Goal: Feedback & Contribution: Contribute content

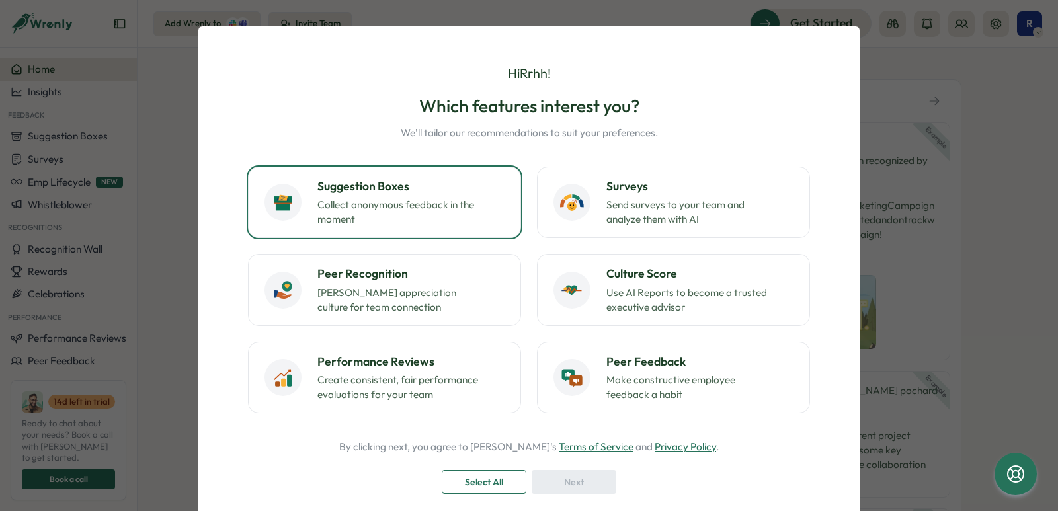
drag, startPoint x: 453, startPoint y: 206, endPoint x: 452, endPoint y: 225, distance: 19.2
click at [452, 205] on p "Collect anonymous feedback in the moment" at bounding box center [399, 212] width 165 height 29
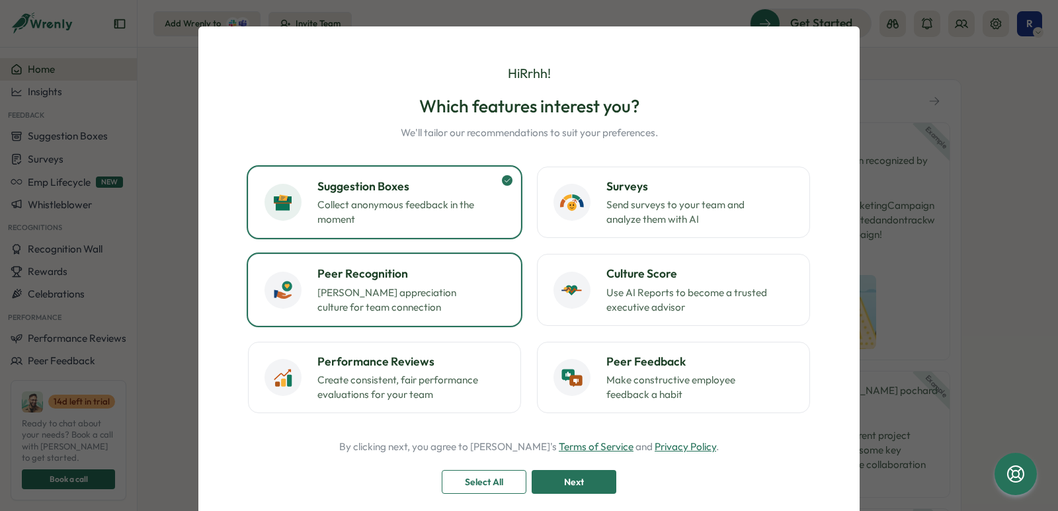
click at [449, 310] on p "Foster appreciation culture for team connection" at bounding box center [399, 300] width 165 height 29
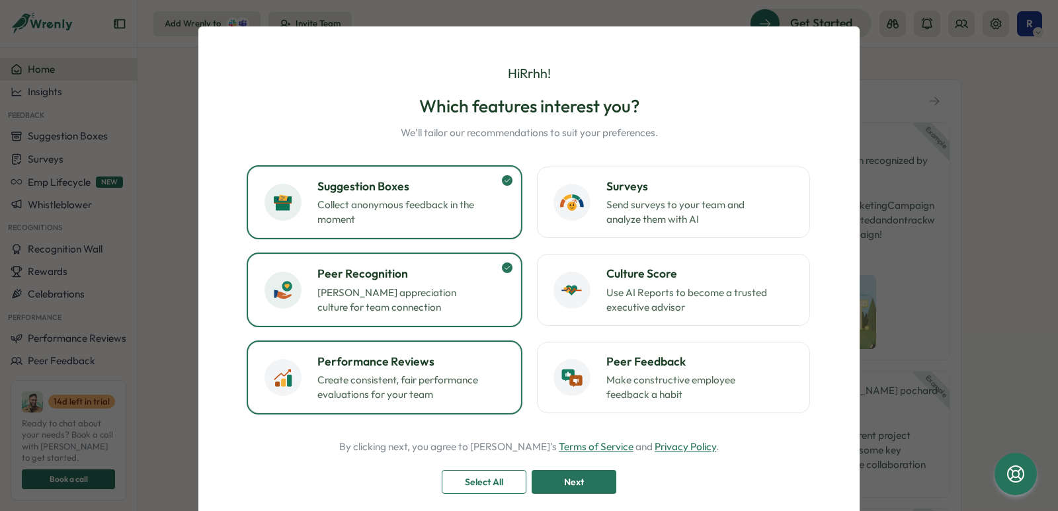
click at [449, 374] on p "Create consistent, fair performance evaluations for your team" at bounding box center [399, 387] width 165 height 29
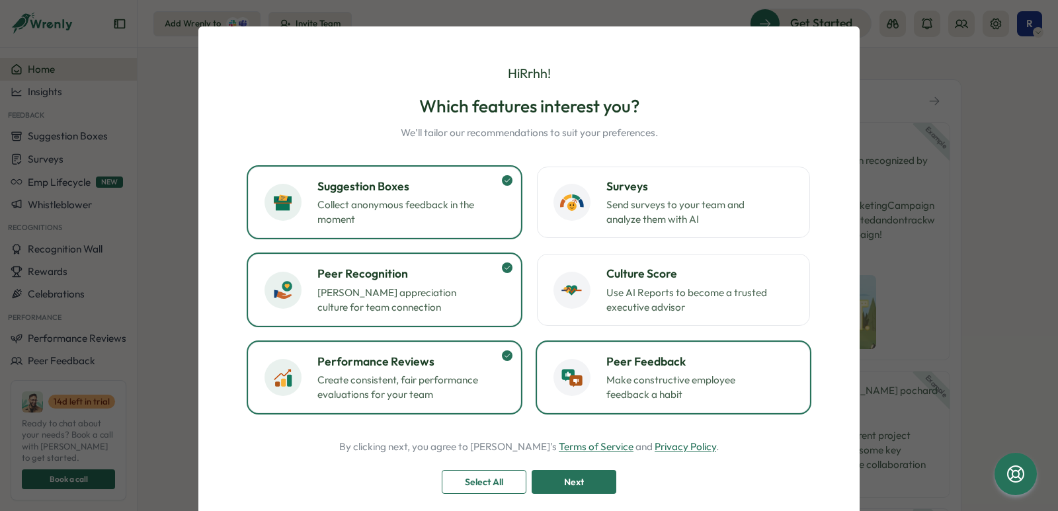
click at [659, 407] on button "Peer Feedback Make constructive employee feedback a habit" at bounding box center [673, 377] width 273 height 71
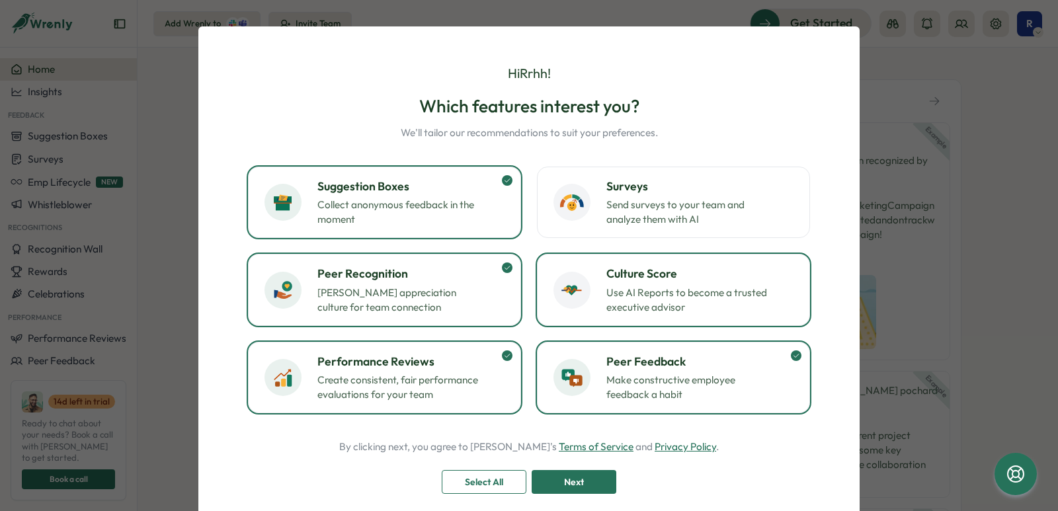
click at [656, 309] on p "Use AI Reports to become a trusted executive advisor" at bounding box center [688, 300] width 165 height 29
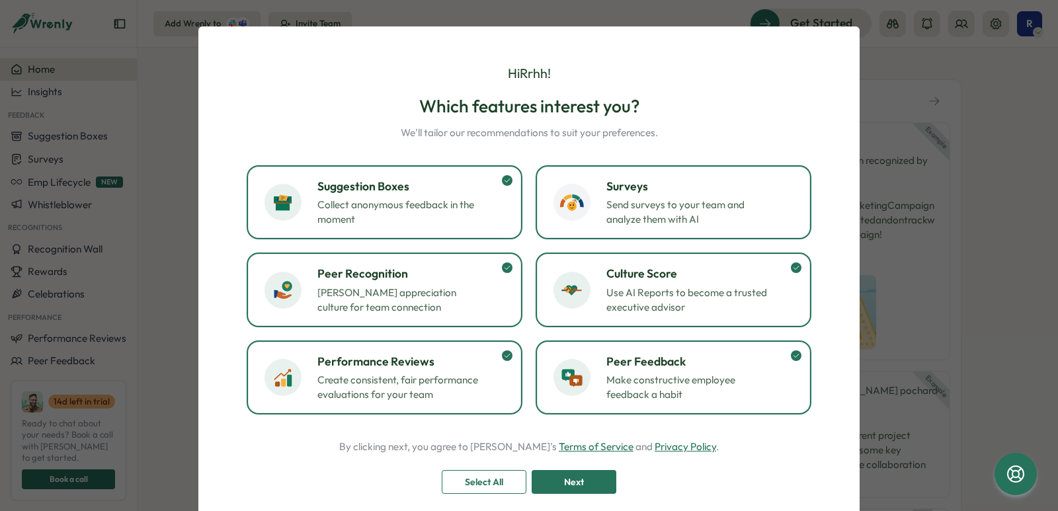
click at [627, 194] on h3 "Surveys" at bounding box center [699, 186] width 187 height 17
click at [508, 489] on div "Select All" at bounding box center [483, 482] width 59 height 22
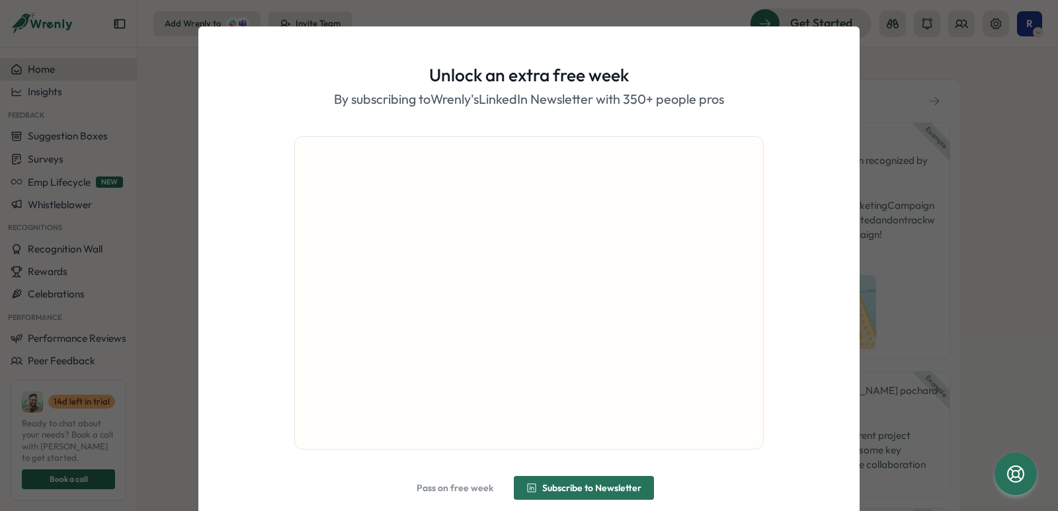
scroll to position [52, 0]
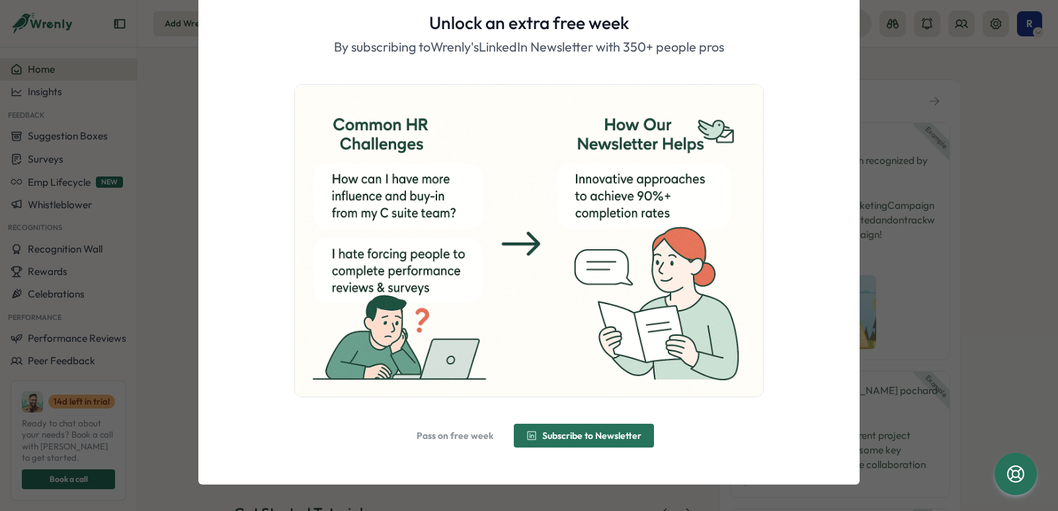
click at [447, 438] on span "Pass on free week" at bounding box center [454, 435] width 77 height 9
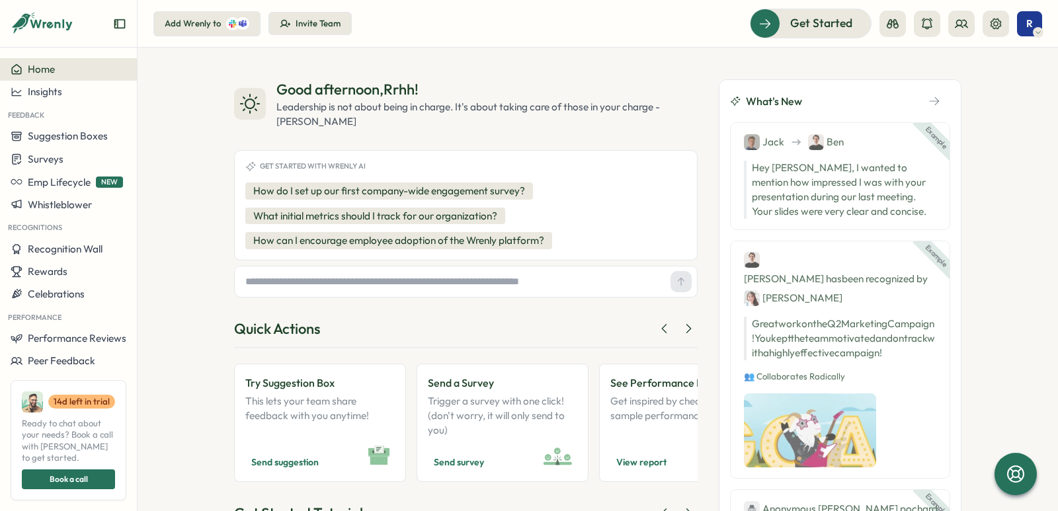
click at [1028, 19] on span "R" at bounding box center [1029, 23] width 7 height 11
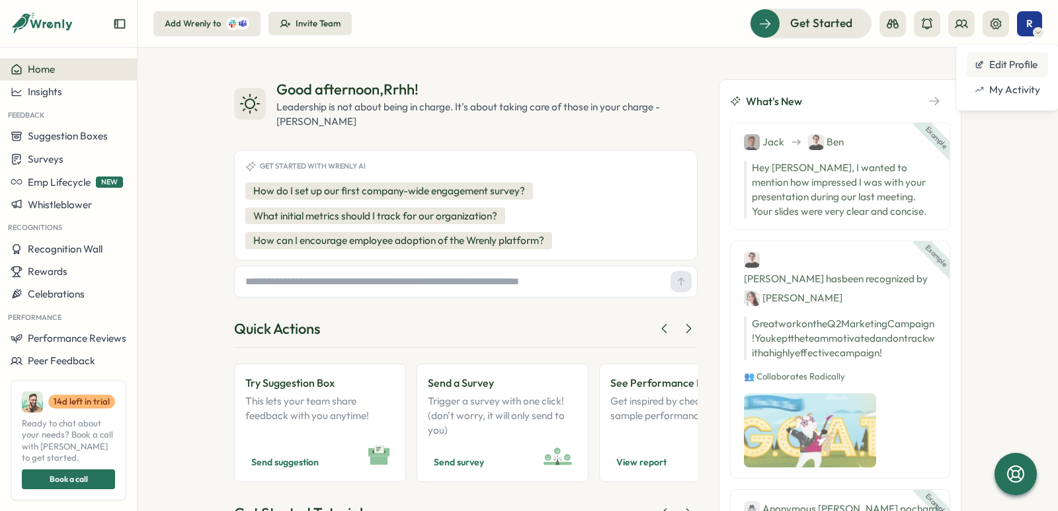
click at [1019, 61] on div "Edit Profile" at bounding box center [1006, 65] width 65 height 15
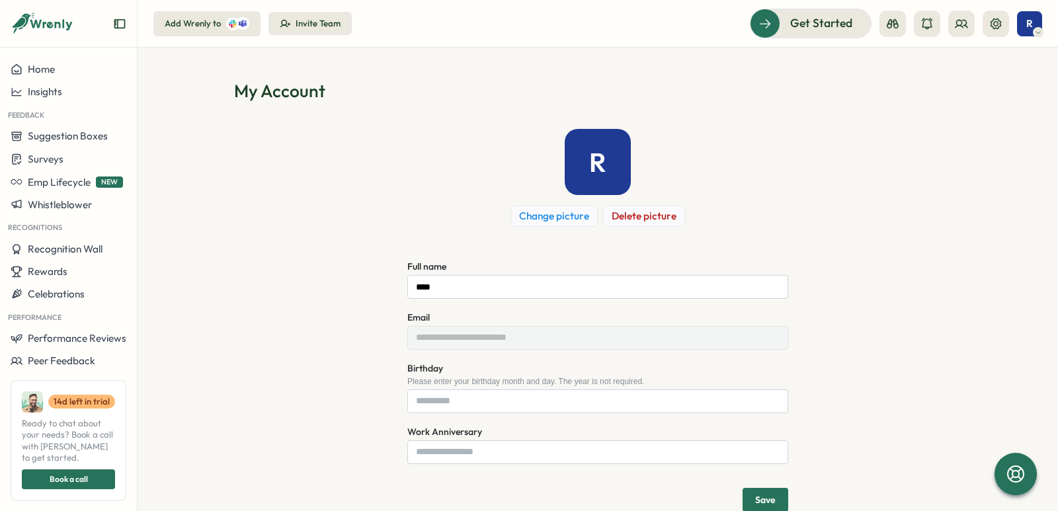
scroll to position [32, 0]
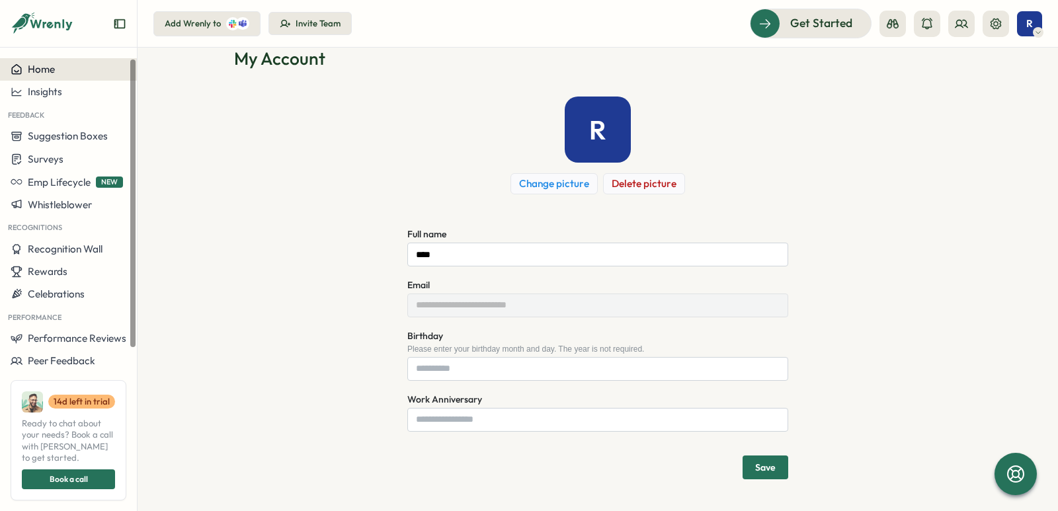
click at [49, 68] on span "Home" at bounding box center [41, 69] width 27 height 13
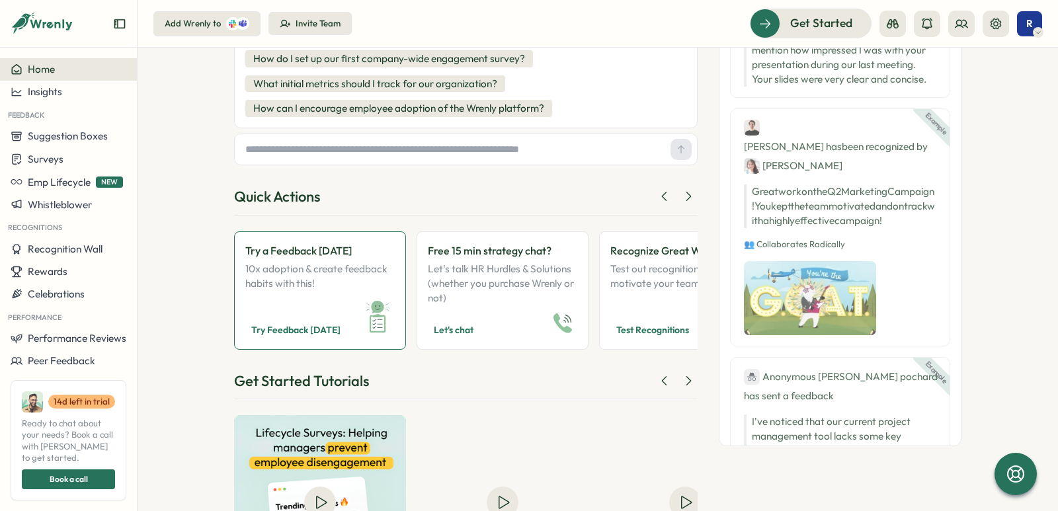
scroll to position [198, 0]
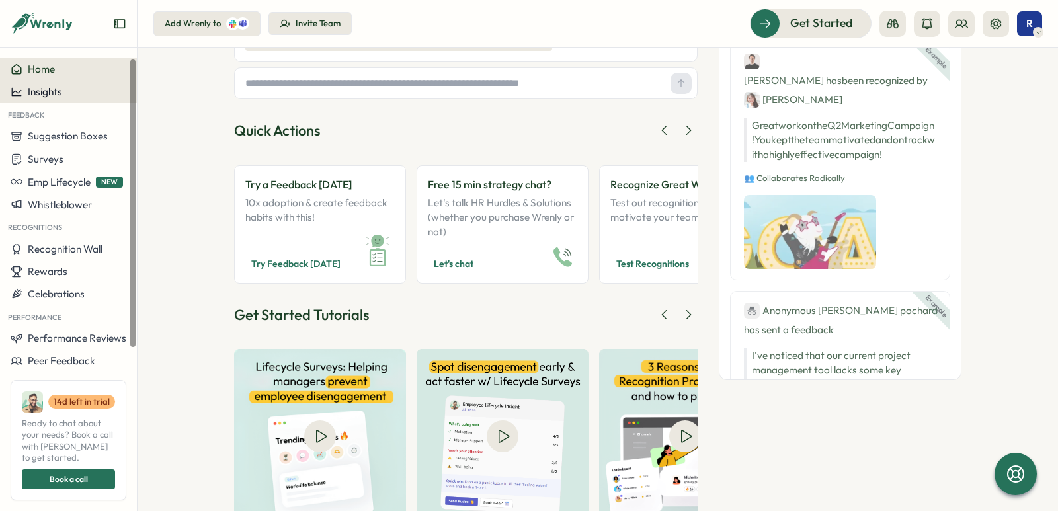
click at [50, 89] on span "Insights" at bounding box center [45, 91] width 34 height 13
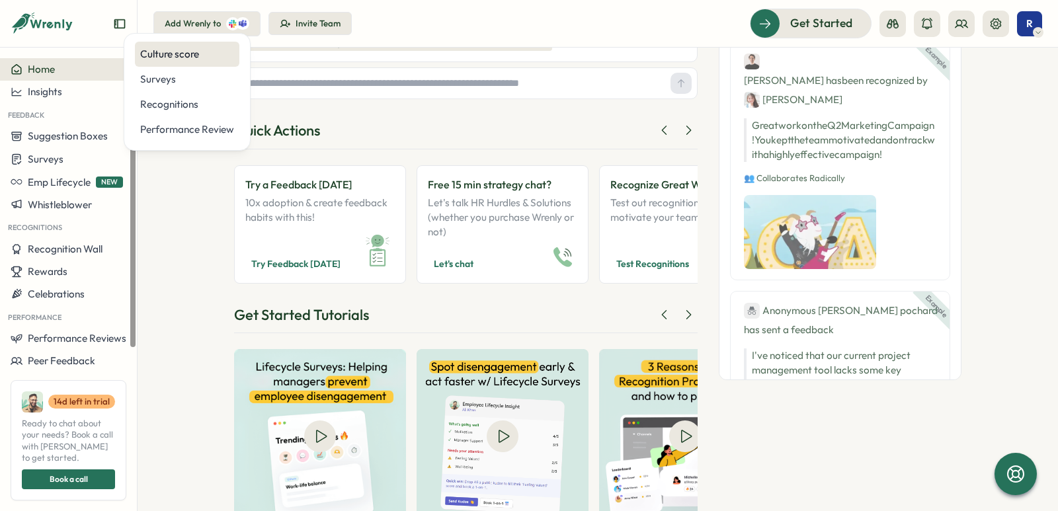
click at [149, 60] on div "Culture score" at bounding box center [187, 54] width 94 height 15
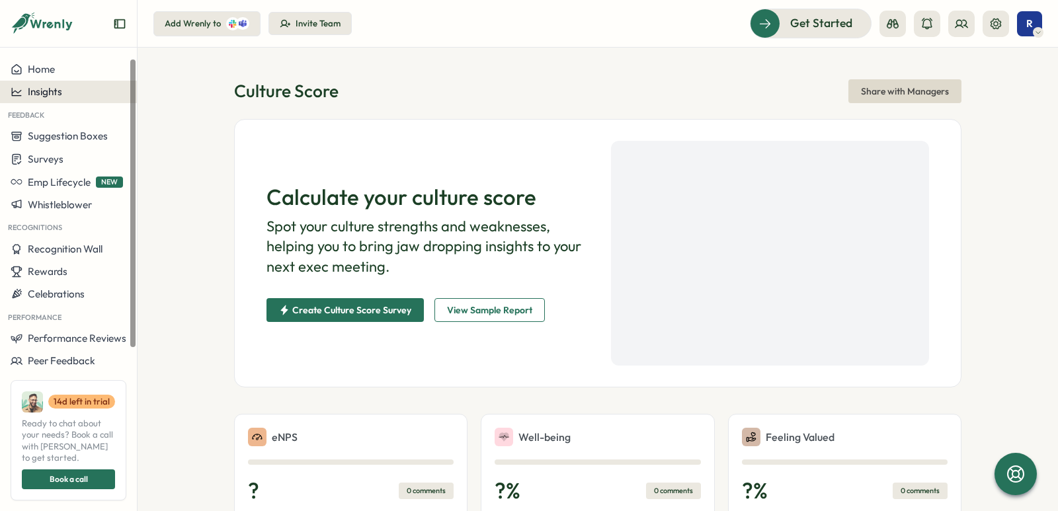
click at [108, 88] on div "Insights" at bounding box center [69, 92] width 116 height 12
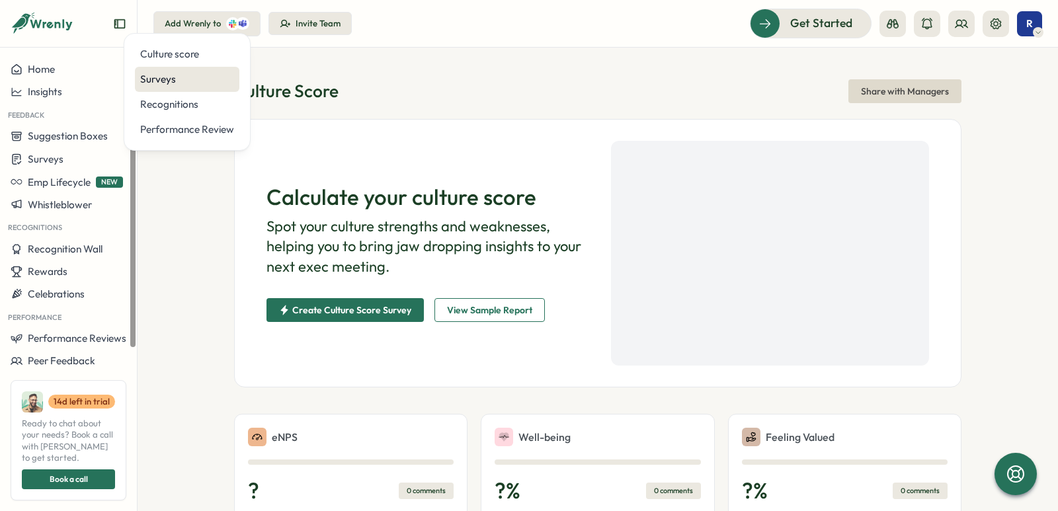
click at [180, 80] on div "Surveys" at bounding box center [187, 79] width 94 height 15
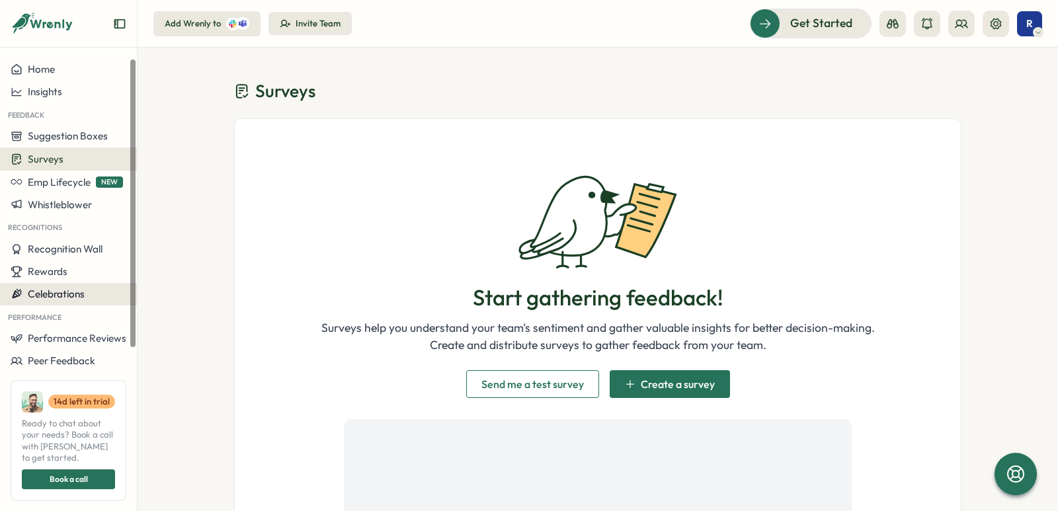
click at [69, 293] on span "Celebrations" at bounding box center [56, 294] width 57 height 13
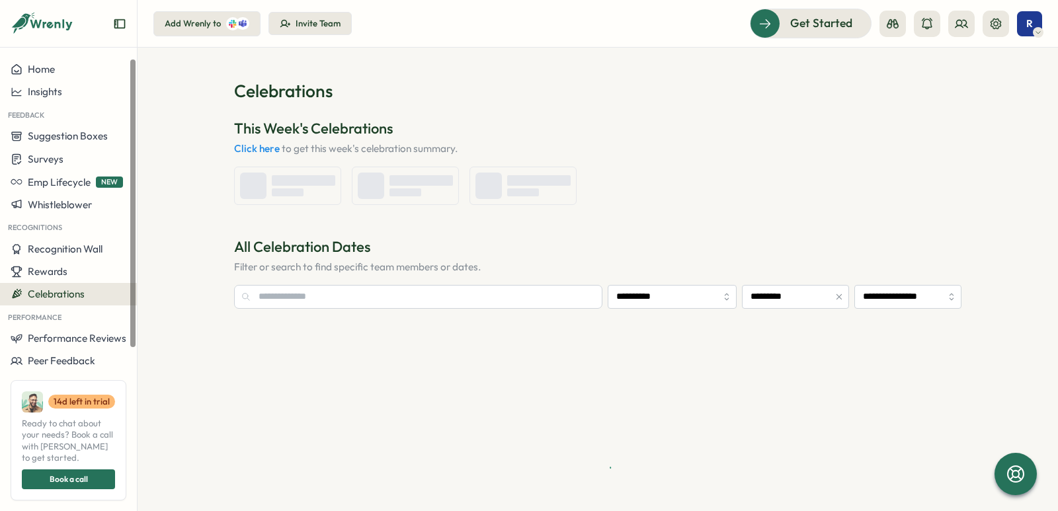
type input "**********"
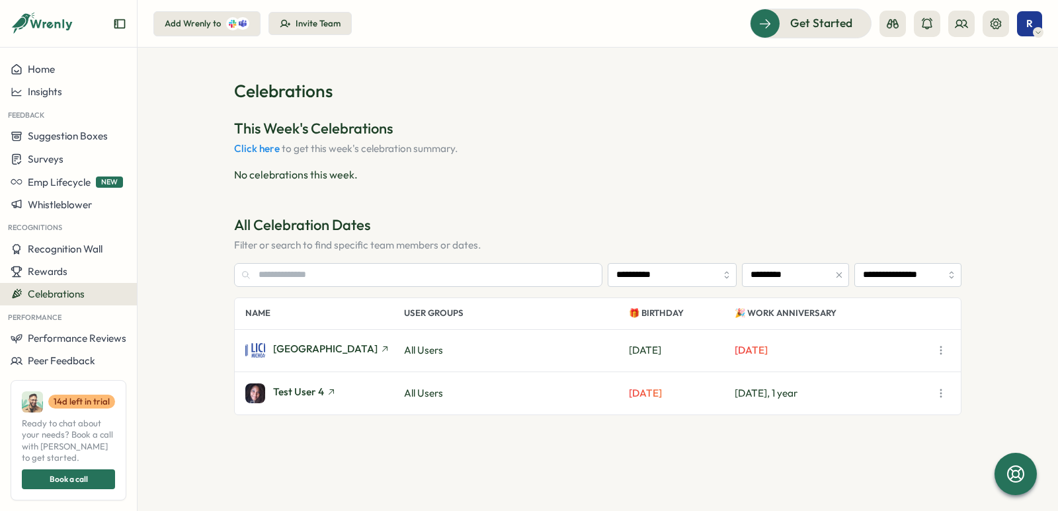
click at [938, 352] on icon "button" at bounding box center [940, 350] width 13 height 13
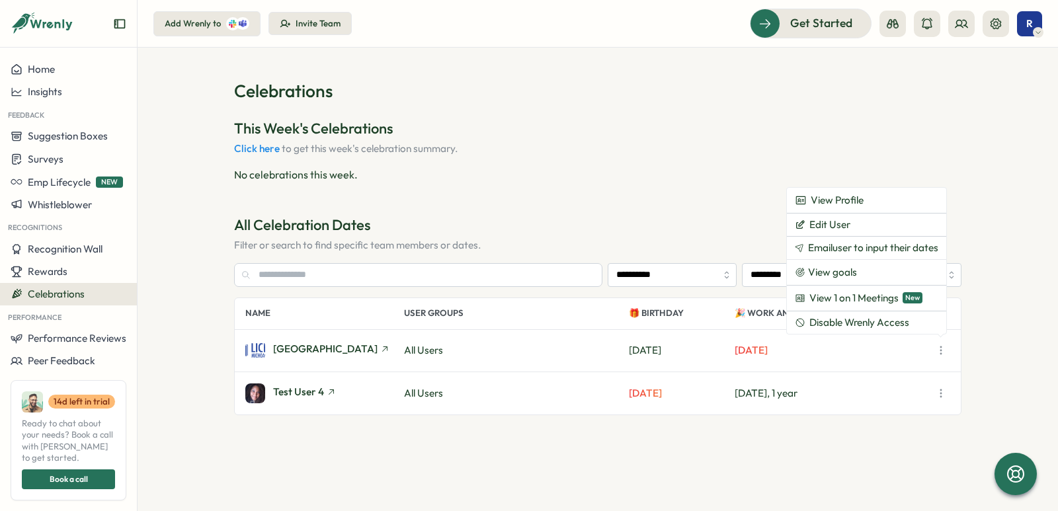
click at [938, 352] on icon "button" at bounding box center [940, 350] width 13 height 13
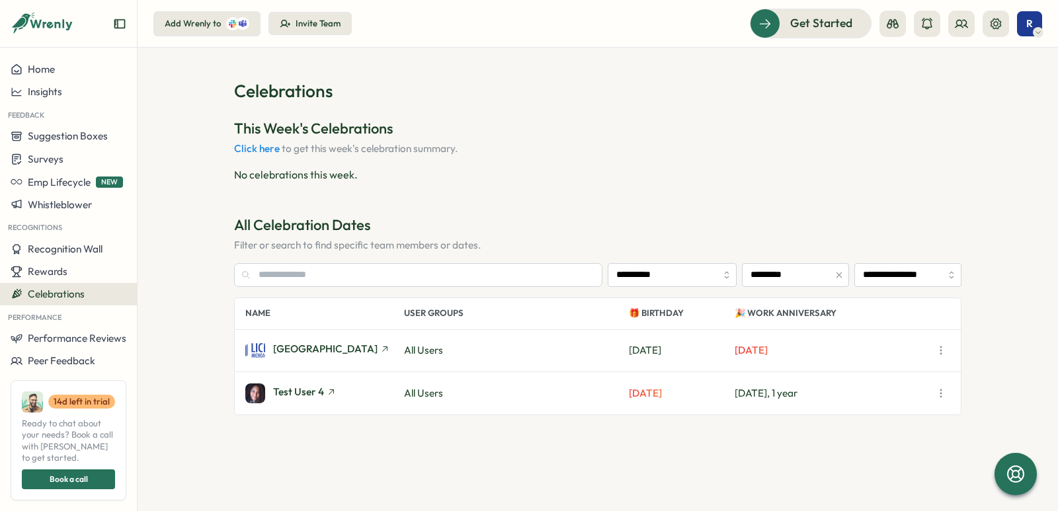
click at [941, 355] on icon "button" at bounding box center [940, 350] width 13 height 13
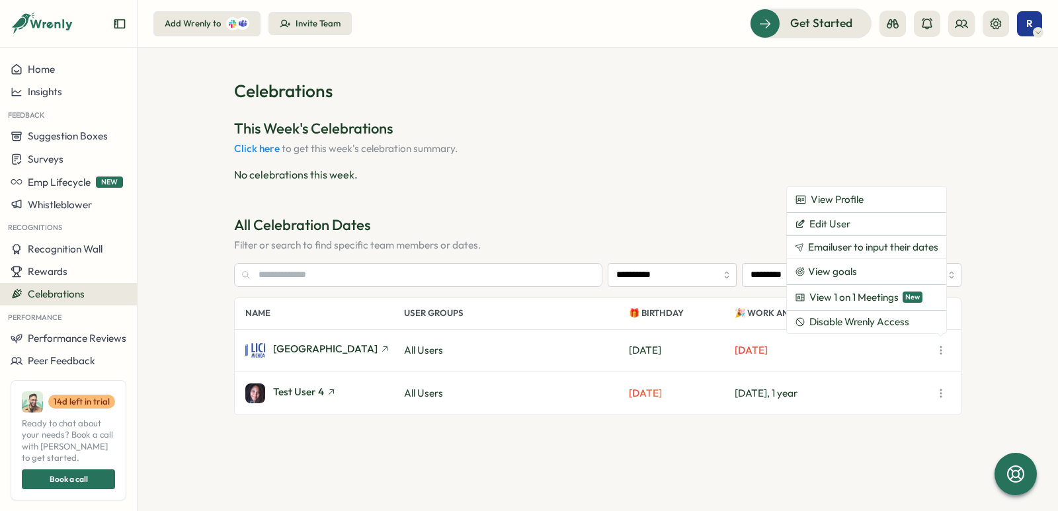
click at [623, 348] on p "All Users" at bounding box center [516, 350] width 225 height 15
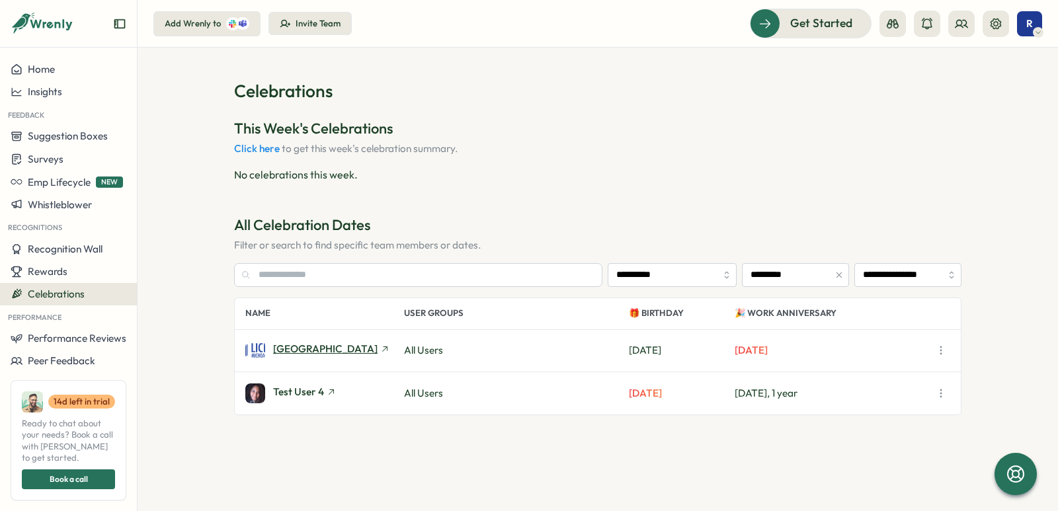
click at [291, 345] on span "LICEO MICHOACANO" at bounding box center [325, 349] width 104 height 10
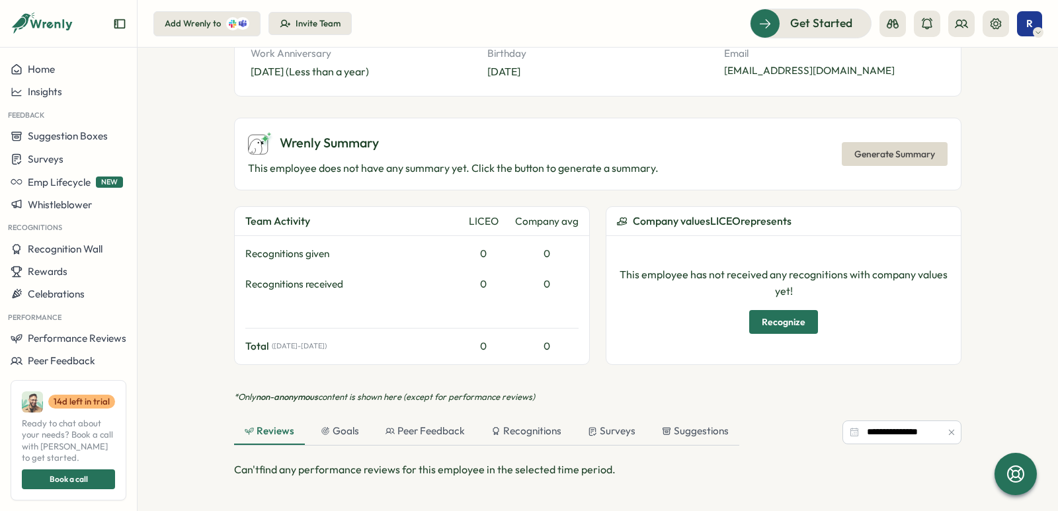
scroll to position [132, 0]
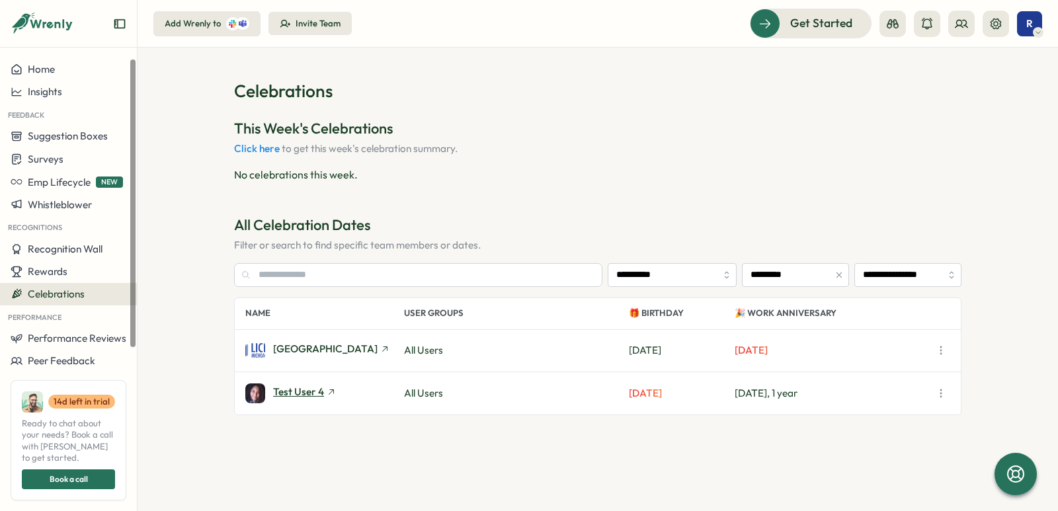
click at [285, 395] on span "Test User 4" at bounding box center [298, 392] width 51 height 10
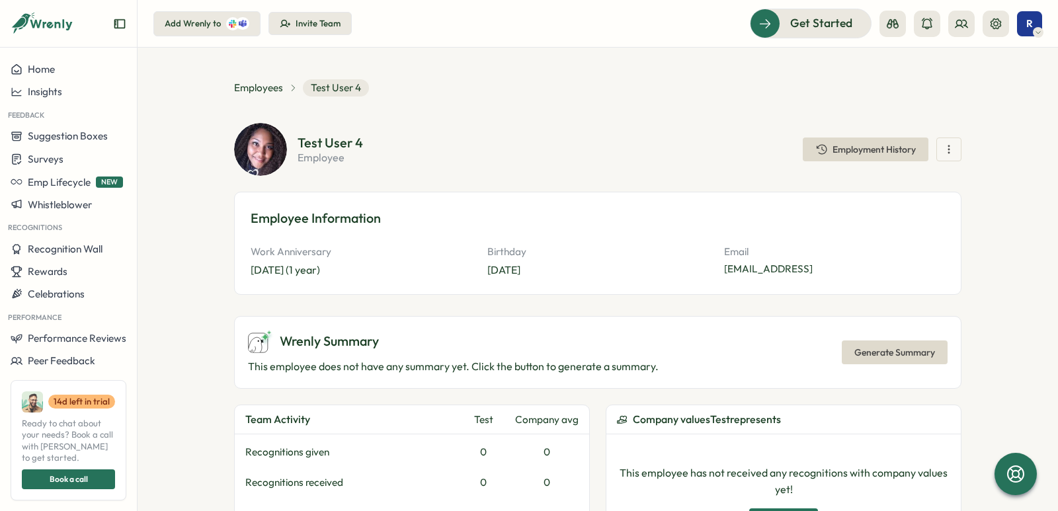
scroll to position [330, 0]
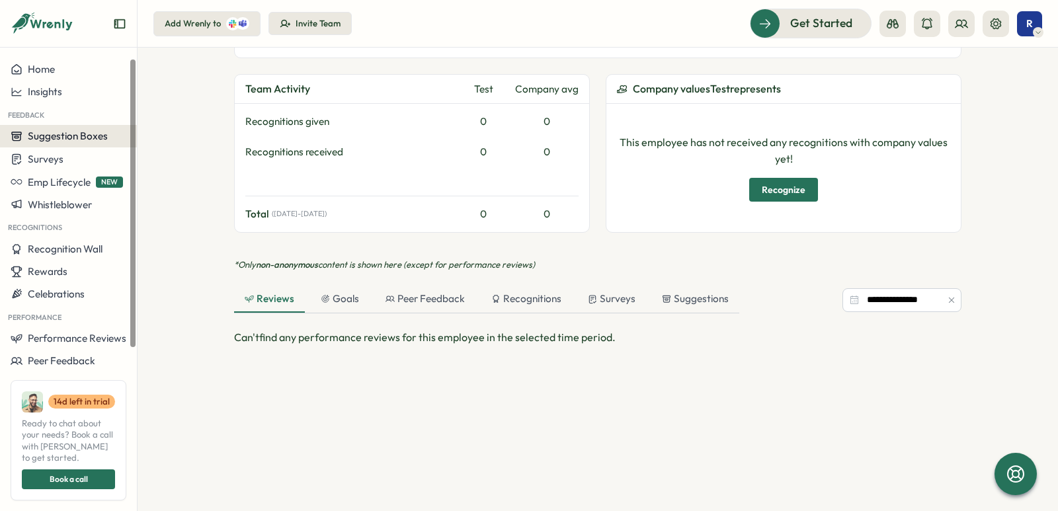
click at [49, 143] on button "Suggestion Boxes" at bounding box center [68, 136] width 137 height 22
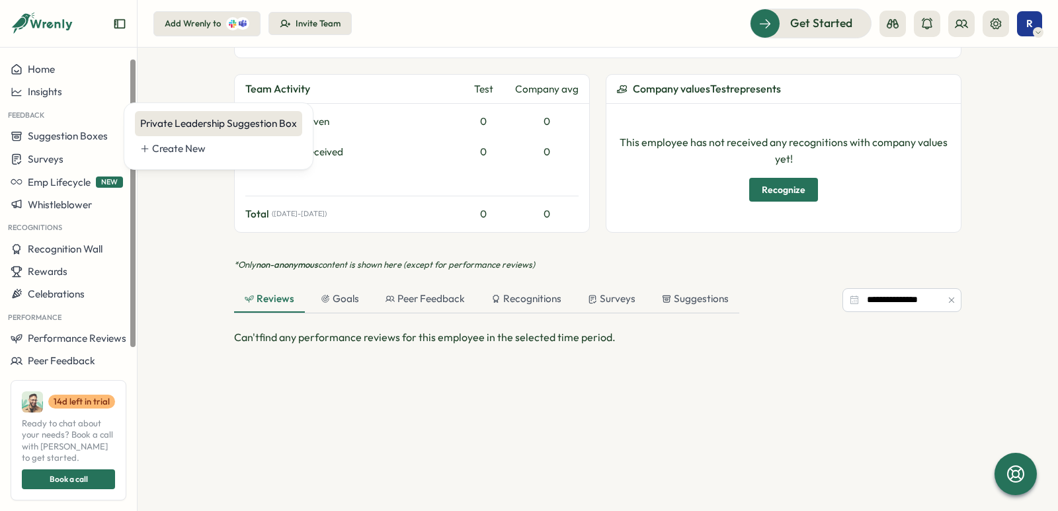
click at [223, 130] on div "Private Leadership Suggestion Box" at bounding box center [218, 123] width 157 height 15
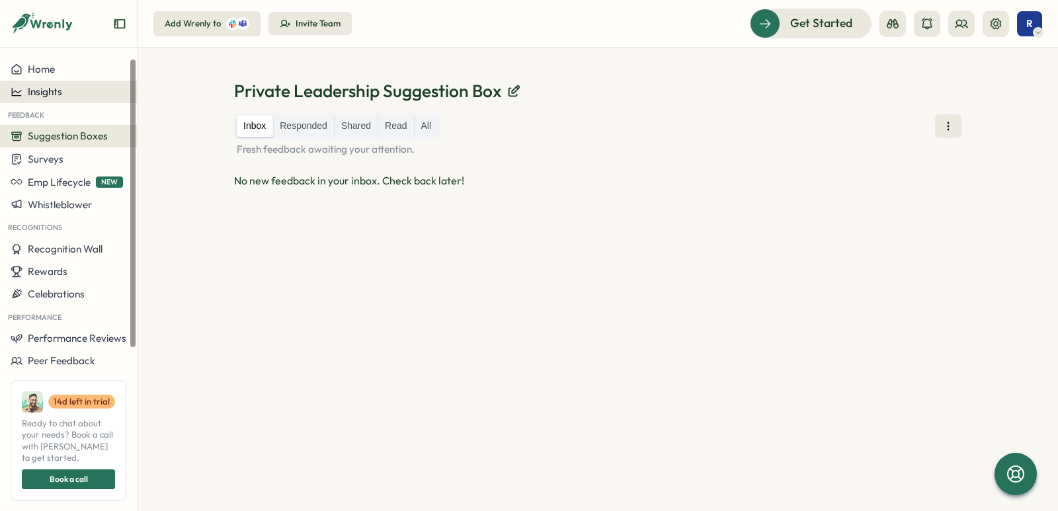
click at [46, 84] on button "Insights" at bounding box center [68, 92] width 137 height 22
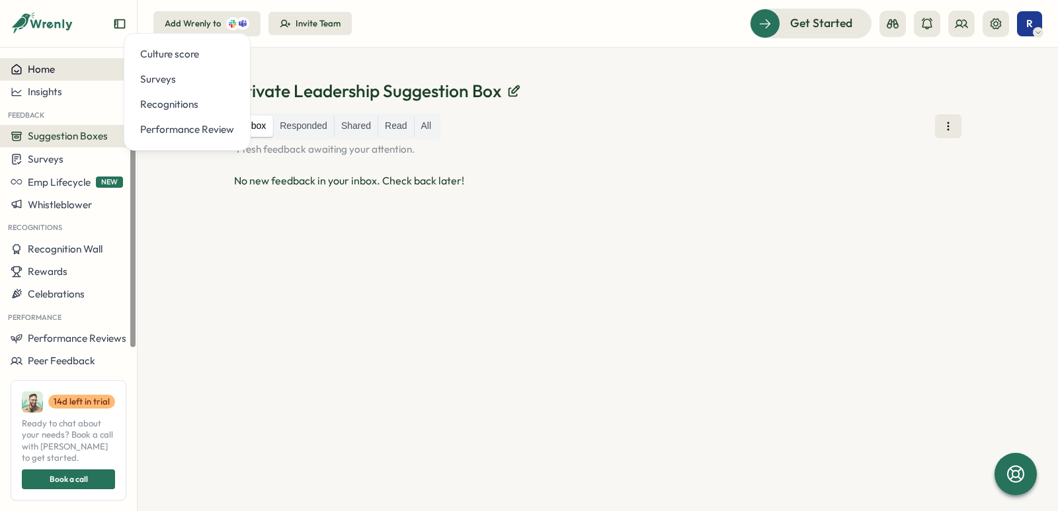
click at [47, 77] on button "Home" at bounding box center [68, 69] width 137 height 22
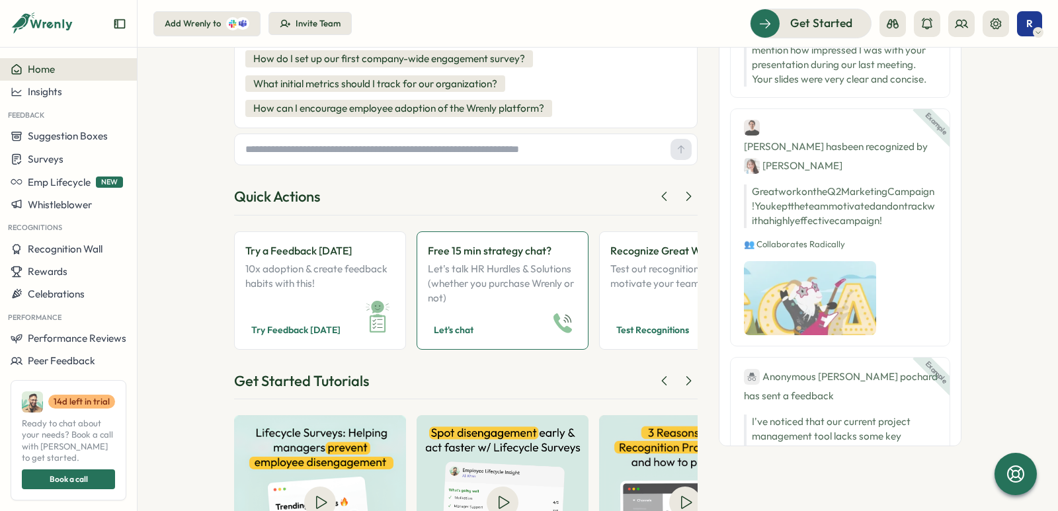
scroll to position [242, 0]
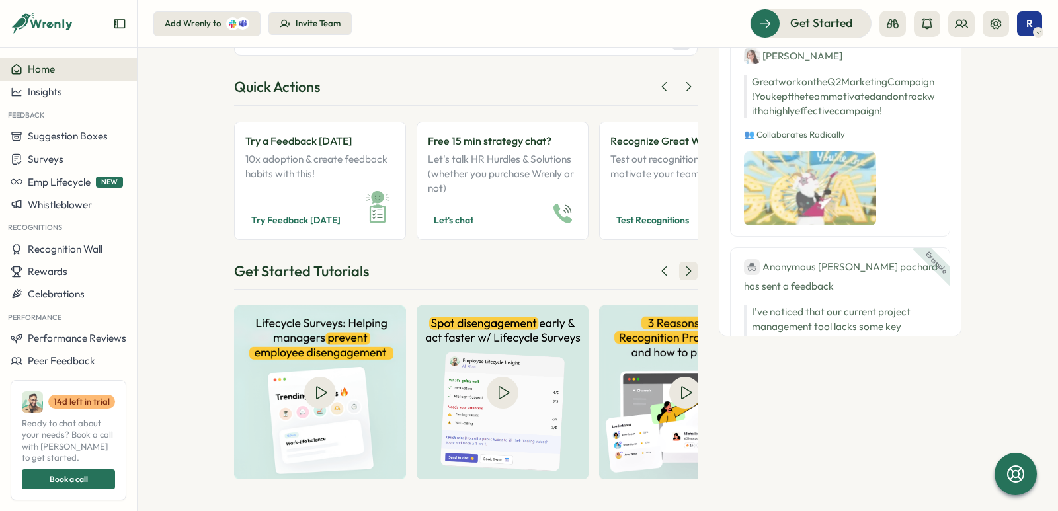
click at [681, 268] on icon at bounding box center [687, 270] width 13 height 13
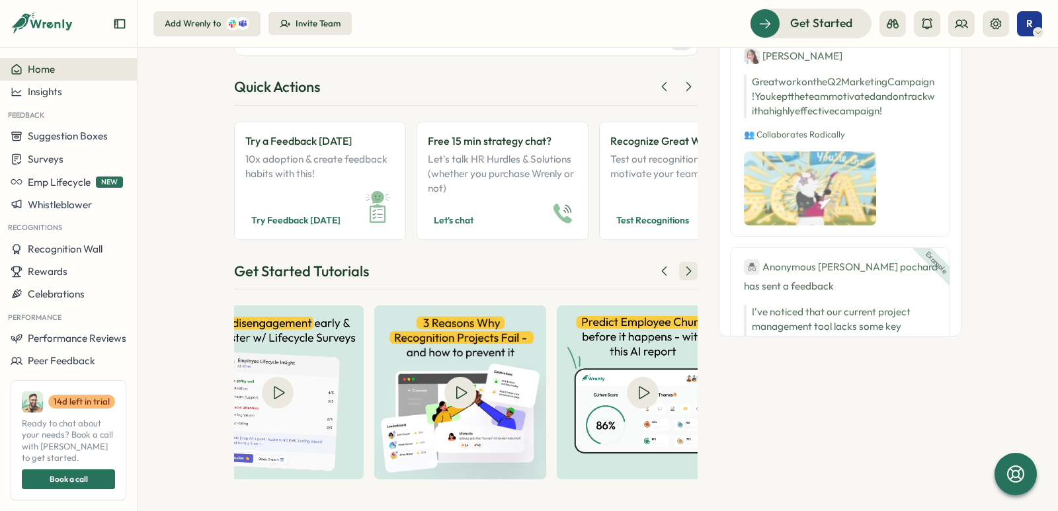
click at [681, 269] on icon at bounding box center [687, 270] width 13 height 13
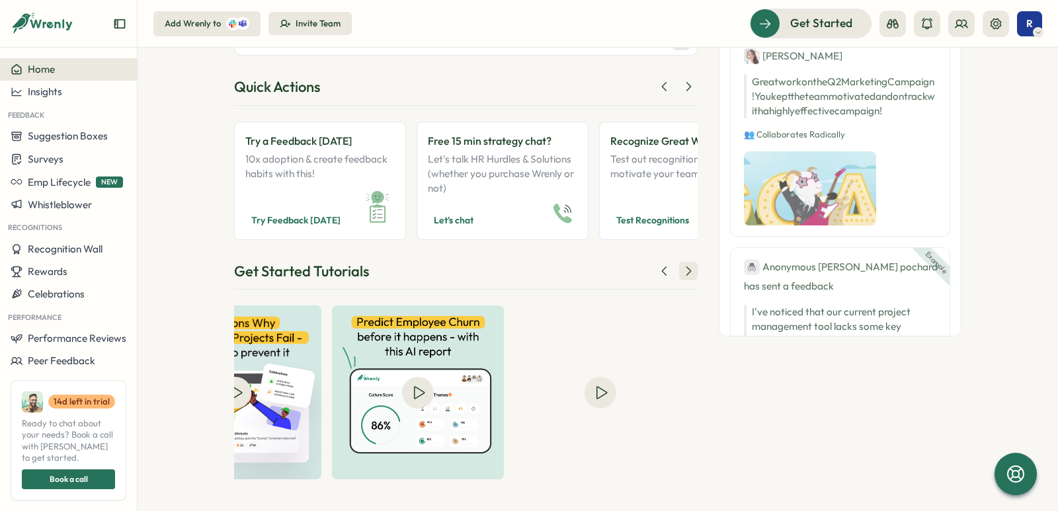
click at [681, 269] on icon at bounding box center [687, 270] width 13 height 13
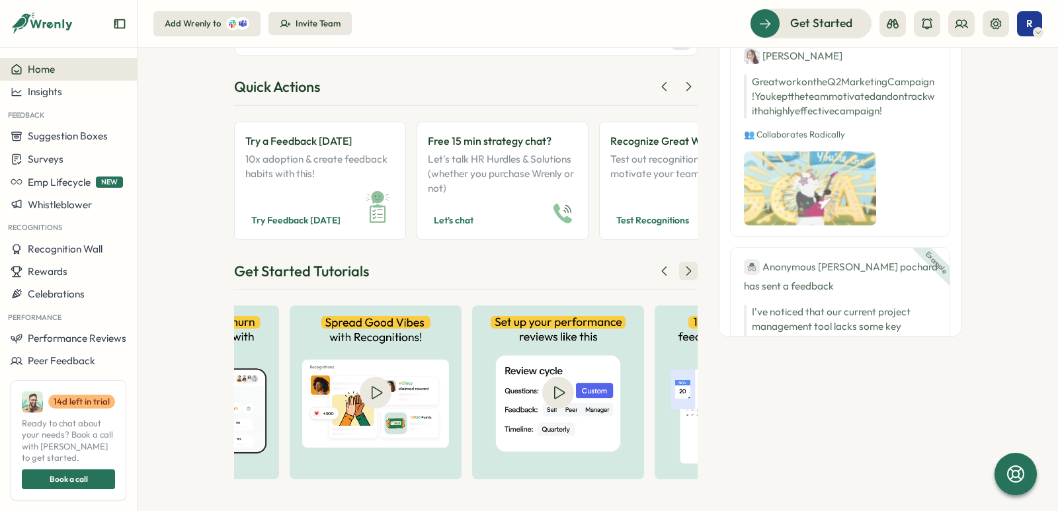
click at [681, 269] on icon at bounding box center [687, 270] width 13 height 13
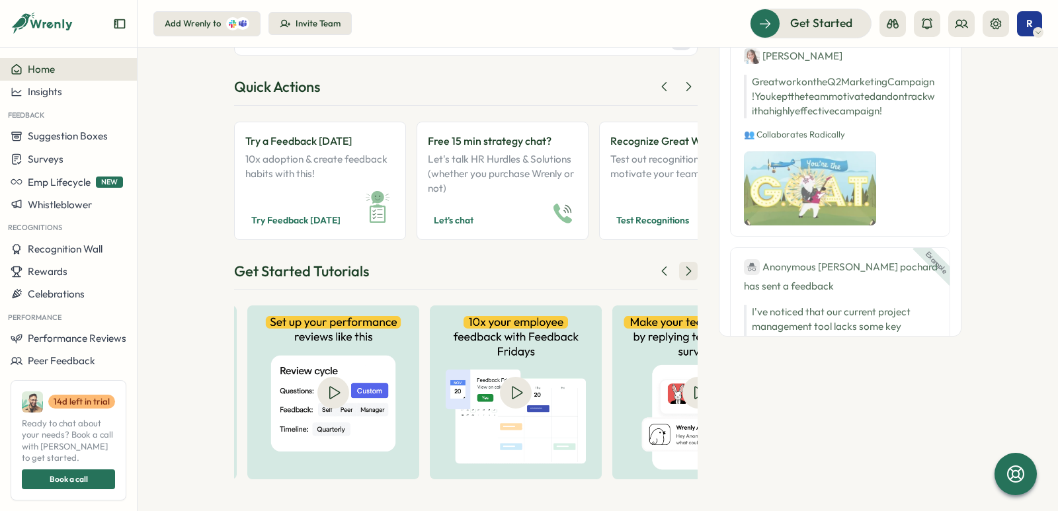
click at [681, 269] on icon at bounding box center [687, 270] width 13 height 13
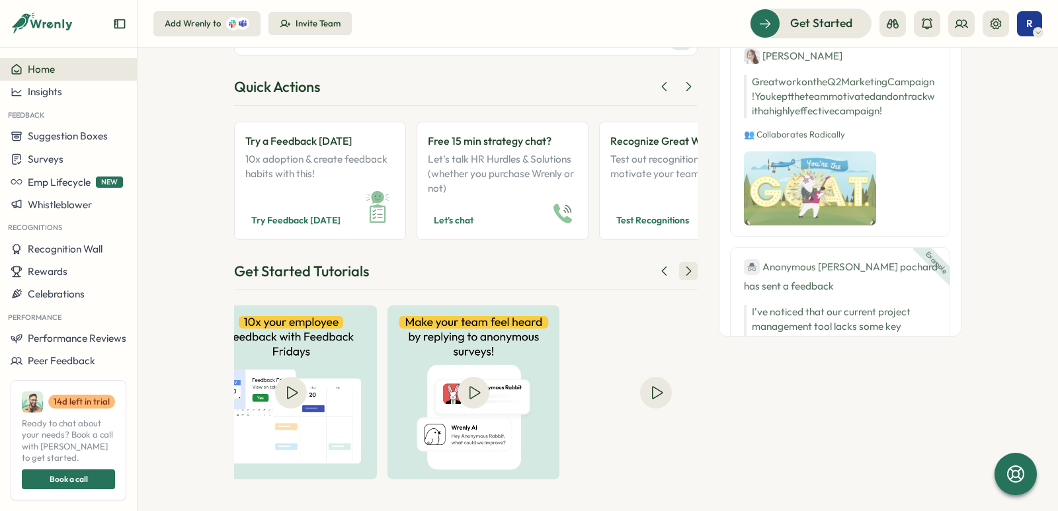
click at [681, 269] on icon at bounding box center [687, 270] width 13 height 13
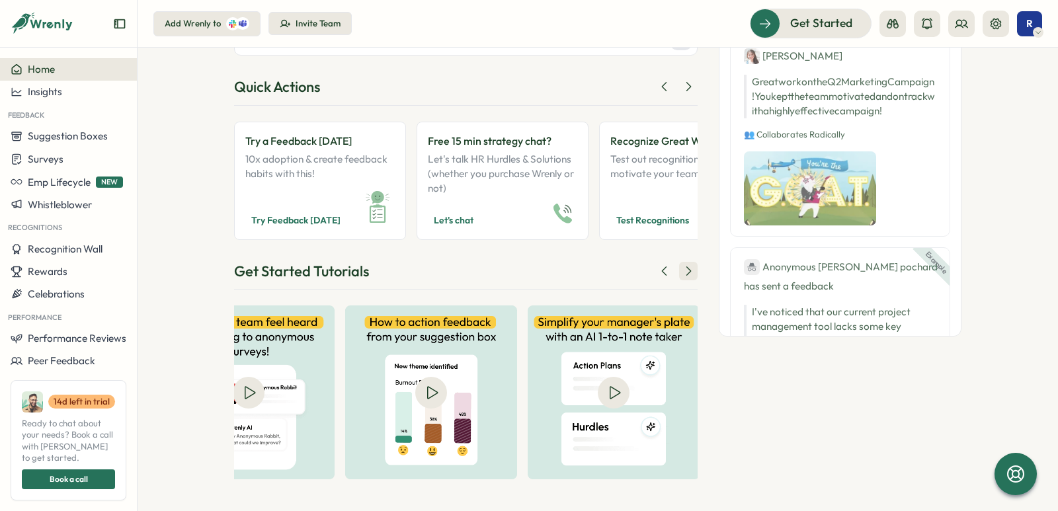
click at [681, 269] on icon at bounding box center [687, 270] width 13 height 13
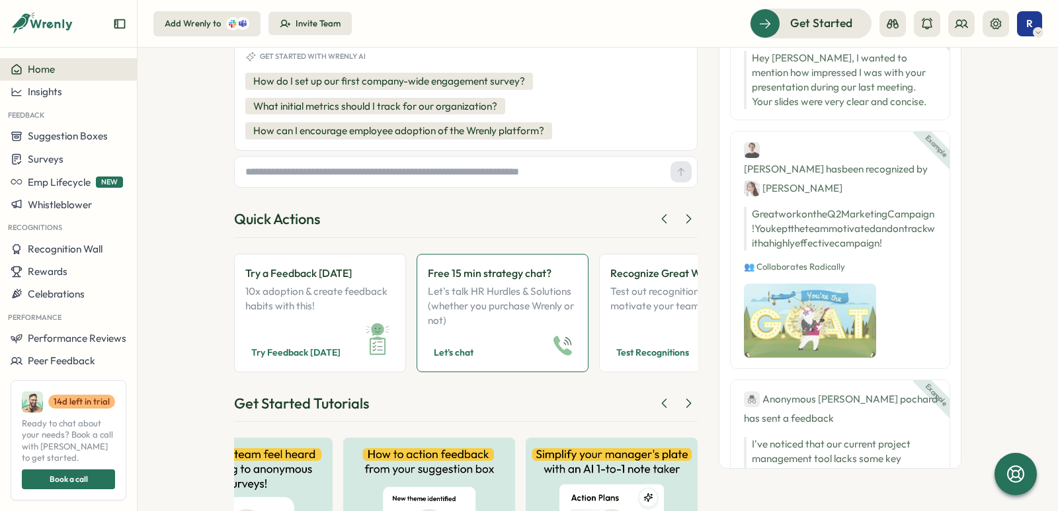
scroll to position [0, 0]
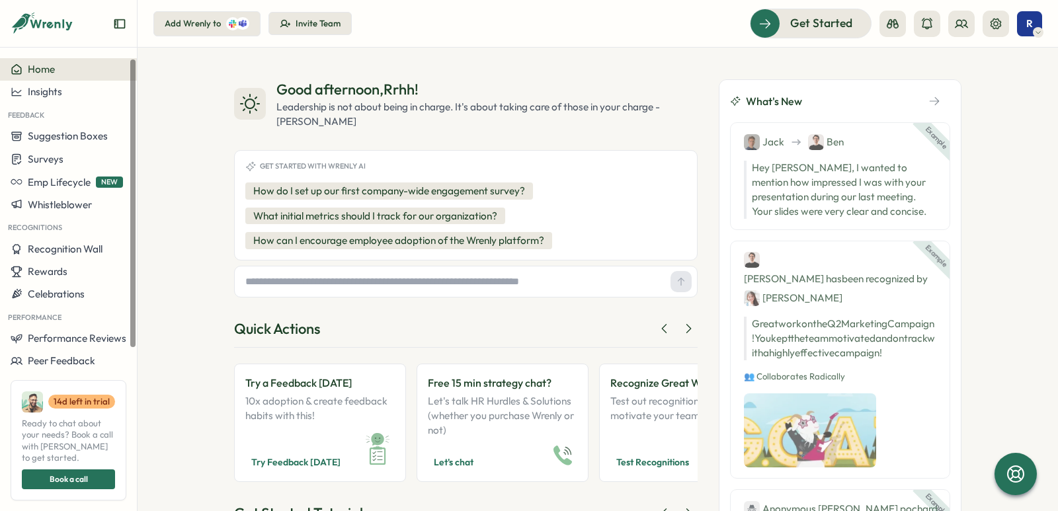
click at [316, 22] on div "Invite Team" at bounding box center [317, 24] width 45 height 12
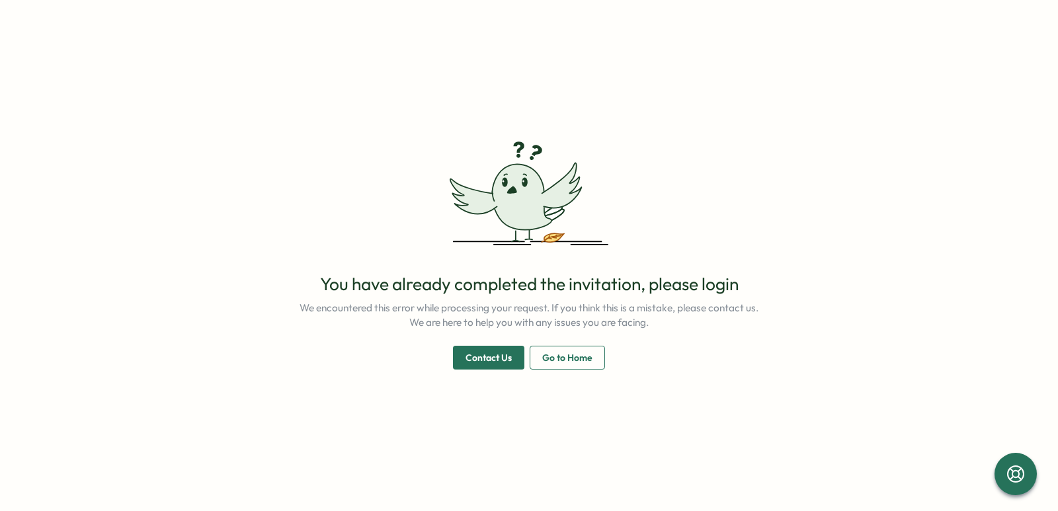
click at [554, 358] on span "Go to Home" at bounding box center [567, 357] width 50 height 22
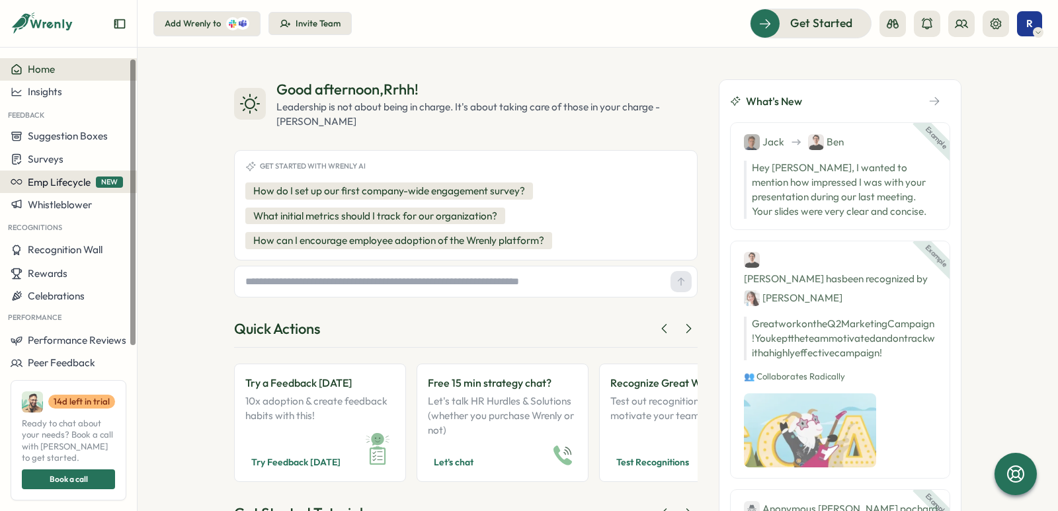
click at [75, 187] on span "Emp Lifecycle" at bounding box center [59, 182] width 63 height 13
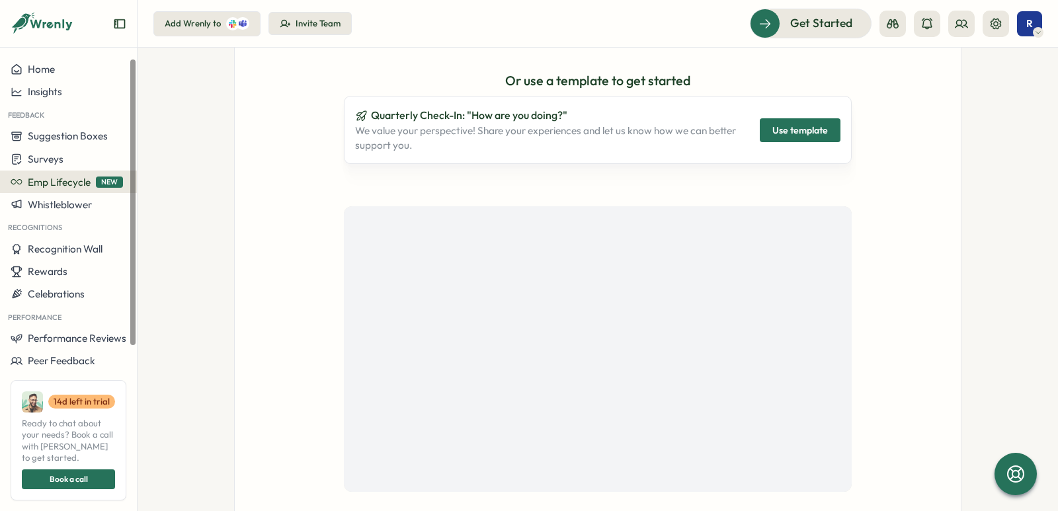
scroll to position [330, 0]
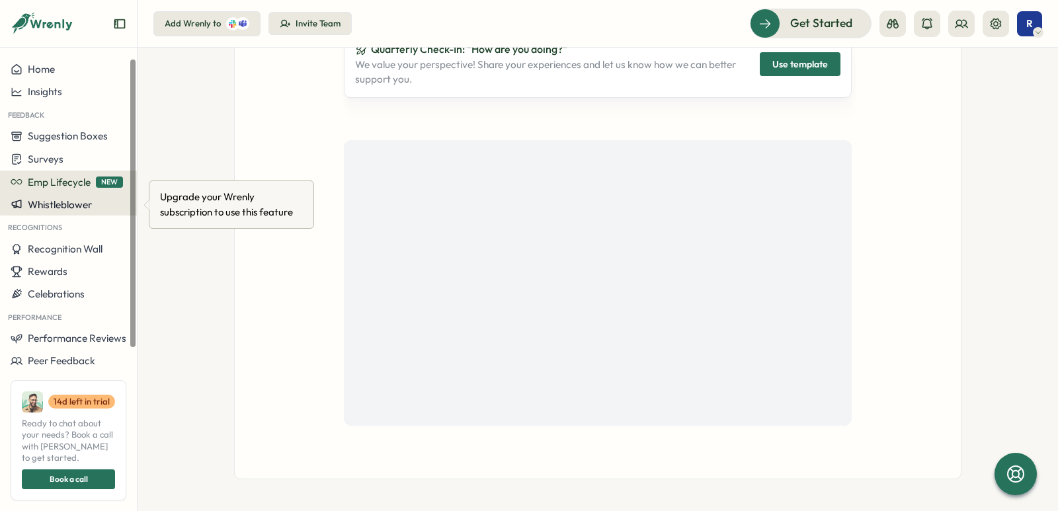
click at [52, 206] on span "Whistleblower" at bounding box center [60, 204] width 64 height 13
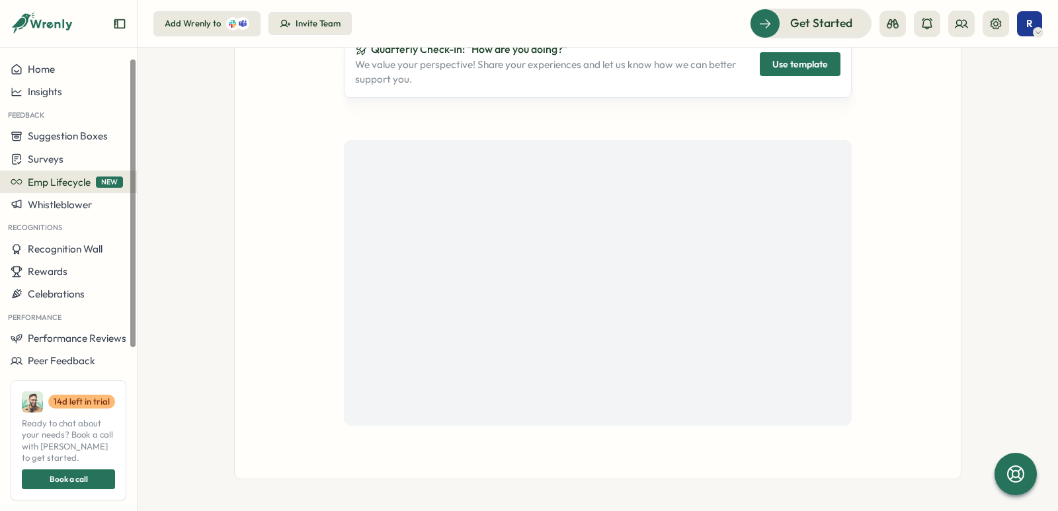
click at [44, 24] on icon at bounding box center [52, 24] width 44 height 11
click at [28, 77] on button "Home" at bounding box center [68, 69] width 137 height 22
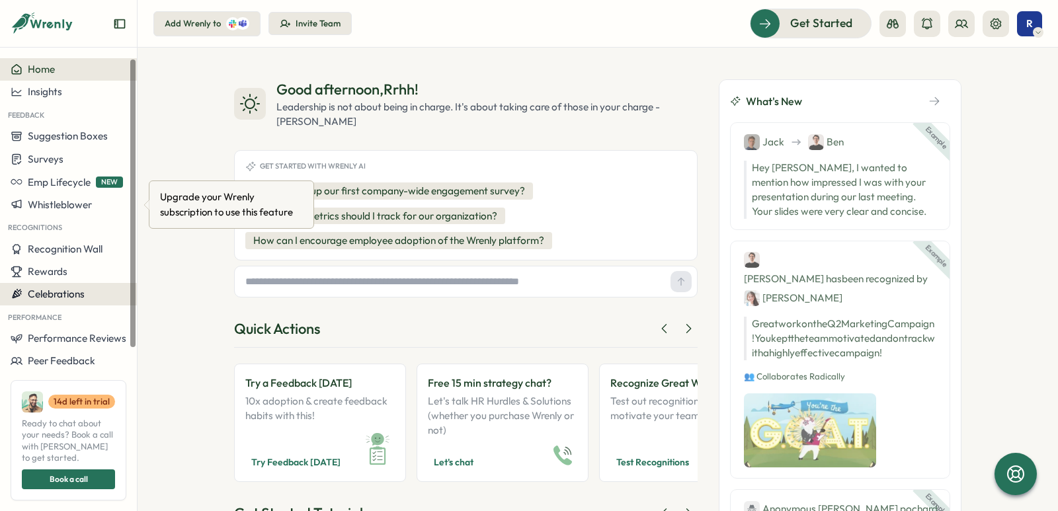
scroll to position [37, 0]
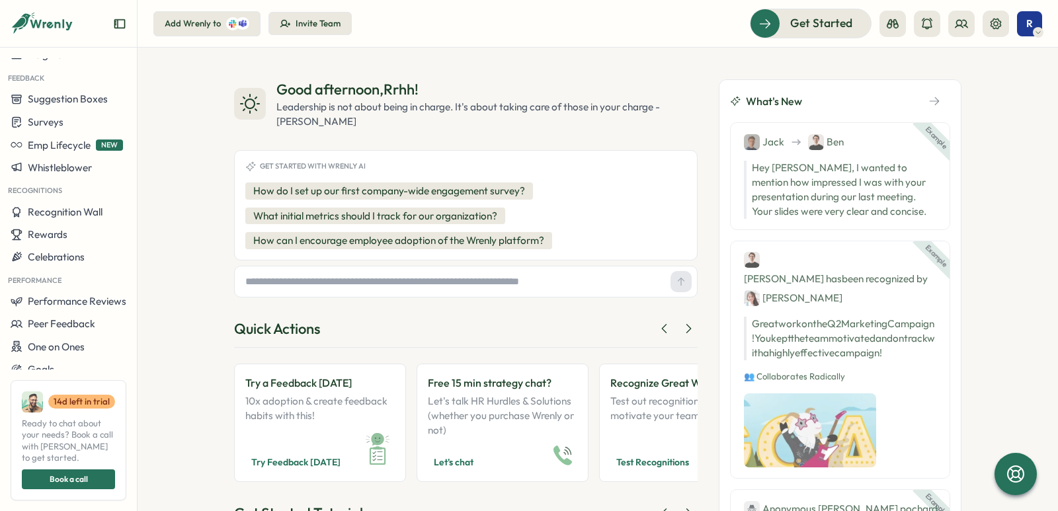
click at [98, 483] on div "Book a call" at bounding box center [68, 479] width 73 height 19
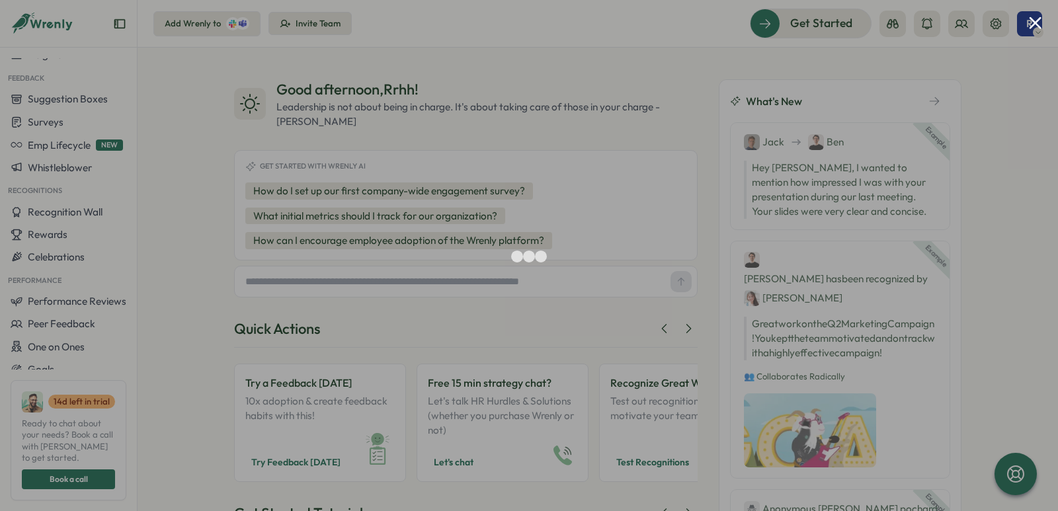
click at [1031, 20] on button "Close modal" at bounding box center [1034, 23] width 13 height 13
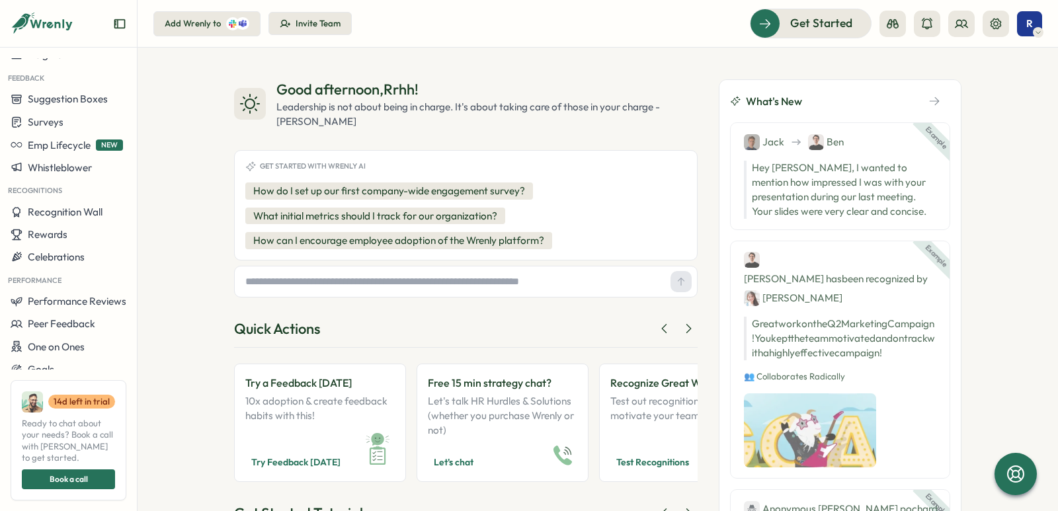
scroll to position [242, 0]
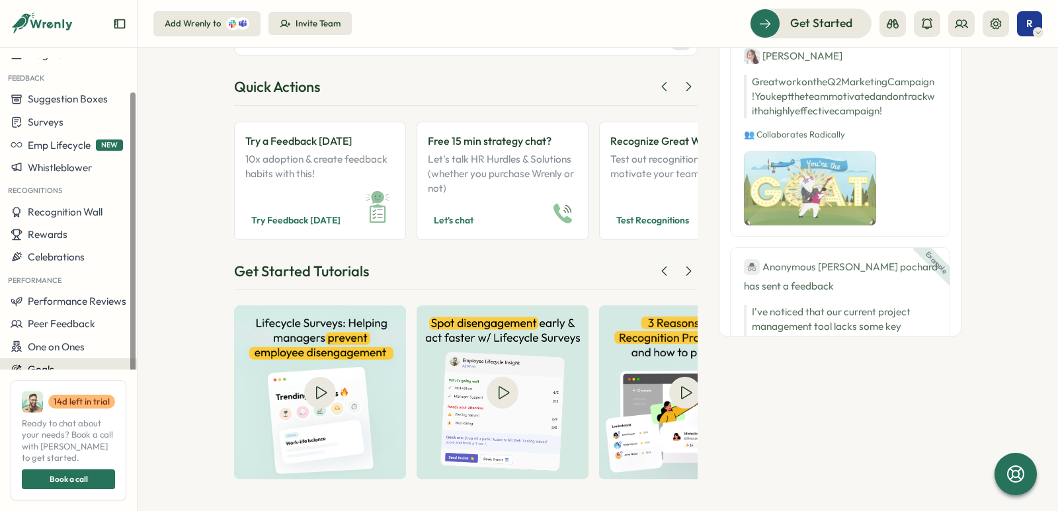
click at [48, 371] on span "Goals" at bounding box center [41, 369] width 26 height 13
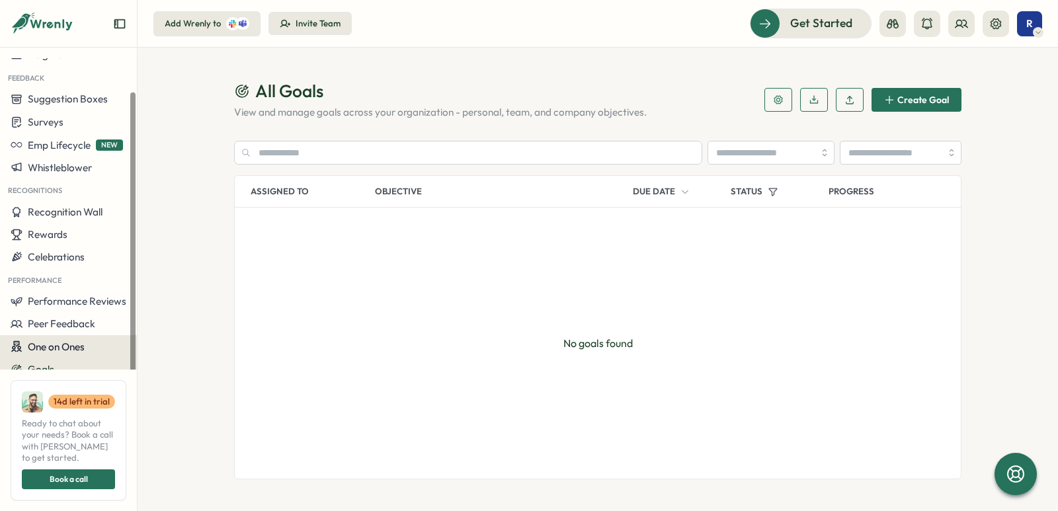
click at [49, 352] on span "One on Ones" at bounding box center [56, 346] width 57 height 13
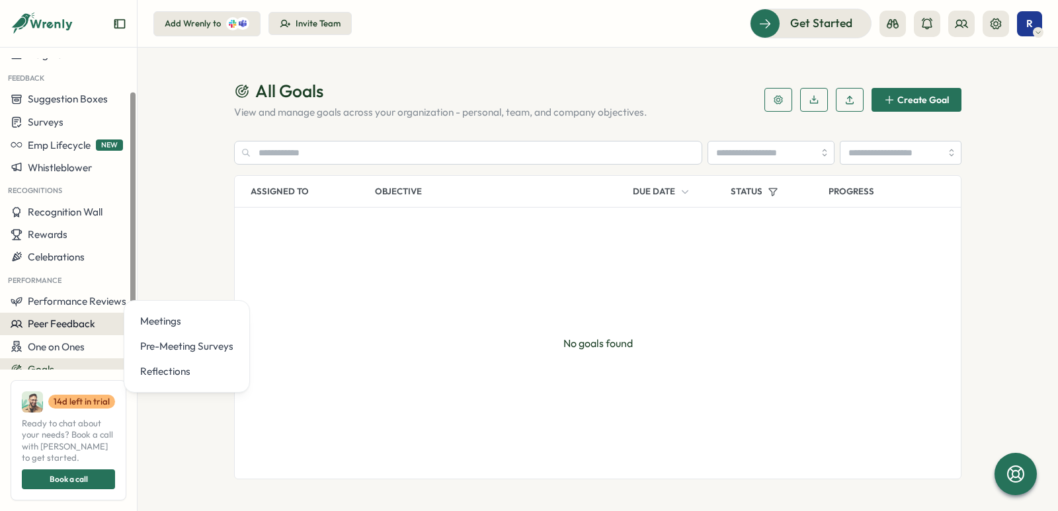
click at [93, 314] on button "Peer Feedback" at bounding box center [68, 324] width 137 height 22
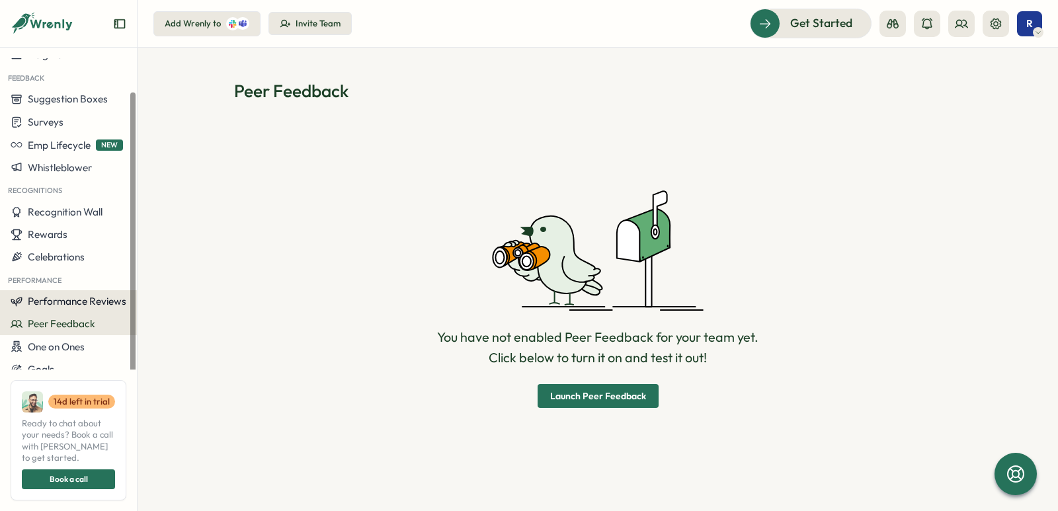
click at [89, 303] on span "Performance Reviews" at bounding box center [77, 301] width 98 height 13
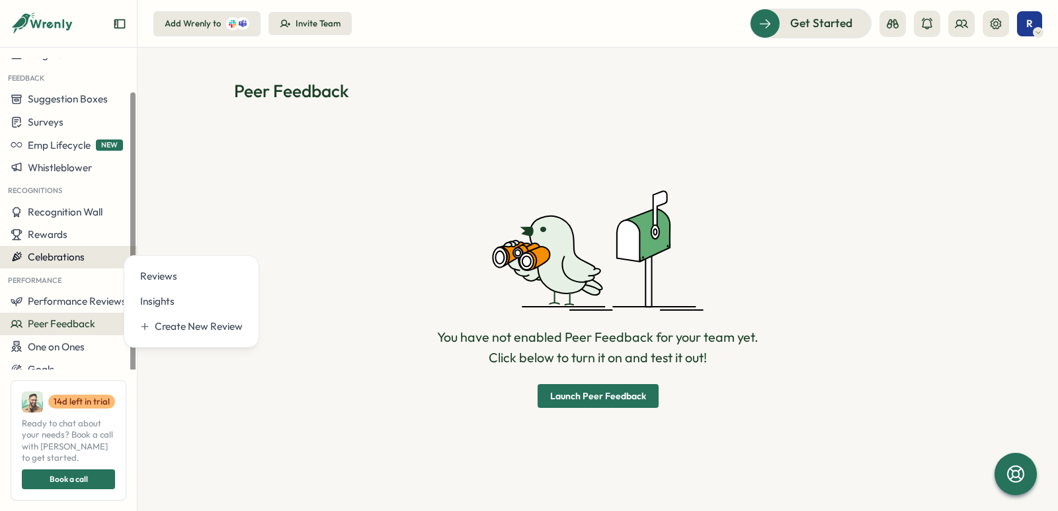
click at [64, 258] on span "Celebrations" at bounding box center [56, 257] width 57 height 13
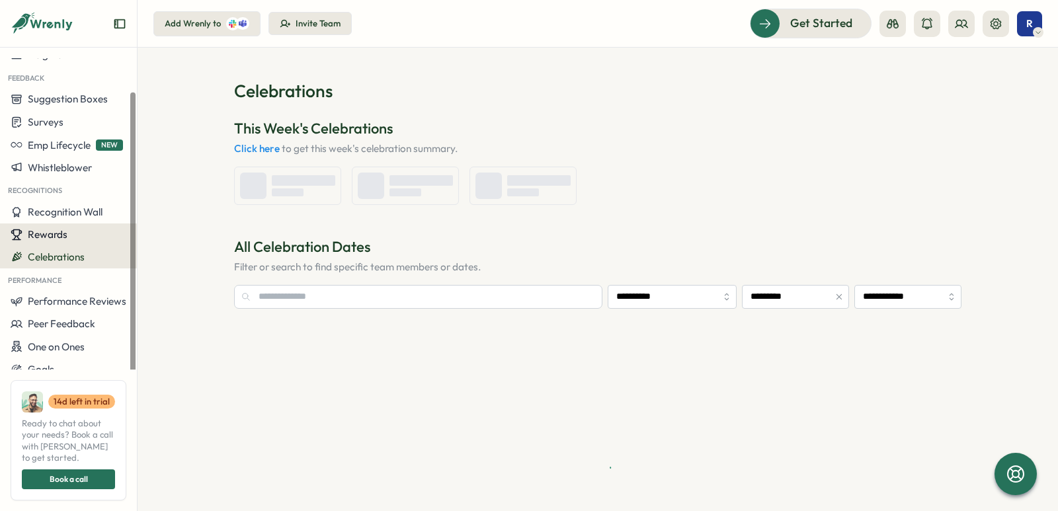
type input "**********"
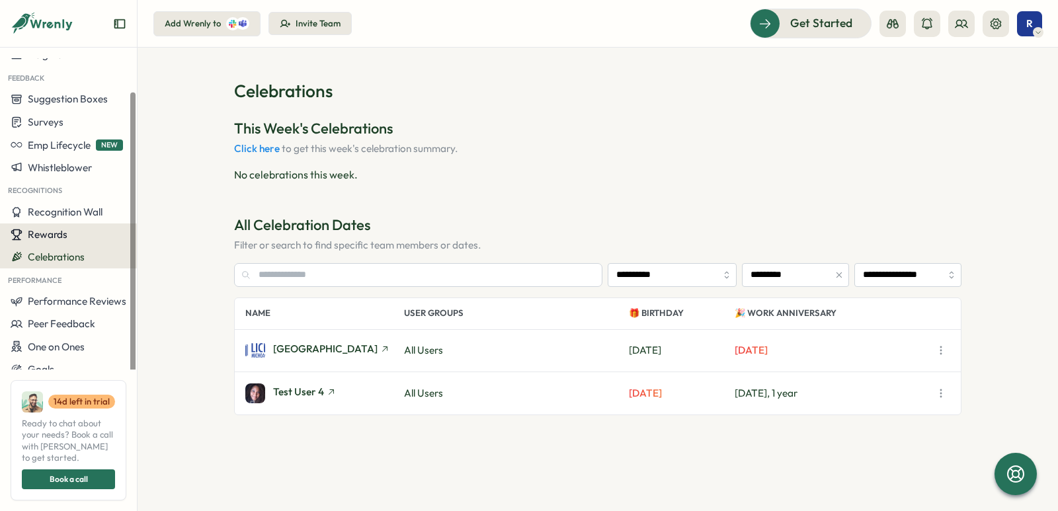
click at [57, 239] on span "Rewards" at bounding box center [48, 234] width 40 height 13
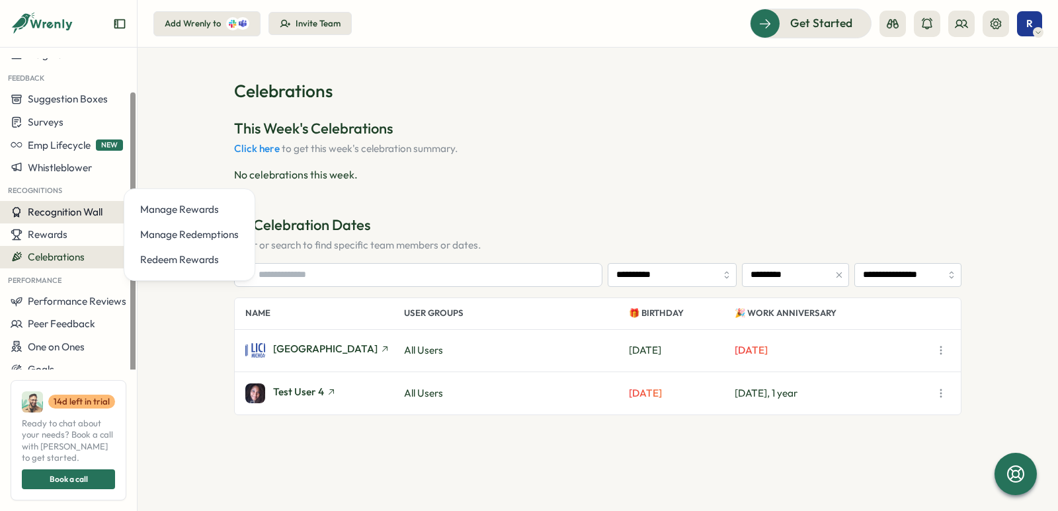
click at [55, 215] on span "Recognition Wall" at bounding box center [65, 212] width 75 height 13
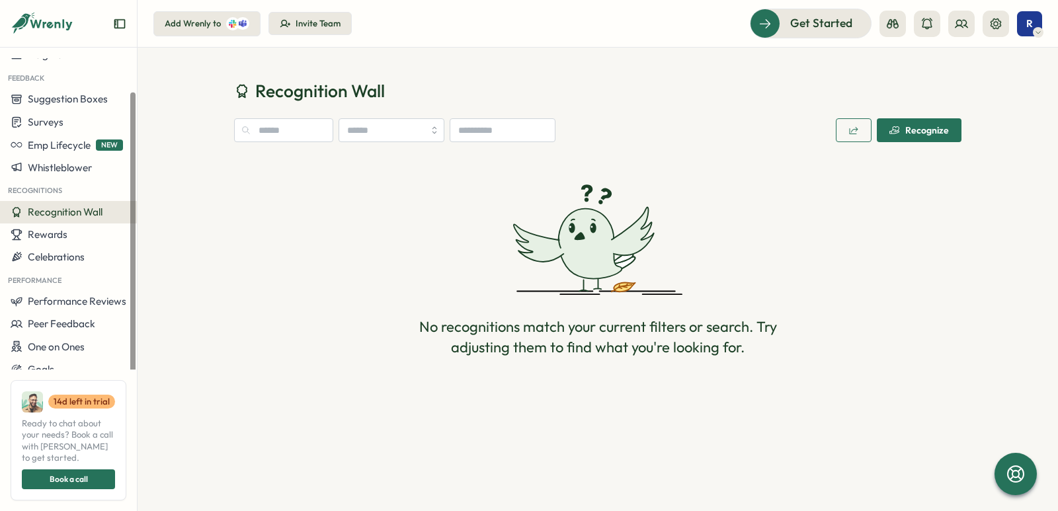
click at [48, 188] on div "Recognitions" at bounding box center [68, 189] width 137 height 22
click at [46, 170] on span "Whistleblower" at bounding box center [60, 167] width 64 height 13
click at [43, 137] on button "Emp Lifecycle NEW" at bounding box center [68, 145] width 137 height 22
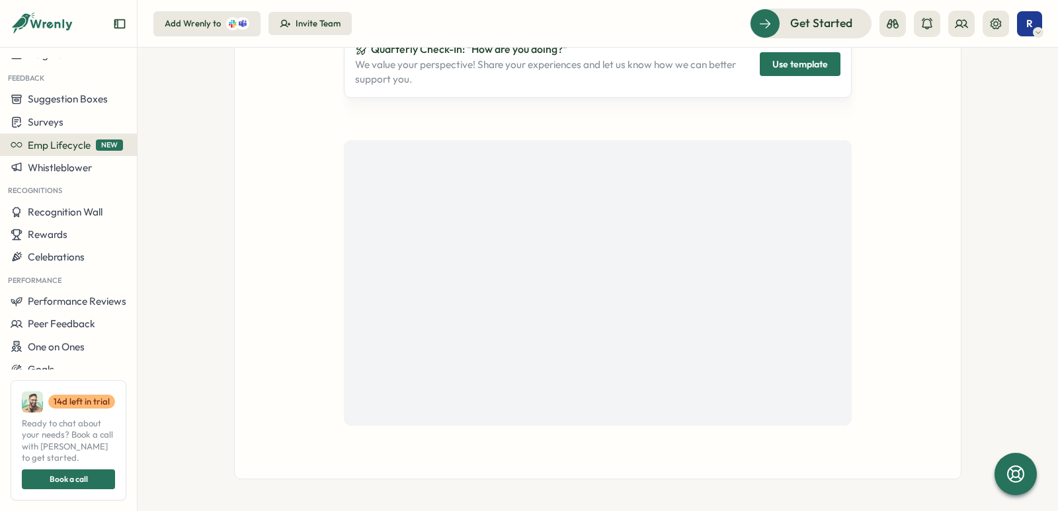
scroll to position [198, 0]
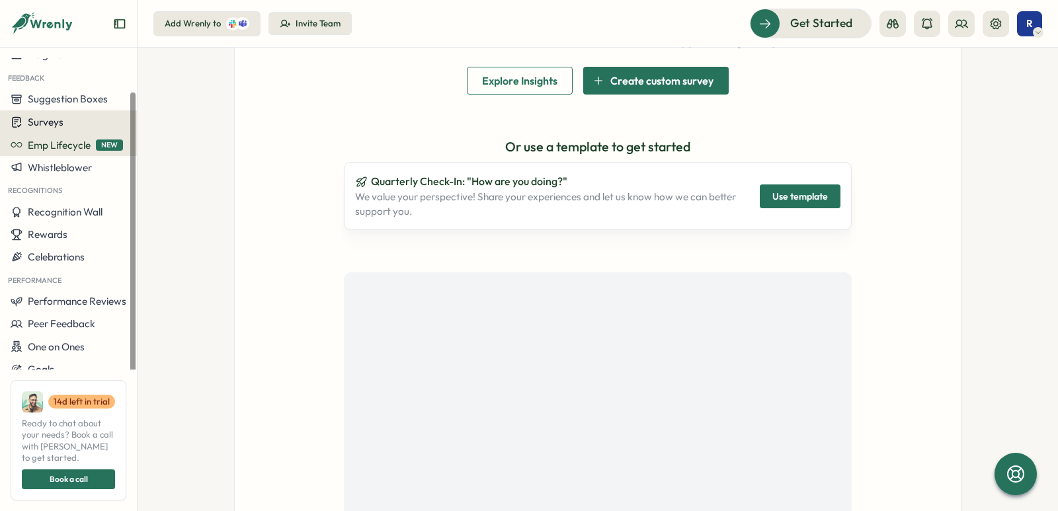
click at [54, 120] on span "Surveys" at bounding box center [46, 122] width 36 height 13
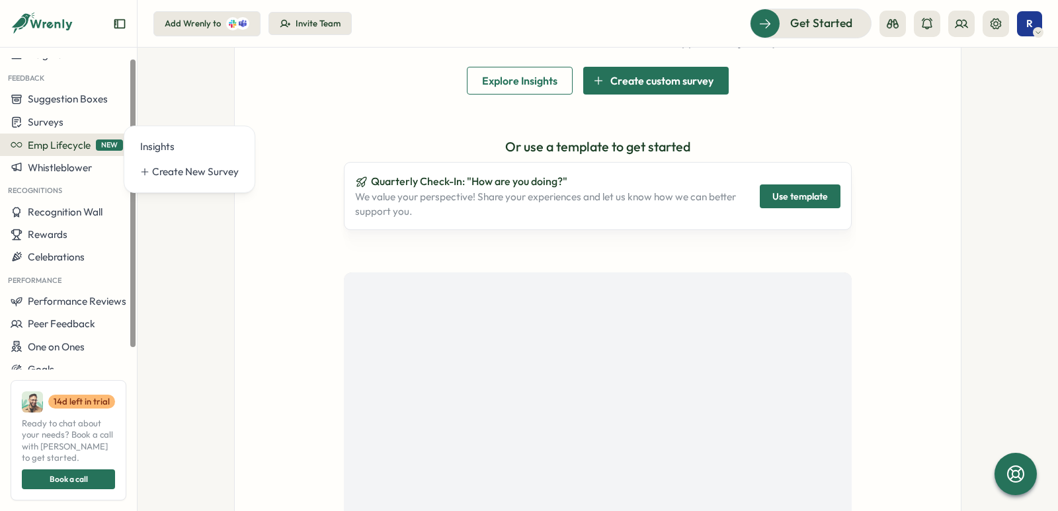
scroll to position [0, 0]
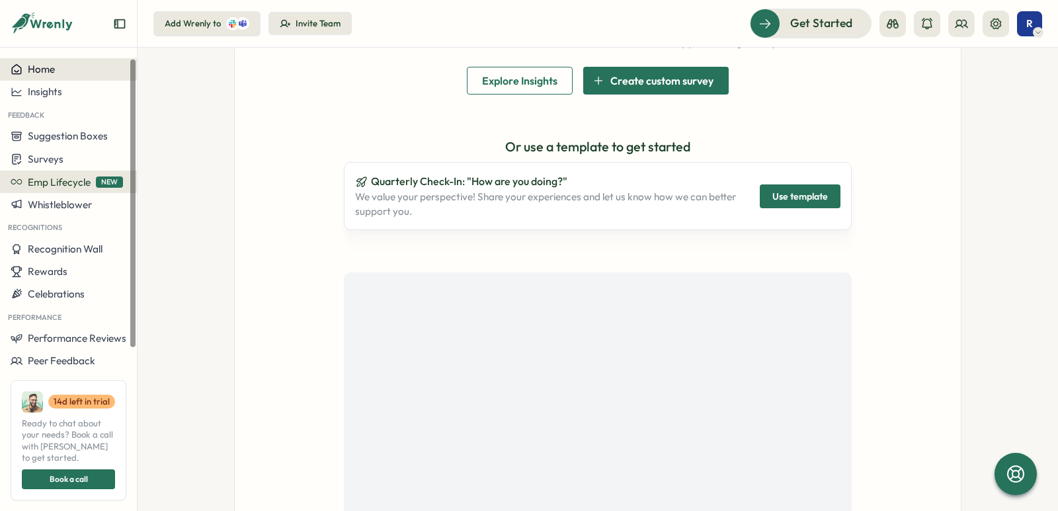
click at [50, 75] on span "Home" at bounding box center [41, 69] width 27 height 13
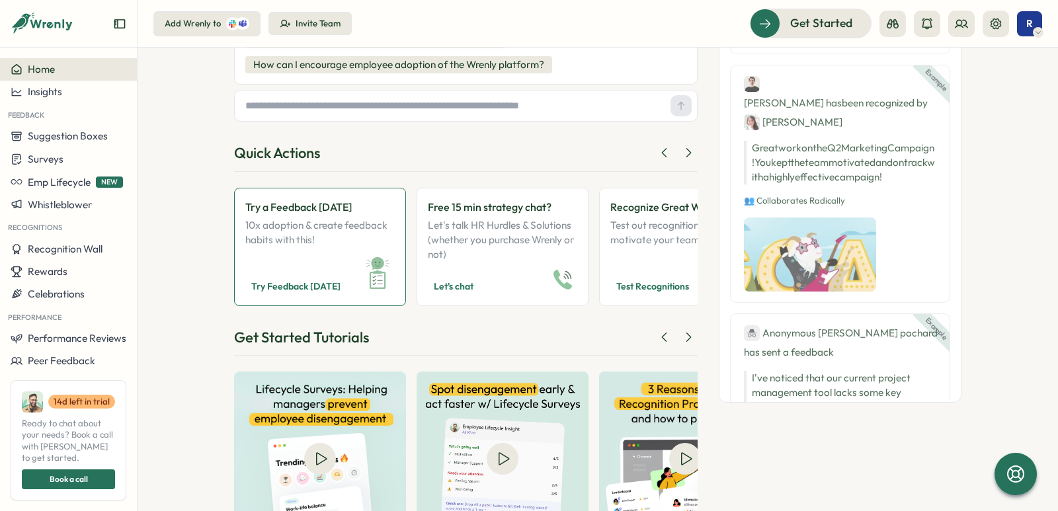
scroll to position [242, 0]
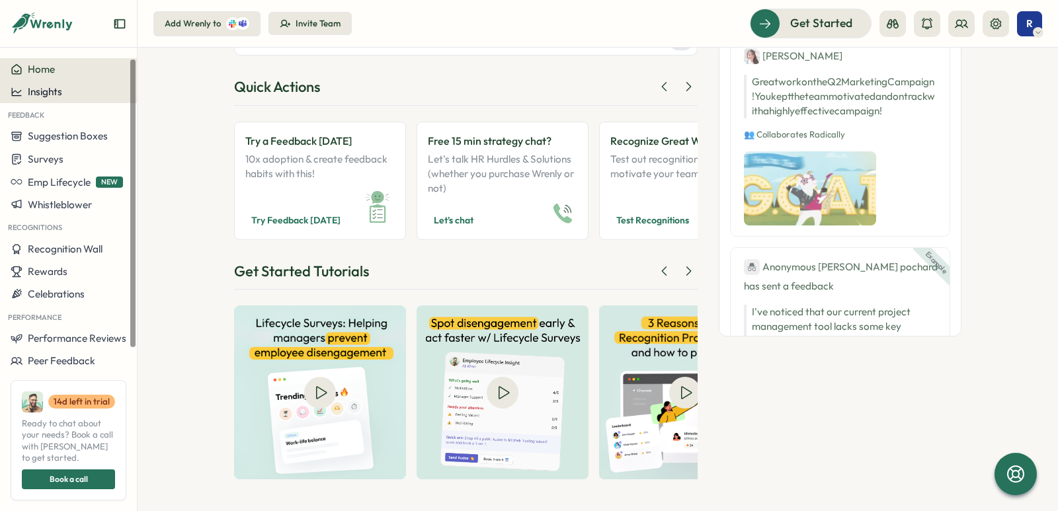
click at [69, 95] on div "Insights" at bounding box center [69, 92] width 116 height 12
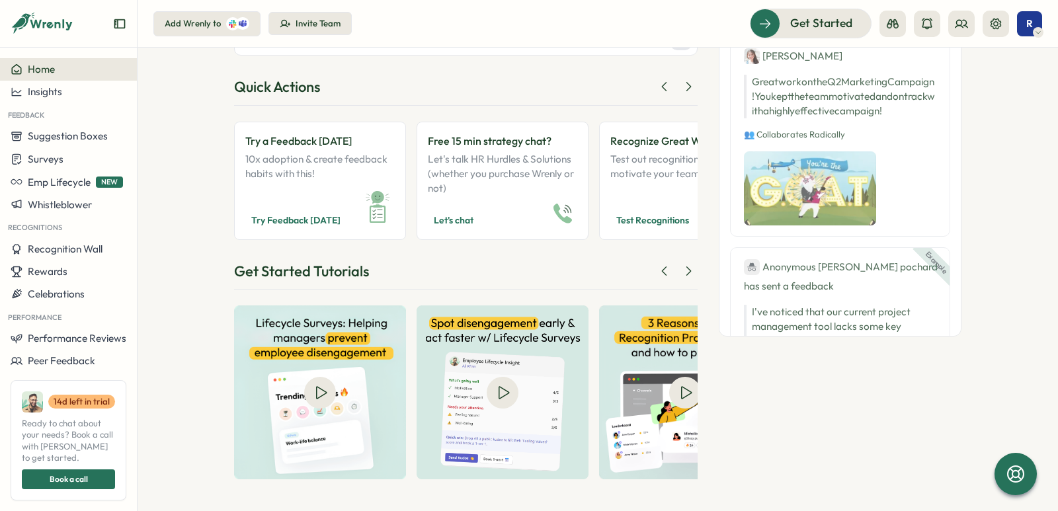
click at [174, 215] on div "Good afternoon , Rrhh ! Leadership is not about being in charge. It's about tak…" at bounding box center [597, 279] width 920 height 463
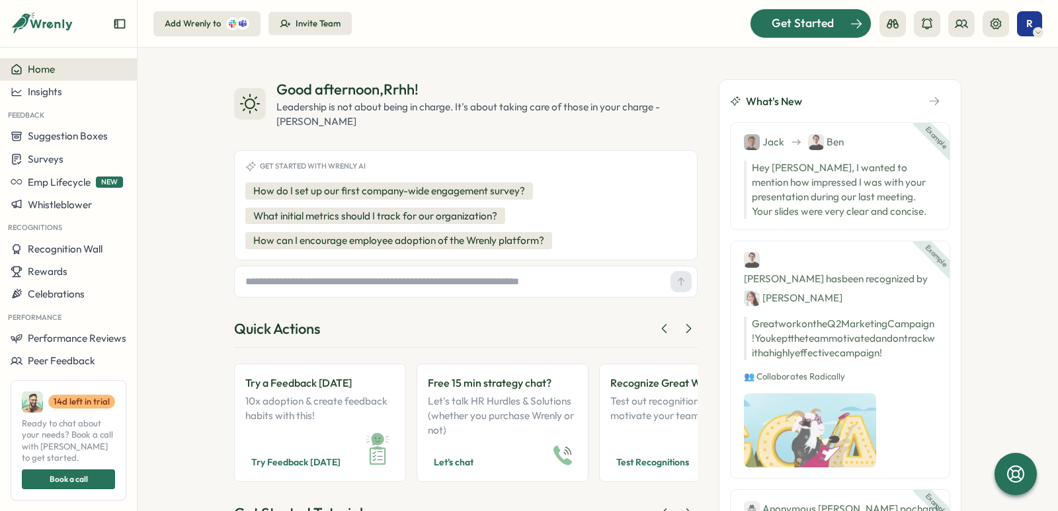
click at [824, 31] on span "Get Started" at bounding box center [802, 23] width 62 height 17
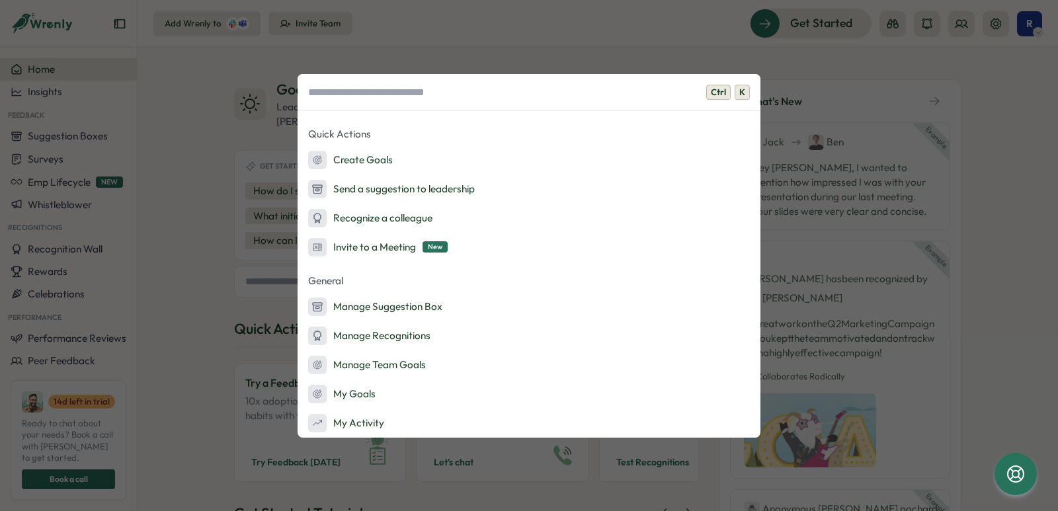
scroll to position [260, 0]
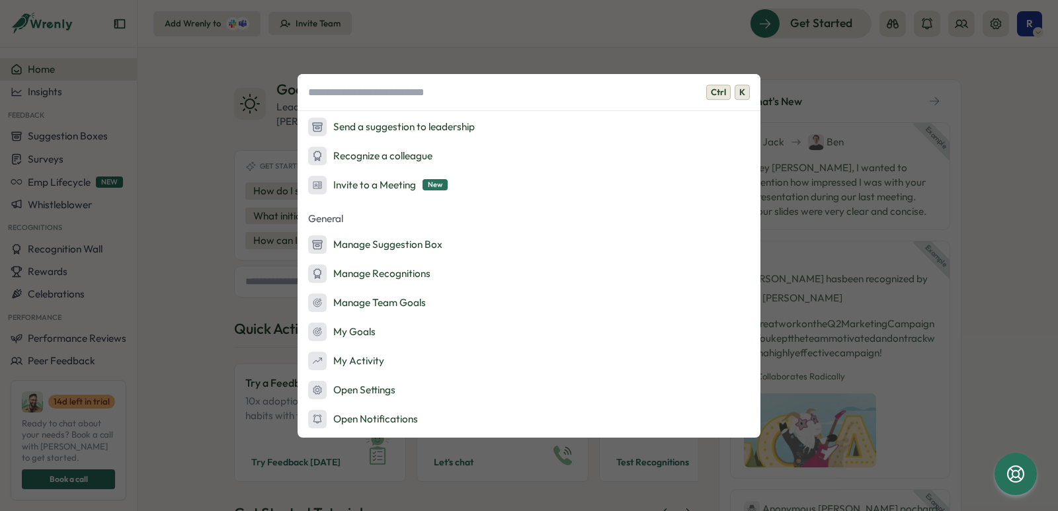
click at [222, 214] on div "Ctrl K Onboarding Ask AI Launch Survey Launch Peer Feedback Add Admins Admin Ac…" at bounding box center [529, 255] width 1058 height 511
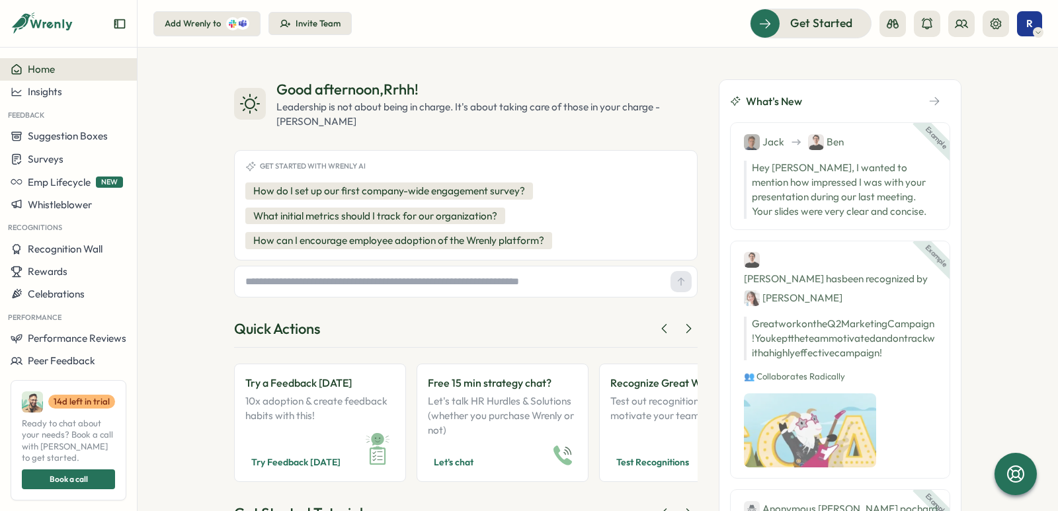
click at [216, 24] on div "Add Wrenly to" at bounding box center [193, 24] width 56 height 12
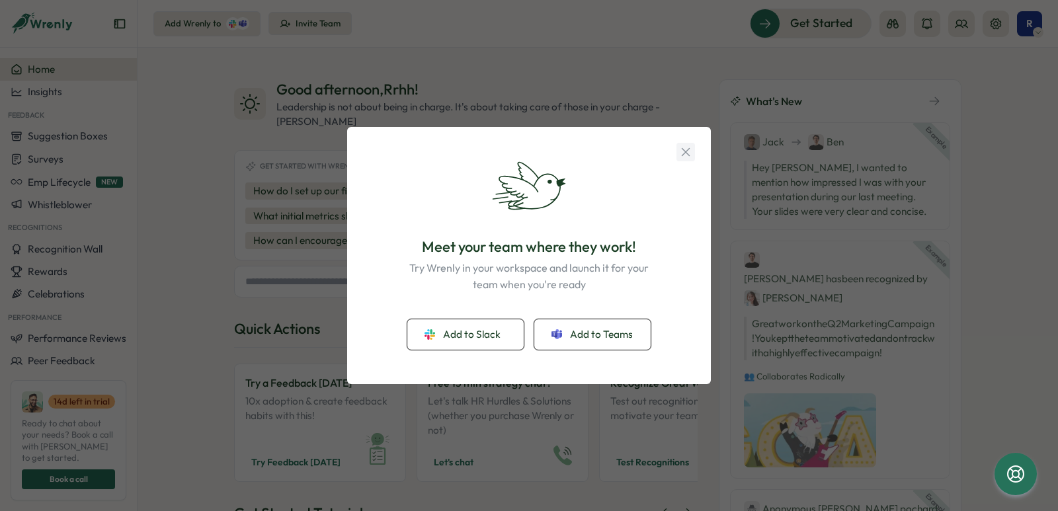
click at [682, 150] on icon "button" at bounding box center [685, 152] width 15 height 15
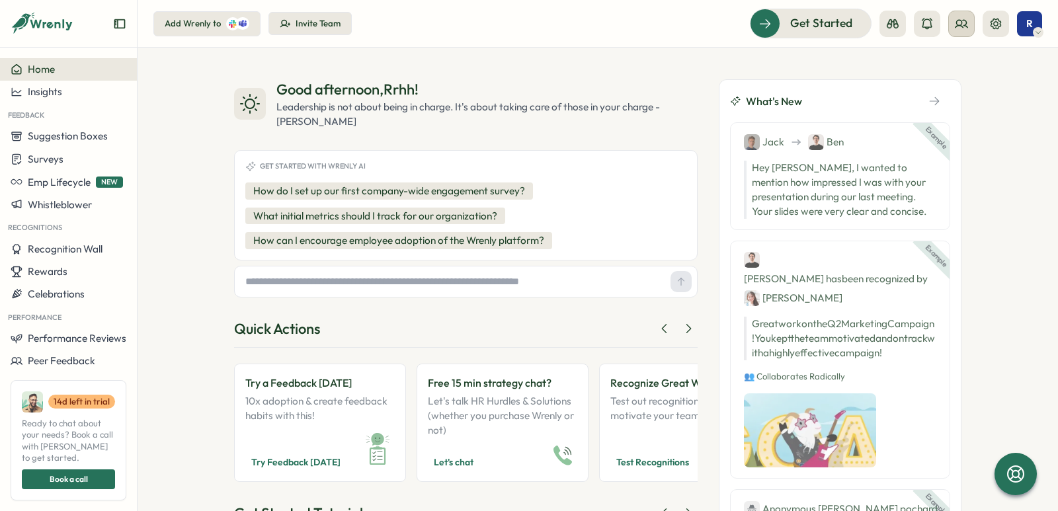
click at [965, 26] on icon at bounding box center [960, 23] width 13 height 13
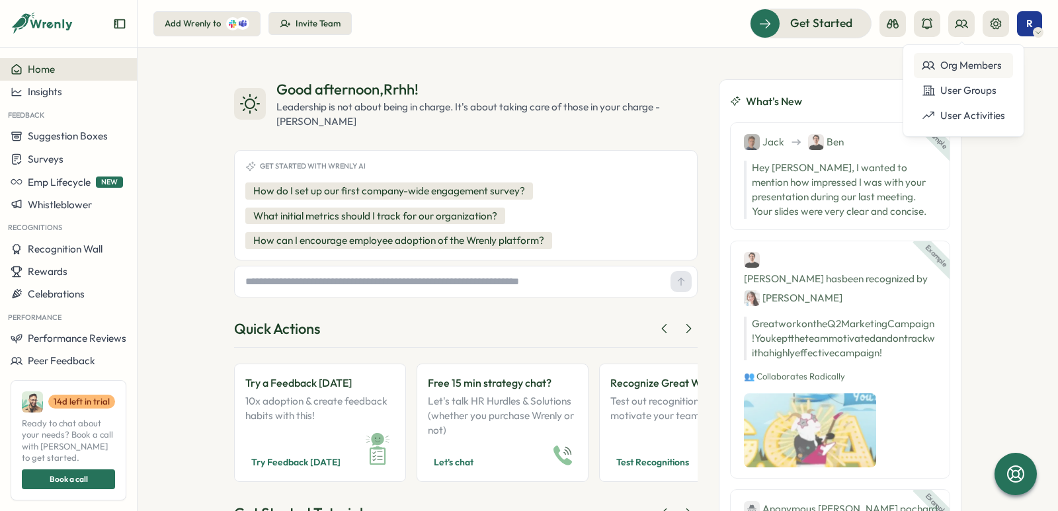
click at [968, 59] on div "Org Members" at bounding box center [962, 65] width 83 height 15
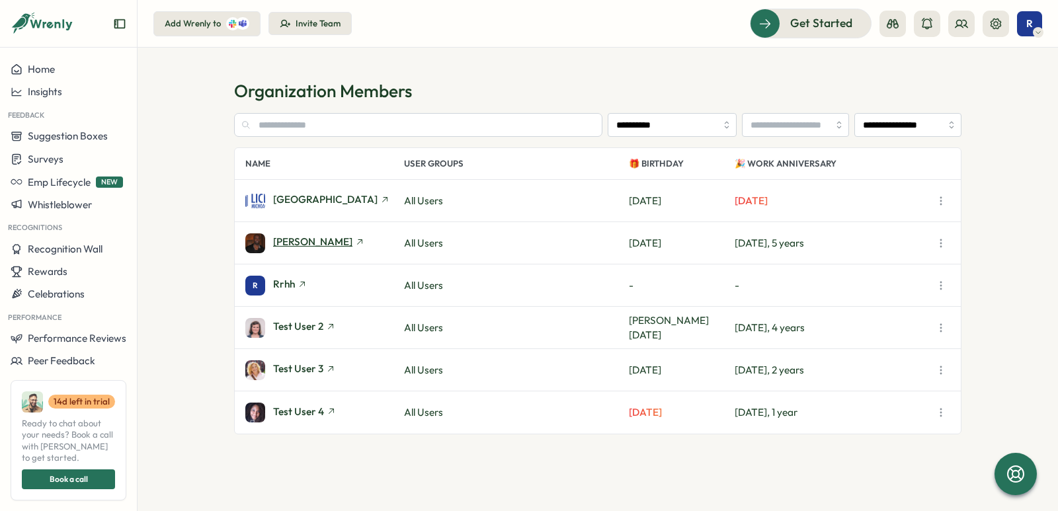
click at [305, 244] on span "Luis RRHH" at bounding box center [312, 242] width 79 height 10
click at [302, 330] on span "Test User 2" at bounding box center [298, 326] width 50 height 10
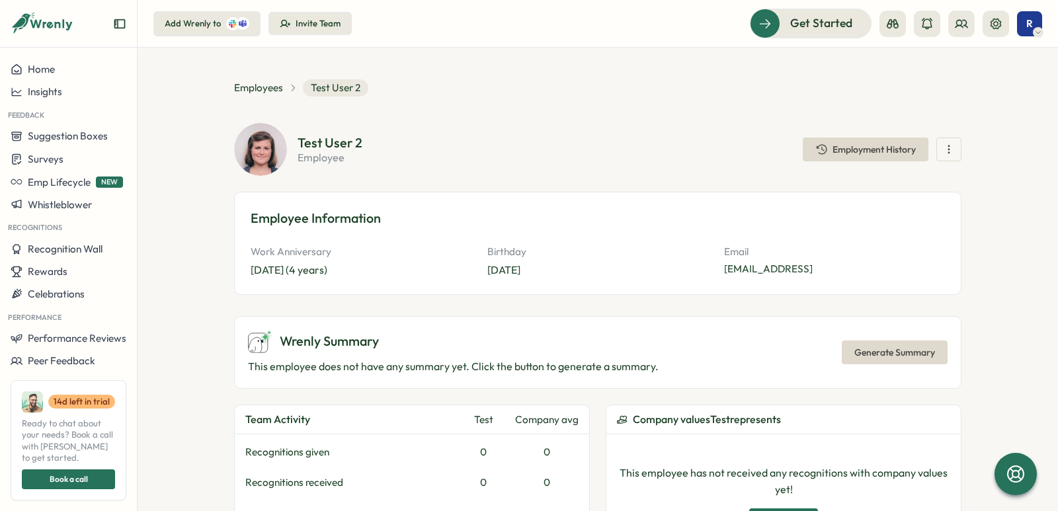
click at [942, 147] on icon "button" at bounding box center [948, 149] width 13 height 13
click at [644, 204] on div "Employee Information Work Anniversary May 13, 2021 (4 years) Birthday Jun 15 Em…" at bounding box center [597, 243] width 727 height 103
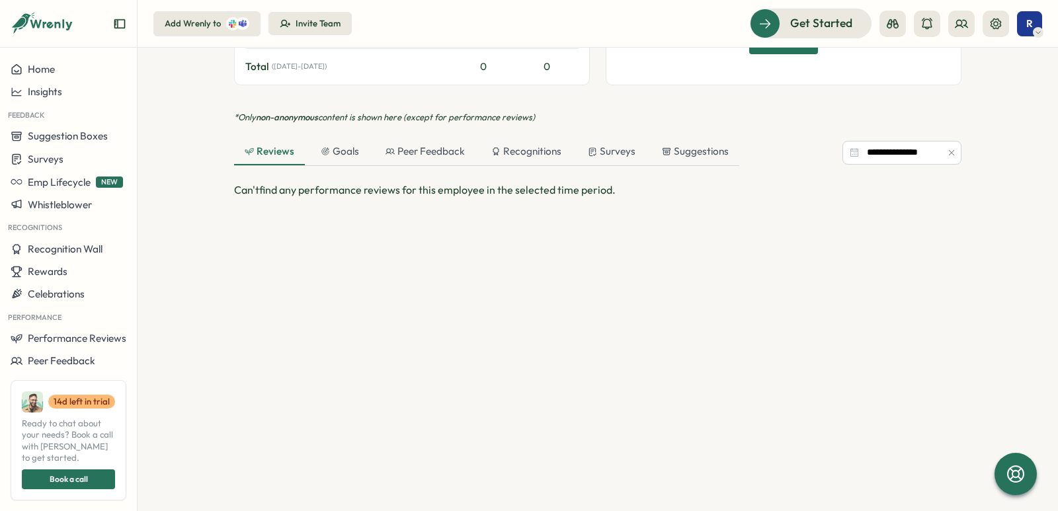
scroll to position [81, 0]
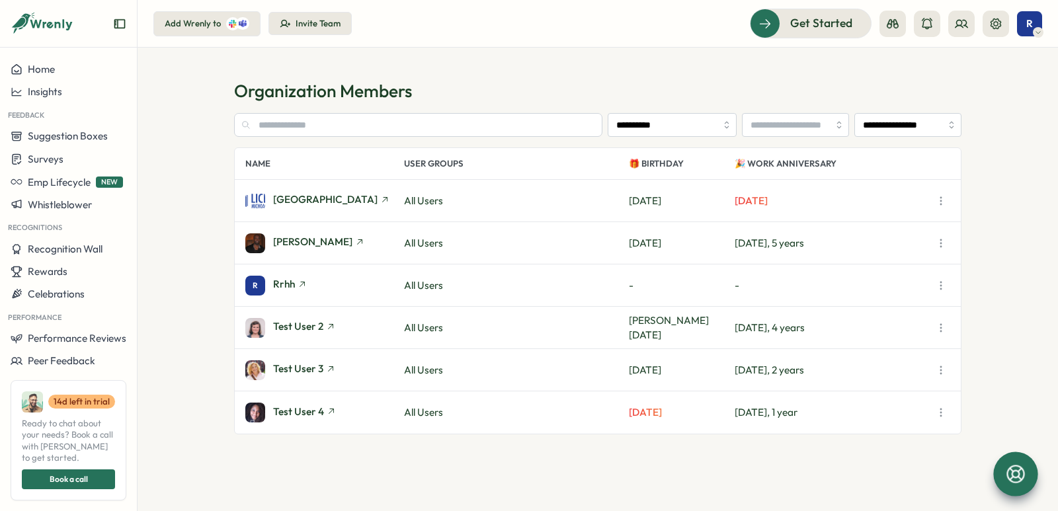
click at [1023, 475] on icon at bounding box center [1015, 474] width 18 height 18
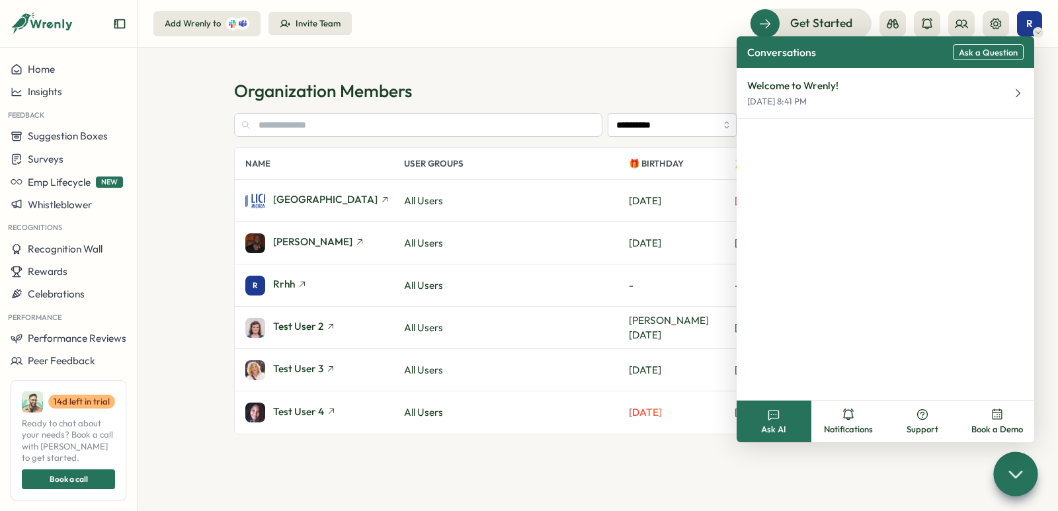
click at [849, 469] on section "**********" at bounding box center [597, 296] width 727 height 366
click at [1021, 471] on icon at bounding box center [1015, 474] width 12 height 6
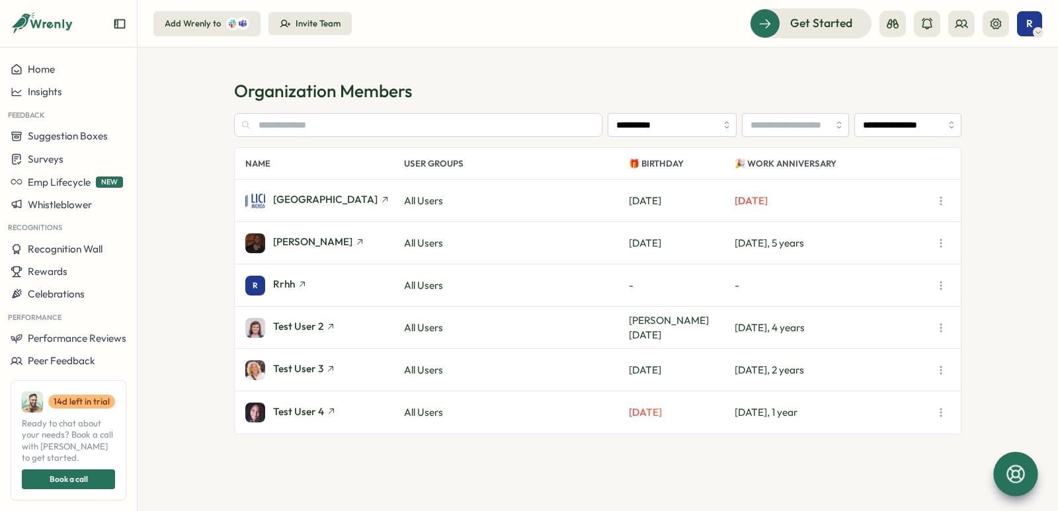
click at [935, 204] on icon "button" at bounding box center [940, 200] width 13 height 13
click at [486, 59] on section "**********" at bounding box center [597, 279] width 920 height 463
click at [335, 200] on span "LICEO MICHOACANO" at bounding box center [325, 199] width 104 height 10
click at [329, 120] on input "text" at bounding box center [418, 125] width 368 height 24
click at [546, 91] on h1 "Organization Members" at bounding box center [597, 90] width 727 height 23
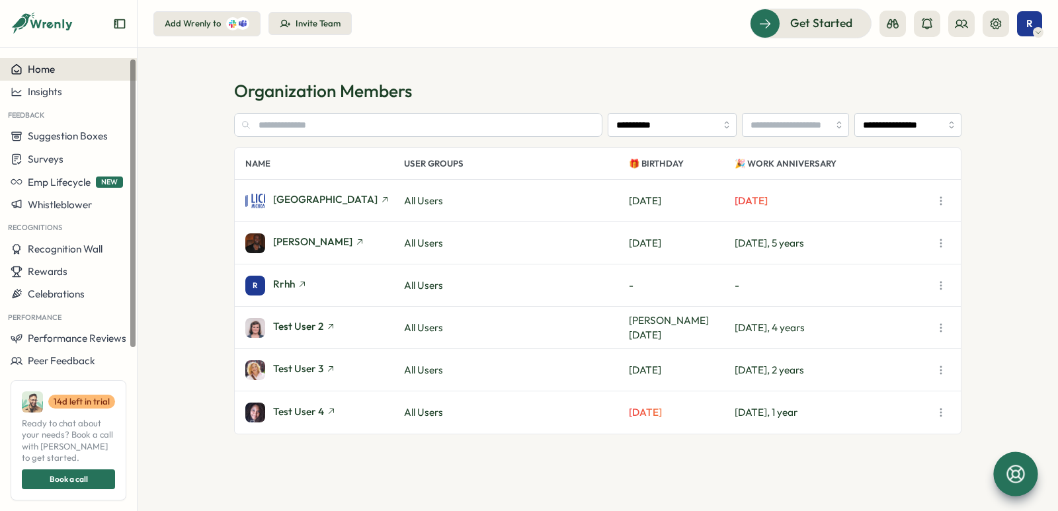
click at [41, 65] on span "Home" at bounding box center [41, 69] width 27 height 13
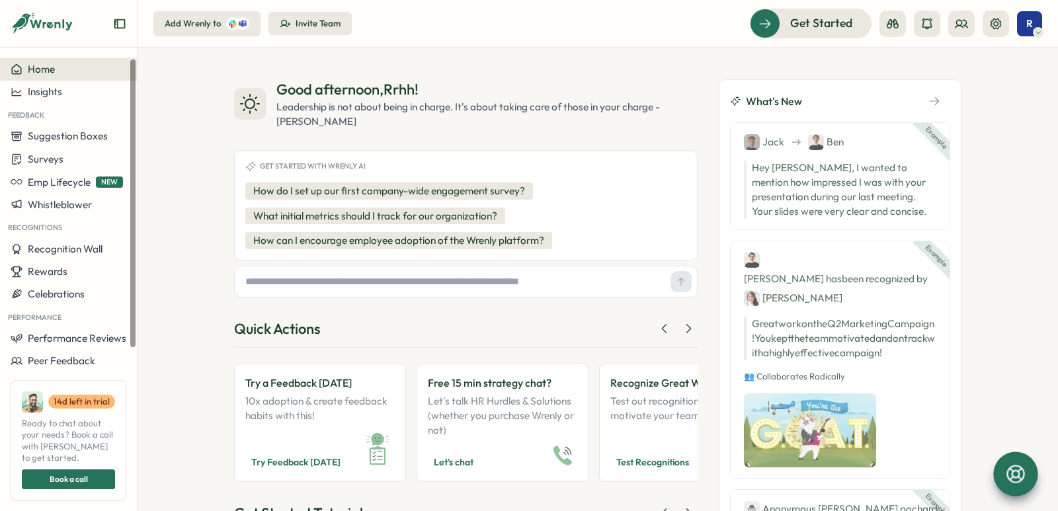
click at [61, 67] on div "Home" at bounding box center [69, 69] width 116 height 12
click at [955, 23] on icon at bounding box center [960, 23] width 13 height 13
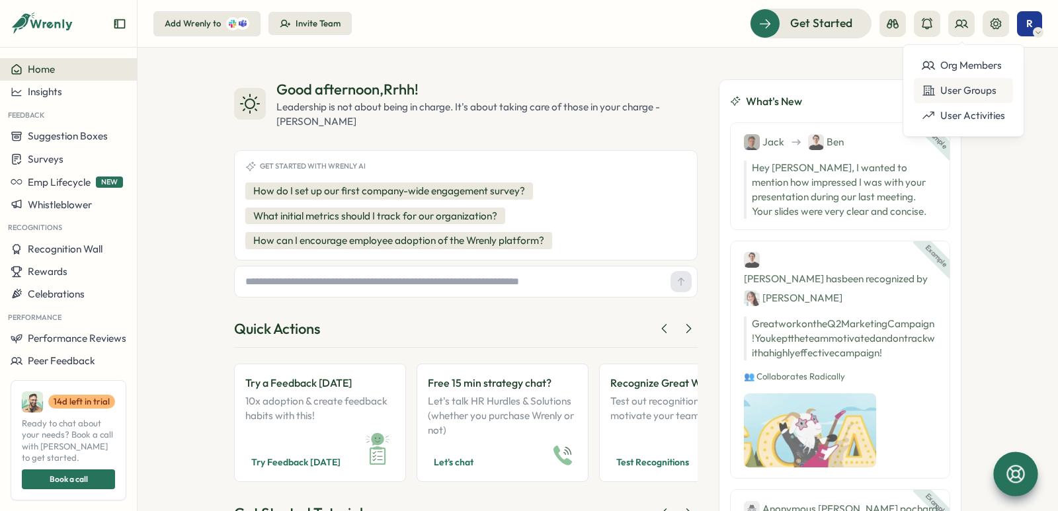
click at [966, 94] on div "User Groups" at bounding box center [962, 90] width 83 height 15
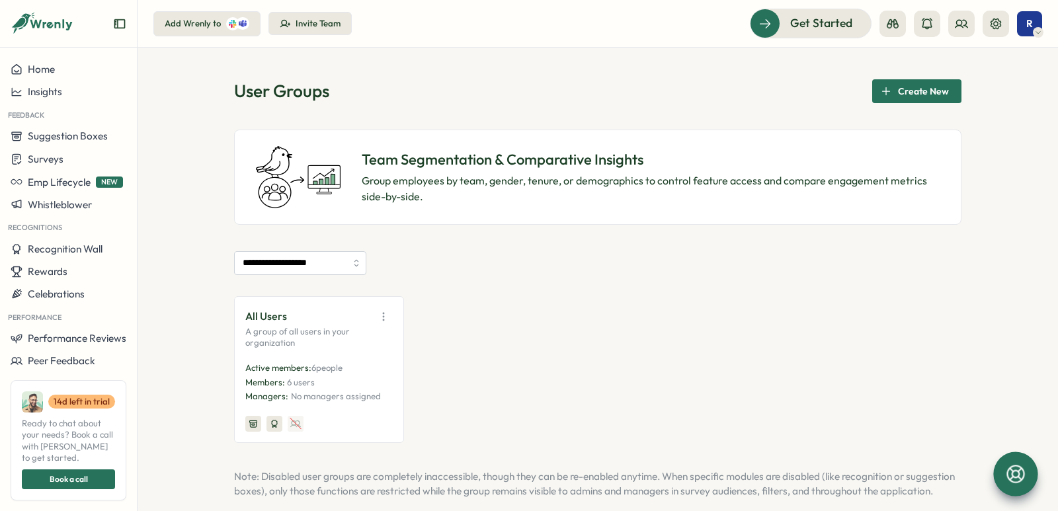
scroll to position [19, 0]
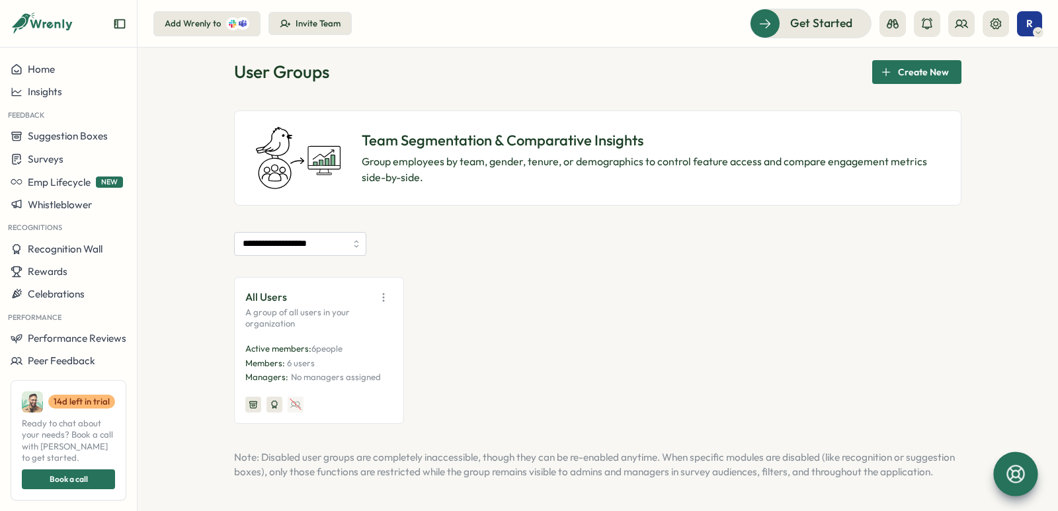
click at [251, 297] on p "All Users" at bounding box center [266, 297] width 42 height 17
click at [301, 315] on p "A group of all users in your organization" at bounding box center [318, 318] width 147 height 23
click at [952, 24] on button at bounding box center [961, 24] width 26 height 26
click at [951, 85] on div "User Groups" at bounding box center [962, 90] width 83 height 15
click at [999, 21] on icon at bounding box center [995, 23] width 11 height 11
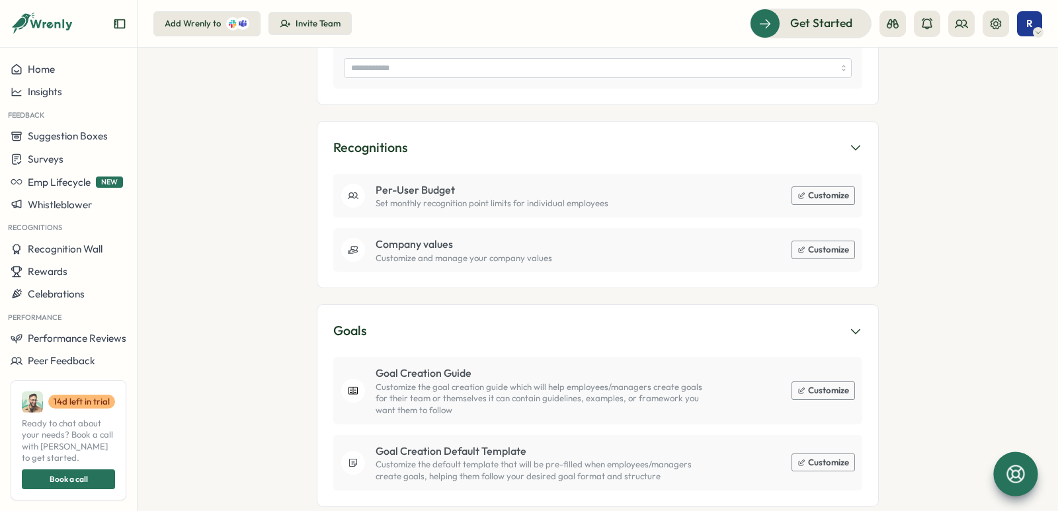
scroll to position [966, 0]
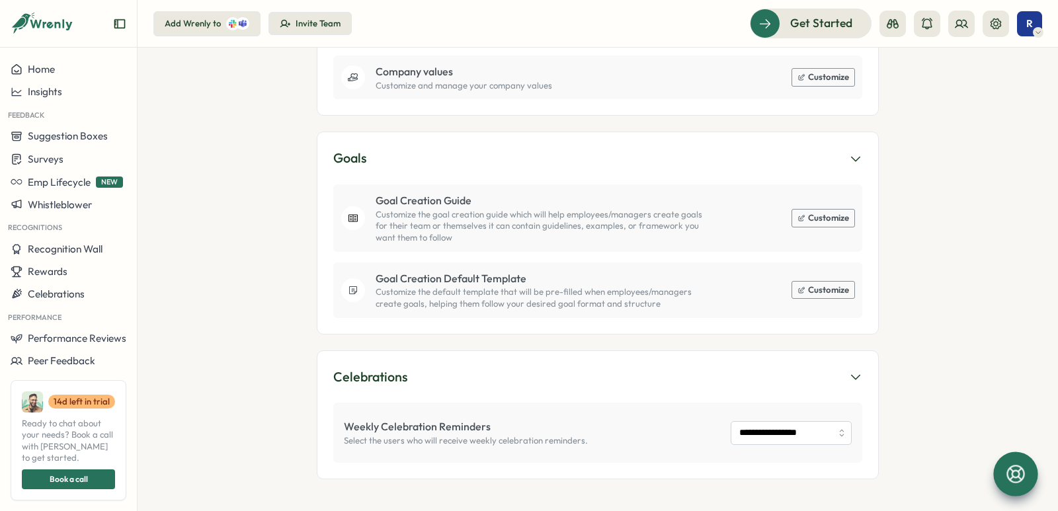
click at [432, 428] on p "Weekly Celebration Reminders" at bounding box center [417, 426] width 147 height 17
click at [771, 428] on input "**********" at bounding box center [790, 433] width 121 height 24
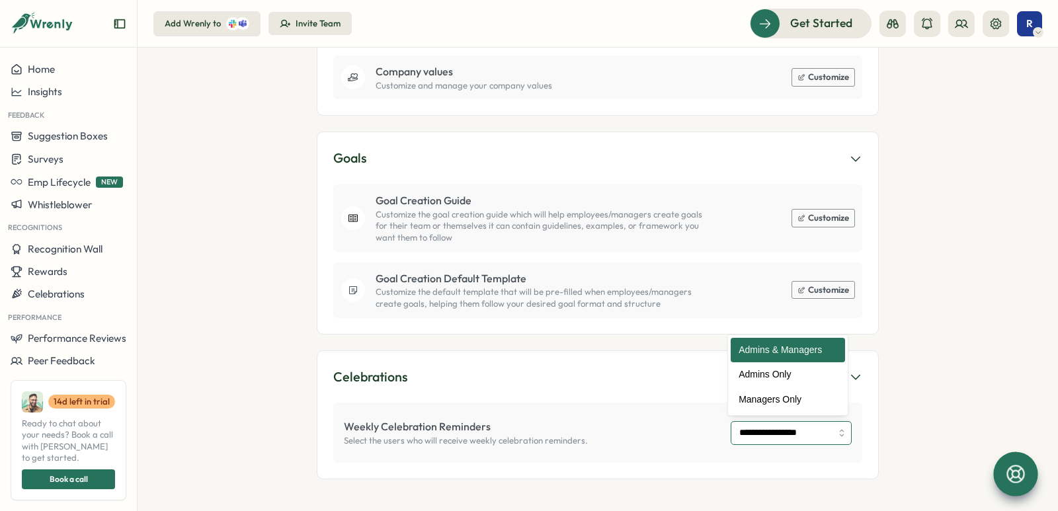
click at [771, 428] on input "**********" at bounding box center [790, 433] width 121 height 24
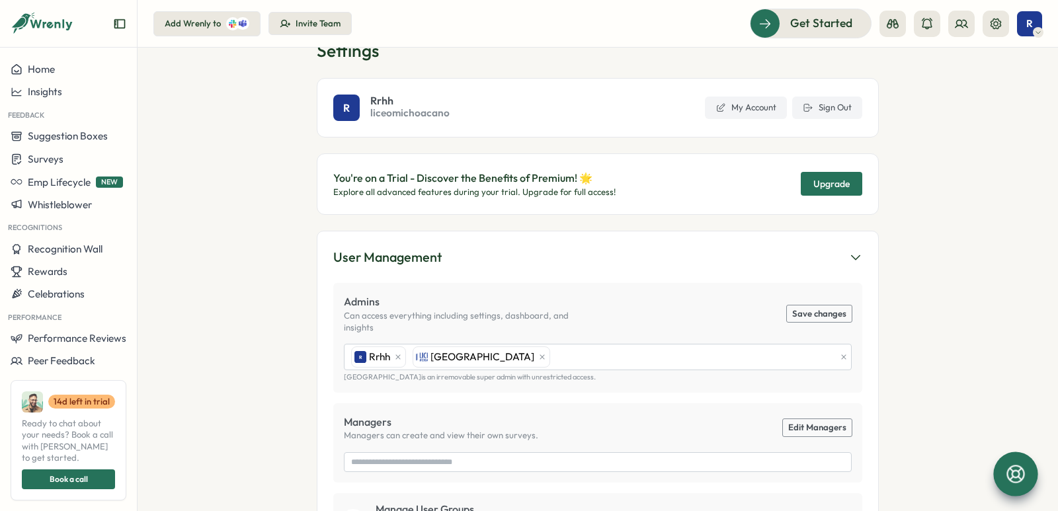
scroll to position [0, 0]
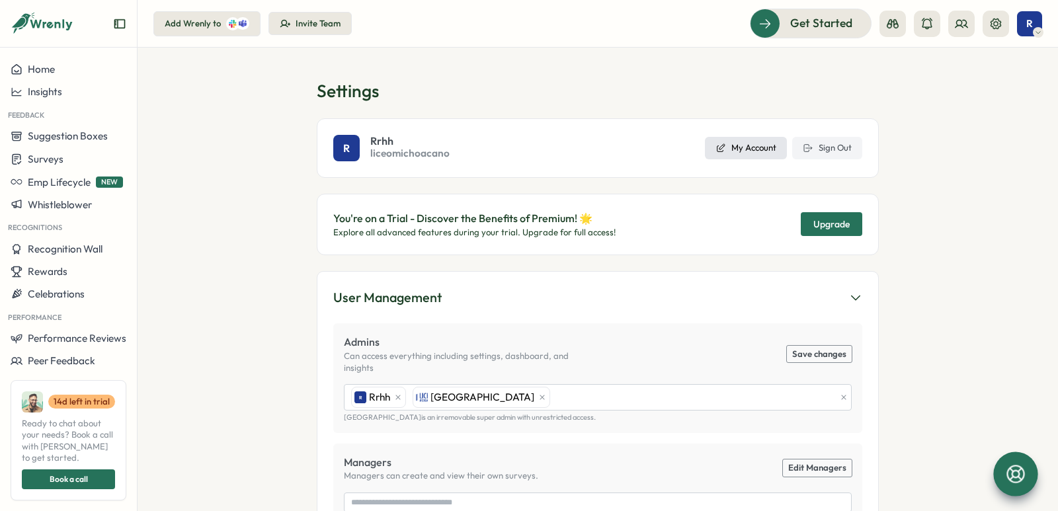
click at [718, 147] on icon at bounding box center [720, 148] width 11 height 11
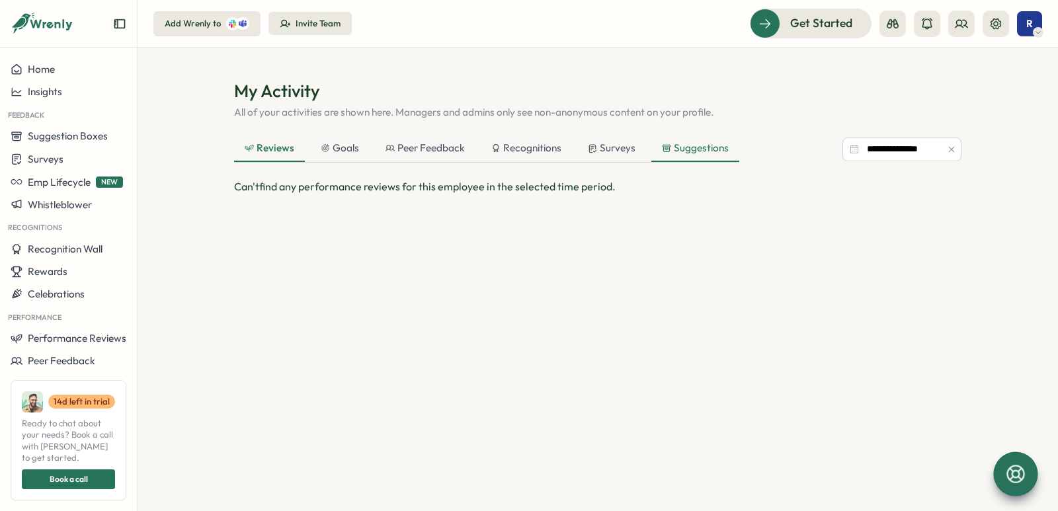
click at [691, 155] on div "Suggestions" at bounding box center [695, 148] width 67 height 15
click at [356, 139] on div "Goals" at bounding box center [338, 149] width 59 height 26
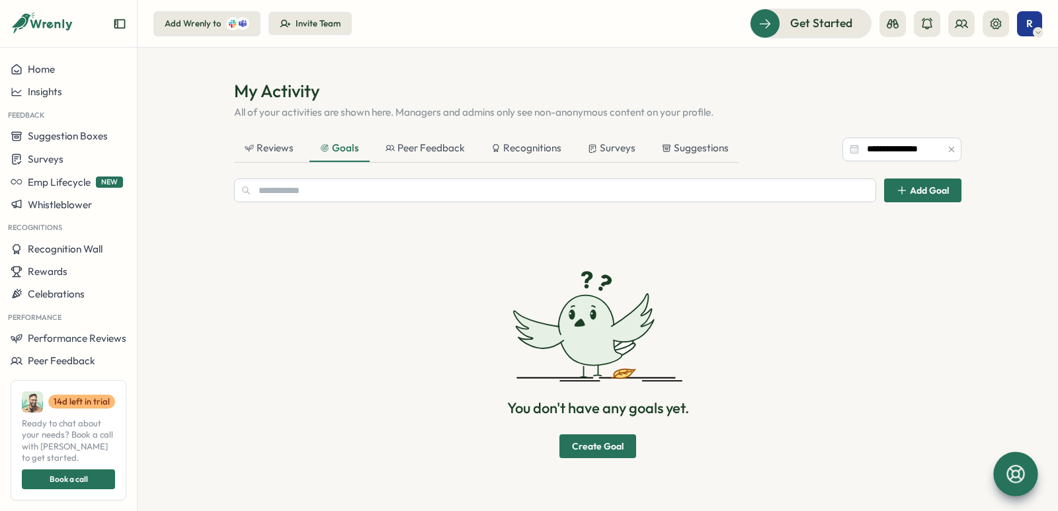
click at [50, 17] on icon at bounding box center [42, 24] width 63 height 22
click at [806, 22] on span "Get Started" at bounding box center [802, 23] width 62 height 17
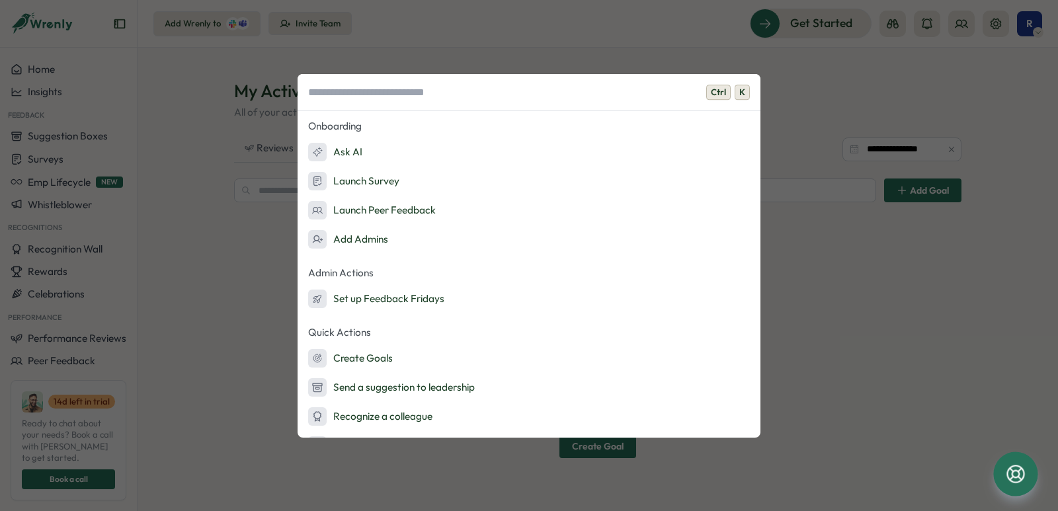
click at [378, 89] on input at bounding box center [528, 92] width 463 height 37
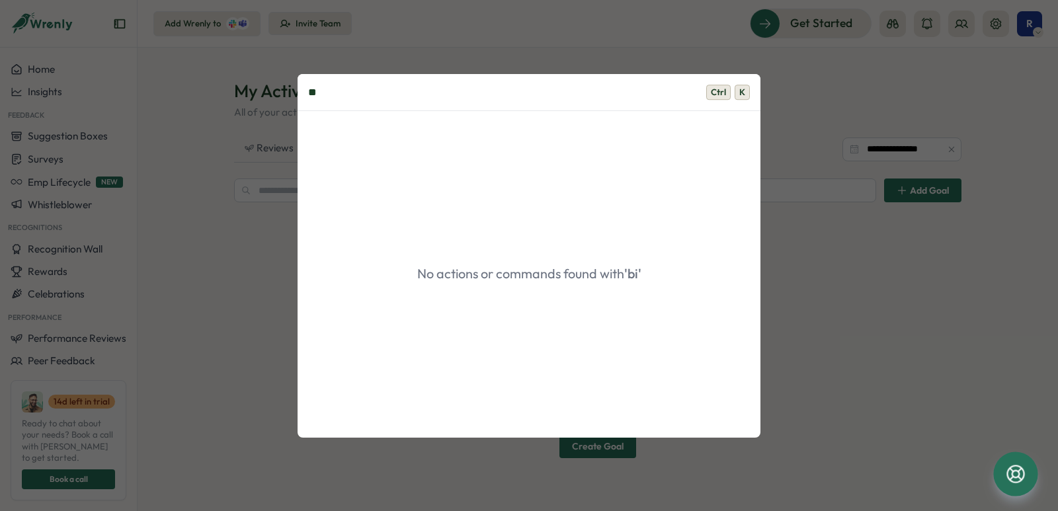
type input "*"
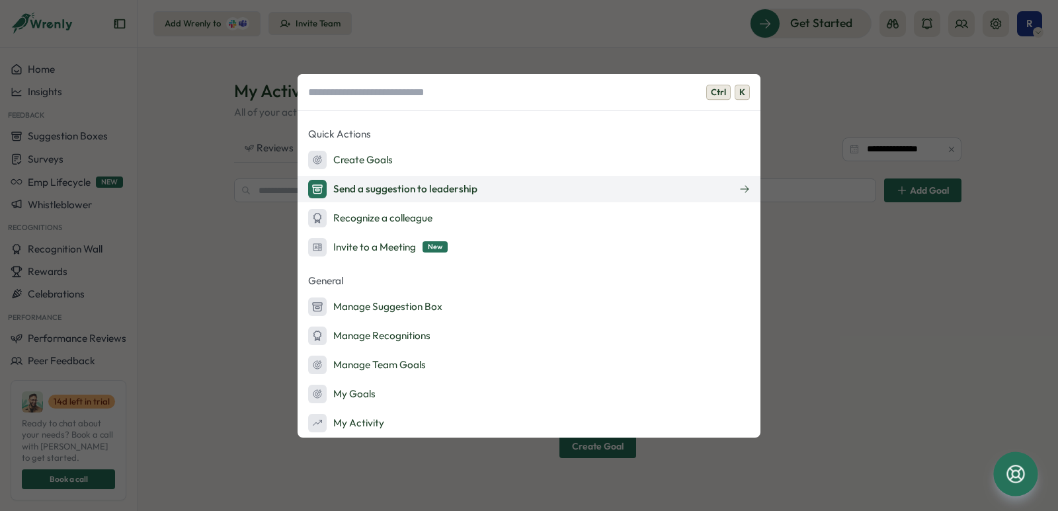
scroll to position [260, 0]
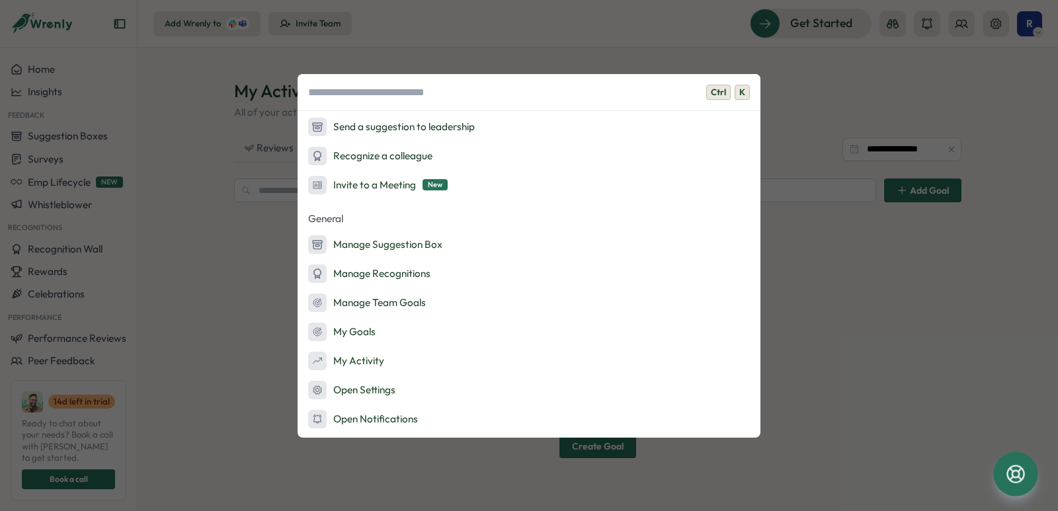
click at [769, 112] on div "Ctrl K Onboarding Ask AI Launch Survey Launch Peer Feedback Add Admins Admin Ac…" at bounding box center [529, 255] width 1058 height 511
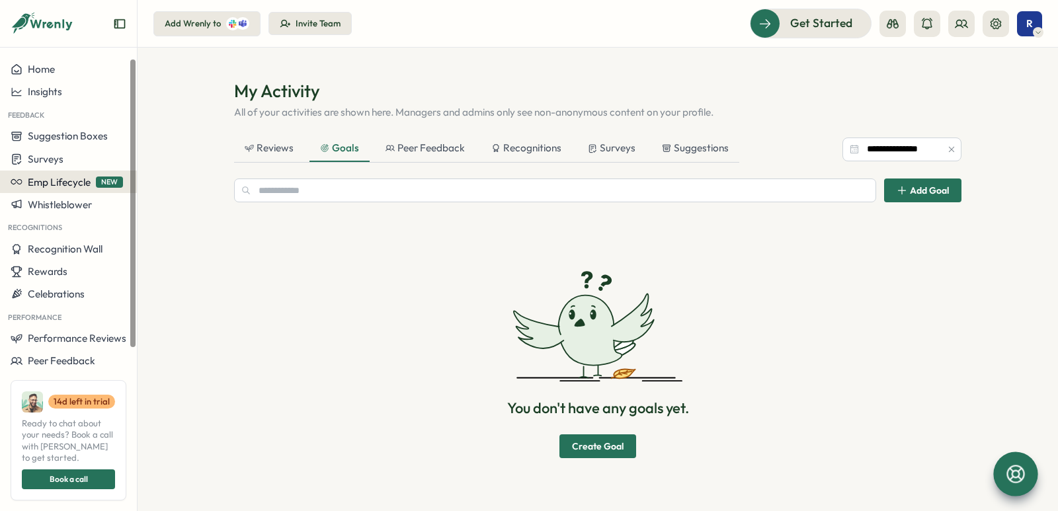
click at [68, 182] on span "Emp Lifecycle" at bounding box center [59, 182] width 63 height 13
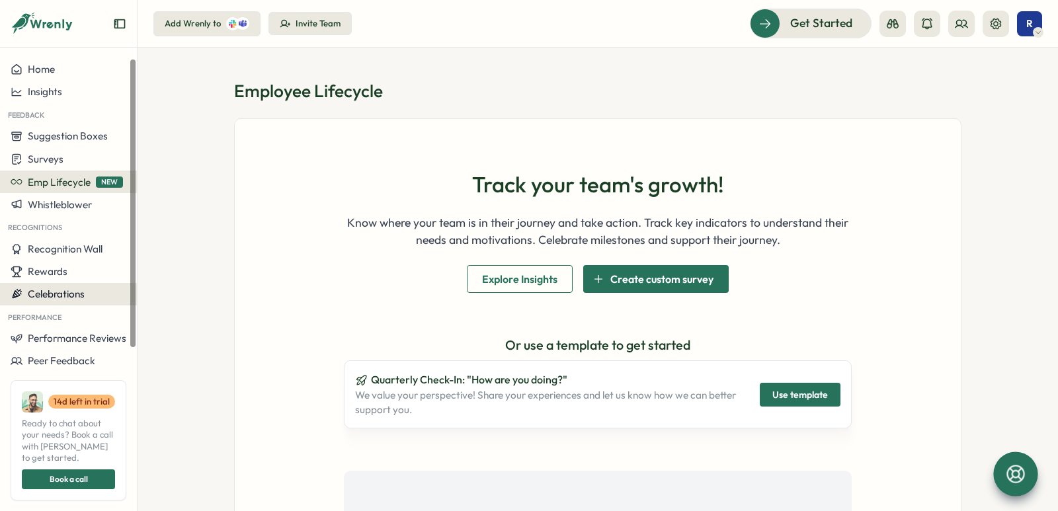
scroll to position [37, 0]
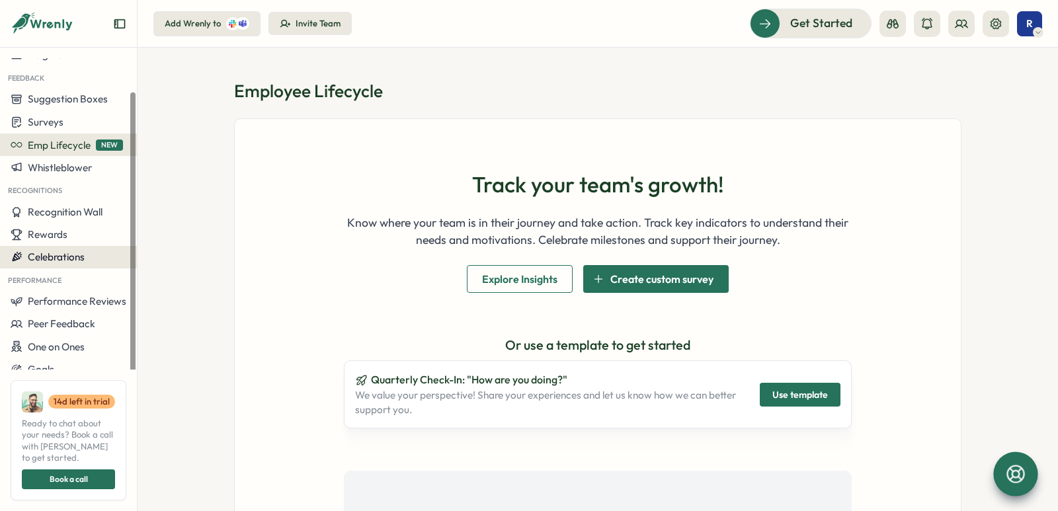
click at [61, 247] on button "Celebrations" at bounding box center [68, 257] width 137 height 22
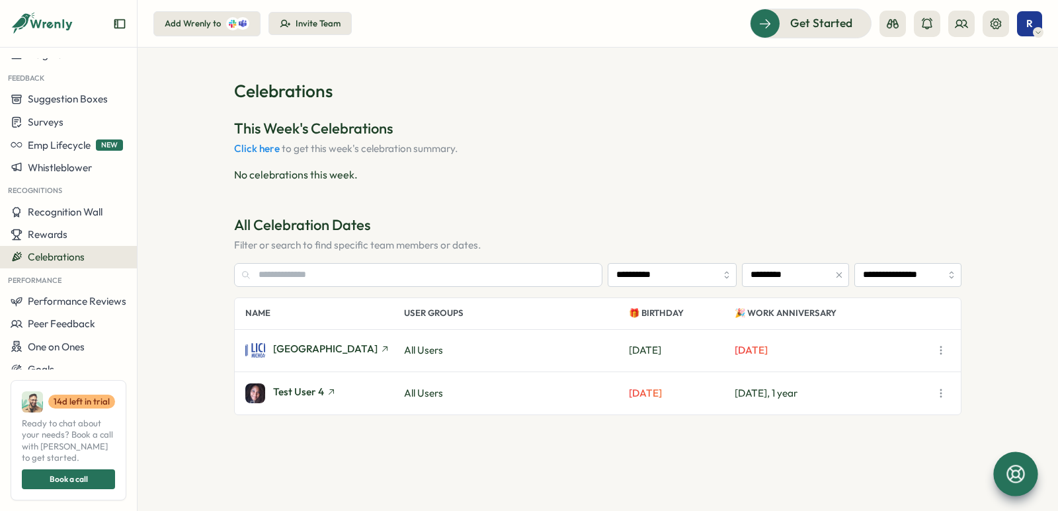
click at [255, 148] on button "Click here" at bounding box center [257, 149] width 46 height 12
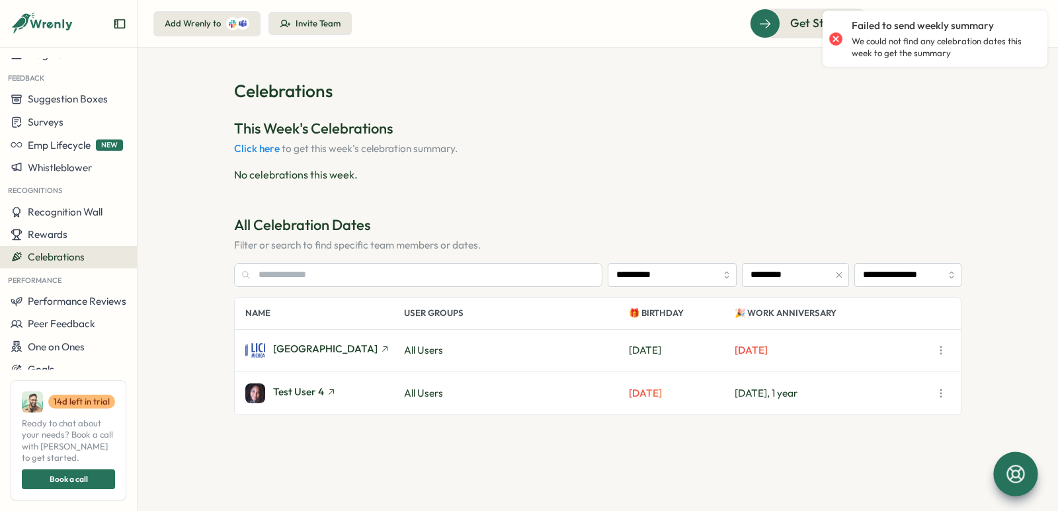
click at [257, 153] on button "Click here" at bounding box center [257, 149] width 46 height 12
click at [278, 277] on input "text" at bounding box center [418, 275] width 368 height 24
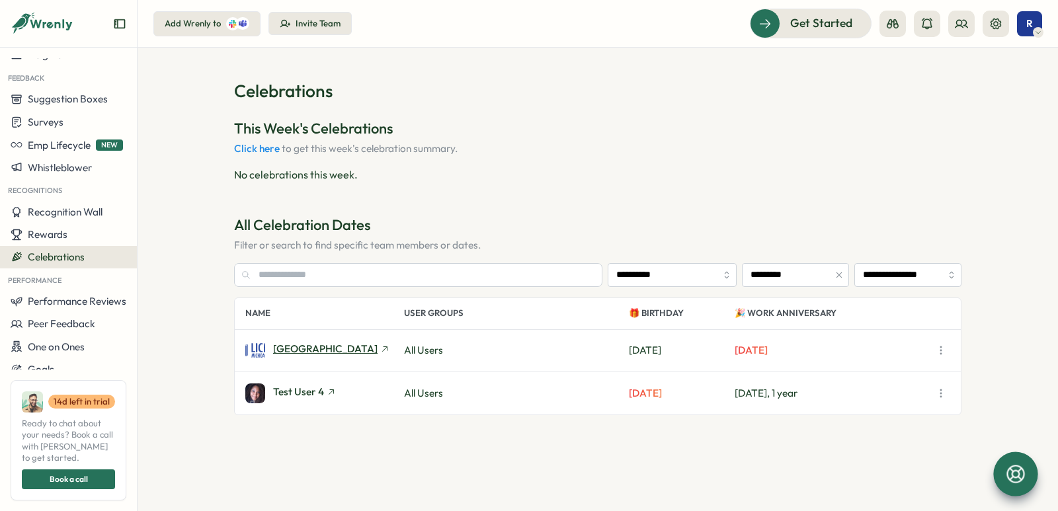
click at [340, 348] on span "LICEO MICHOACANO" at bounding box center [325, 349] width 104 height 10
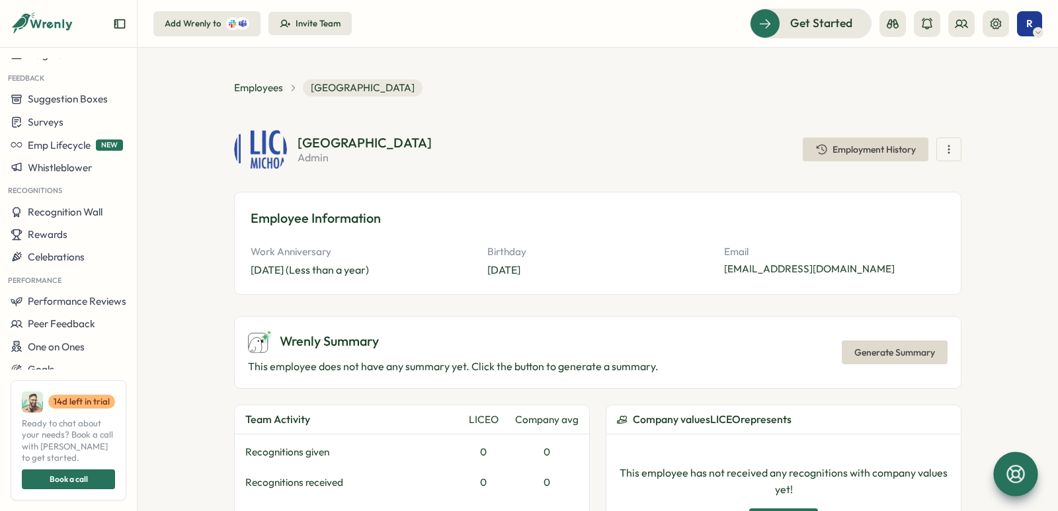
click at [947, 153] on icon "button" at bounding box center [948, 149] width 13 height 13
click at [405, 212] on h3 "Employee Information" at bounding box center [598, 218] width 694 height 20
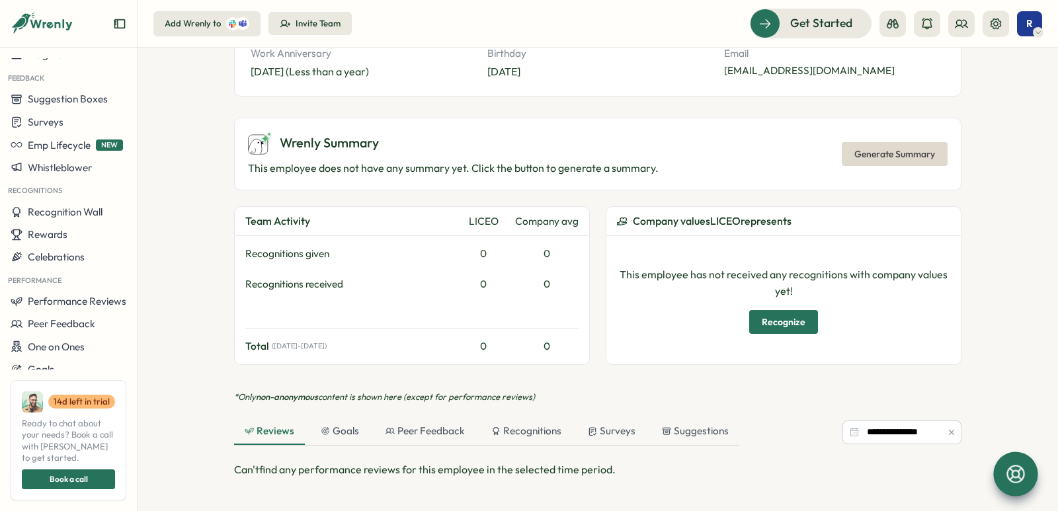
scroll to position [66, 0]
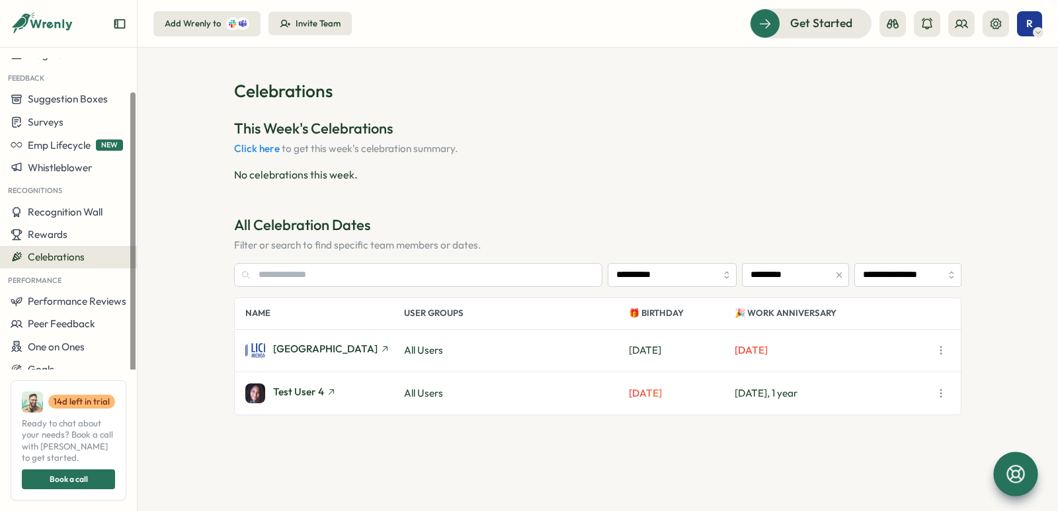
scroll to position [114, 0]
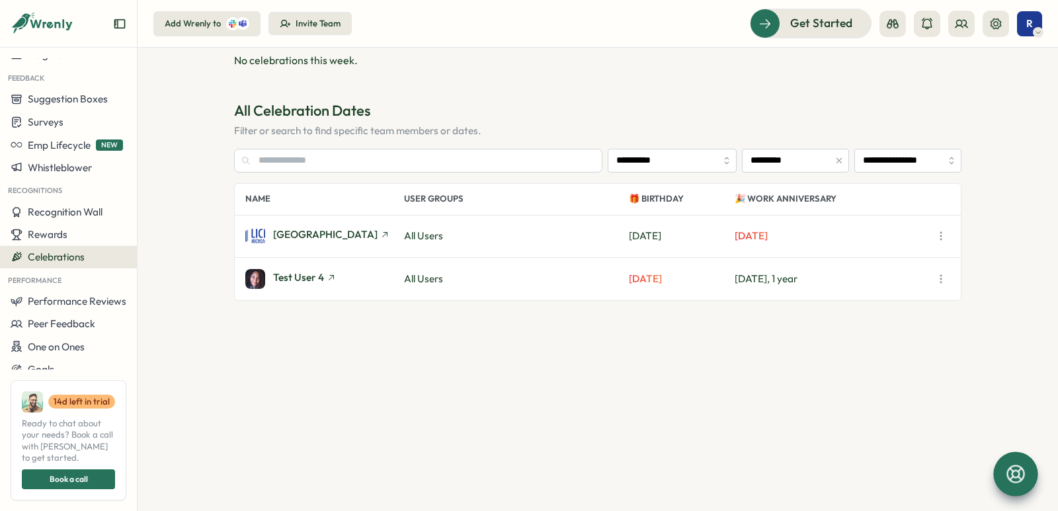
click at [937, 286] on button "button" at bounding box center [940, 279] width 19 height 19
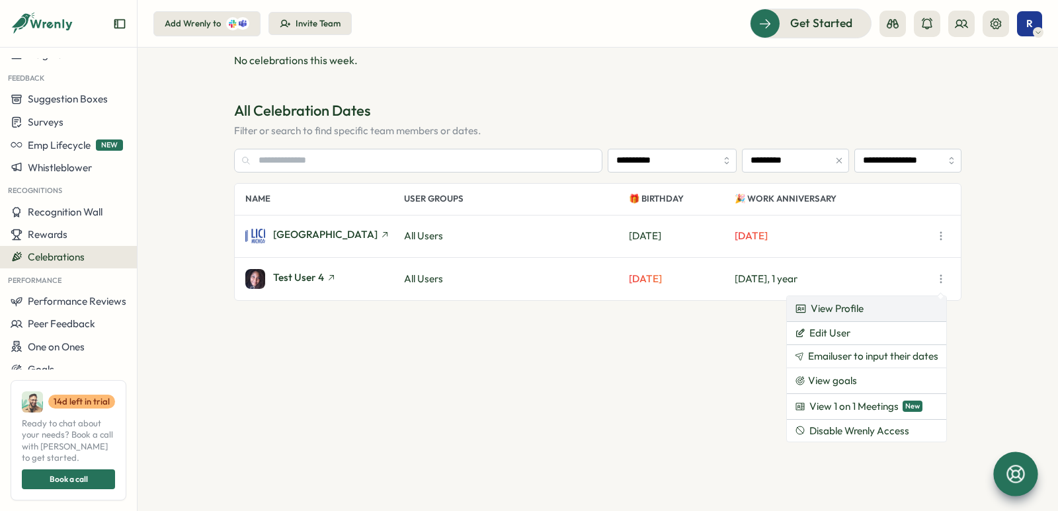
click at [832, 315] on span "View Profile" at bounding box center [836, 308] width 53 height 15
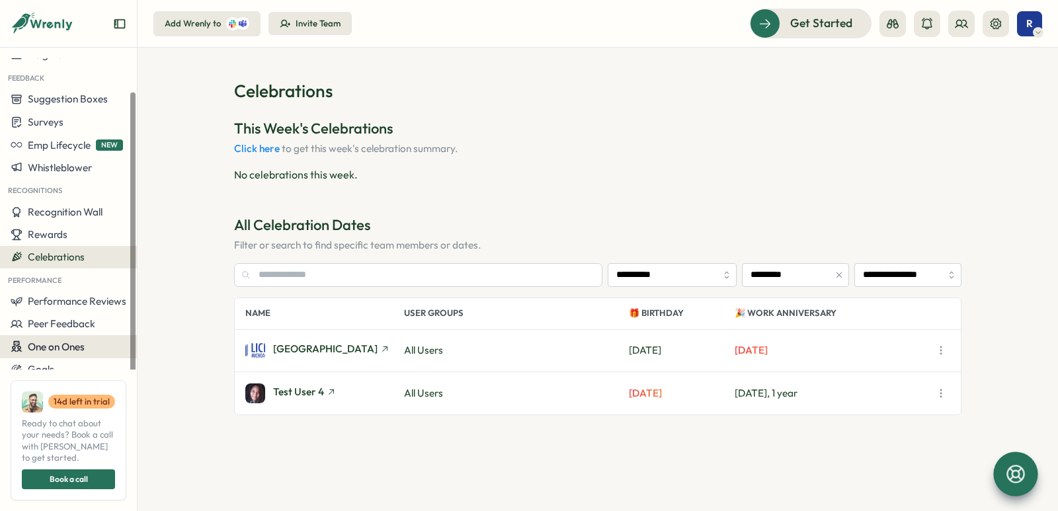
click at [73, 342] on span "One on Ones" at bounding box center [56, 346] width 57 height 13
click at [56, 239] on span "Rewards" at bounding box center [48, 234] width 40 height 13
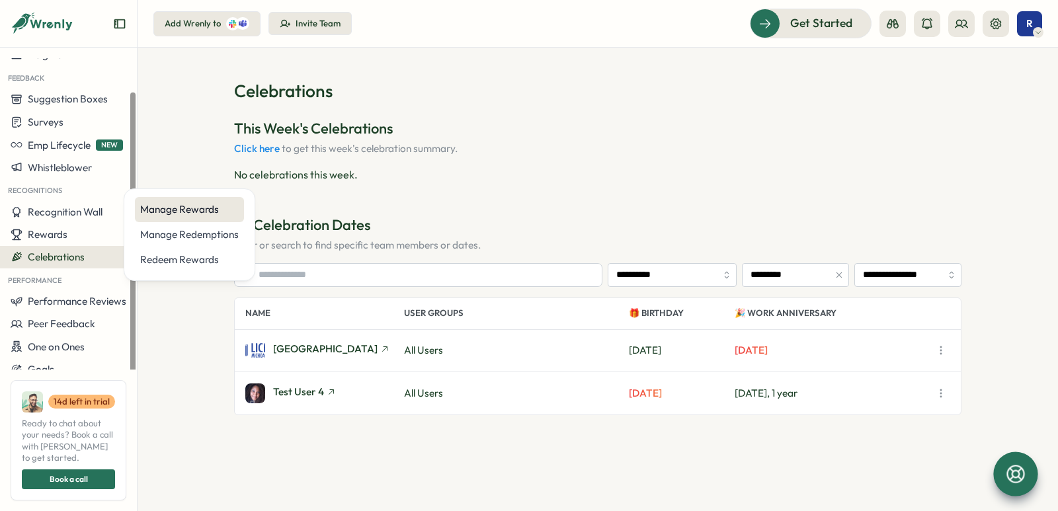
click at [189, 215] on div "Manage Rewards" at bounding box center [189, 209] width 98 height 15
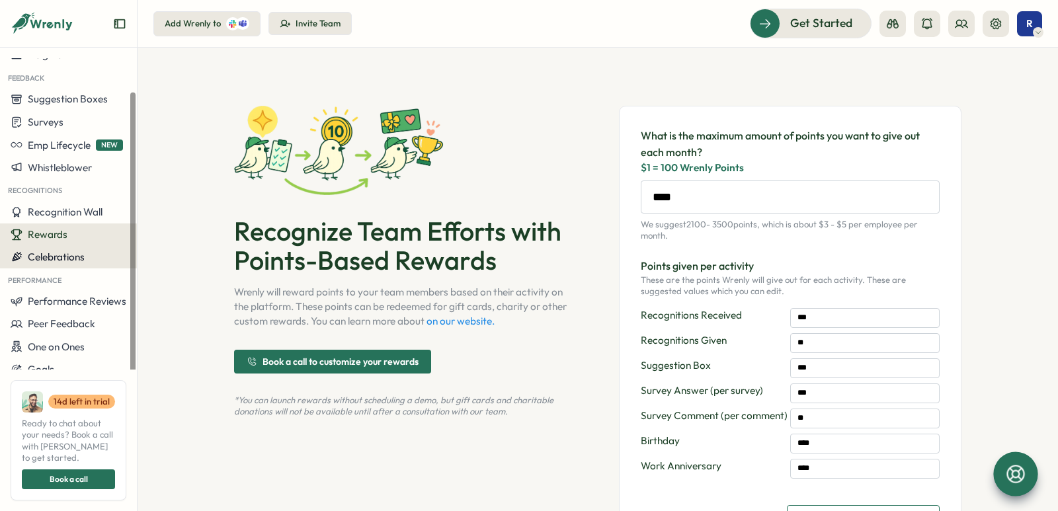
click at [88, 246] on button "Celebrations" at bounding box center [68, 257] width 137 height 22
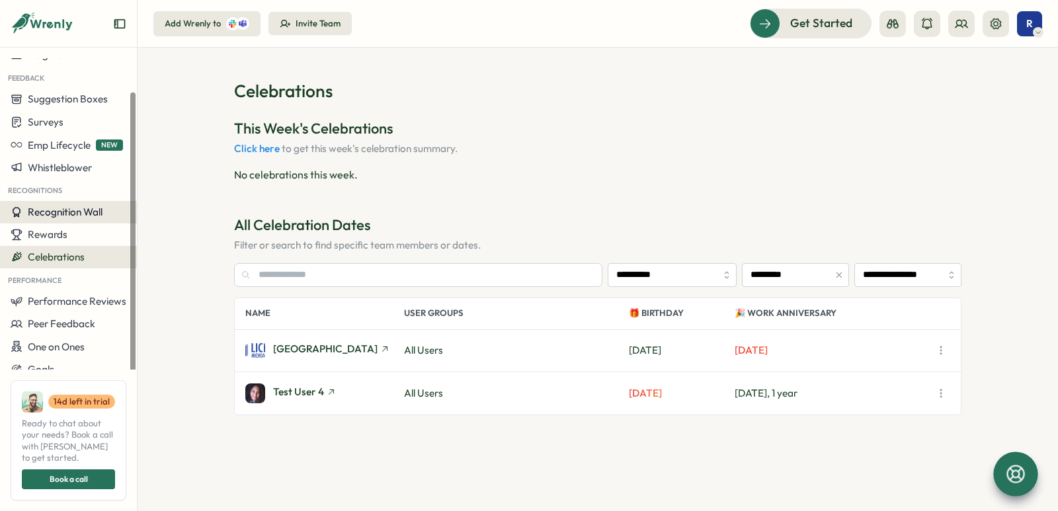
click at [81, 221] on button "Recognition Wall" at bounding box center [68, 212] width 137 height 22
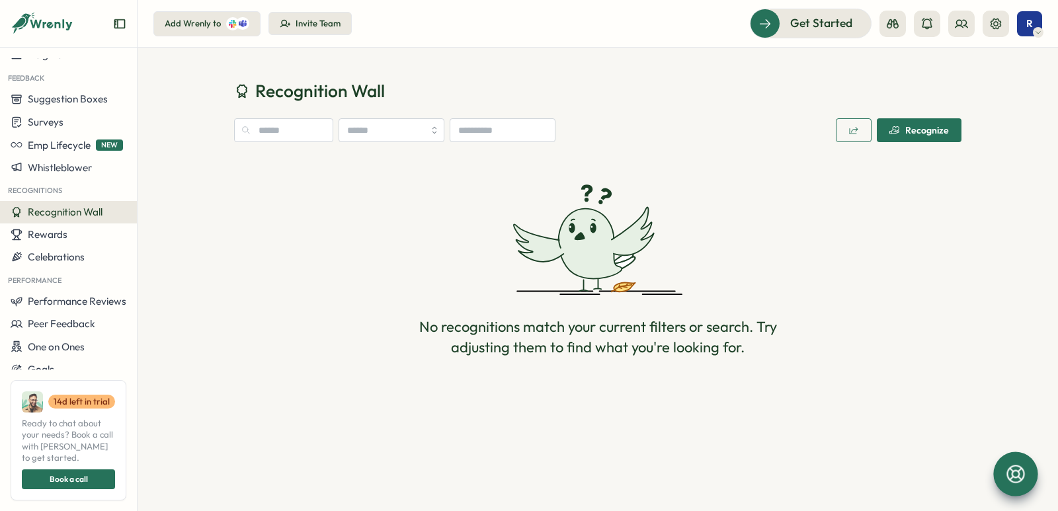
click at [898, 134] on icon "button" at bounding box center [894, 130] width 11 height 11
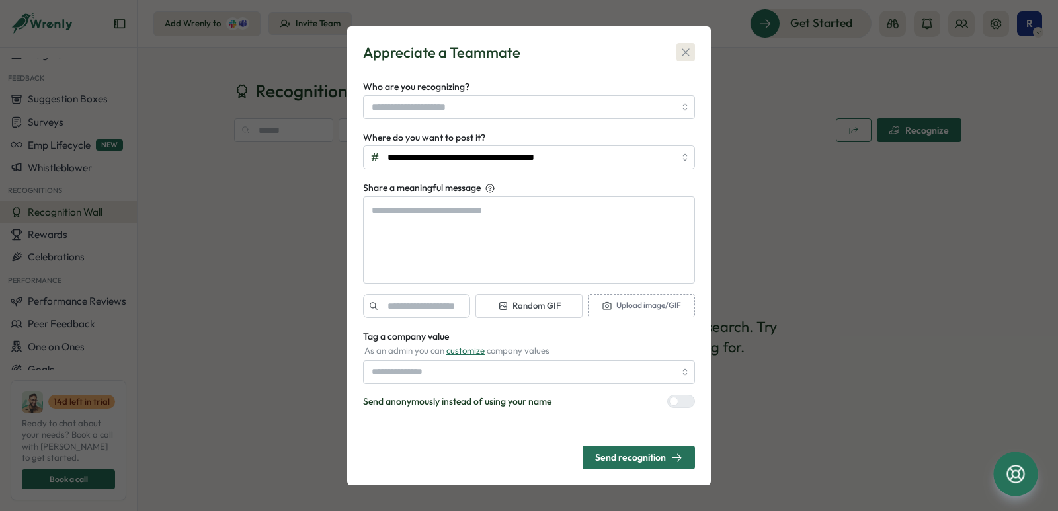
click at [676, 51] on button "button" at bounding box center [685, 52] width 19 height 19
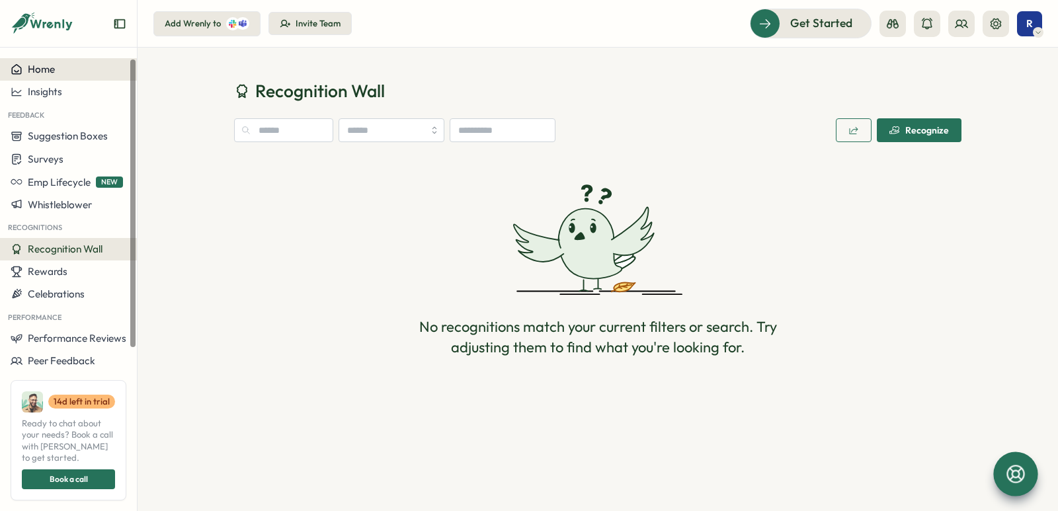
click at [46, 67] on span "Home" at bounding box center [41, 69] width 27 height 13
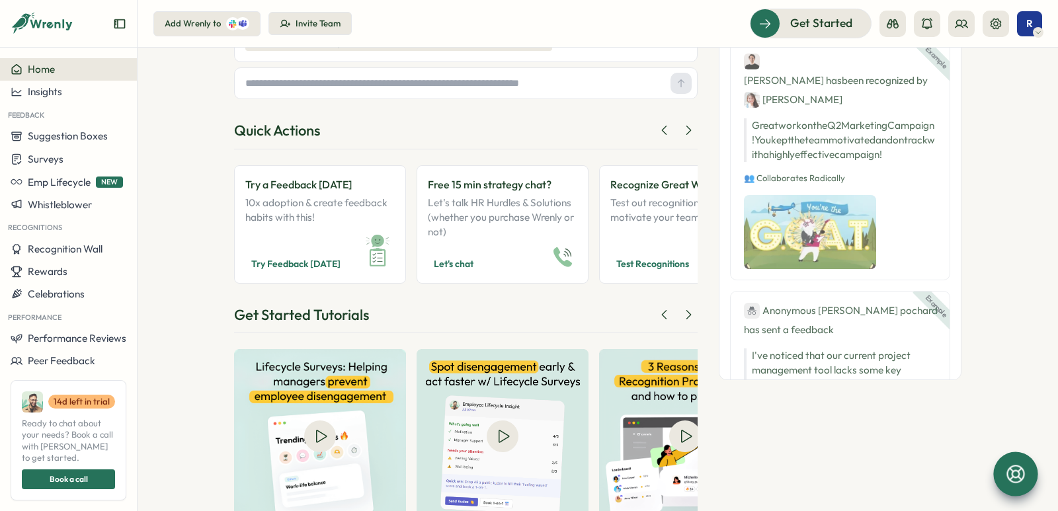
scroll to position [242, 0]
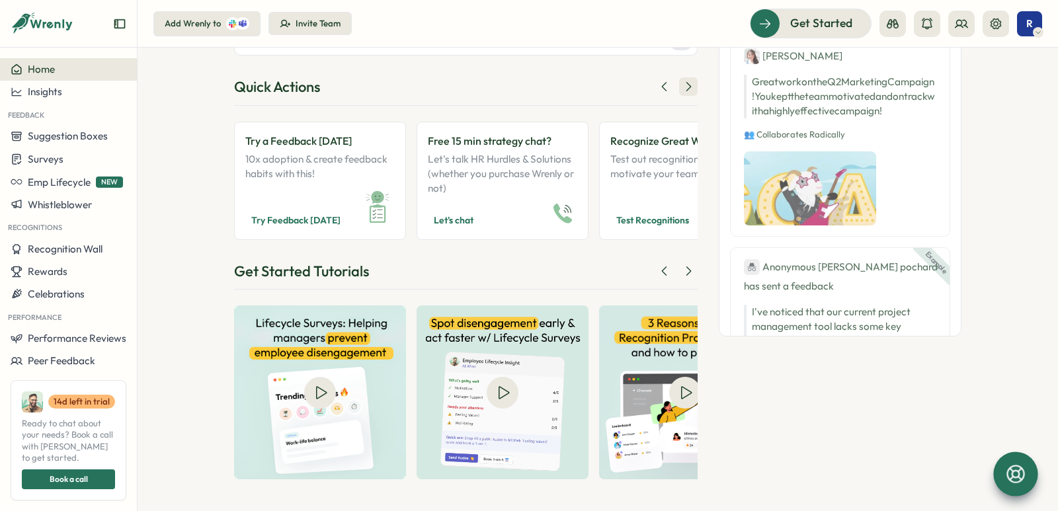
click at [680, 95] on button at bounding box center [688, 86] width 19 height 19
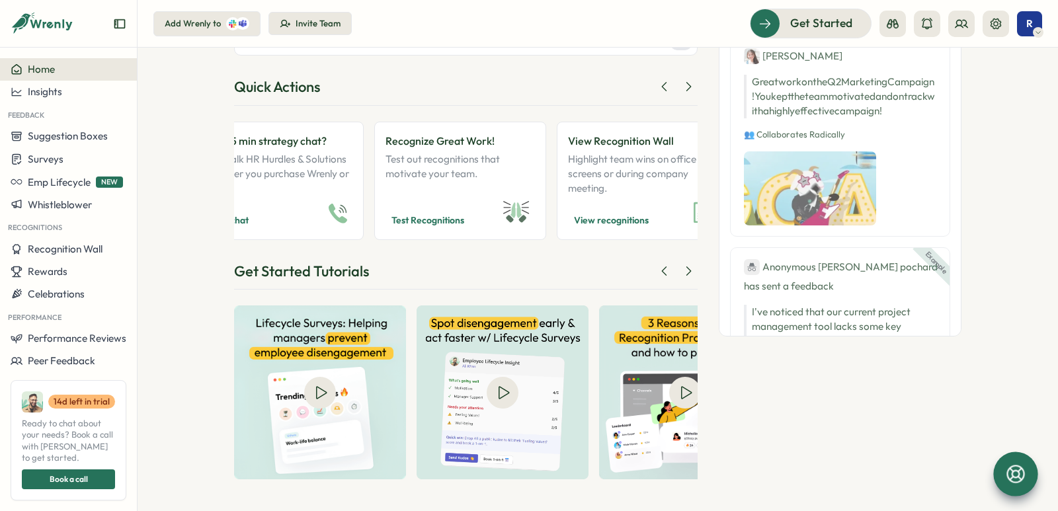
scroll to position [0, 0]
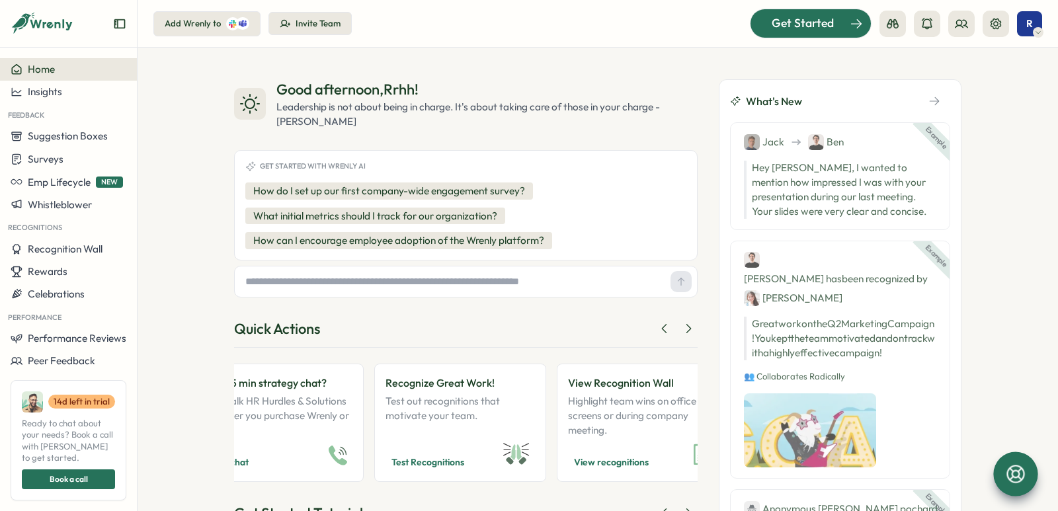
click at [816, 30] on span "Get Started" at bounding box center [802, 23] width 62 height 17
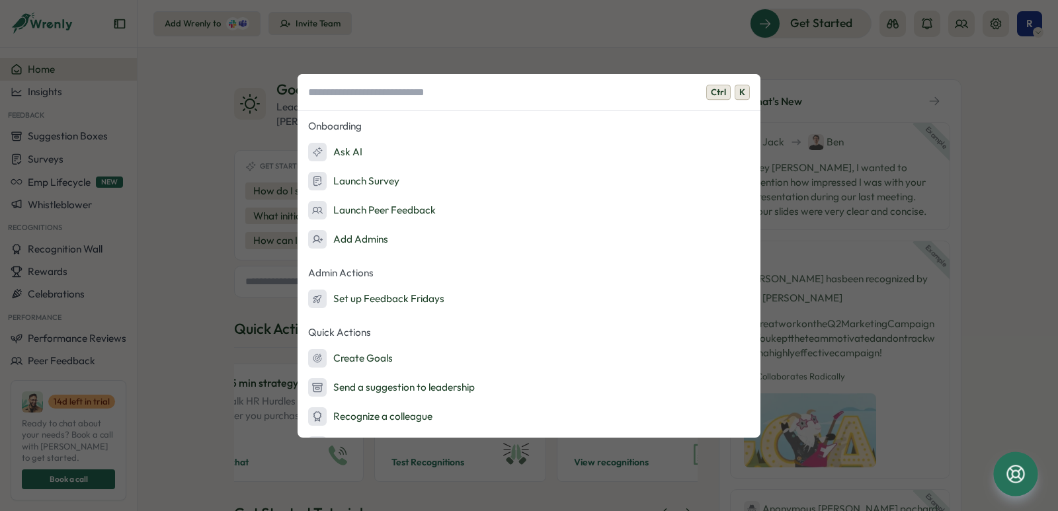
click at [779, 60] on div "Ctrl K Onboarding Ask AI Launch Survey Launch Peer Feedback Add Admins Admin Ac…" at bounding box center [529, 255] width 1058 height 511
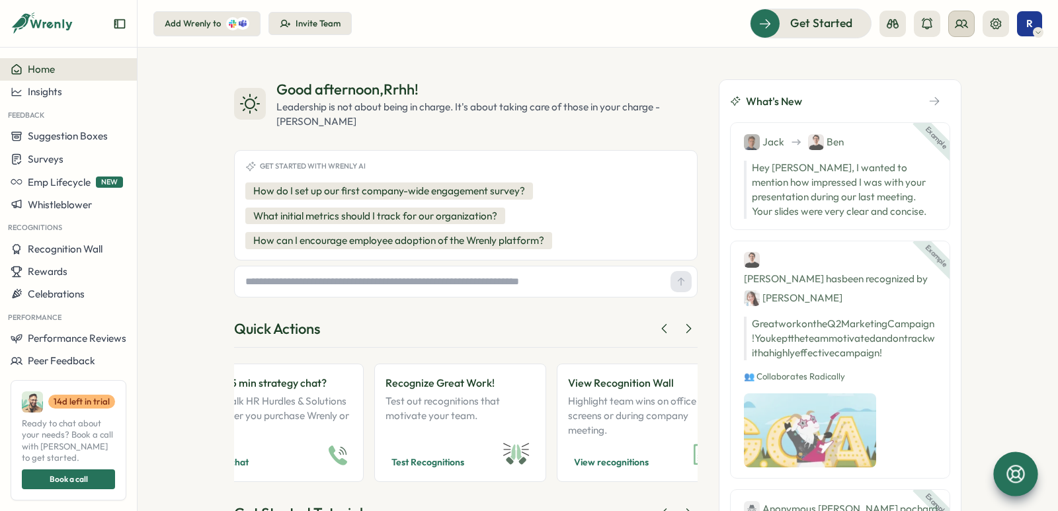
click at [952, 26] on button at bounding box center [961, 24] width 26 height 26
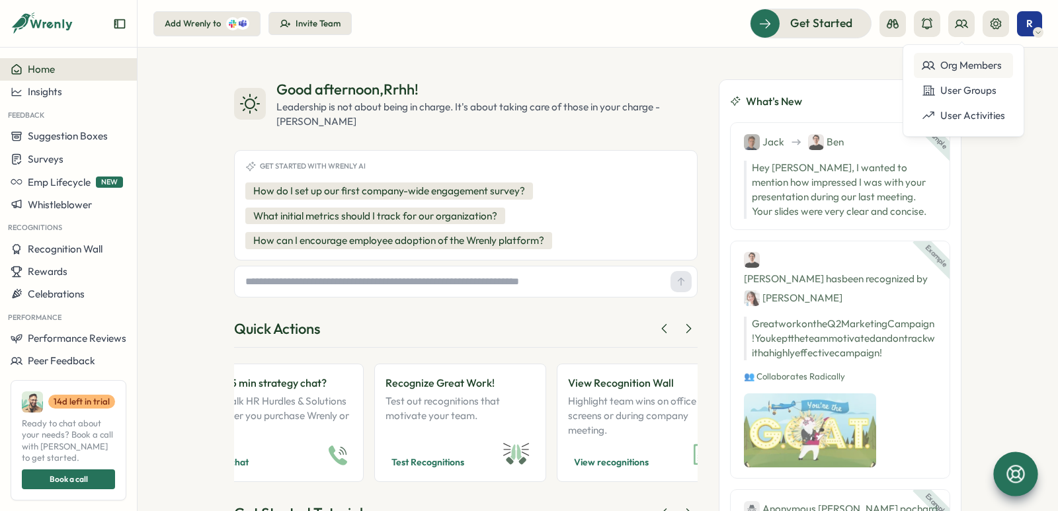
click at [954, 63] on div "Org Members" at bounding box center [962, 65] width 83 height 15
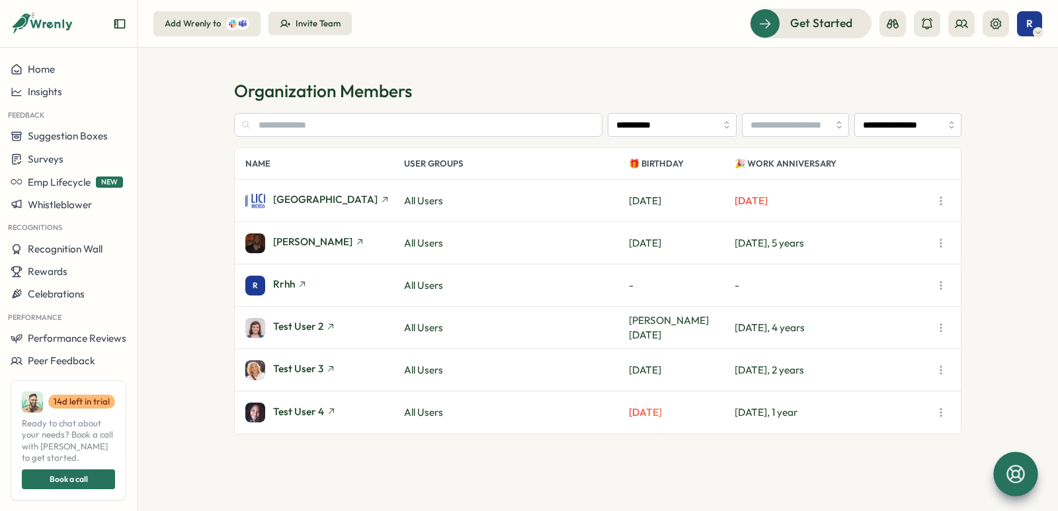
click at [932, 198] on button "button" at bounding box center [940, 201] width 19 height 19
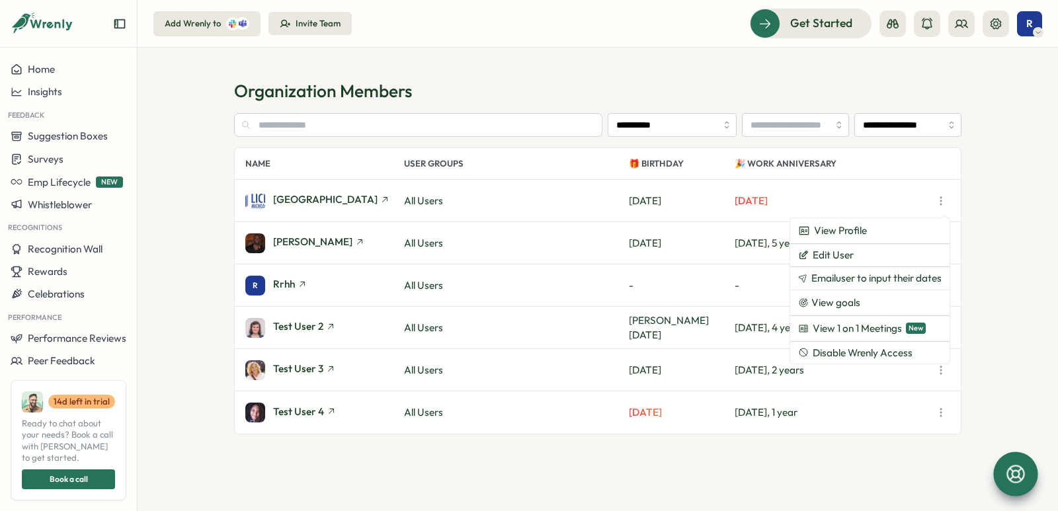
click at [584, 59] on section "**********" at bounding box center [597, 279] width 920 height 463
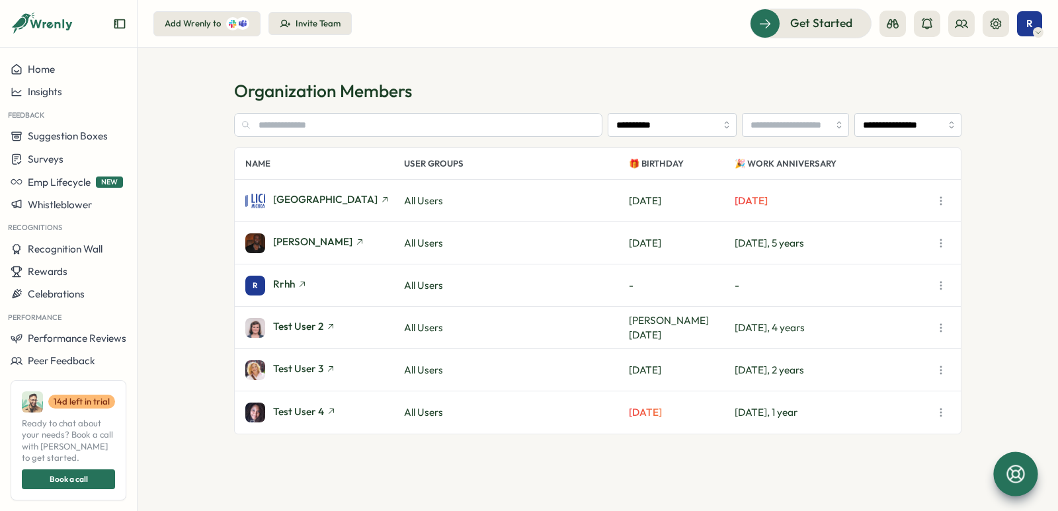
drag, startPoint x: 142, startPoint y: 260, endPoint x: 180, endPoint y: 319, distance: 70.4
click at [180, 319] on section "**********" at bounding box center [597, 279] width 920 height 463
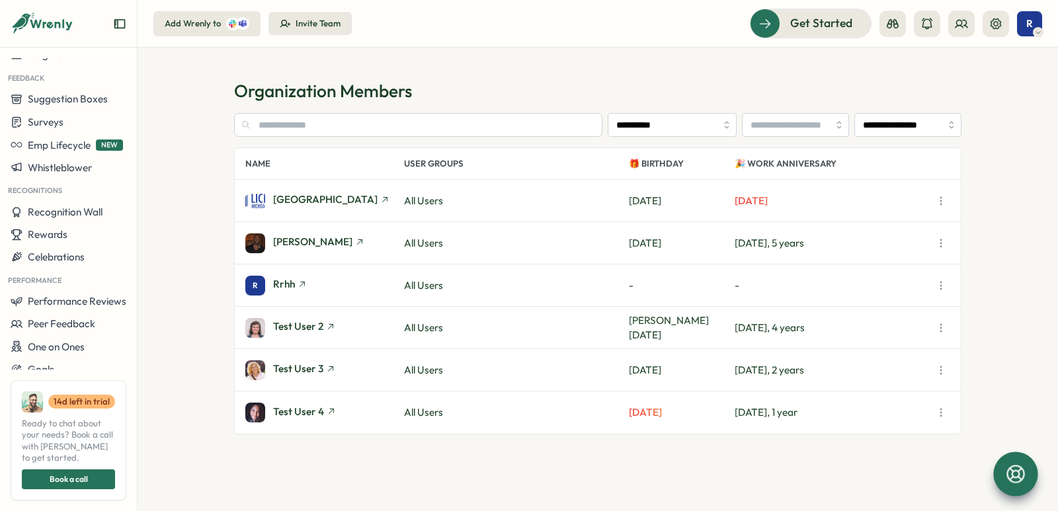
click at [308, 24] on div "Invite Team" at bounding box center [317, 24] width 45 height 12
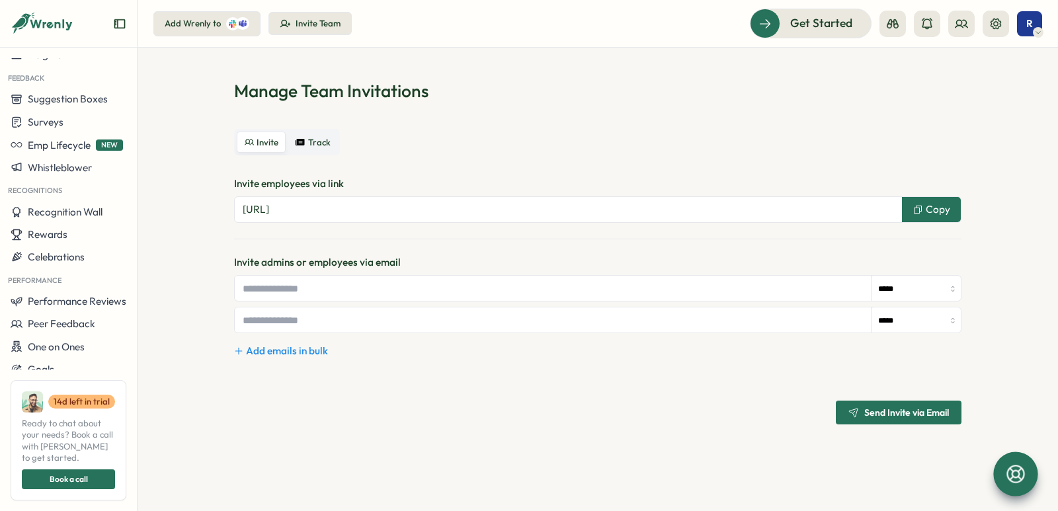
click at [900, 295] on input "*****" at bounding box center [915, 289] width 89 height 26
click at [902, 292] on input "*****" at bounding box center [915, 289] width 89 height 26
click at [321, 147] on span "Track" at bounding box center [319, 142] width 22 height 10
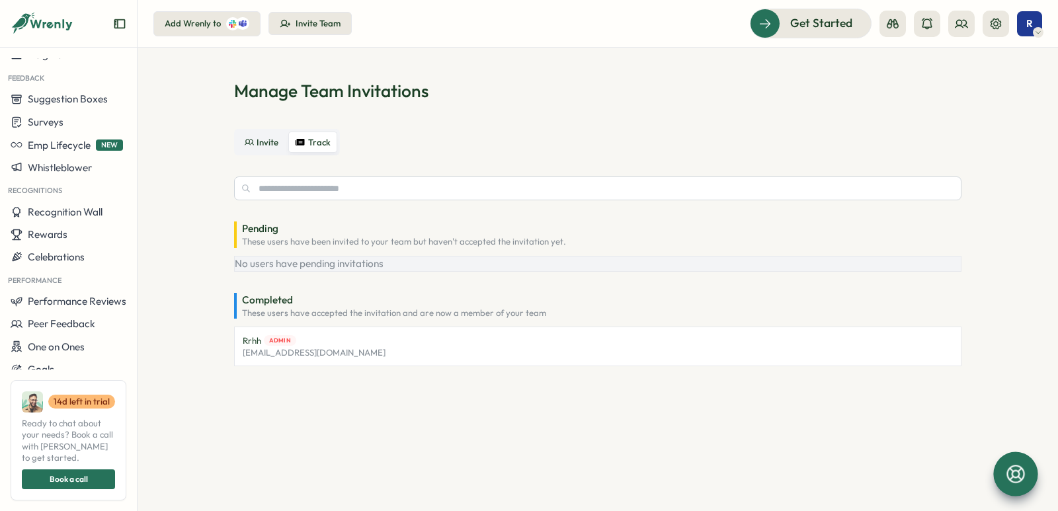
click at [274, 147] on button "Invite" at bounding box center [261, 142] width 49 height 21
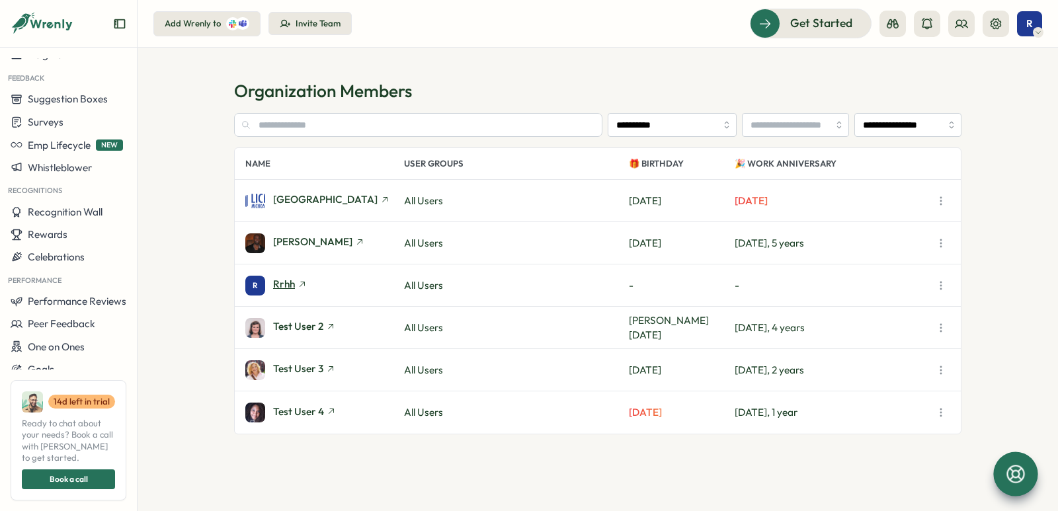
click at [292, 280] on span "Rrhh" at bounding box center [284, 284] width 22 height 10
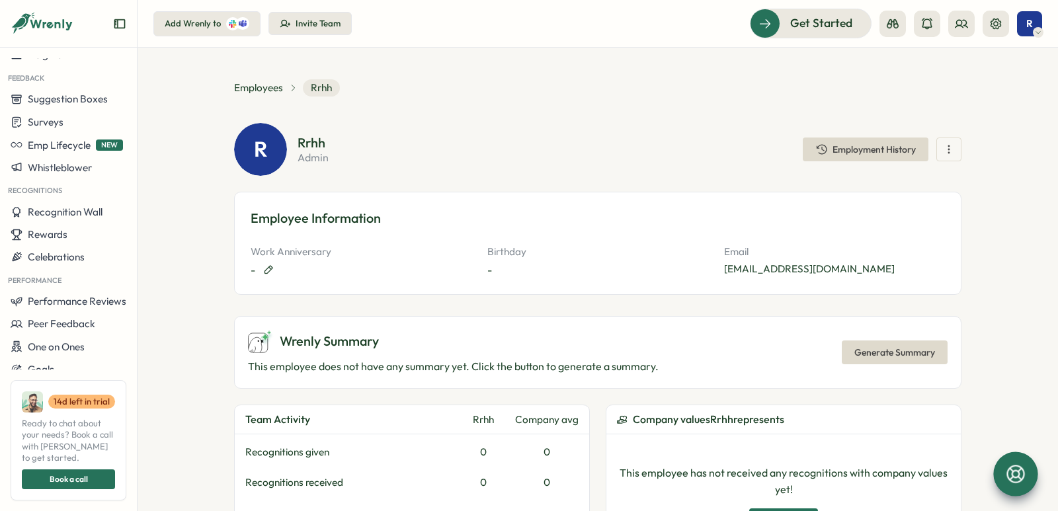
click at [252, 275] on div "-" at bounding box center [361, 270] width 221 height 17
click at [504, 264] on div "-" at bounding box center [597, 270] width 221 height 17
click at [499, 267] on icon "button" at bounding box center [505, 270] width 12 height 12
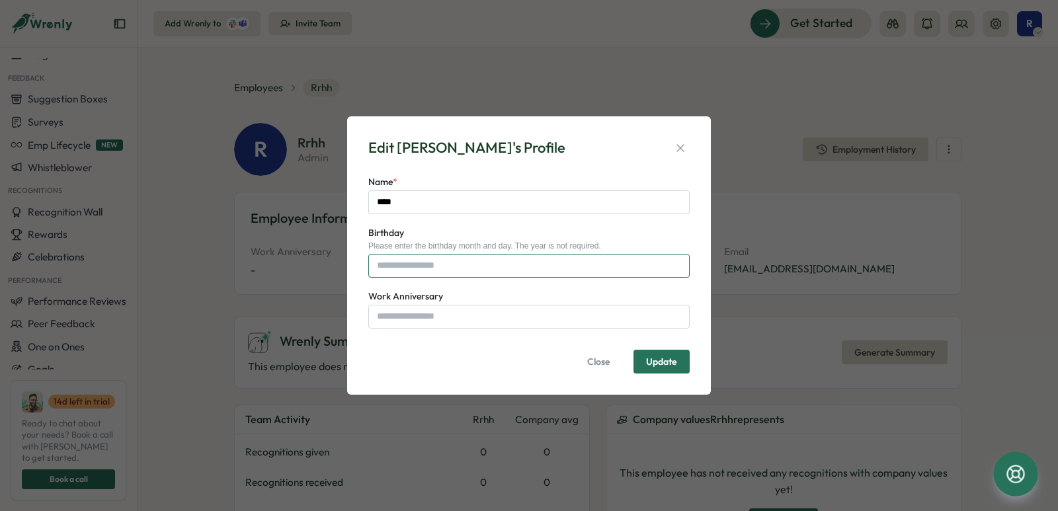
click at [418, 272] on input "Birthday" at bounding box center [528, 266] width 321 height 24
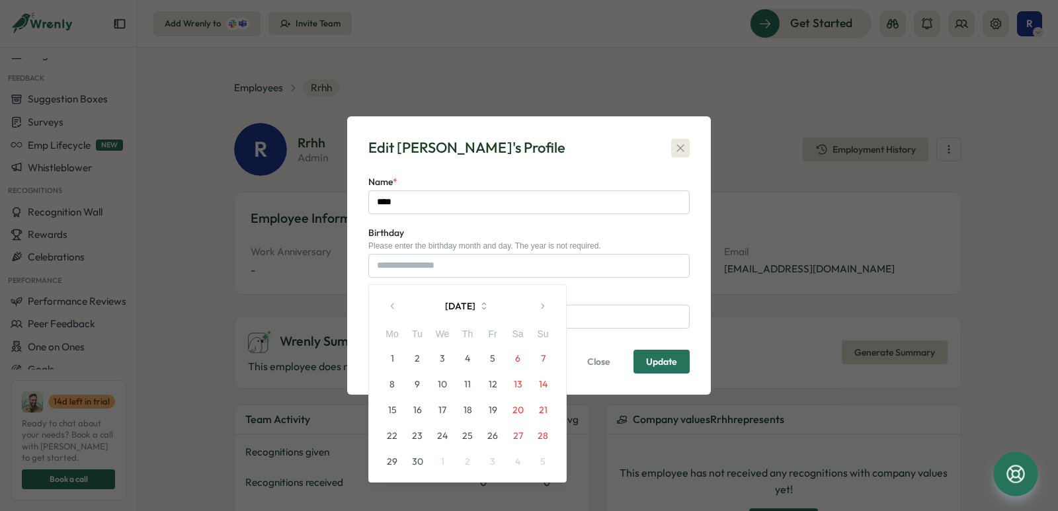
click at [679, 147] on icon "button" at bounding box center [679, 147] width 7 height 7
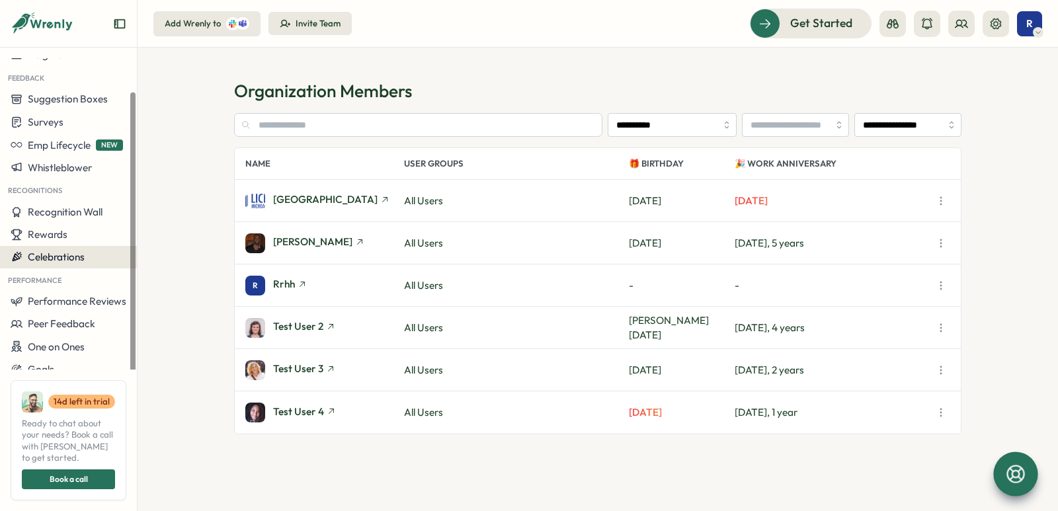
click at [33, 262] on span "Celebrations" at bounding box center [56, 257] width 57 height 13
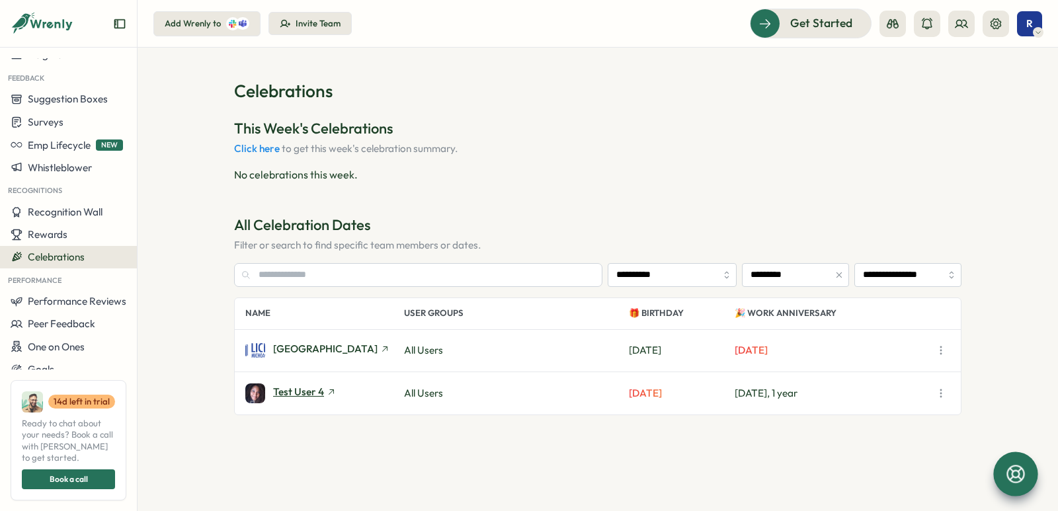
click at [293, 395] on span "Test User 4" at bounding box center [298, 392] width 51 height 10
click at [313, 384] on div "Test User 4" at bounding box center [324, 393] width 159 height 20
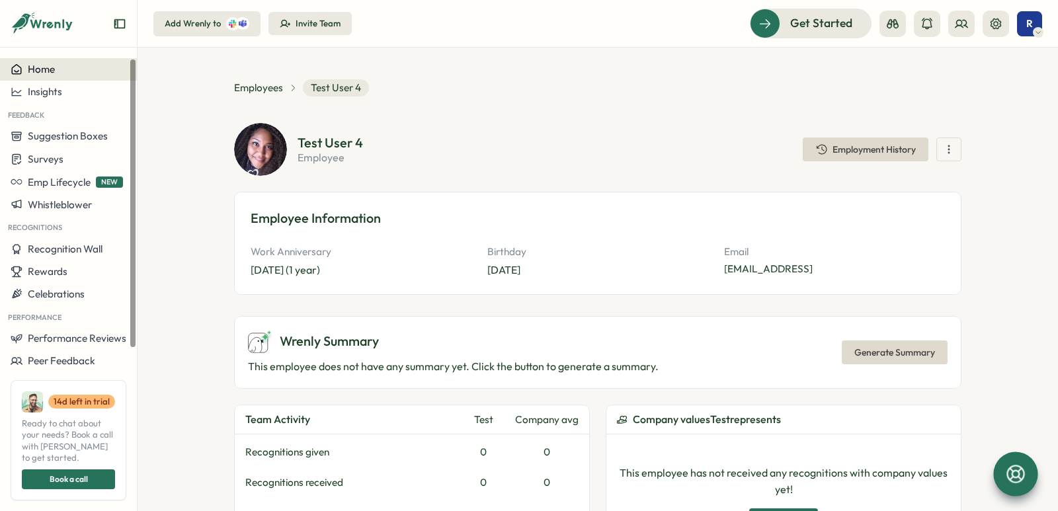
click at [64, 70] on div "Home" at bounding box center [69, 69] width 116 height 12
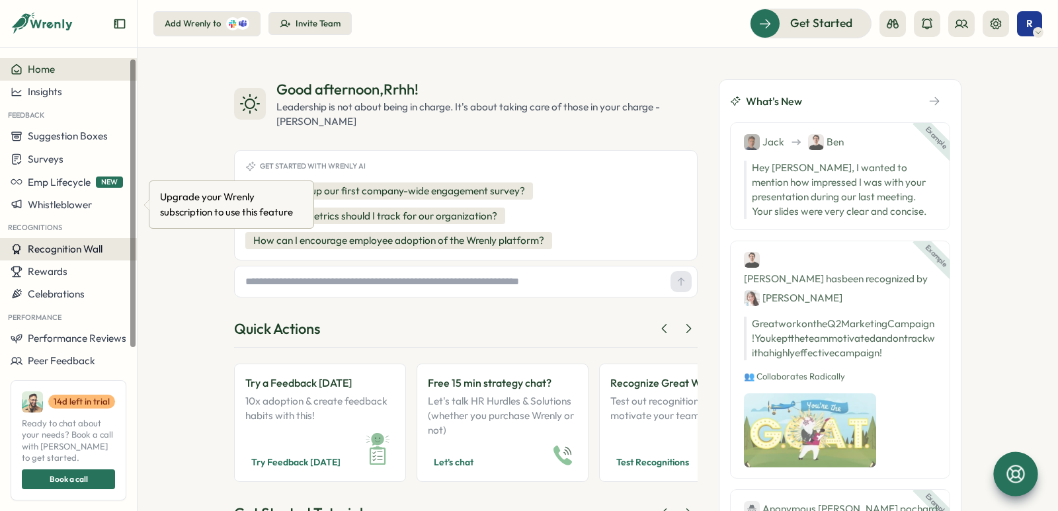
click at [54, 240] on button "Recognition Wall" at bounding box center [68, 249] width 137 height 22
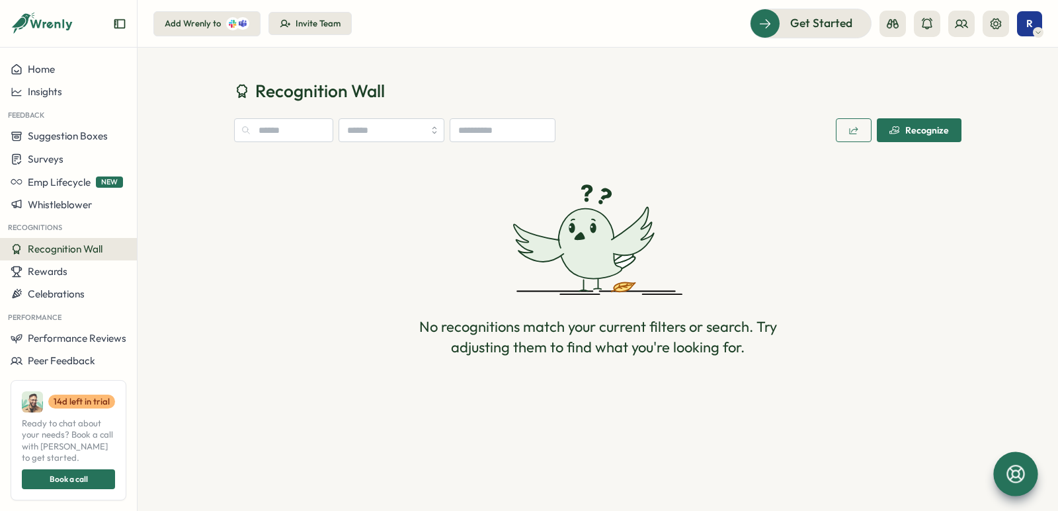
click at [927, 134] on div "Recognize" at bounding box center [918, 130] width 59 height 11
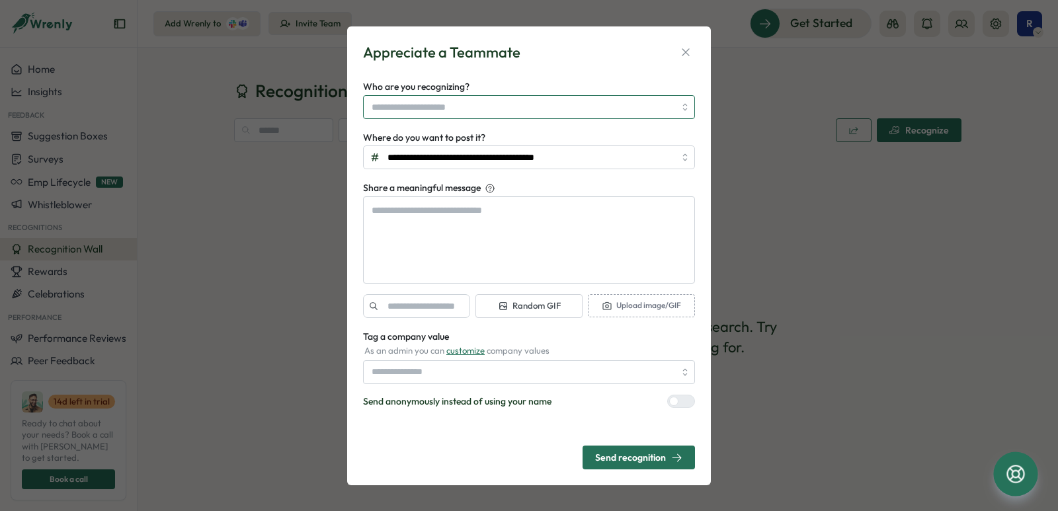
click at [412, 107] on input "Who are you recognizing?" at bounding box center [522, 107] width 303 height 22
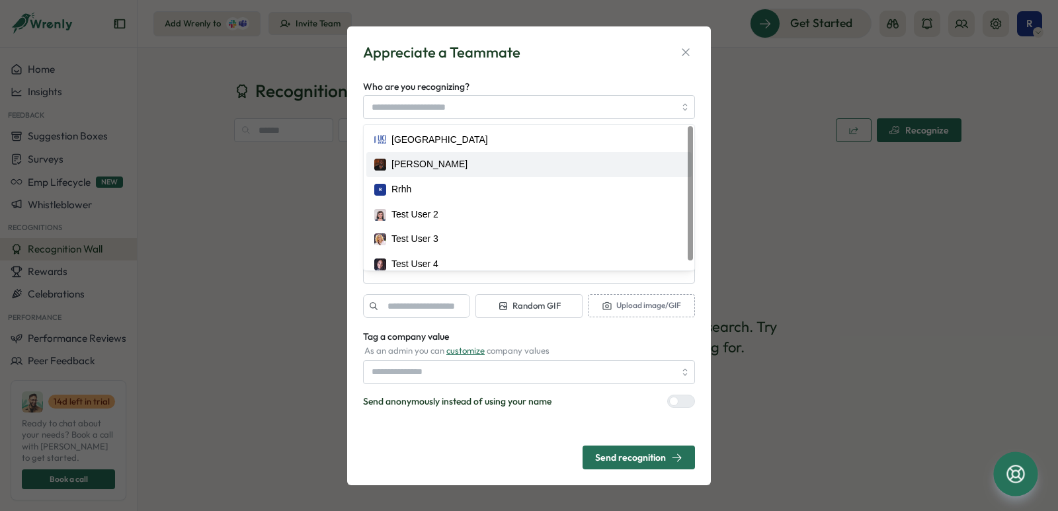
click at [145, 246] on div "**********" at bounding box center [529, 255] width 1058 height 511
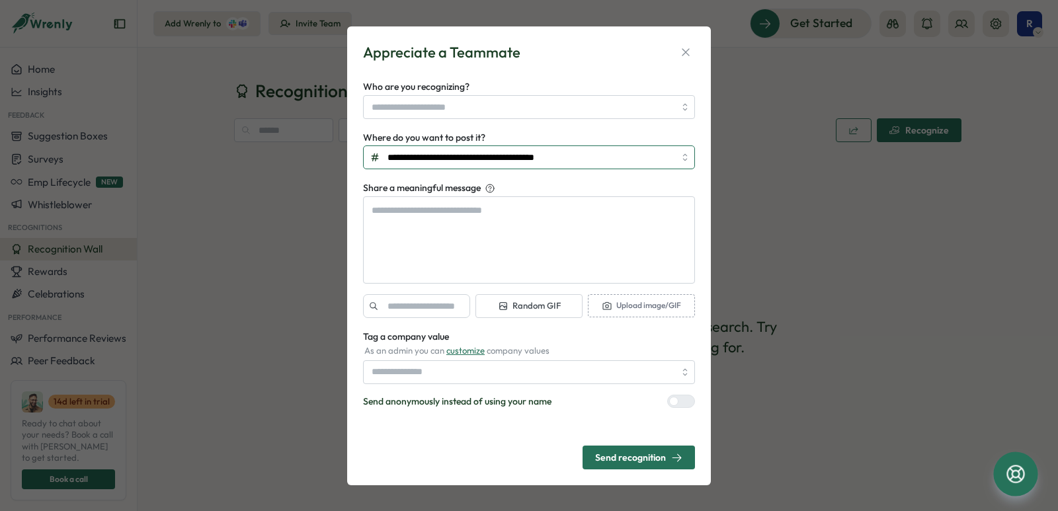
click at [455, 156] on input "**********" at bounding box center [529, 157] width 332 height 24
click at [506, 163] on input "**********" at bounding box center [529, 157] width 332 height 24
click at [428, 268] on textarea "Share a meaningful message" at bounding box center [529, 239] width 332 height 87
click at [419, 361] on input "Tag a company value" at bounding box center [529, 372] width 332 height 24
click at [438, 98] on input "Who are you recognizing?" at bounding box center [522, 107] width 303 height 22
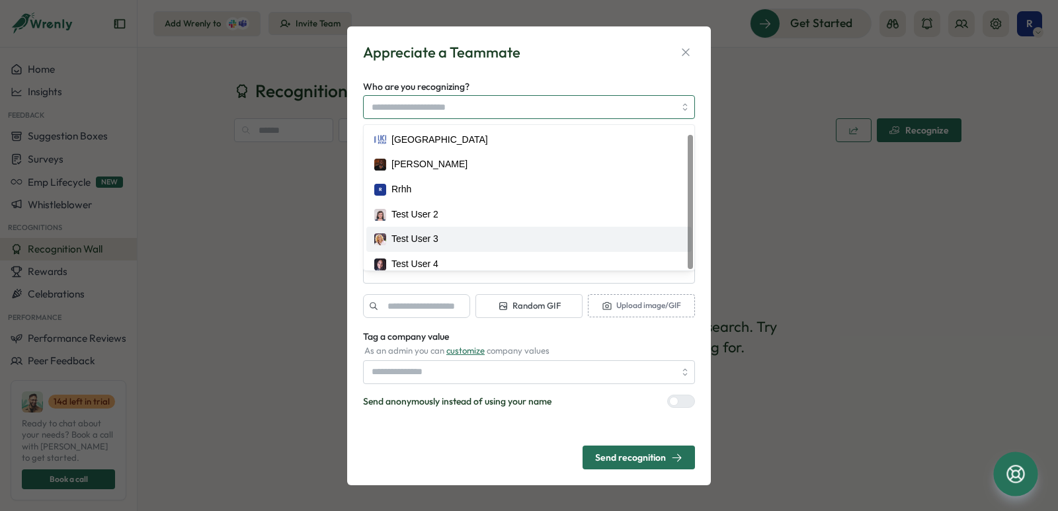
scroll to position [9, 0]
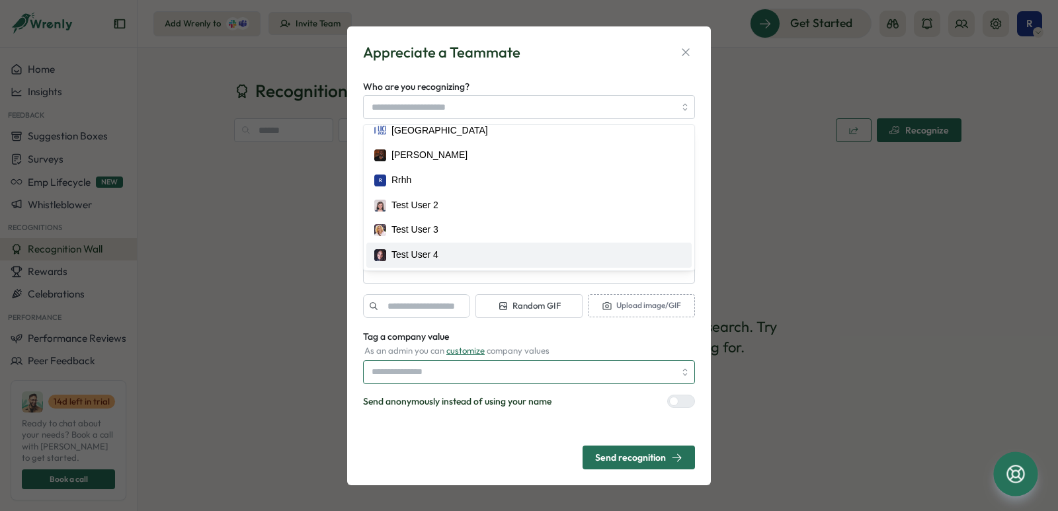
click at [432, 377] on input "Tag a company value" at bounding box center [529, 372] width 332 height 24
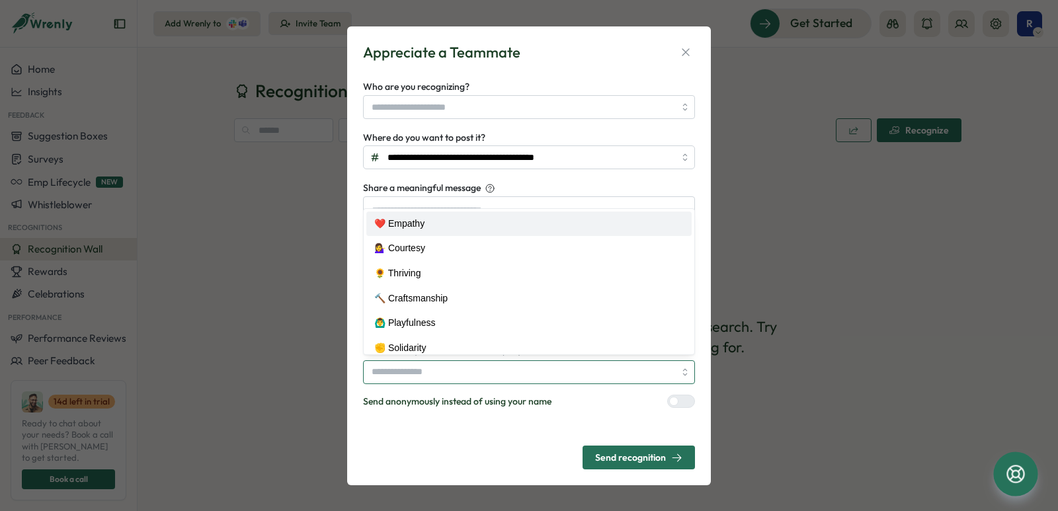
click at [481, 373] on input "Tag a company value" at bounding box center [529, 372] width 332 height 24
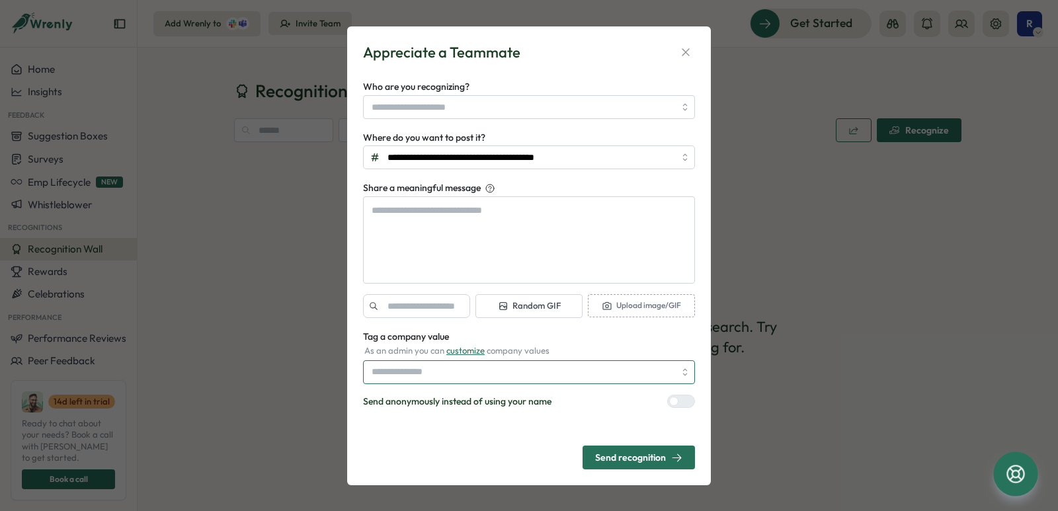
click at [435, 373] on input "Tag a company value" at bounding box center [529, 372] width 332 height 24
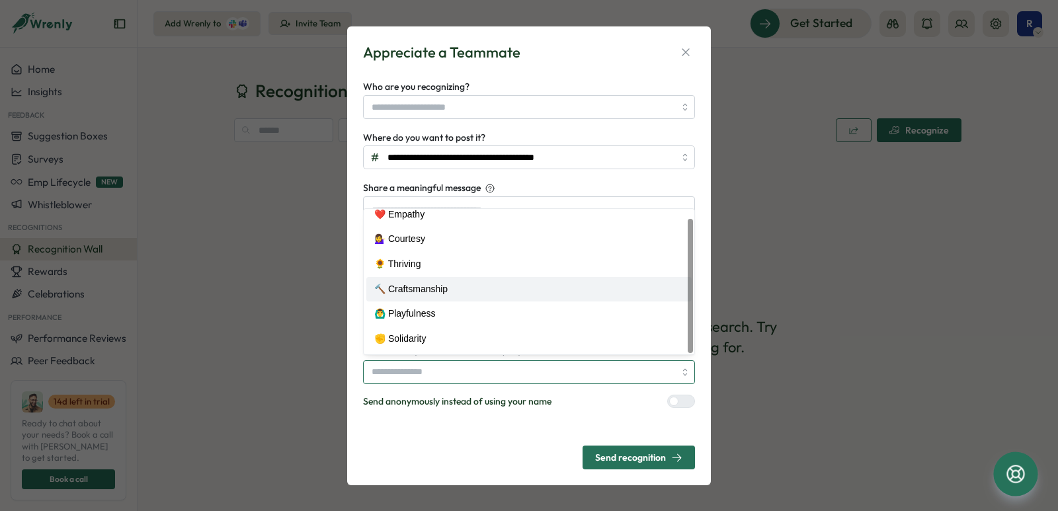
scroll to position [0, 0]
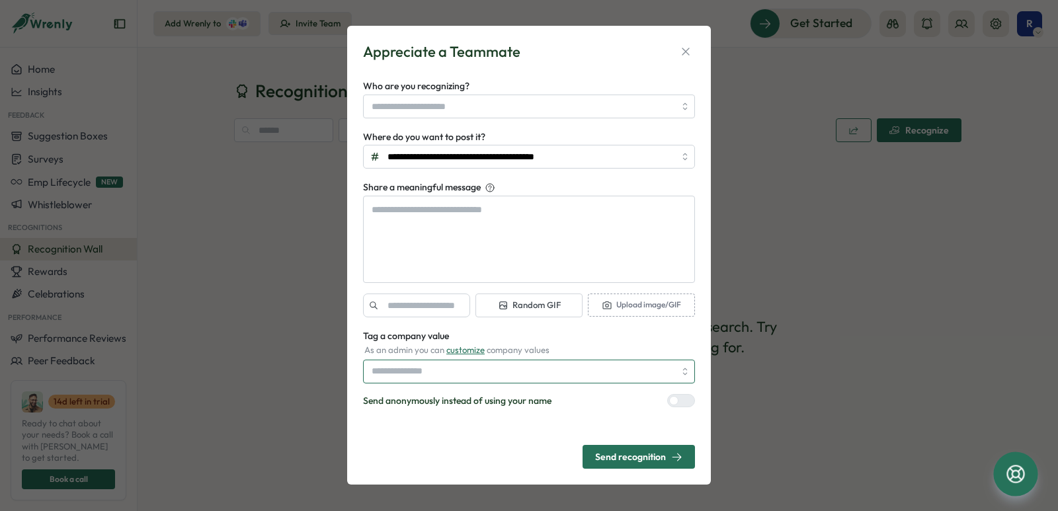
click at [424, 377] on input "Tag a company value" at bounding box center [529, 372] width 332 height 24
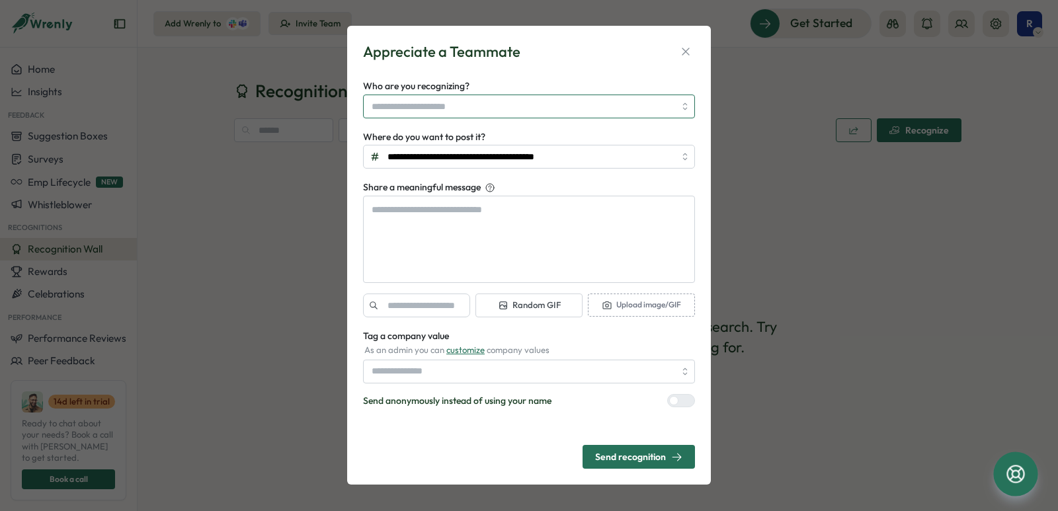
click at [470, 98] on input "Who are you recognizing?" at bounding box center [522, 106] width 303 height 22
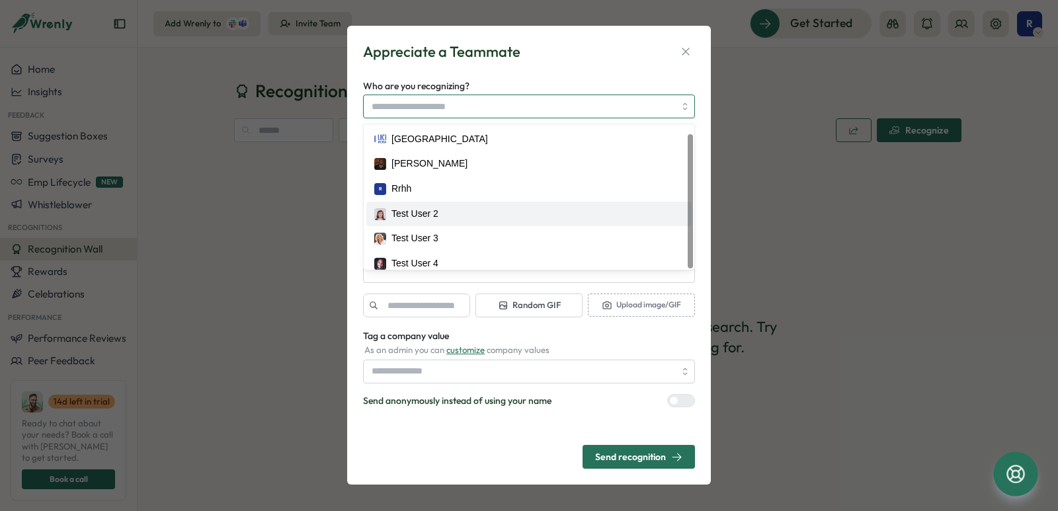
scroll to position [9, 0]
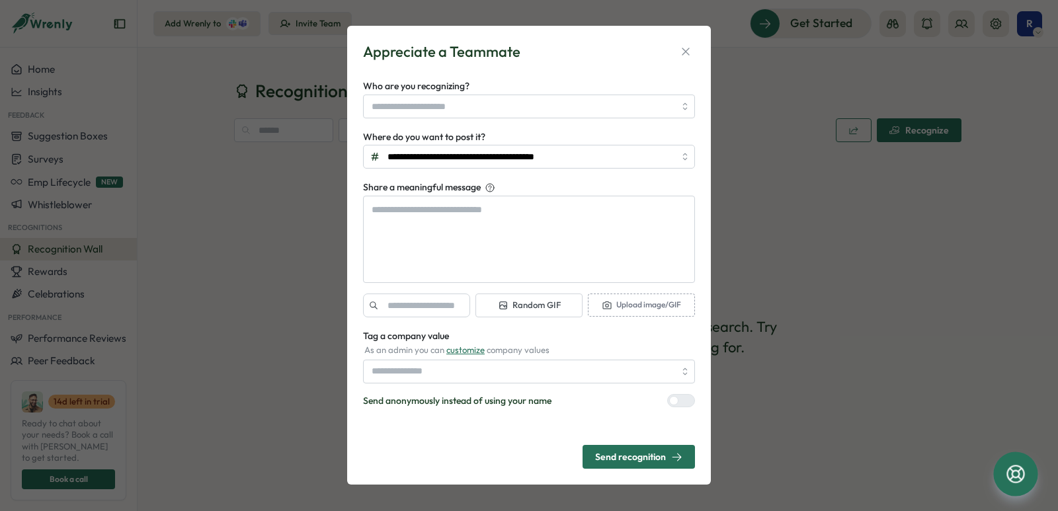
click at [483, 69] on form "**********" at bounding box center [529, 255] width 332 height 427
click at [506, 157] on input "**********" at bounding box center [529, 157] width 332 height 24
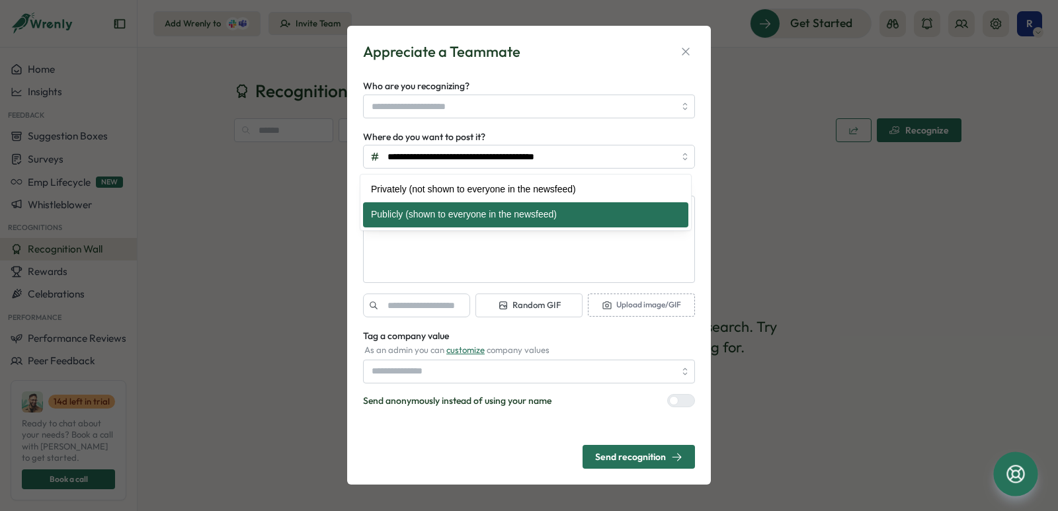
click at [582, 356] on div "Tag a company value As an admin you can customize company values" at bounding box center [529, 355] width 332 height 55
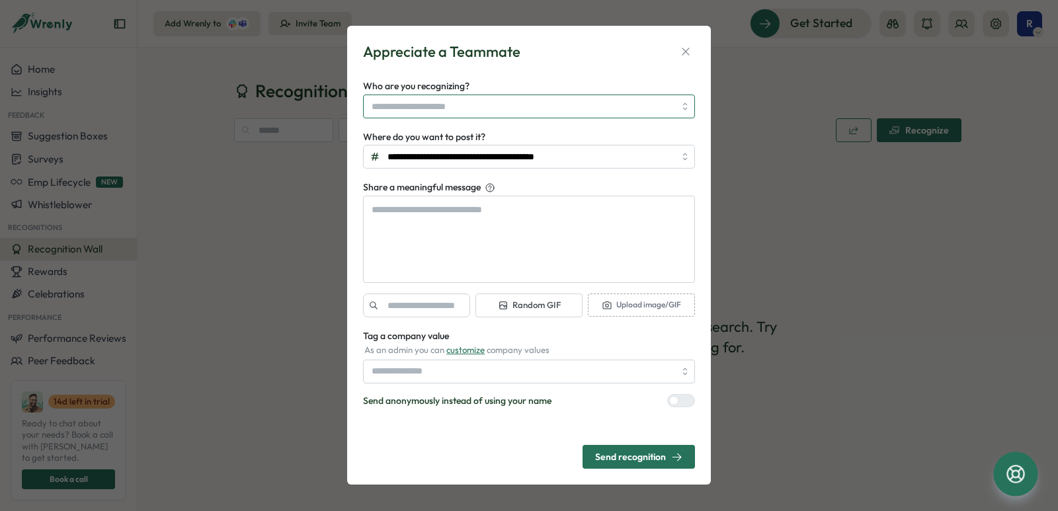
click at [431, 108] on input "Who are you recognizing?" at bounding box center [522, 106] width 303 height 22
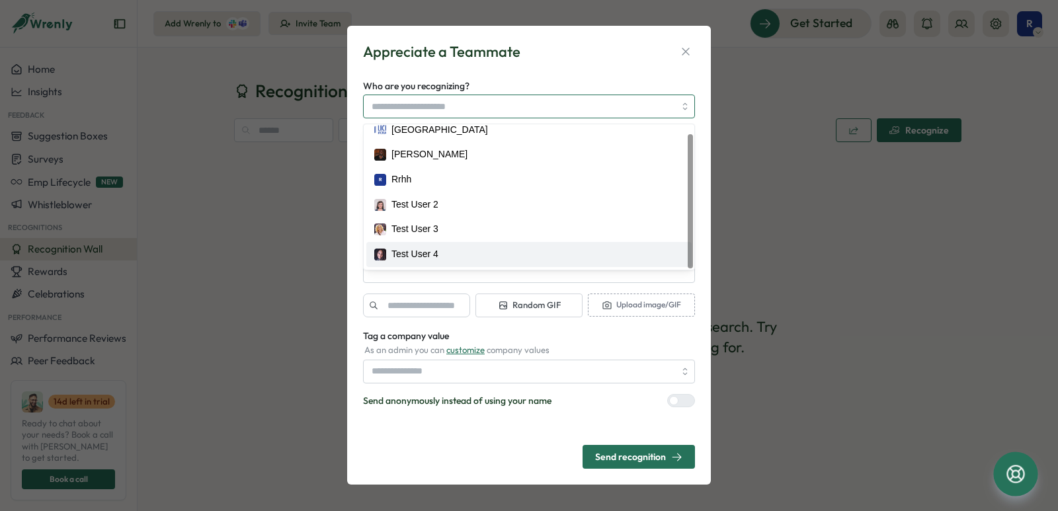
scroll to position [0, 0]
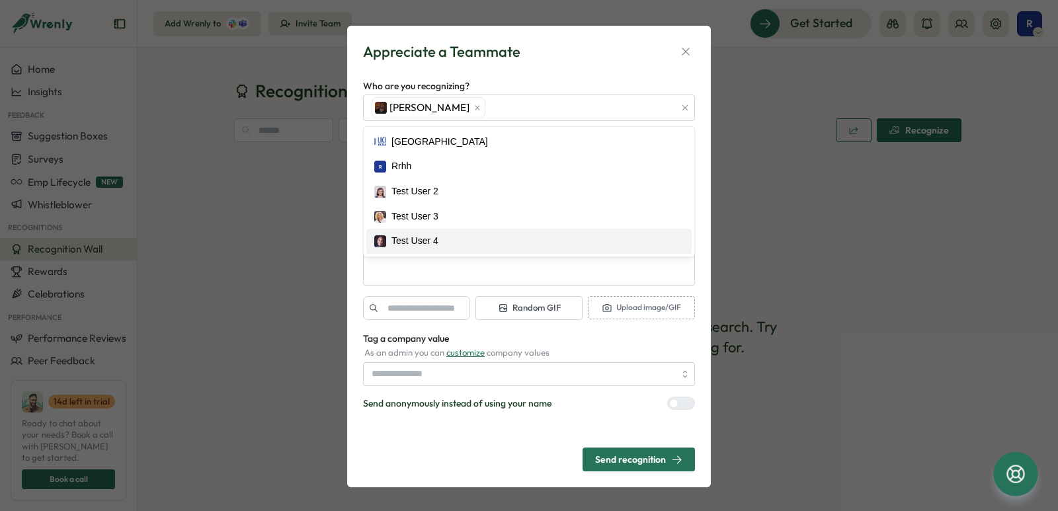
click at [629, 461] on div "Send recognition" at bounding box center [638, 459] width 87 height 11
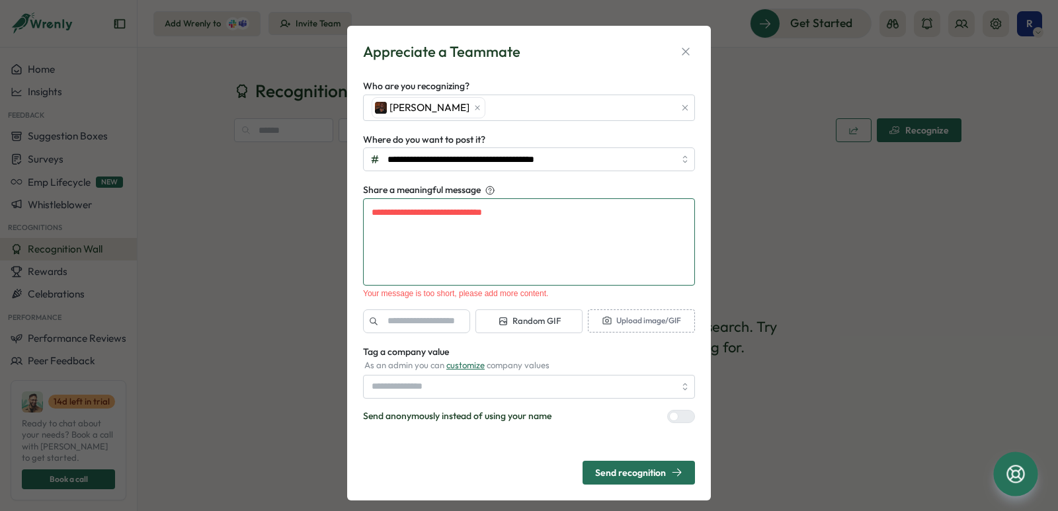
click at [479, 247] on textarea "Share a meaningful message" at bounding box center [529, 241] width 332 height 87
click at [385, 384] on input "Tag a company value" at bounding box center [529, 387] width 332 height 24
type textarea "*"
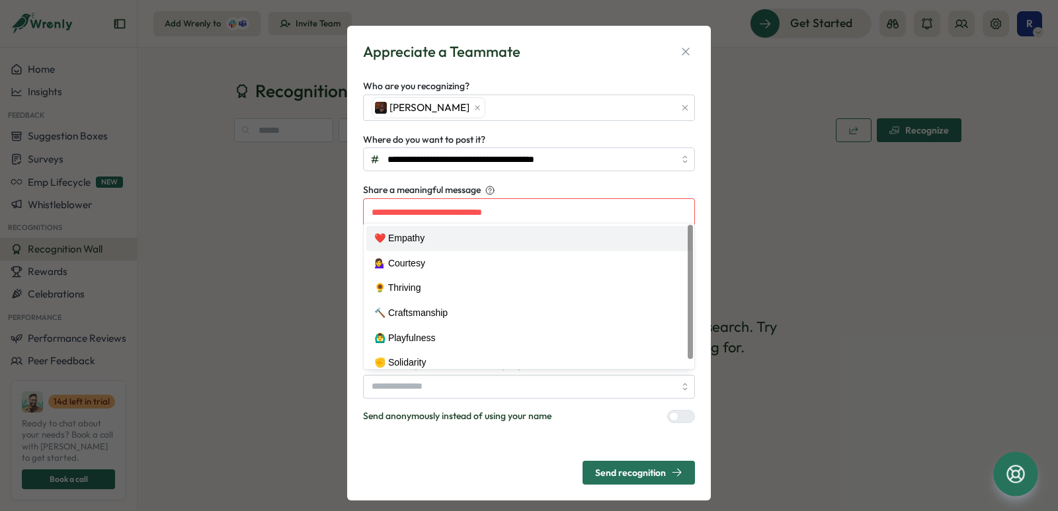
click at [610, 174] on div "**********" at bounding box center [529, 251] width 332 height 346
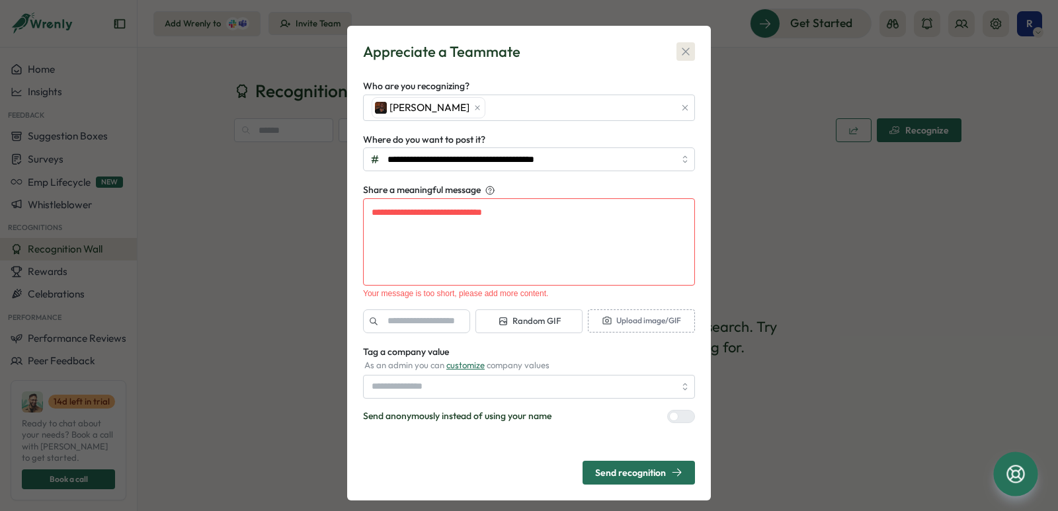
click at [682, 56] on icon "button" at bounding box center [685, 51] width 13 height 13
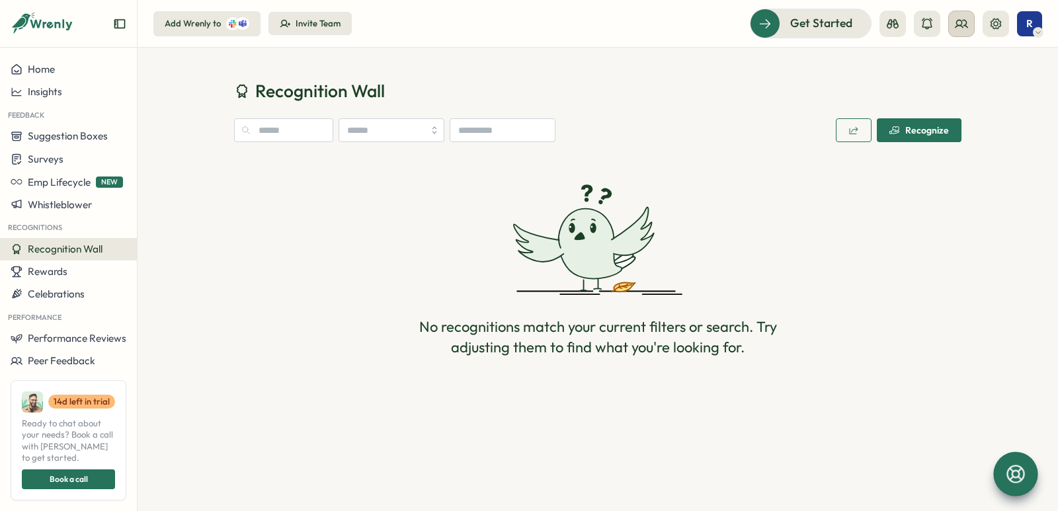
click at [964, 30] on icon at bounding box center [960, 23] width 13 height 13
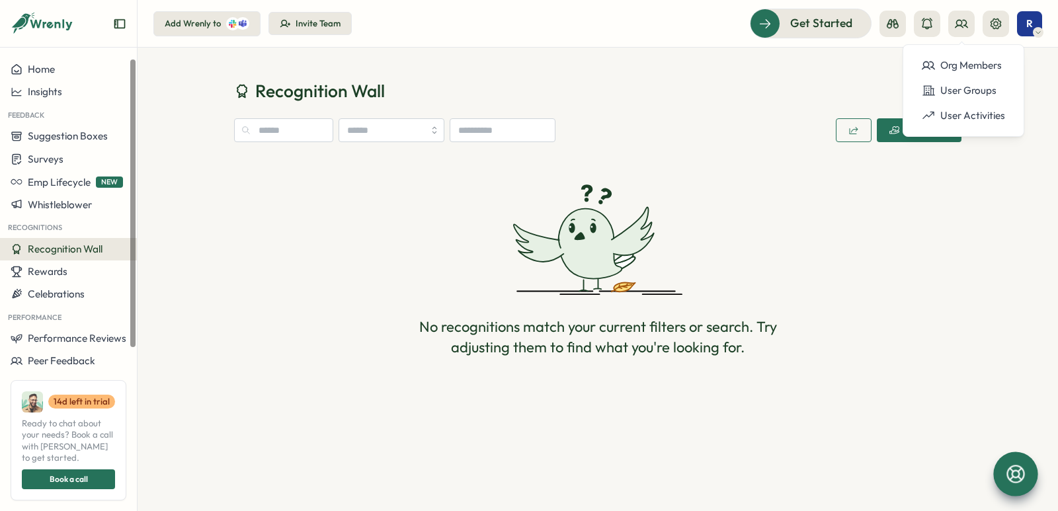
click at [54, 252] on span "Recognition Wall" at bounding box center [65, 249] width 75 height 13
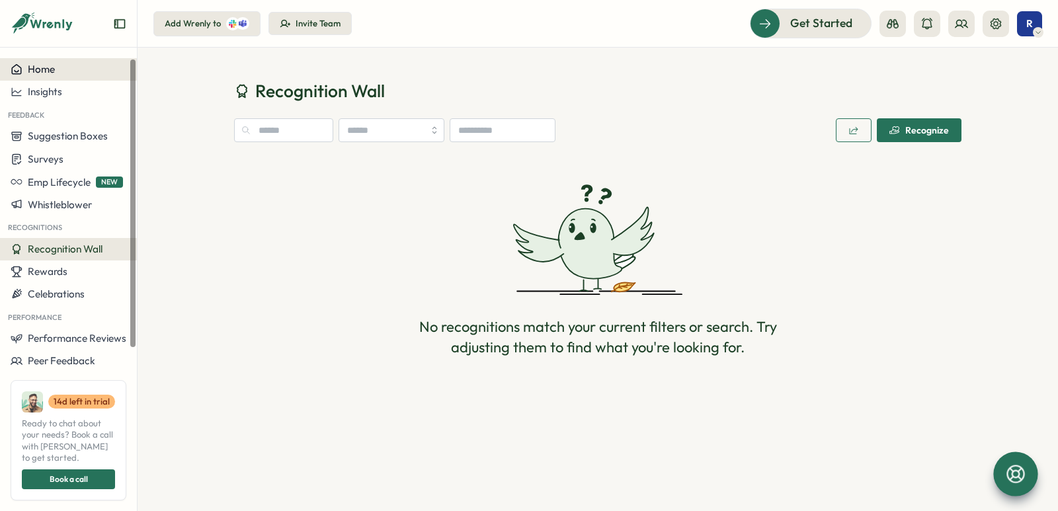
click at [48, 79] on button "Home" at bounding box center [68, 69] width 137 height 22
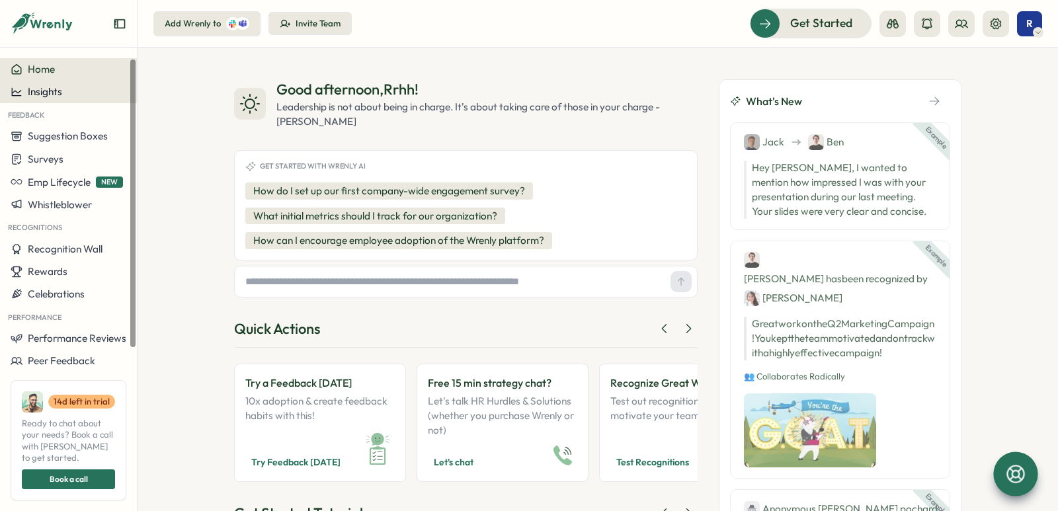
click at [69, 93] on div "Insights" at bounding box center [69, 92] width 116 height 12
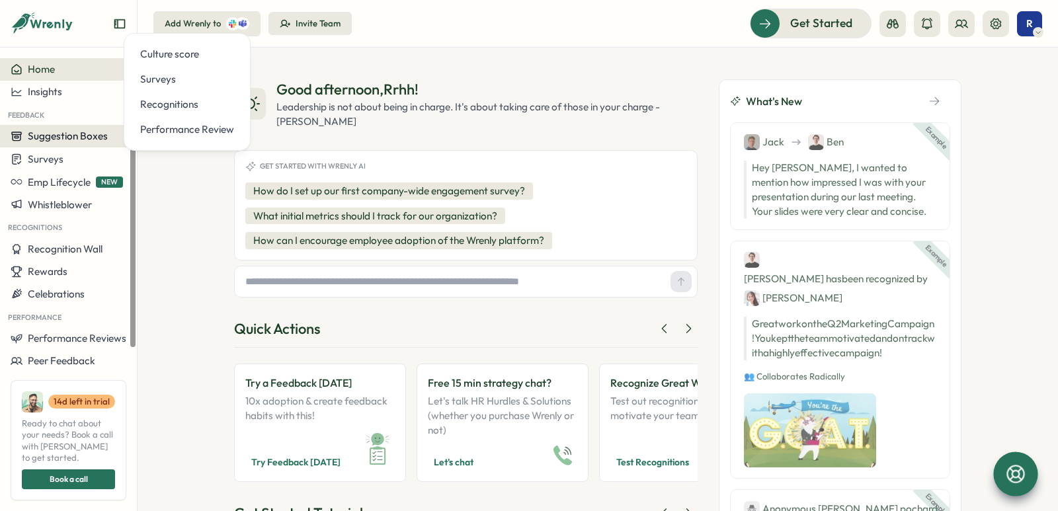
click at [67, 140] on span "Suggestion Boxes" at bounding box center [68, 136] width 80 height 13
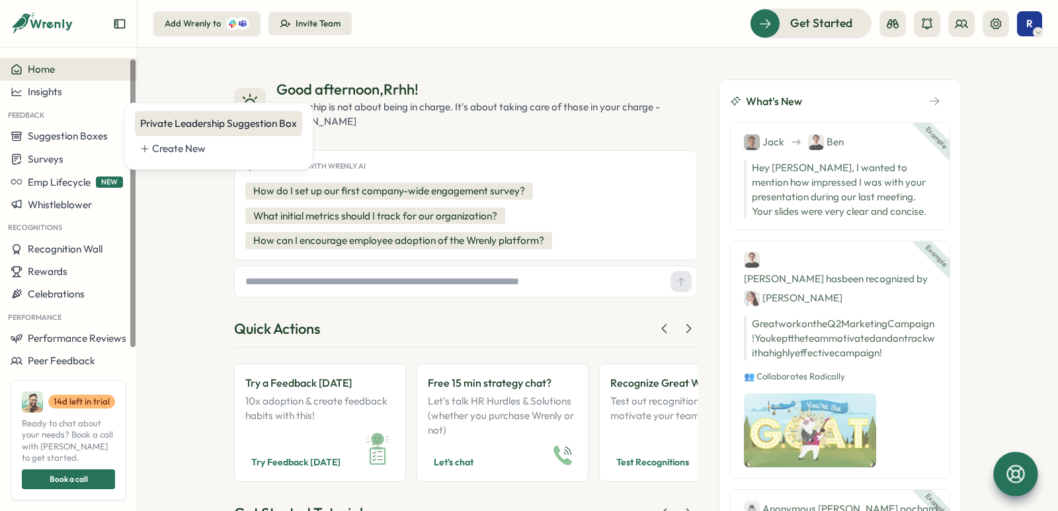
click at [167, 130] on div "Private Leadership Suggestion Box" at bounding box center [218, 123] width 157 height 15
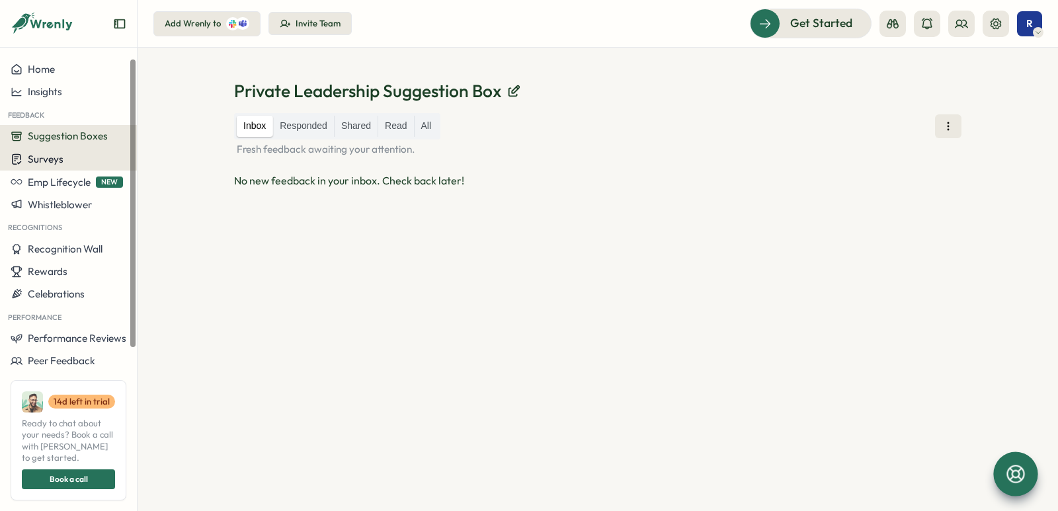
click at [68, 167] on button "Surveys" at bounding box center [68, 158] width 137 height 23
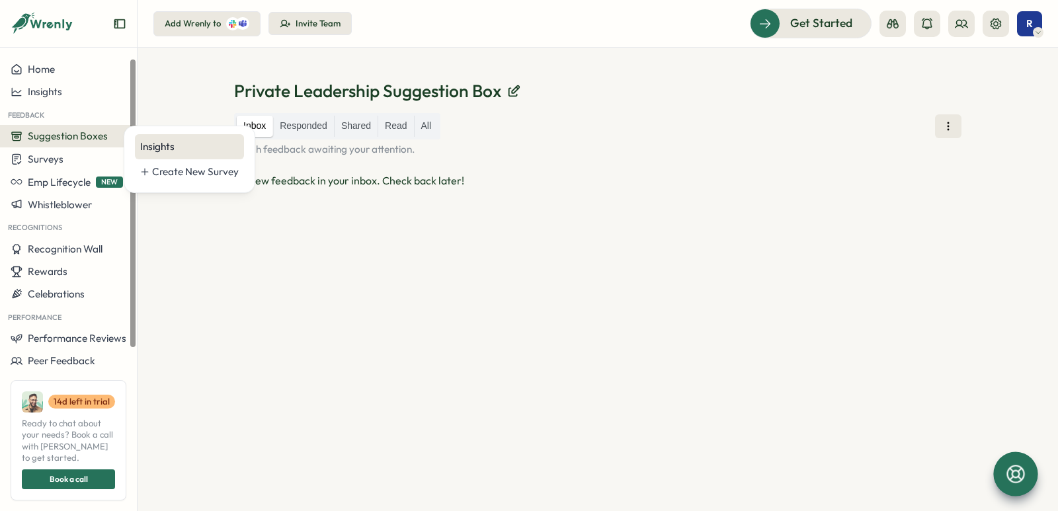
click at [145, 141] on div "Insights" at bounding box center [189, 146] width 98 height 15
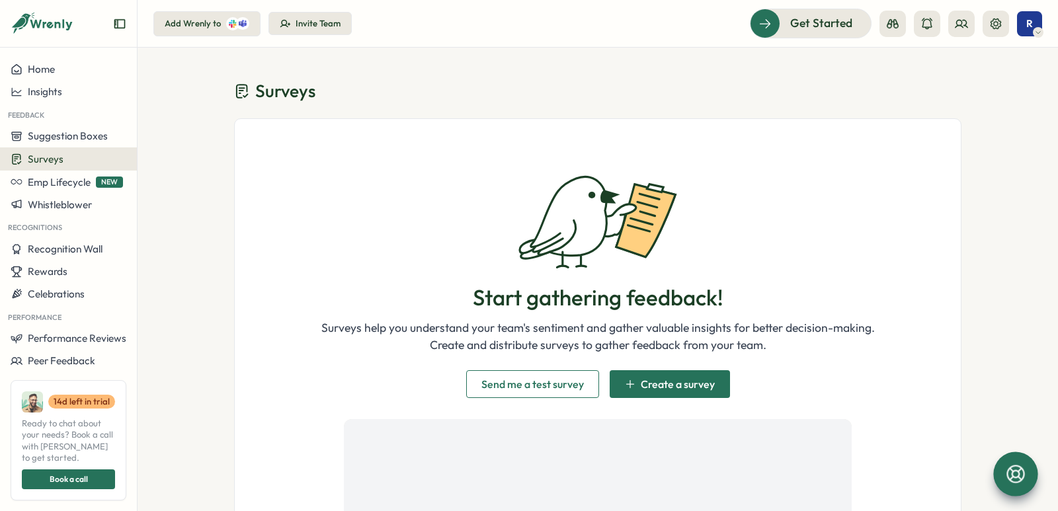
scroll to position [264, 0]
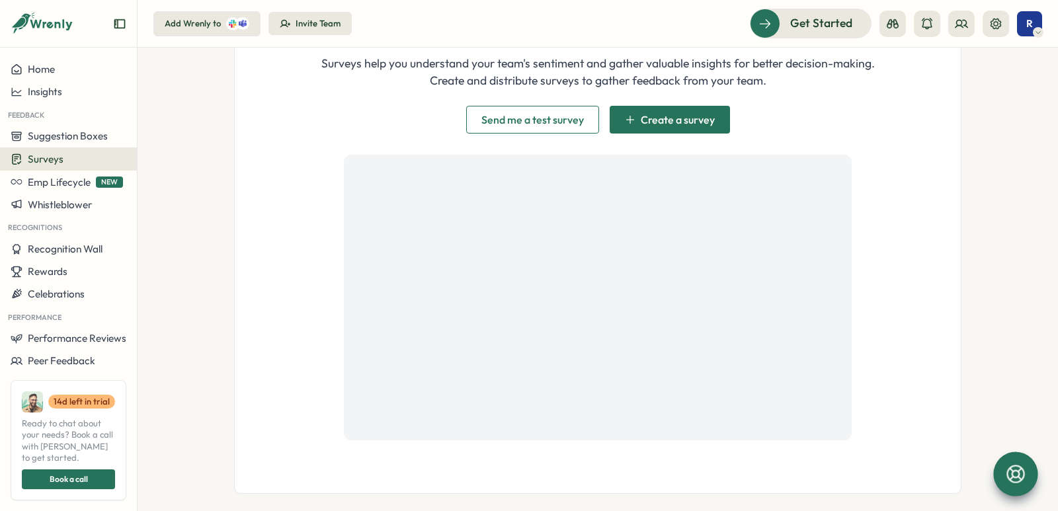
click at [647, 124] on span "Create a survey" at bounding box center [677, 119] width 74 height 11
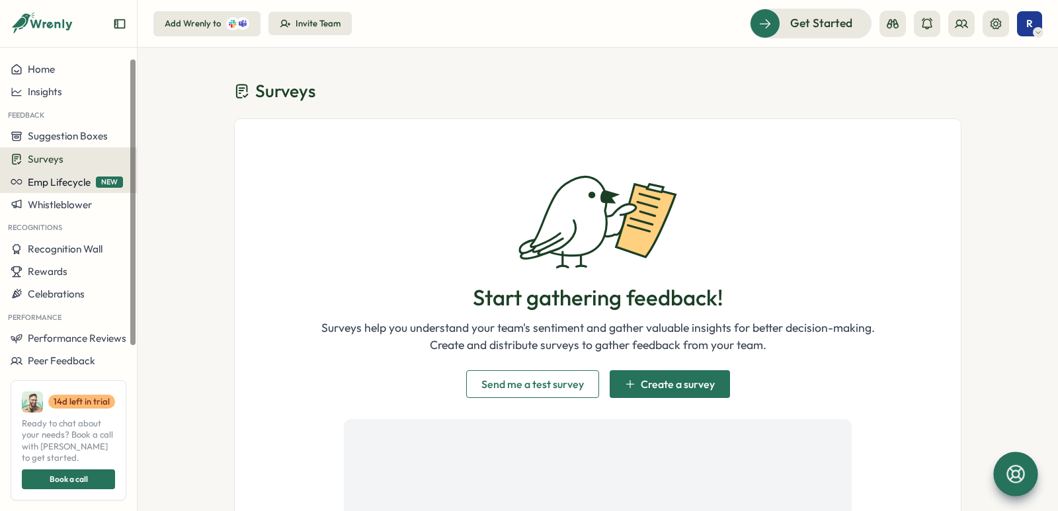
scroll to position [37, 0]
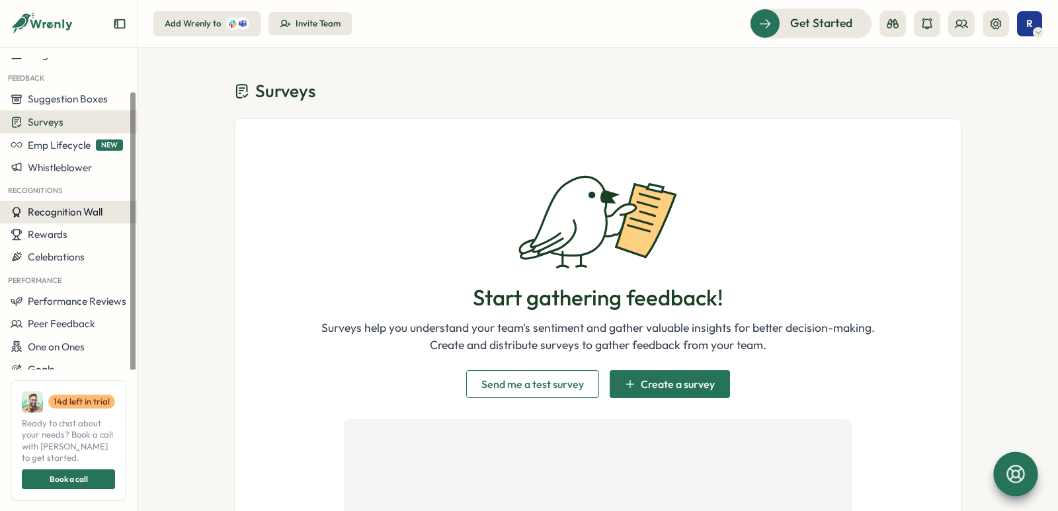
click at [76, 207] on span "Recognition Wall" at bounding box center [65, 212] width 75 height 13
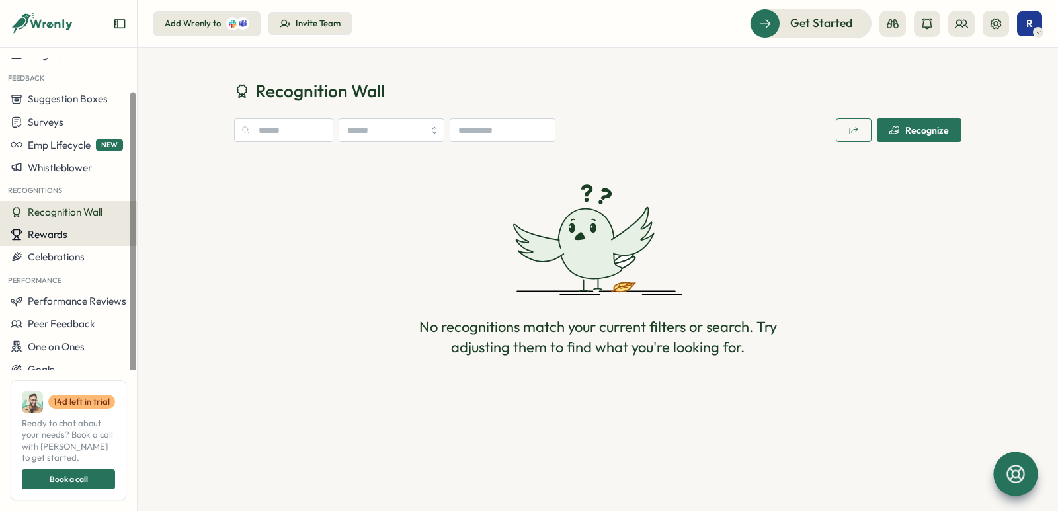
click at [83, 229] on div "Rewards" at bounding box center [69, 235] width 116 height 12
click at [71, 249] on button "Celebrations" at bounding box center [68, 257] width 137 height 22
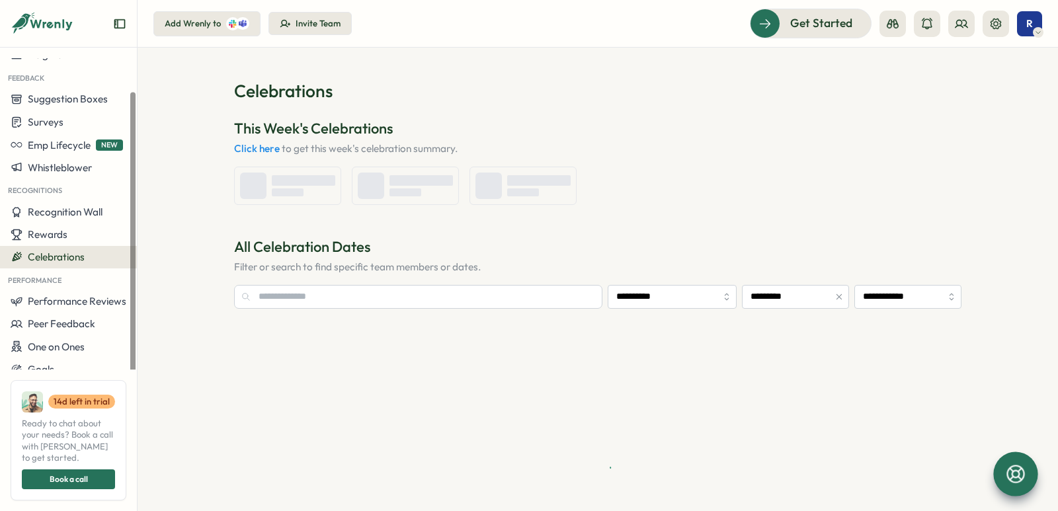
type input "**********"
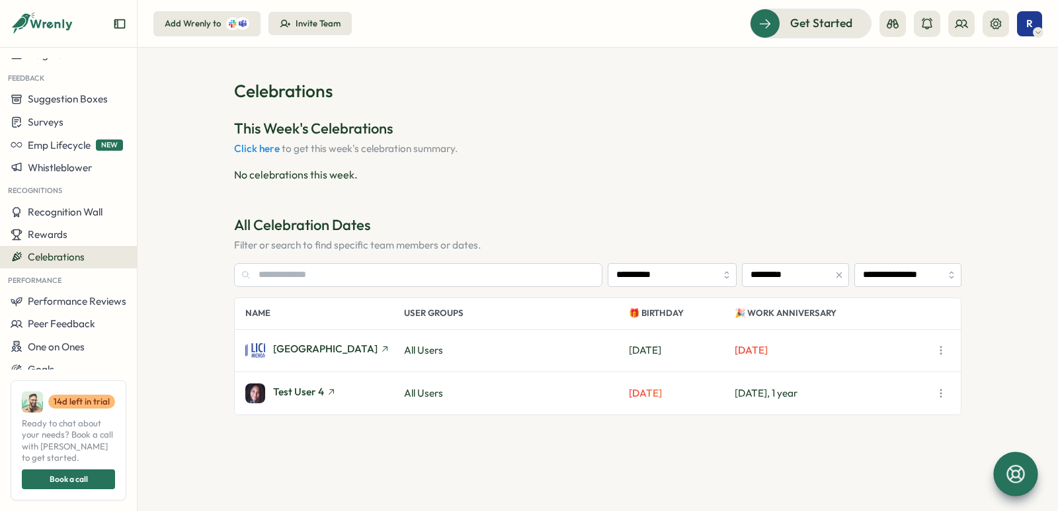
scroll to position [114, 0]
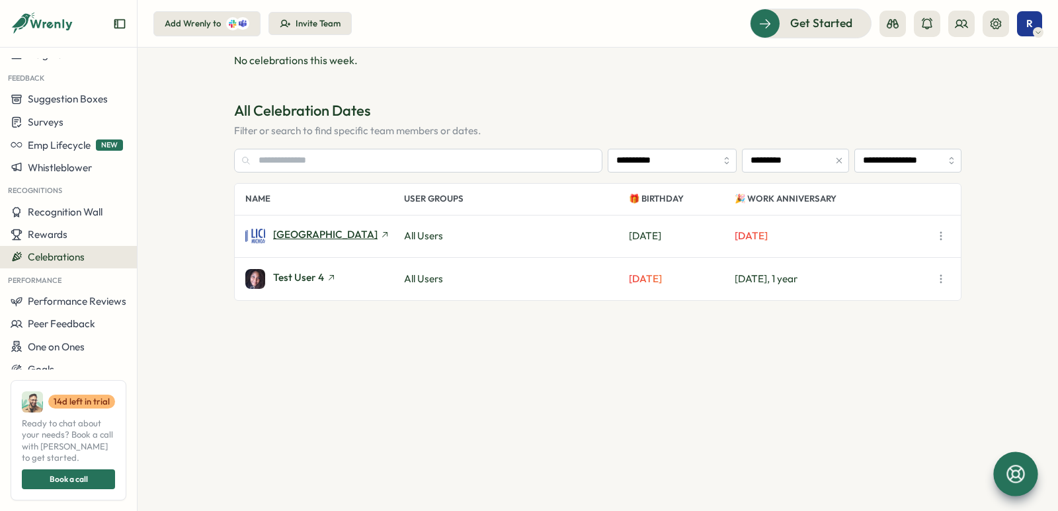
click at [334, 239] on span "LICEO MICHOACANO" at bounding box center [325, 234] width 104 height 10
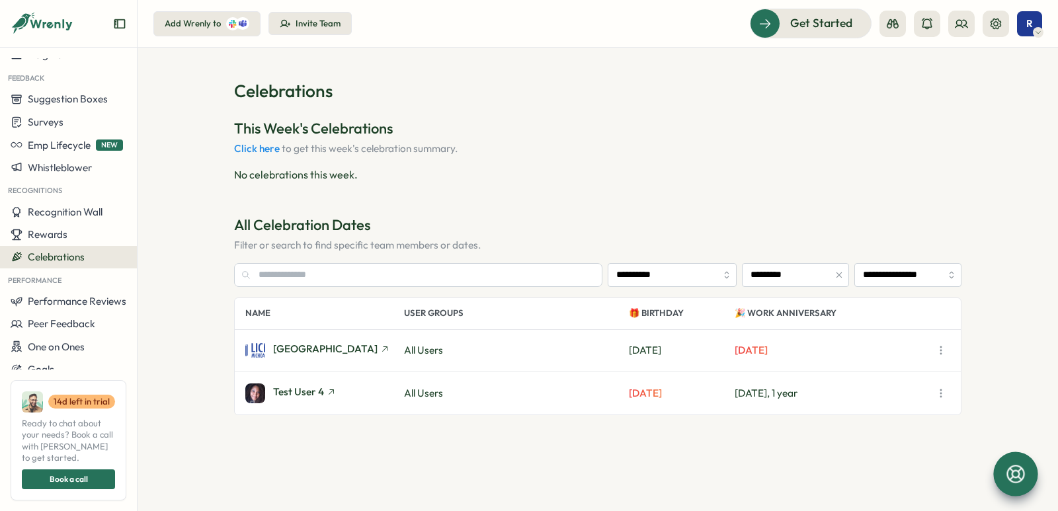
scroll to position [114, 0]
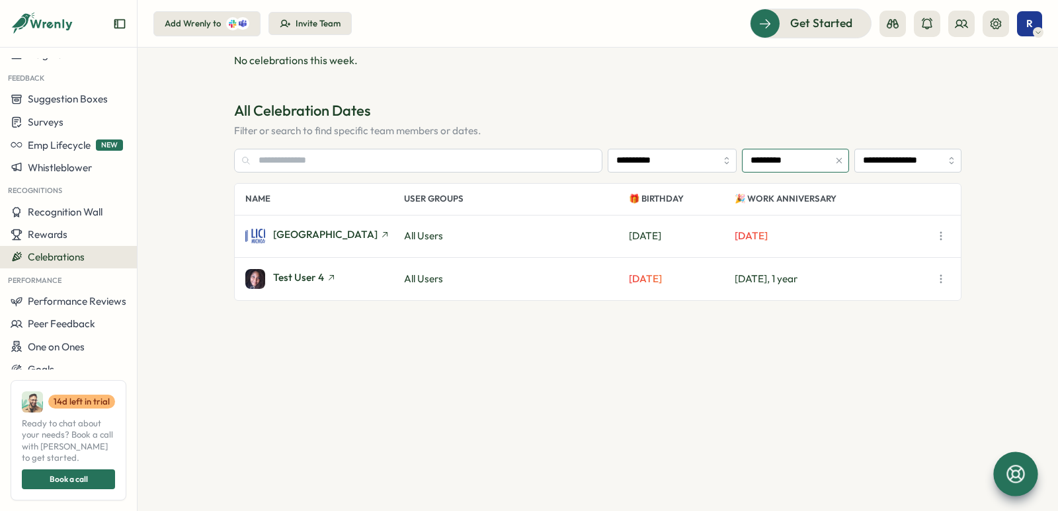
click at [750, 161] on input "*********" at bounding box center [795, 161] width 107 height 24
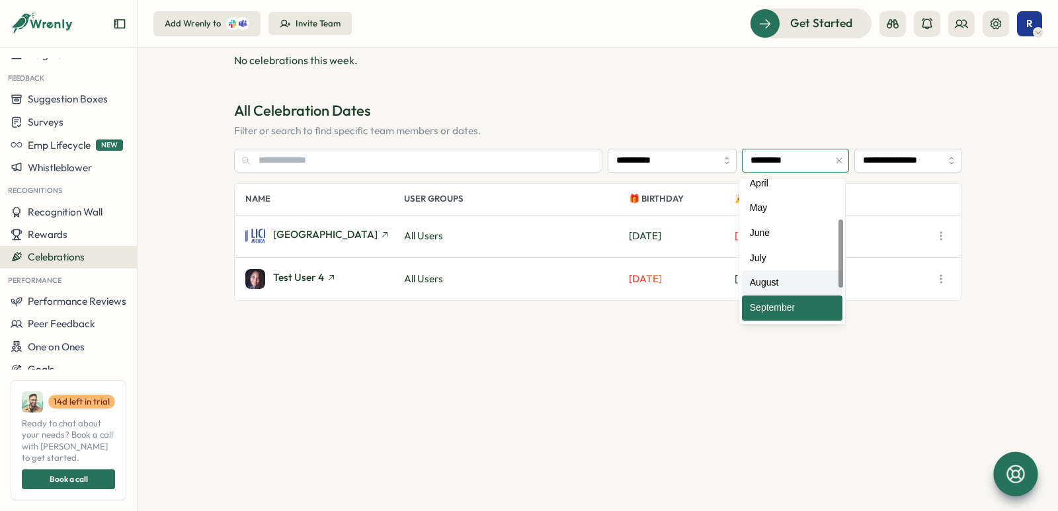
scroll to position [0, 0]
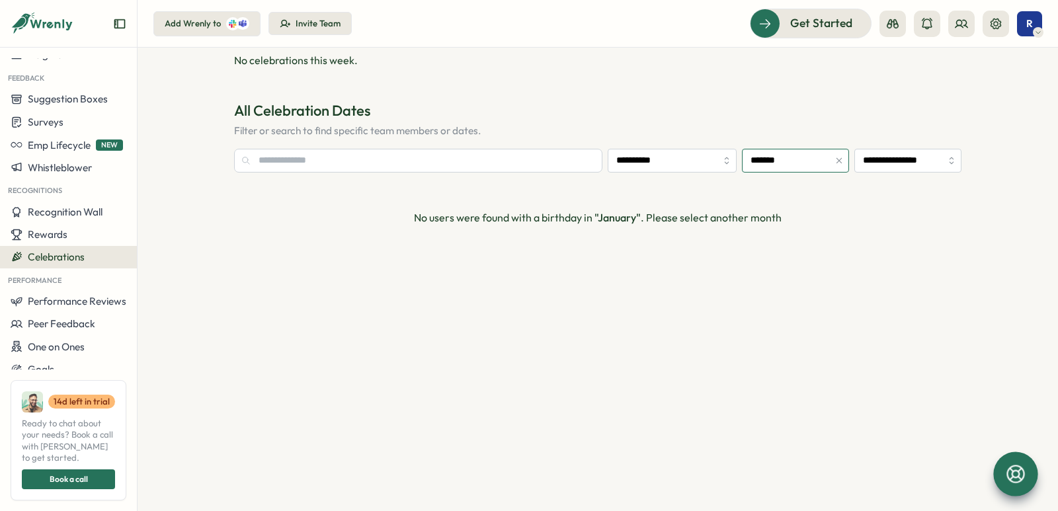
click at [776, 169] on input "*******" at bounding box center [795, 161] width 107 height 24
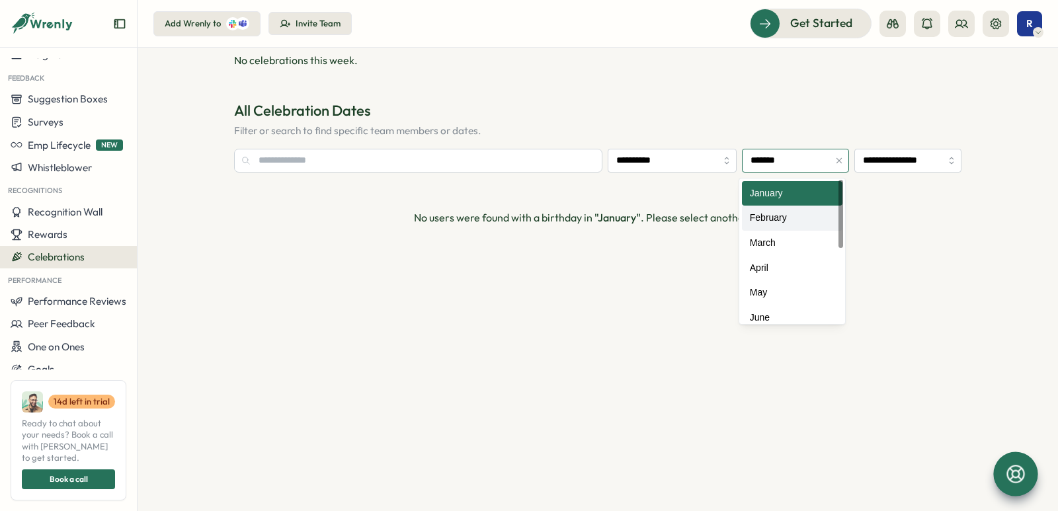
type input "********"
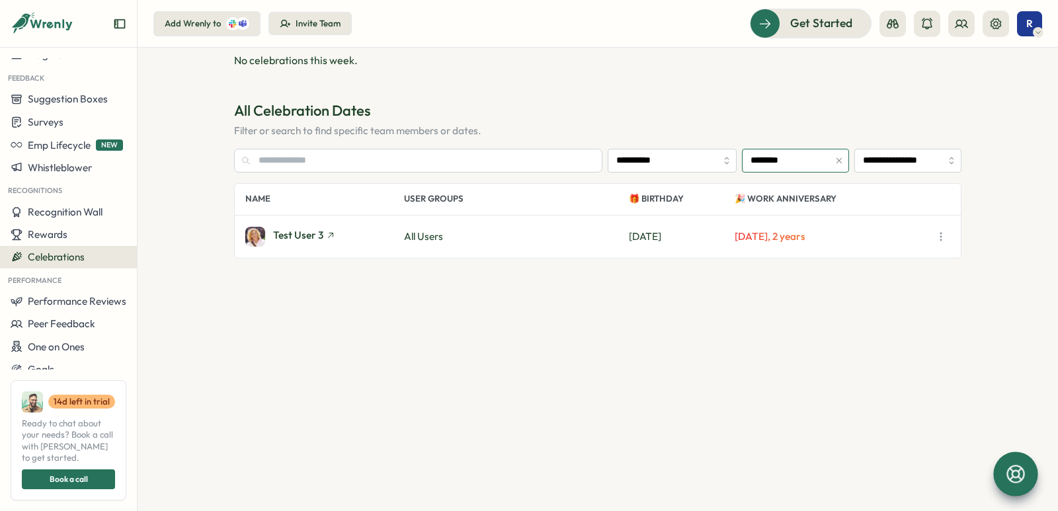
click at [771, 159] on input "********" at bounding box center [795, 161] width 107 height 24
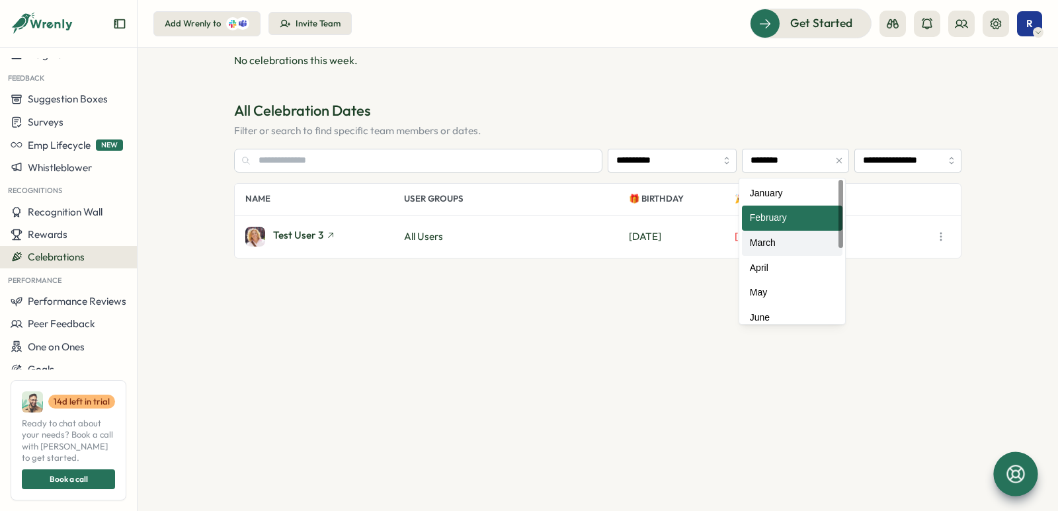
click at [658, 264] on section "**********" at bounding box center [597, 314] width 727 height 330
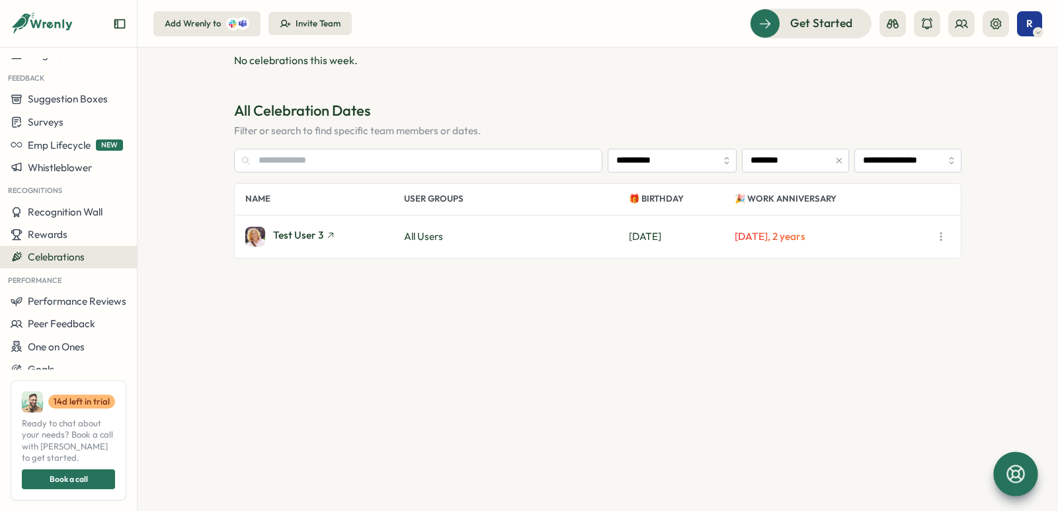
drag, startPoint x: 374, startPoint y: 247, endPoint x: 239, endPoint y: 250, distance: 135.5
click at [369, 247] on div "Test User 3 All Users Sat, Jul 05 Thu, Feb 06, 2 years" at bounding box center [598, 236] width 726 height 42
click at [376, 227] on div "Test User 3" at bounding box center [324, 237] width 159 height 20
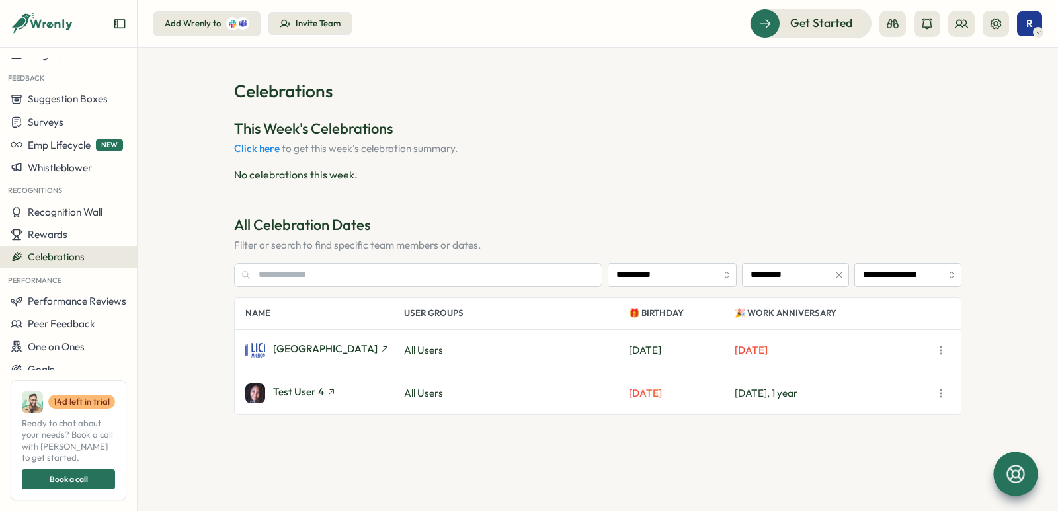
click at [256, 148] on button "Click here" at bounding box center [257, 149] width 46 height 12
click at [941, 353] on icon "button" at bounding box center [940, 350] width 13 height 13
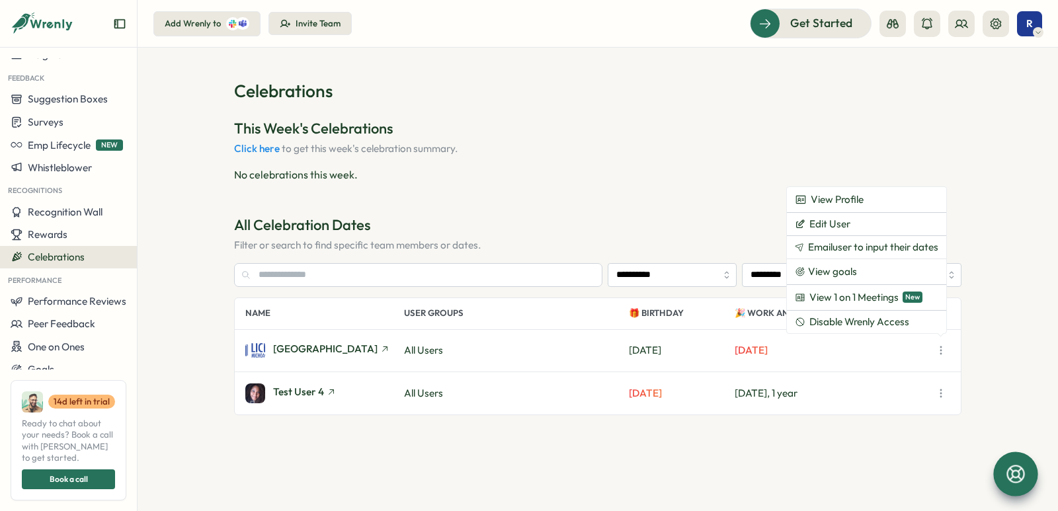
click at [669, 224] on h3 "All Celebration Dates" at bounding box center [597, 225] width 727 height 20
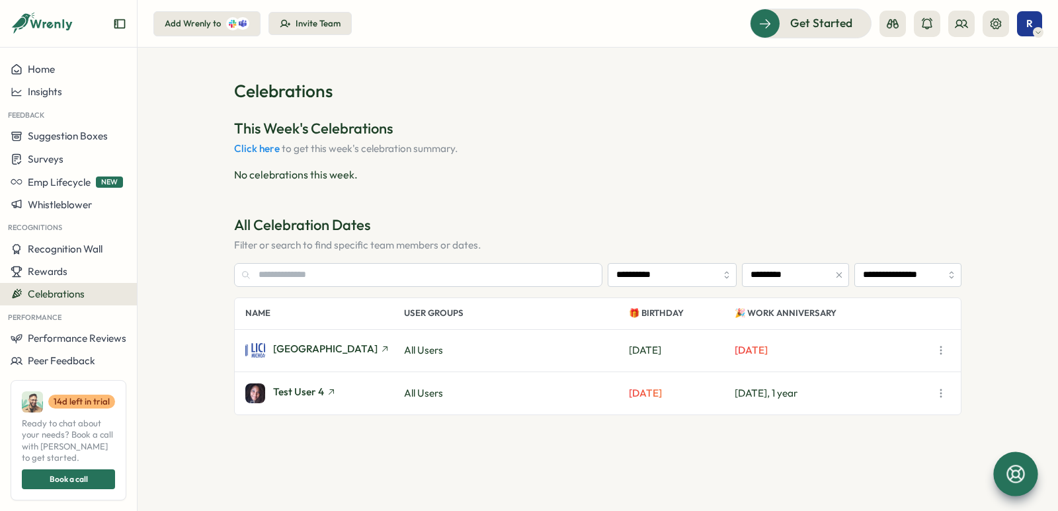
click at [417, 31] on div "Add Wrenly to Invite Team Get Started R" at bounding box center [597, 23] width 888 height 29
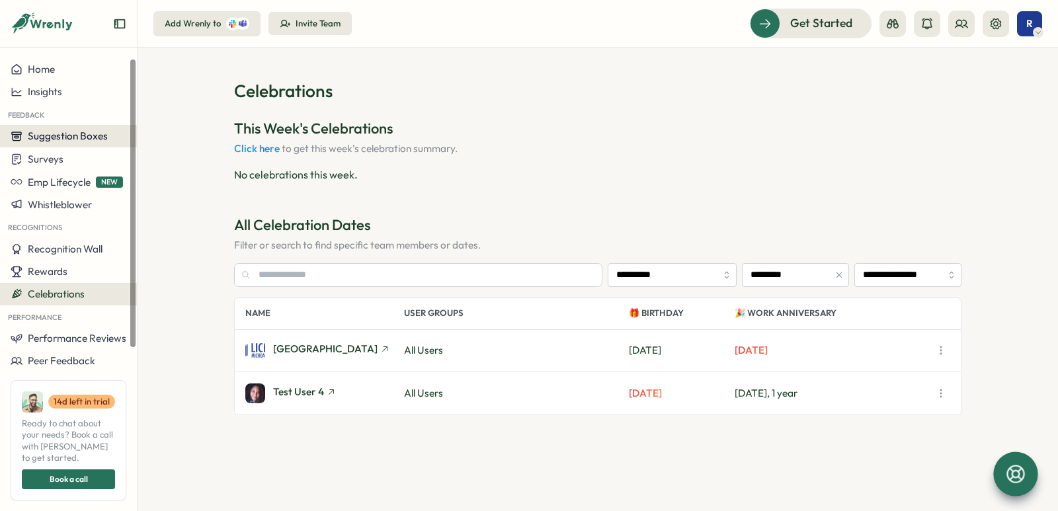
click at [54, 137] on span "Suggestion Boxes" at bounding box center [68, 136] width 80 height 13
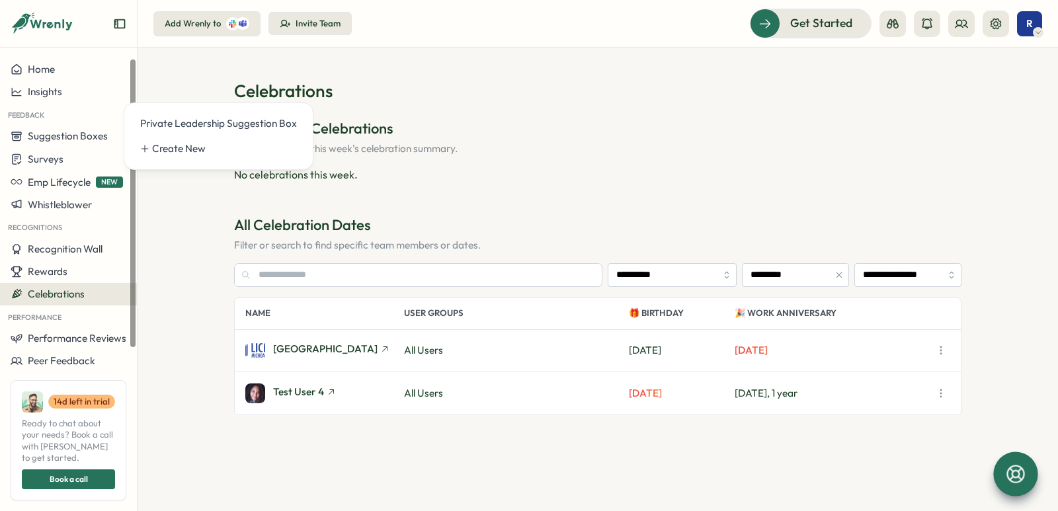
click at [198, 247] on section "**********" at bounding box center [597, 279] width 920 height 463
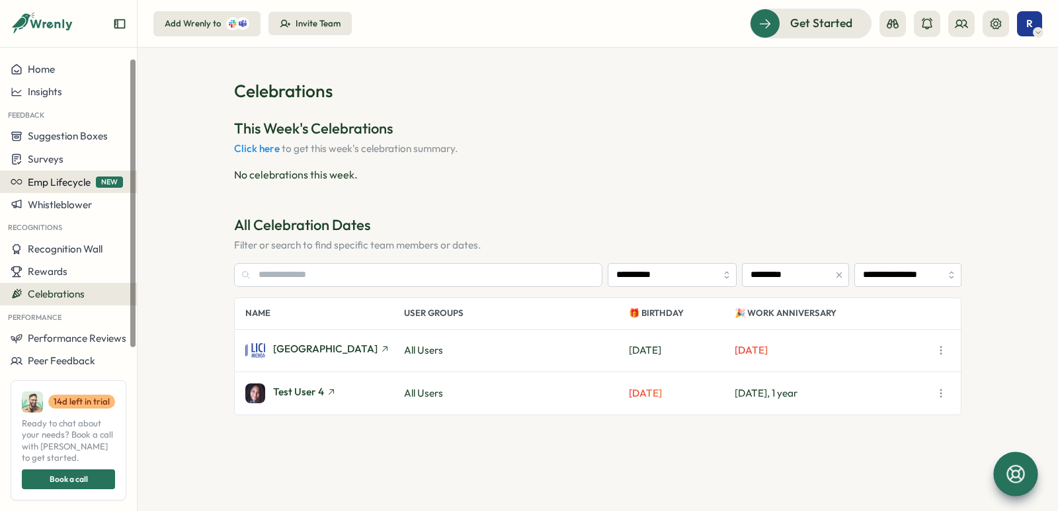
click at [93, 184] on div "Emp Lifecycle NEW" at bounding box center [67, 182] width 112 height 12
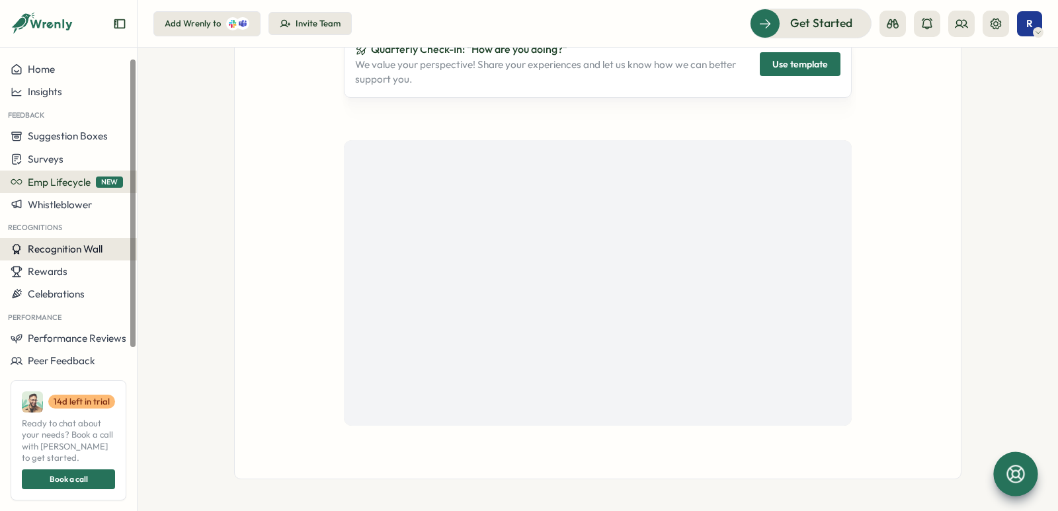
scroll to position [37, 0]
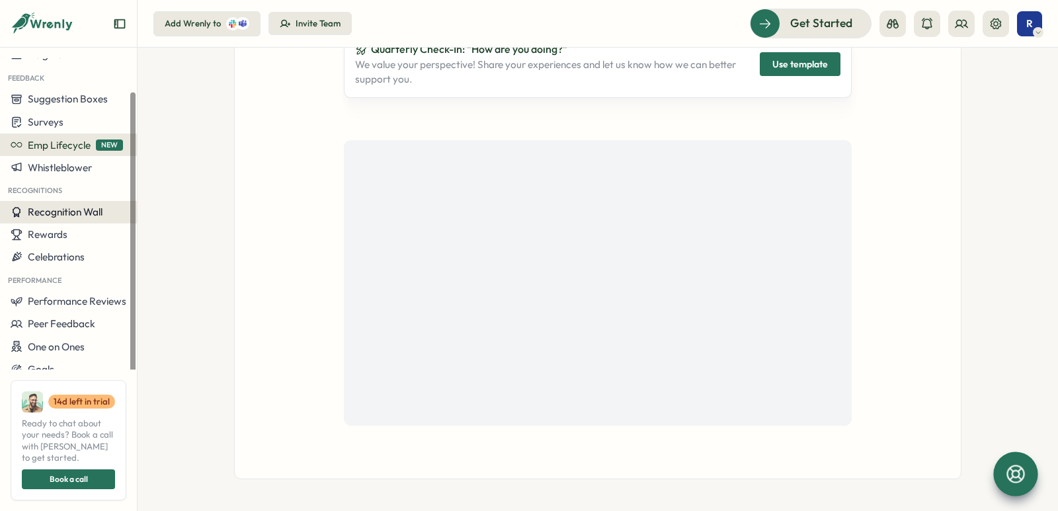
click at [54, 219] on button "Recognition Wall" at bounding box center [68, 212] width 137 height 22
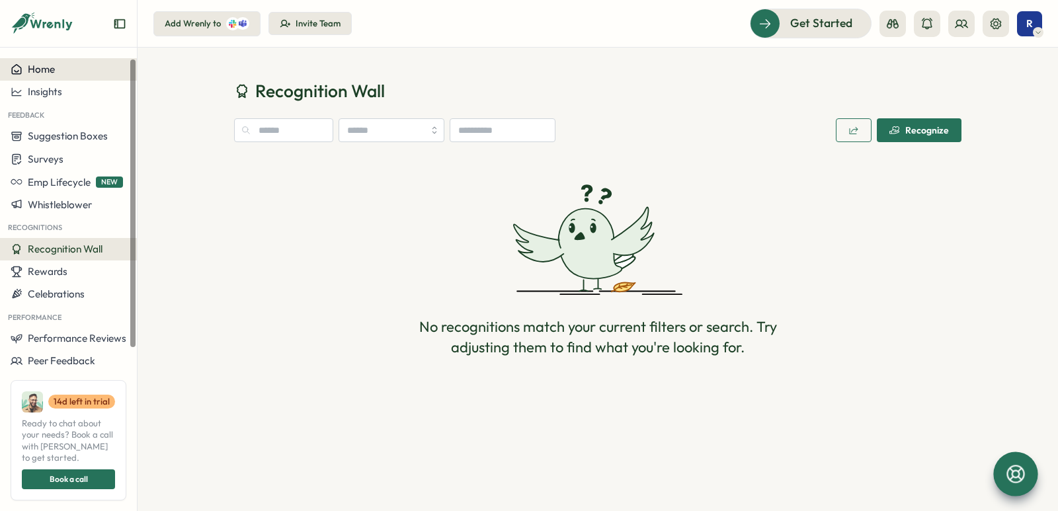
click at [52, 77] on button "Home" at bounding box center [68, 69] width 137 height 22
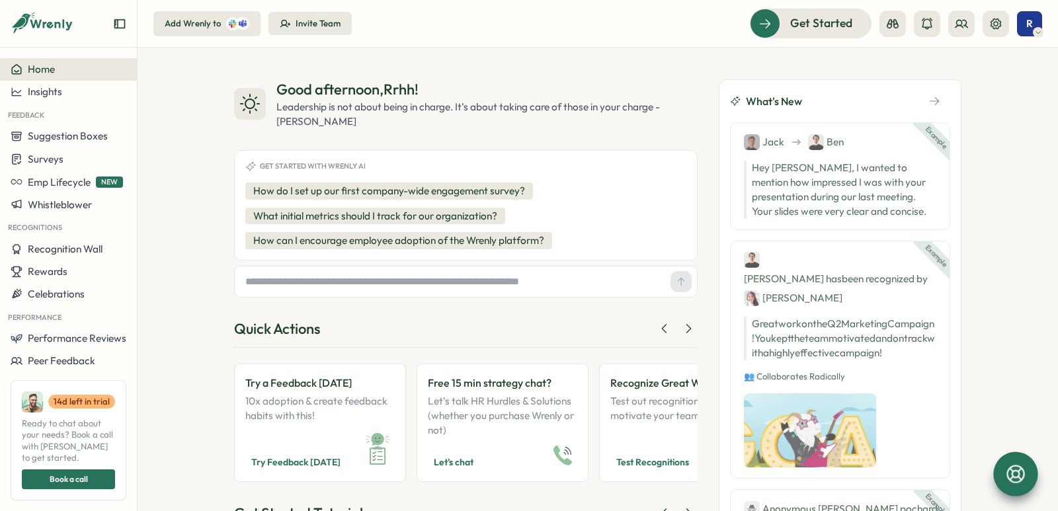
scroll to position [242, 0]
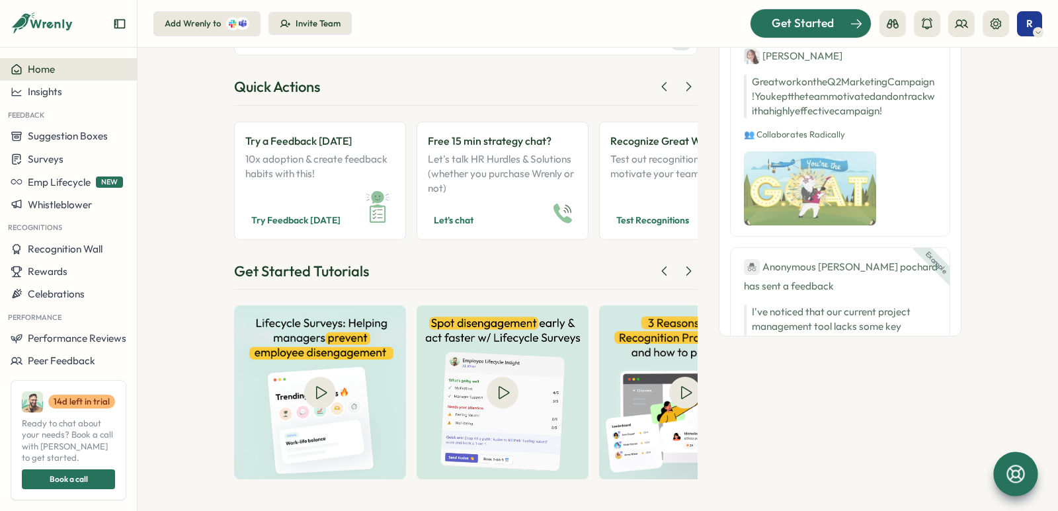
click at [808, 18] on span "Get Started" at bounding box center [802, 23] width 62 height 17
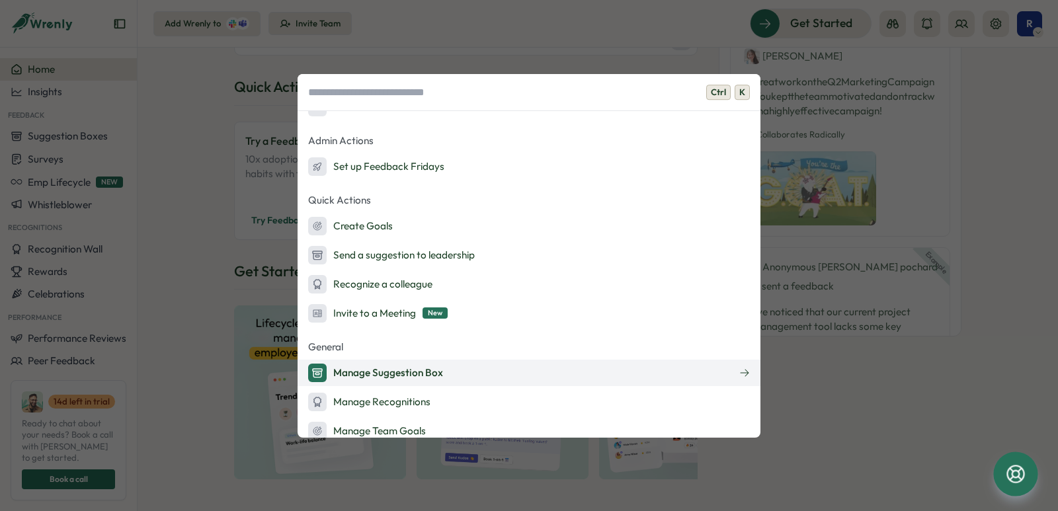
scroll to position [260, 0]
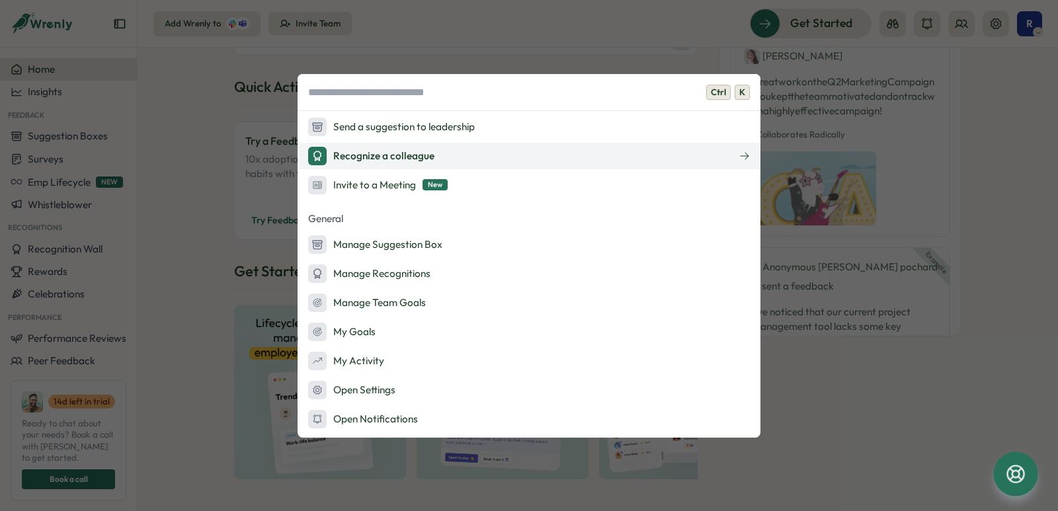
click at [378, 158] on div "Recognize a colleague" at bounding box center [371, 156] width 126 height 19
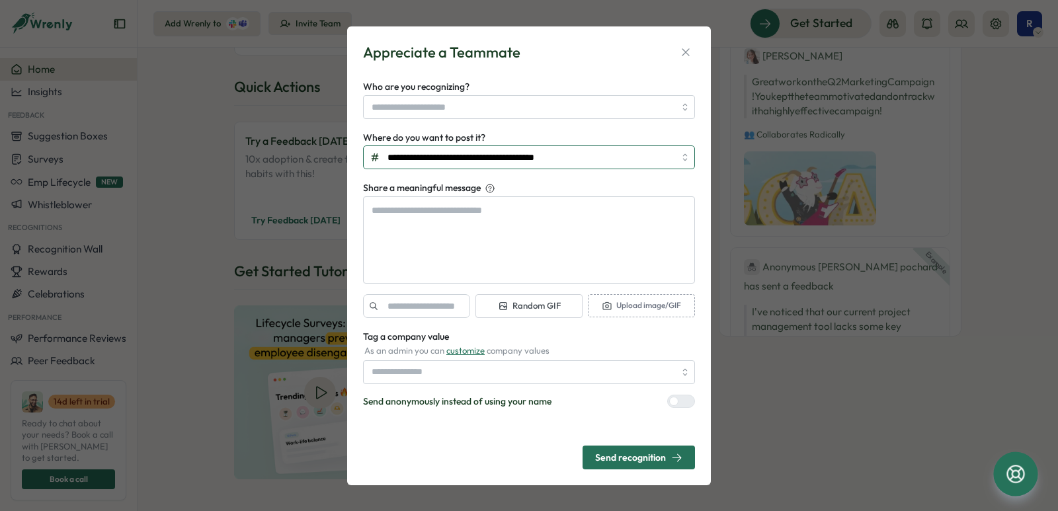
click at [490, 153] on input "**********" at bounding box center [529, 157] width 332 height 24
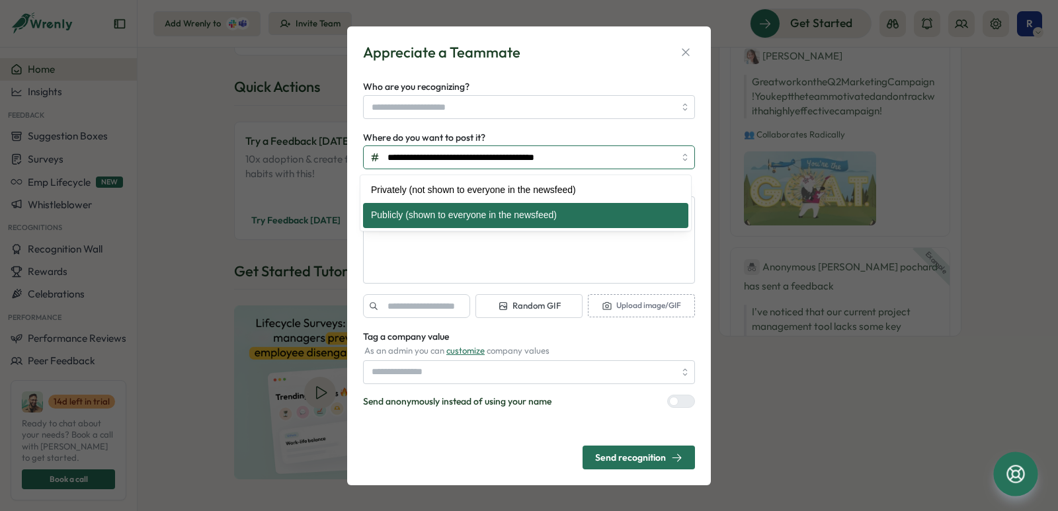
click at [490, 153] on input "**********" at bounding box center [529, 157] width 332 height 24
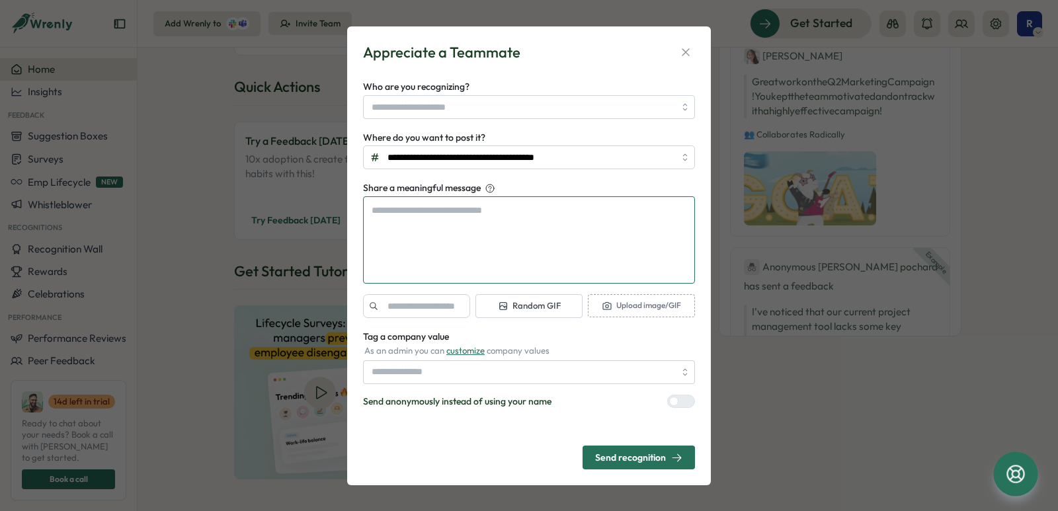
click at [449, 208] on textarea "Share a meaningful message" at bounding box center [529, 239] width 332 height 87
click at [444, 108] on input "Who are you recognizing?" at bounding box center [522, 107] width 303 height 22
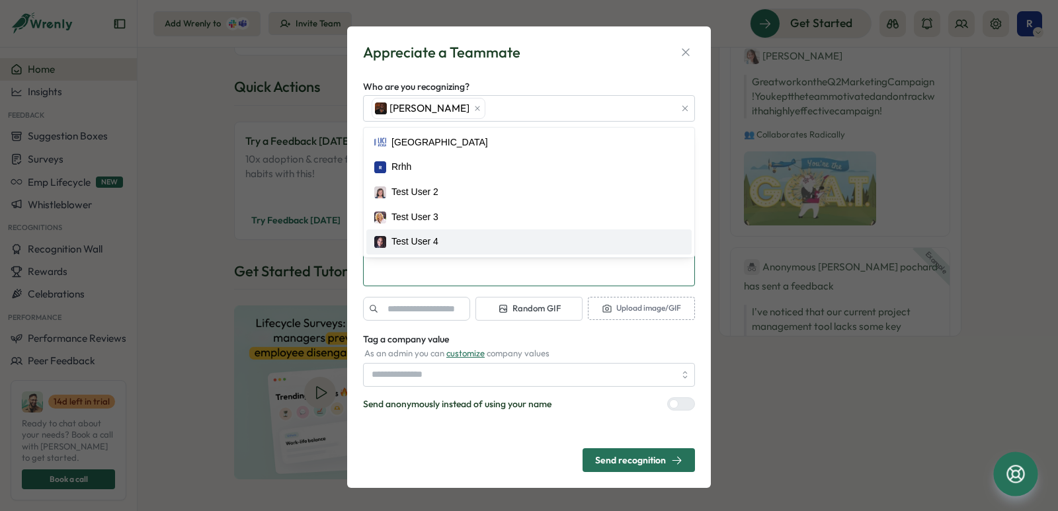
click at [407, 281] on textarea "Share a meaningful message" at bounding box center [529, 242] width 332 height 87
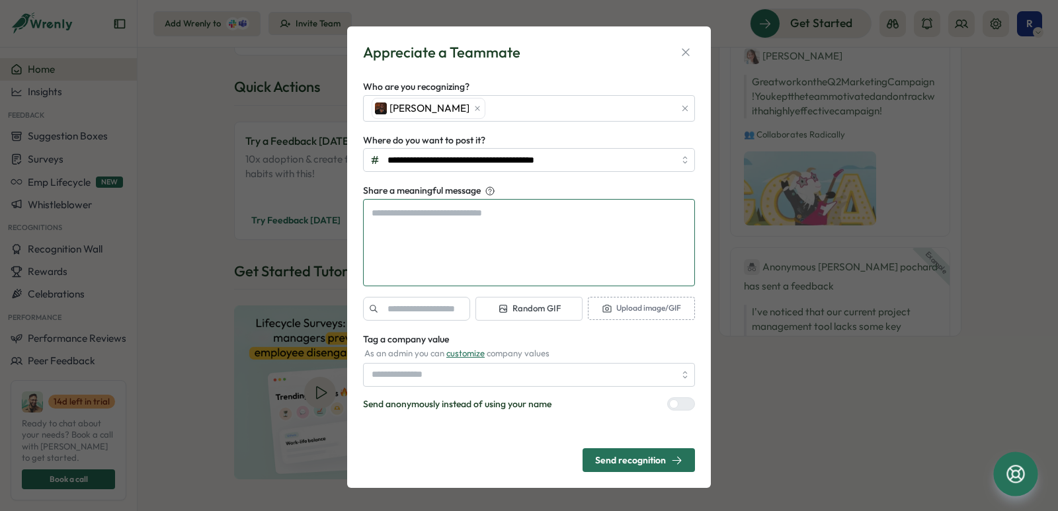
click at [426, 240] on textarea "Share a meaningful message" at bounding box center [529, 242] width 332 height 87
type textarea "*"
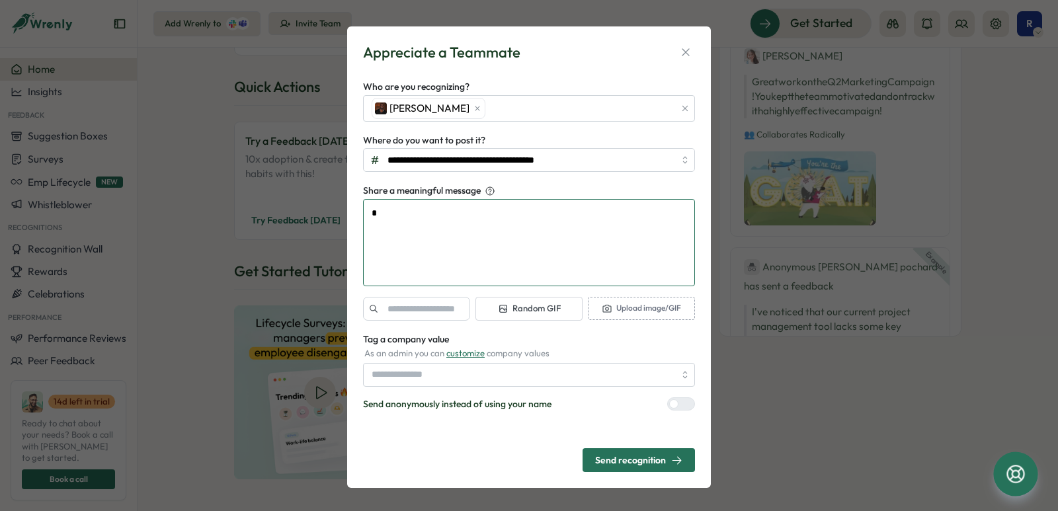
type textarea "*"
type textarea "**"
type textarea "*"
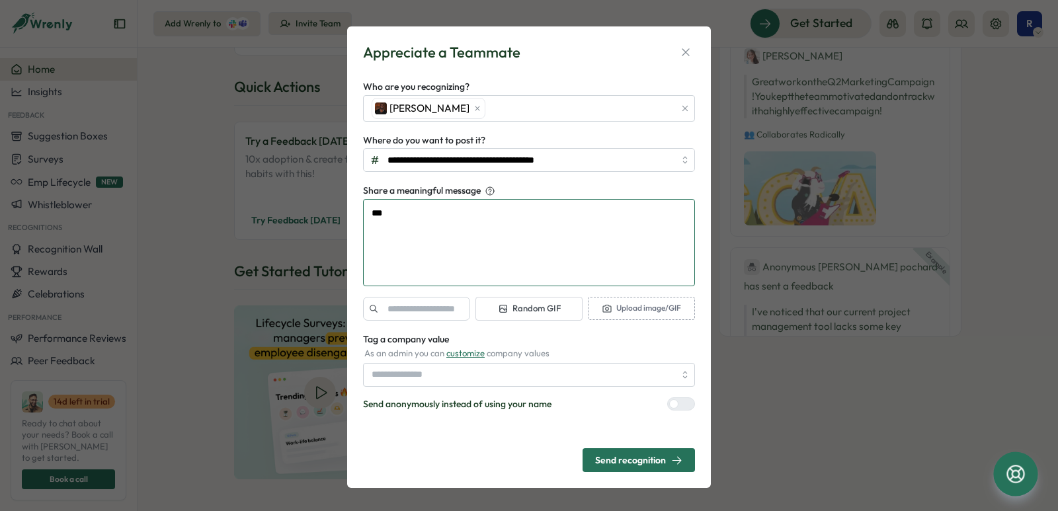
type textarea "****"
type textarea "*"
type textarea "*****"
type textarea "*"
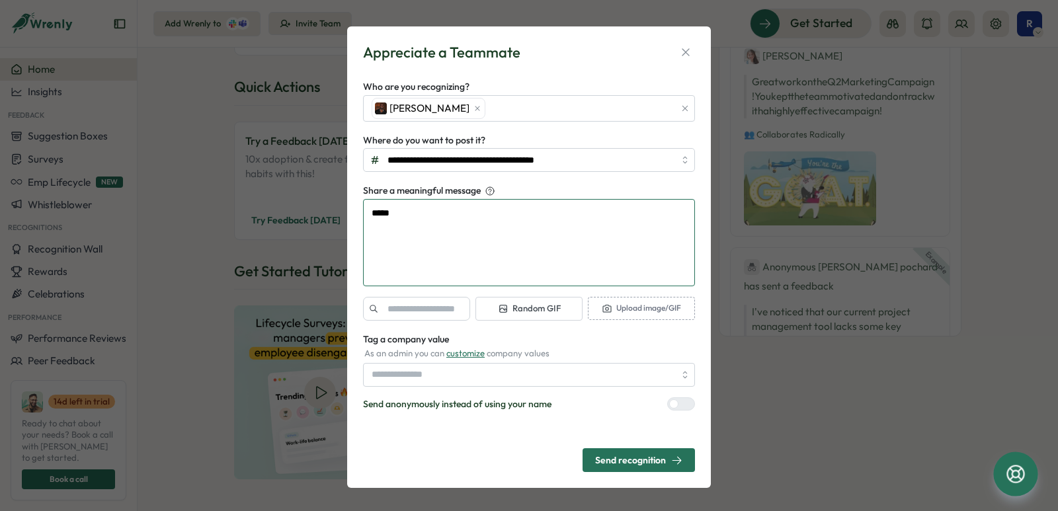
type textarea "******"
type textarea "*"
click at [440, 233] on textarea "******" at bounding box center [529, 242] width 332 height 87
type textarea "******"
click at [506, 373] on input "Tag a company value" at bounding box center [529, 375] width 332 height 24
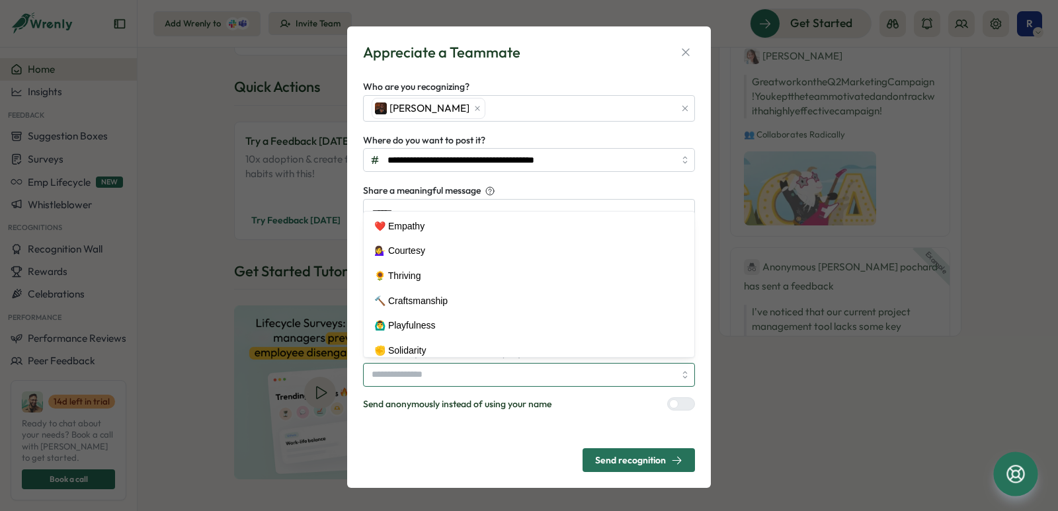
click at [506, 373] on input "Tag a company value" at bounding box center [529, 375] width 332 height 24
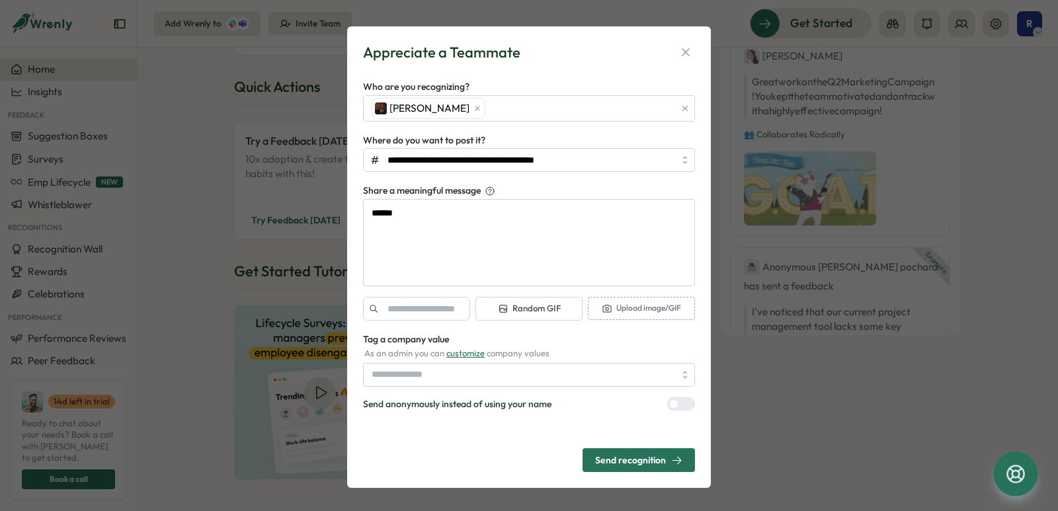
click at [595, 461] on div "Send recognition" at bounding box center [638, 460] width 87 height 11
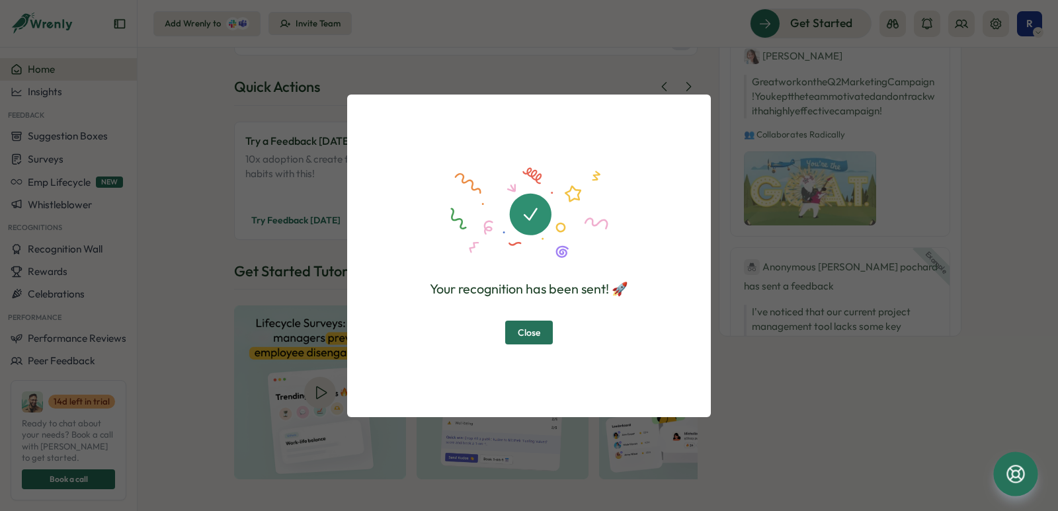
click at [520, 339] on span "Close" at bounding box center [529, 332] width 22 height 22
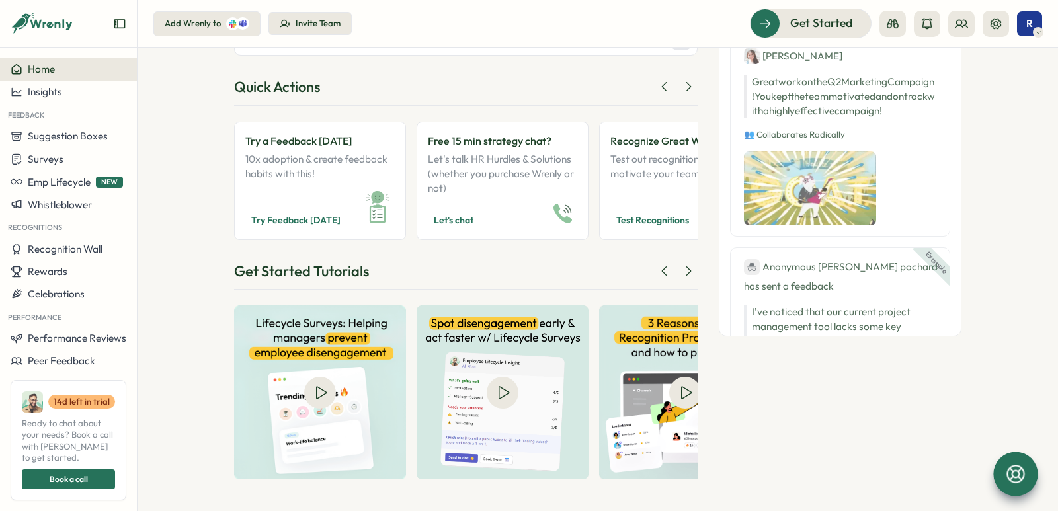
type textarea "*"
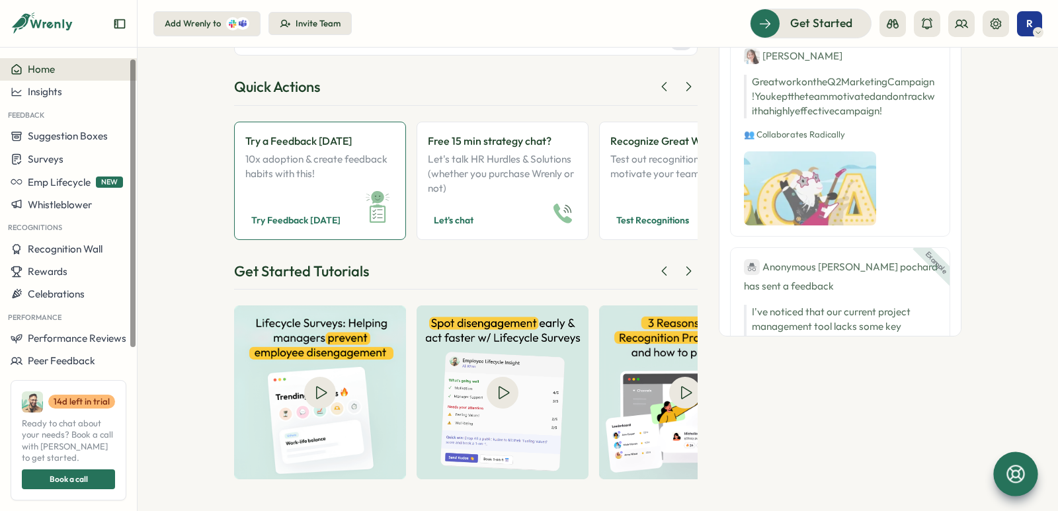
scroll to position [0, 0]
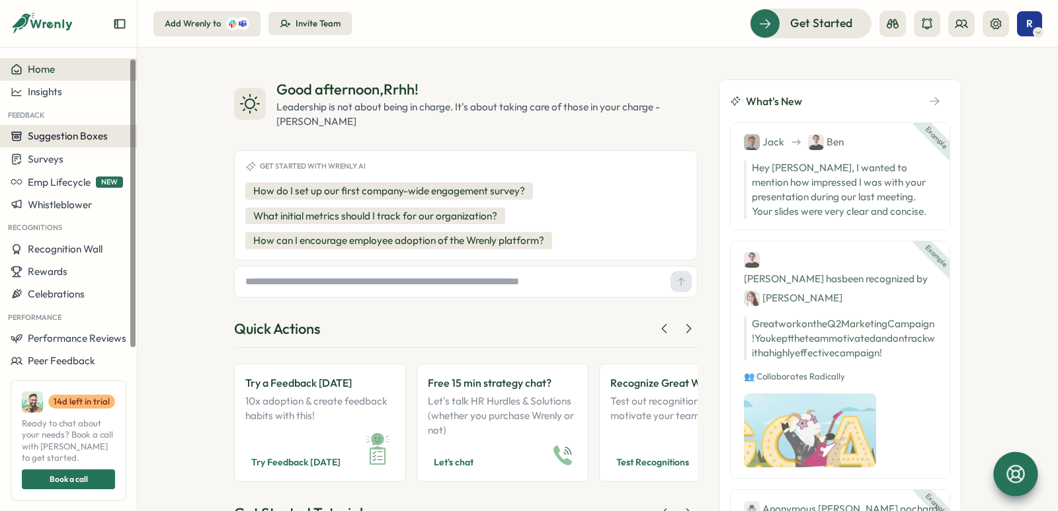
click at [49, 135] on span "Suggestion Boxes" at bounding box center [68, 136] width 80 height 13
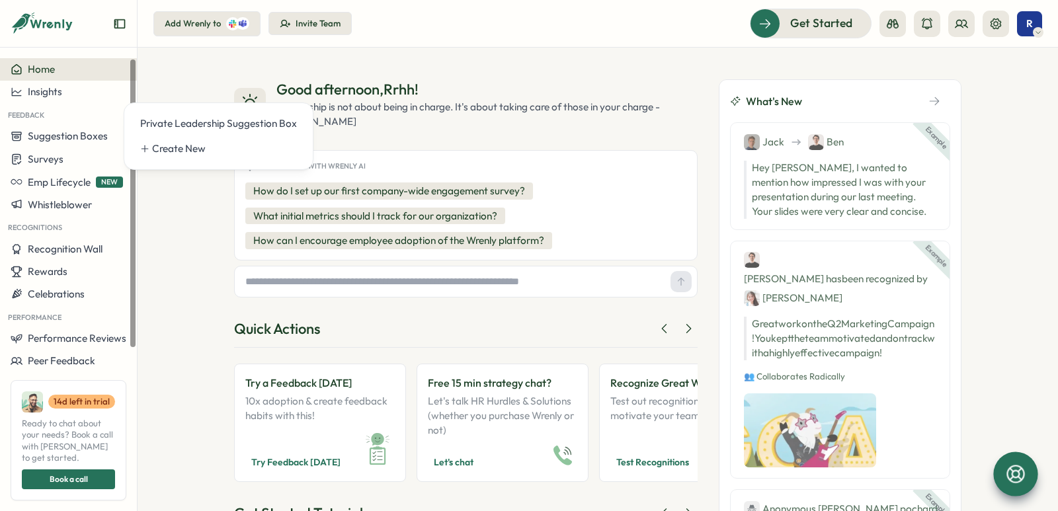
scroll to position [37, 0]
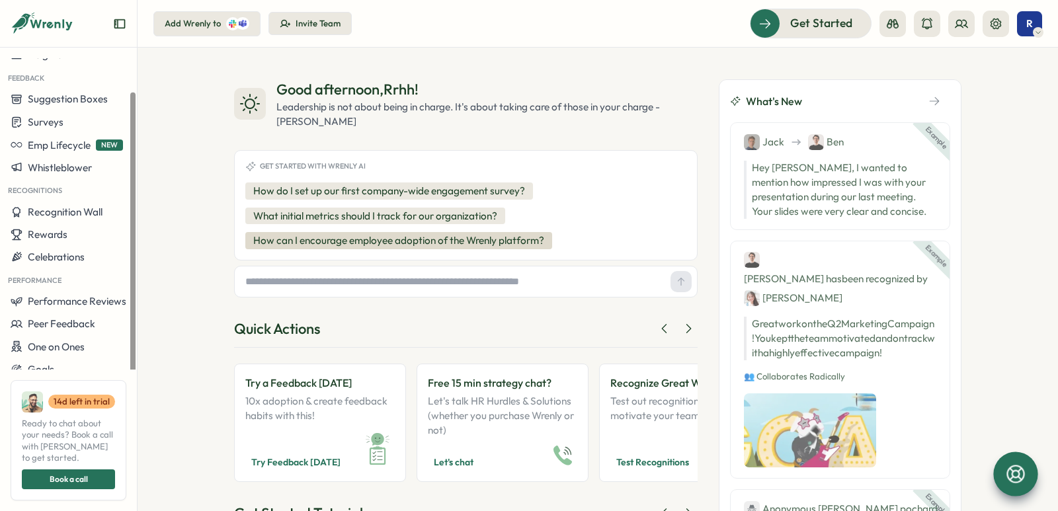
click at [252, 240] on button "How can I encourage employee adoption of the Wrenly platform?" at bounding box center [398, 240] width 307 height 17
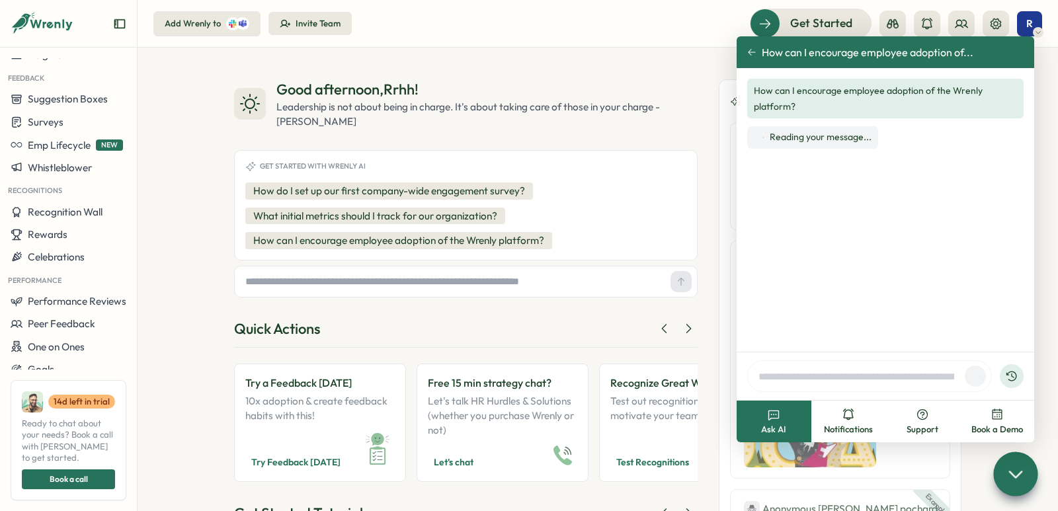
click at [752, 52] on icon at bounding box center [751, 52] width 9 height 9
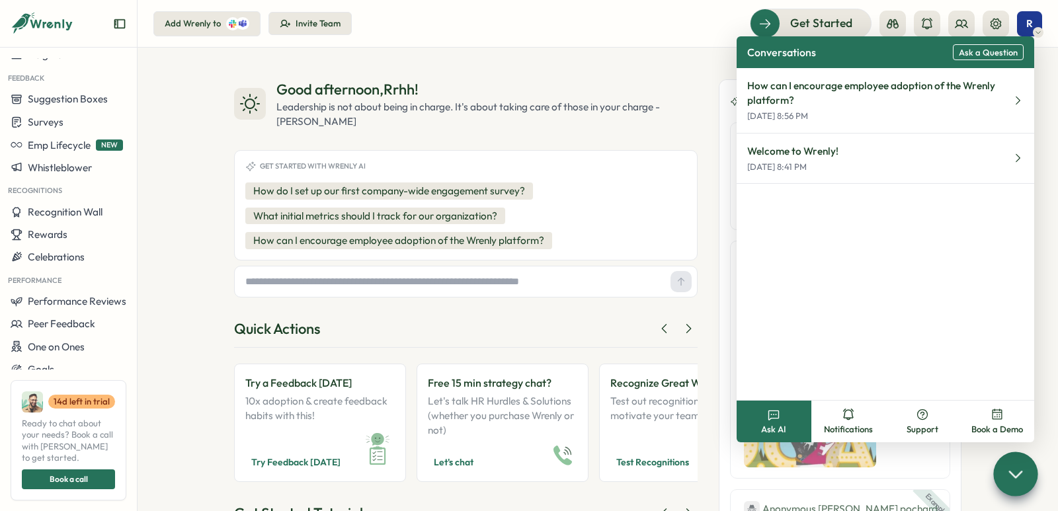
click at [547, 20] on div "Add Wrenly to Invite Team Get Started R" at bounding box center [597, 23] width 888 height 29
click at [995, 479] on div at bounding box center [1015, 473] width 44 height 44
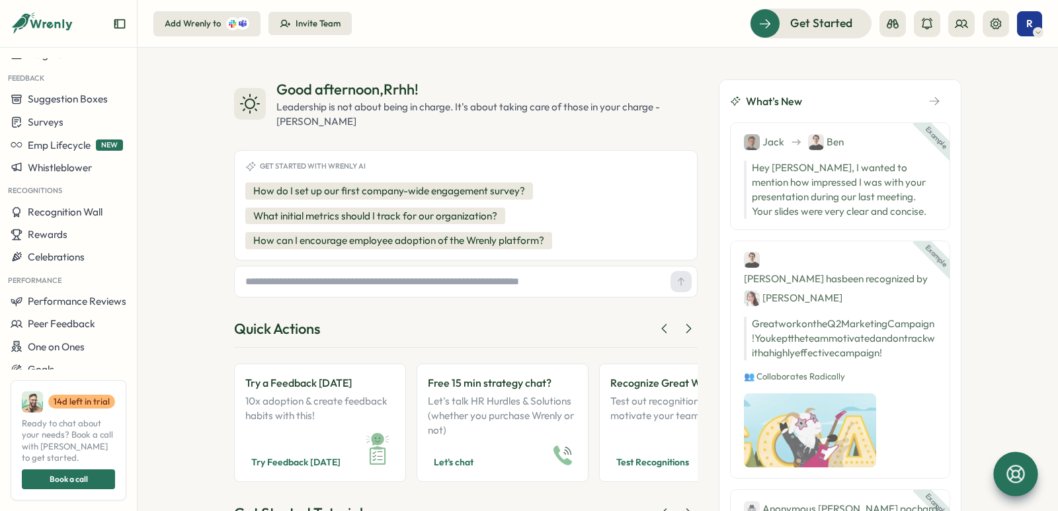
scroll to position [242, 0]
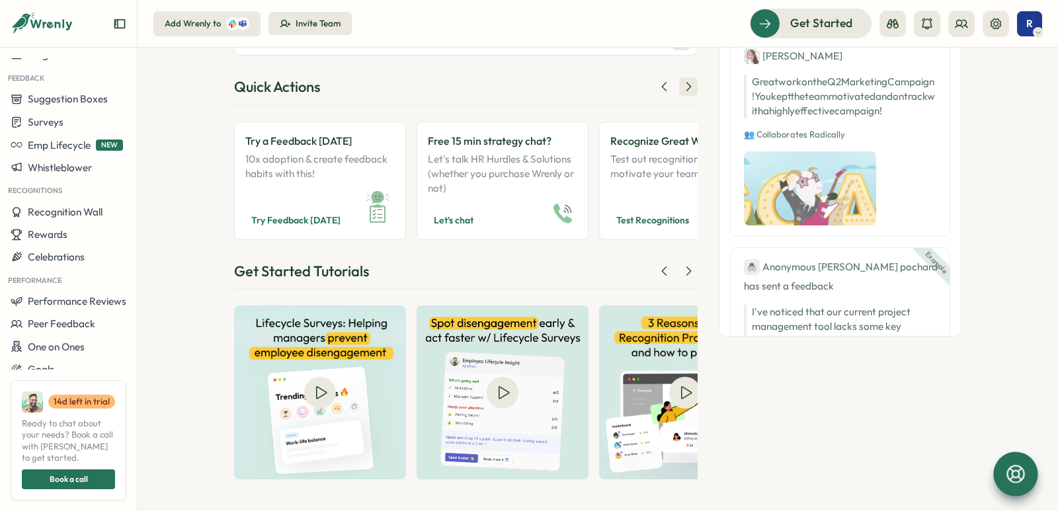
click at [683, 87] on icon at bounding box center [687, 86] width 13 height 13
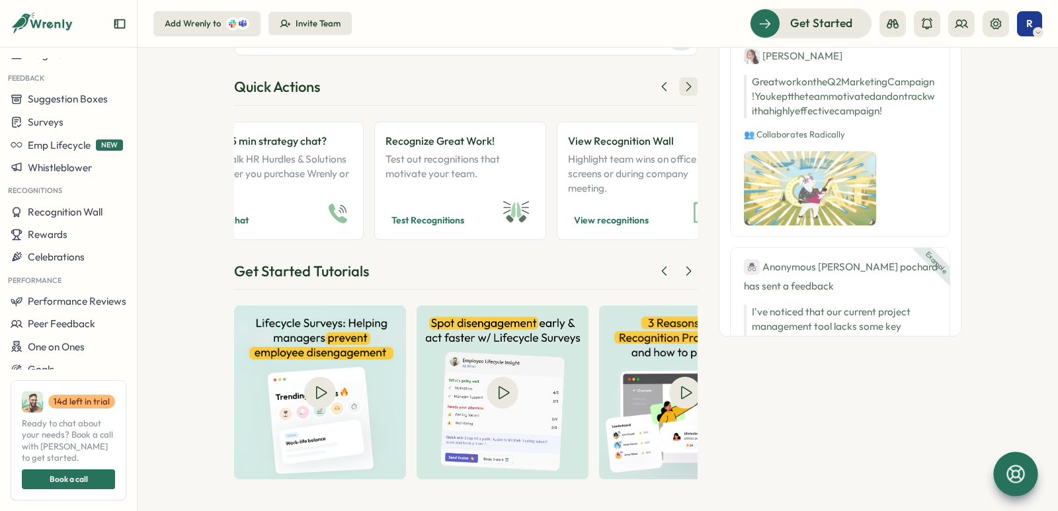
click at [683, 87] on icon at bounding box center [687, 86] width 13 height 13
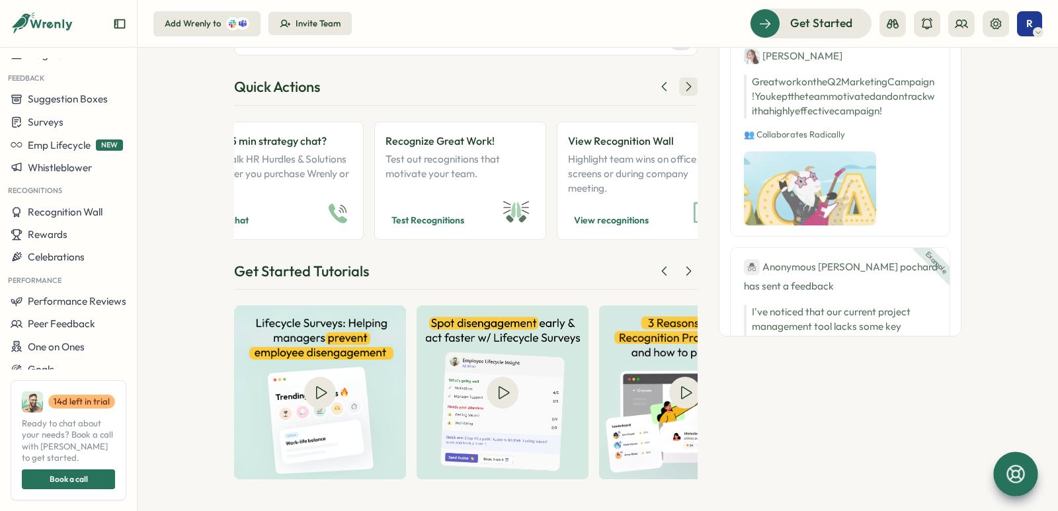
scroll to position [0, 449]
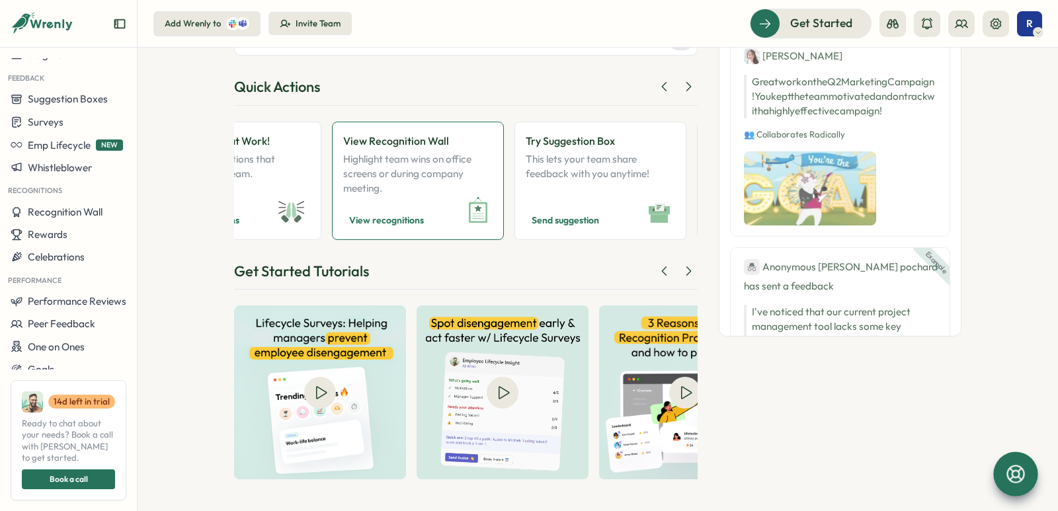
click at [384, 221] on span "View recognitions" at bounding box center [386, 220] width 75 height 16
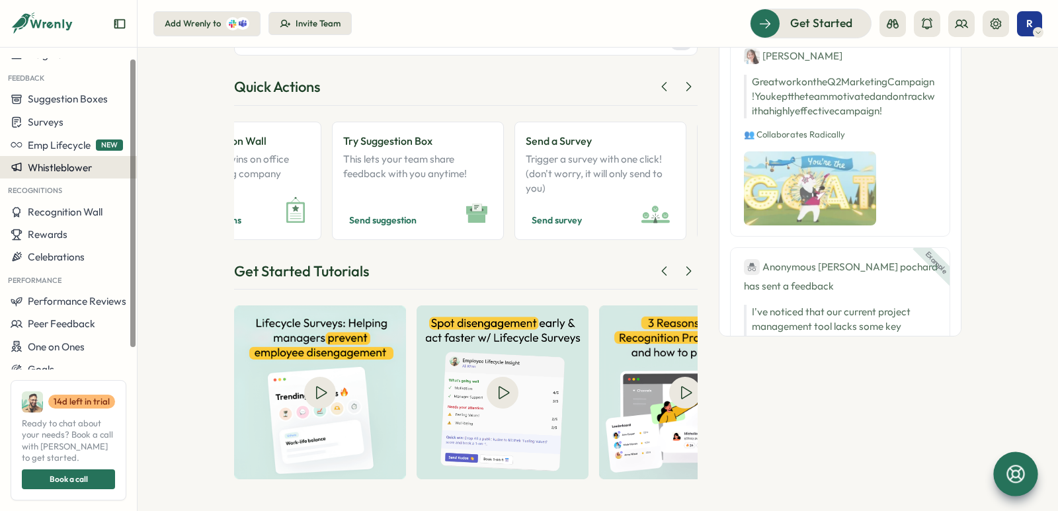
scroll to position [0, 0]
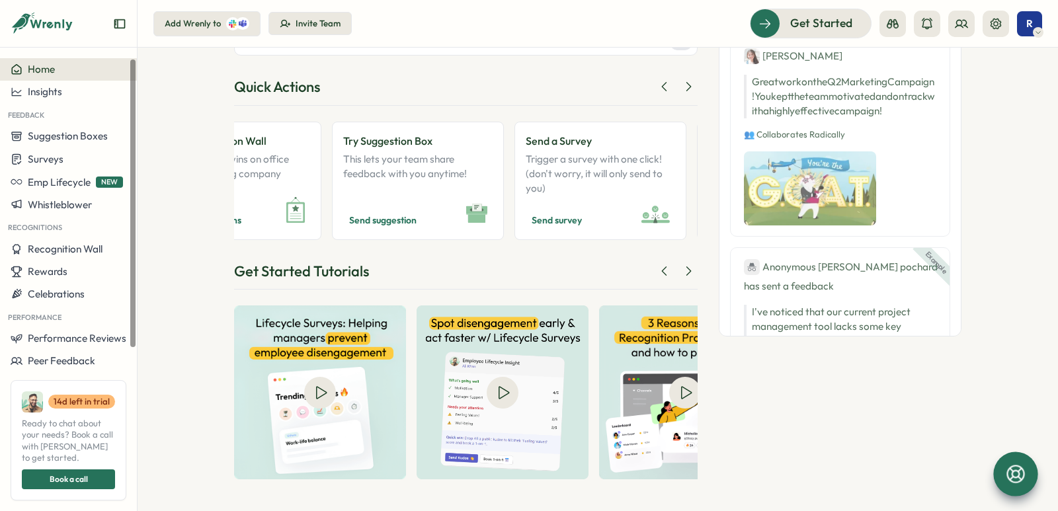
click at [58, 73] on div "Home" at bounding box center [69, 69] width 116 height 12
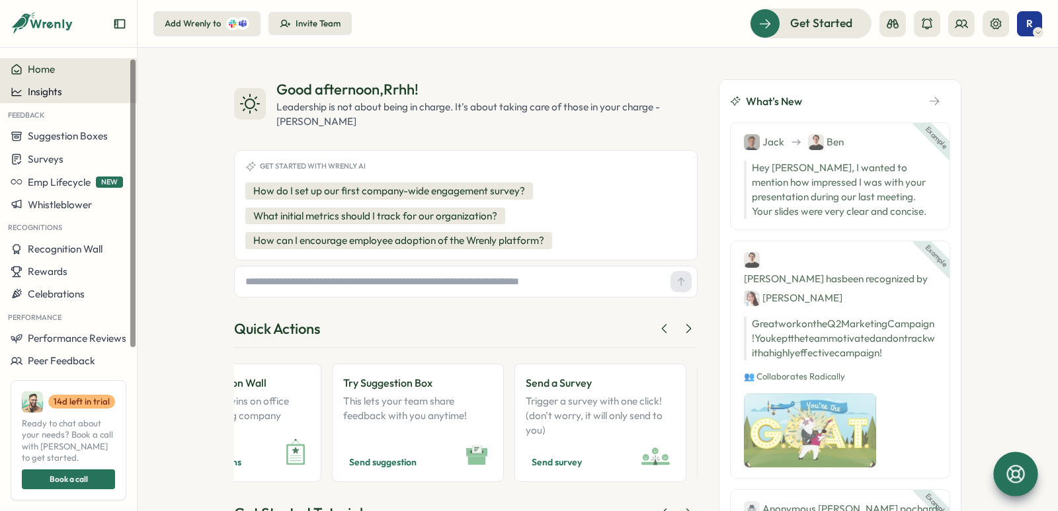
click at [19, 97] on icon at bounding box center [17, 92] width 12 height 12
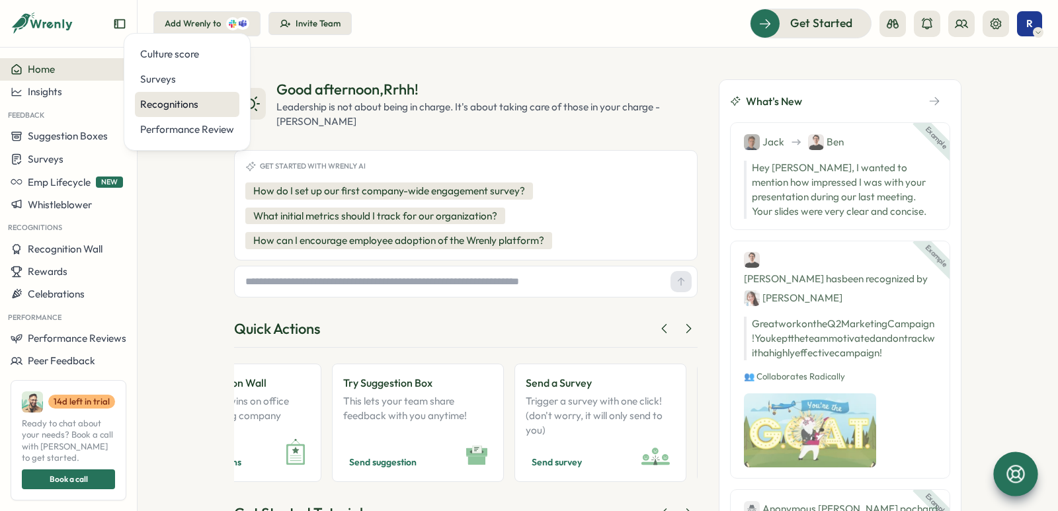
click at [193, 105] on div "Recognitions" at bounding box center [187, 104] width 94 height 15
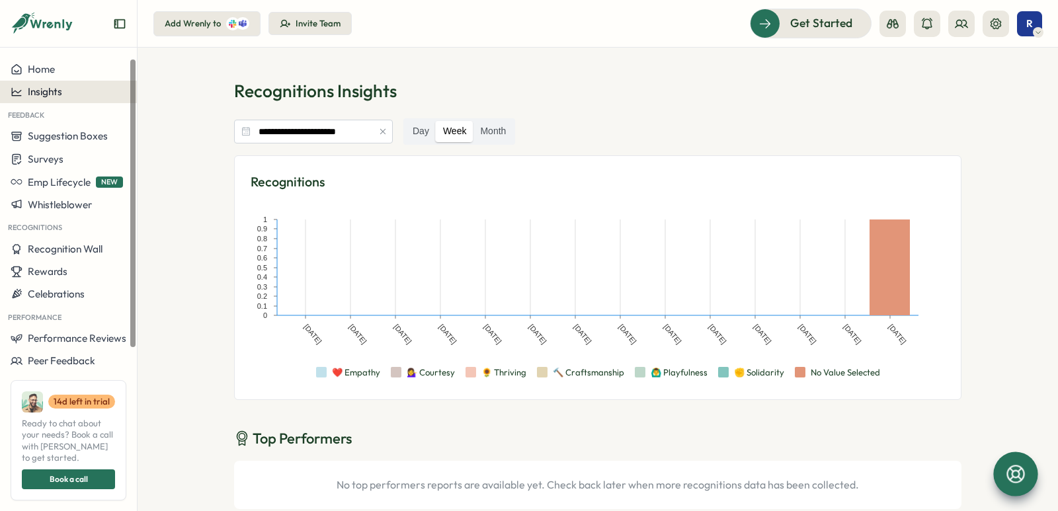
click at [34, 97] on span "Insights" at bounding box center [45, 91] width 34 height 13
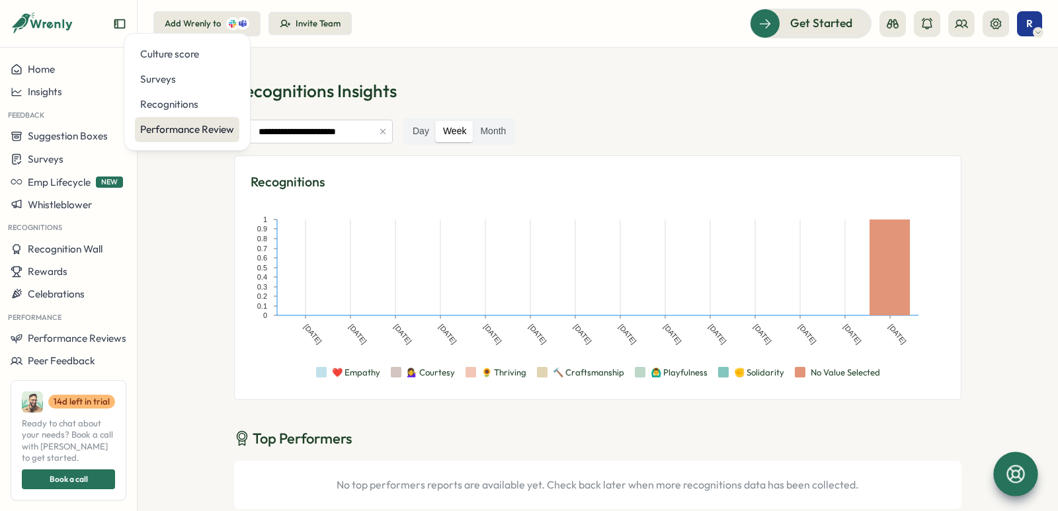
click at [189, 132] on div "Performance Review" at bounding box center [187, 129] width 94 height 15
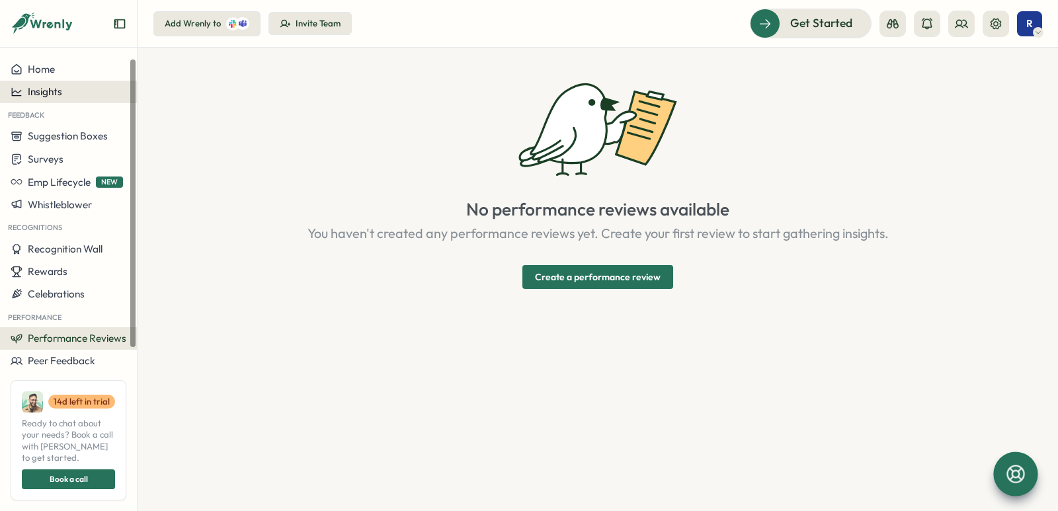
click at [51, 99] on button "Insights" at bounding box center [68, 92] width 137 height 22
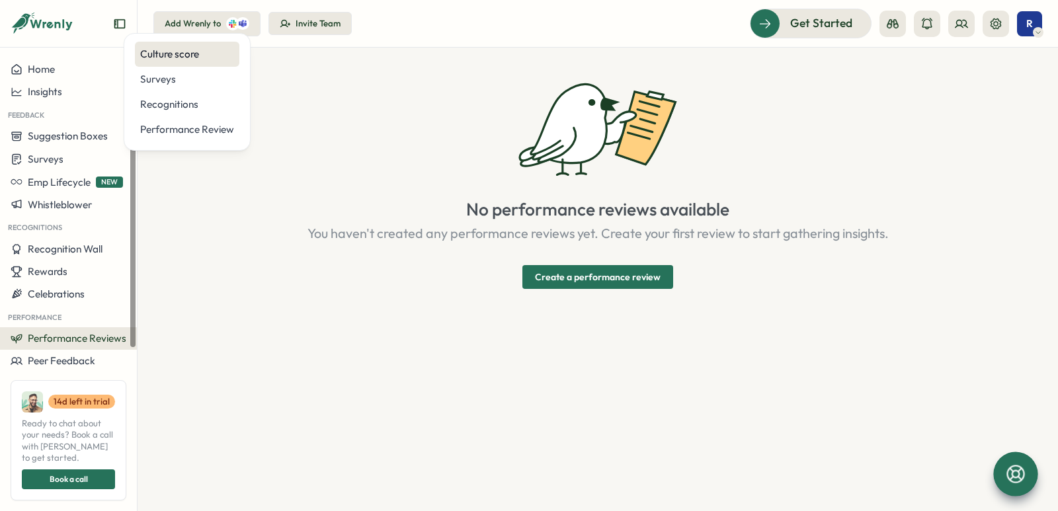
click at [174, 59] on div "Culture score" at bounding box center [187, 54] width 94 height 15
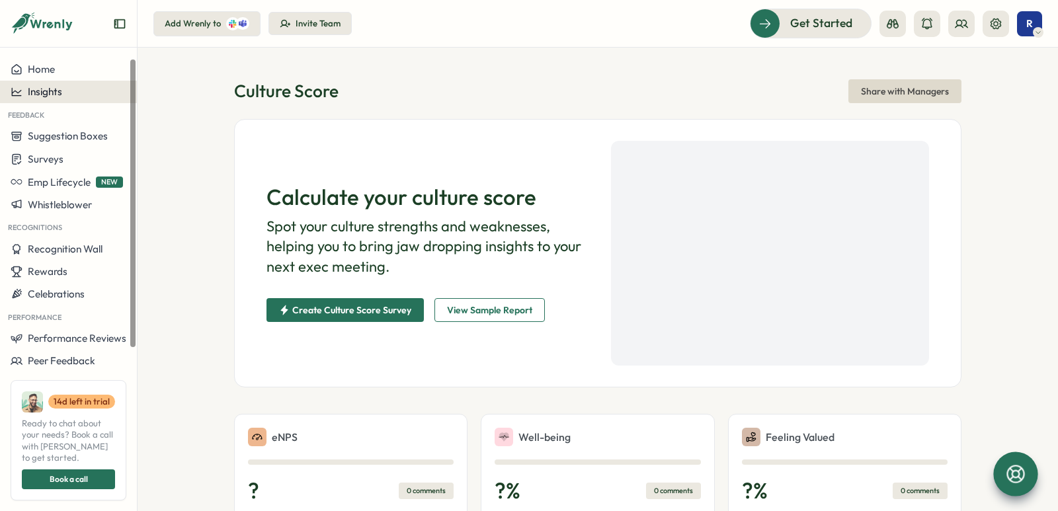
click at [56, 97] on span "Insights" at bounding box center [45, 91] width 34 height 13
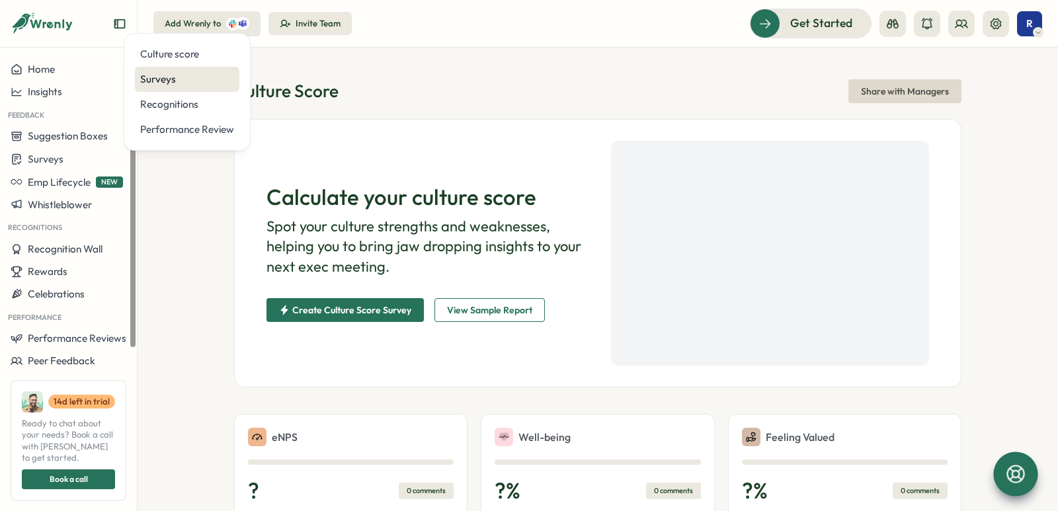
click at [178, 85] on div "Surveys" at bounding box center [187, 79] width 94 height 15
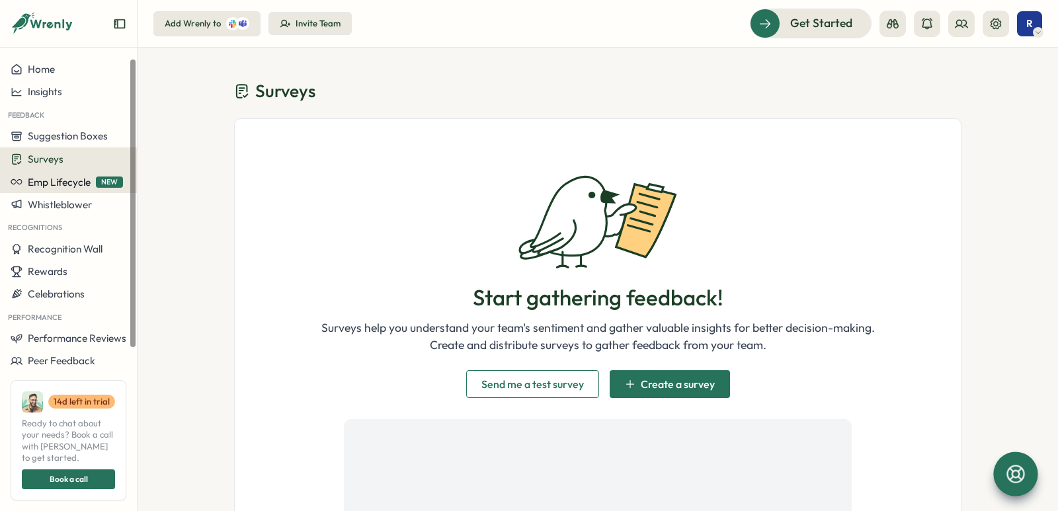
click at [67, 187] on span "Emp Lifecycle" at bounding box center [59, 182] width 63 height 13
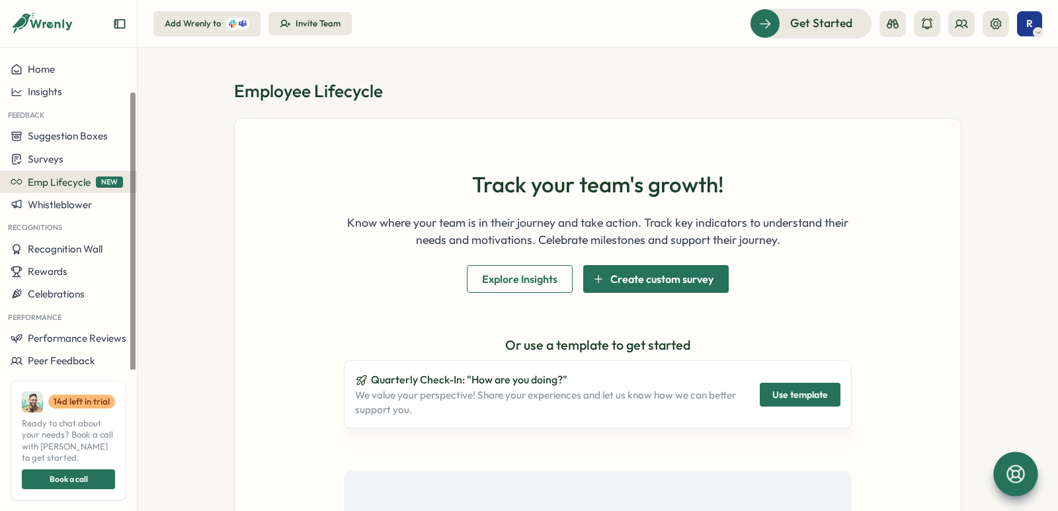
scroll to position [37, 0]
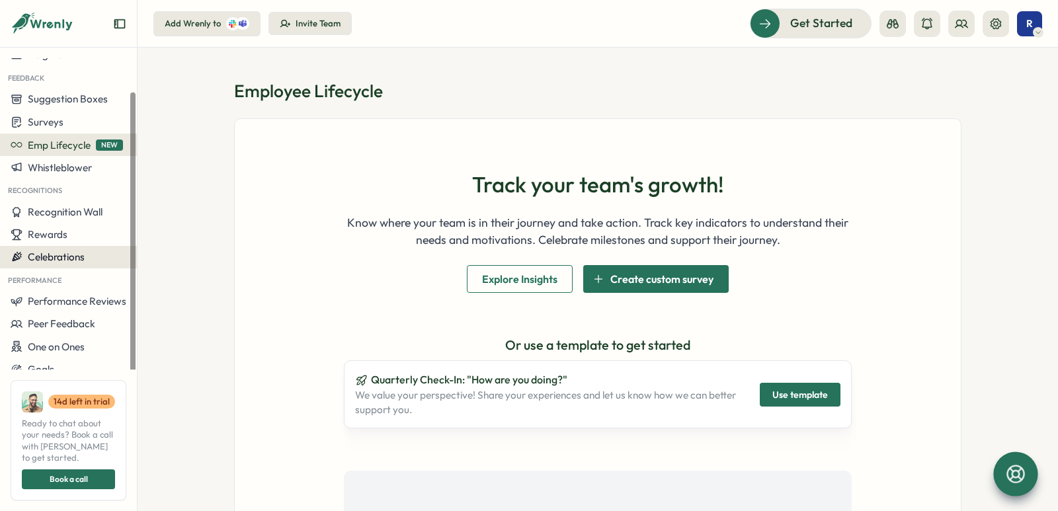
click at [56, 256] on span "Celebrations" at bounding box center [56, 257] width 57 height 13
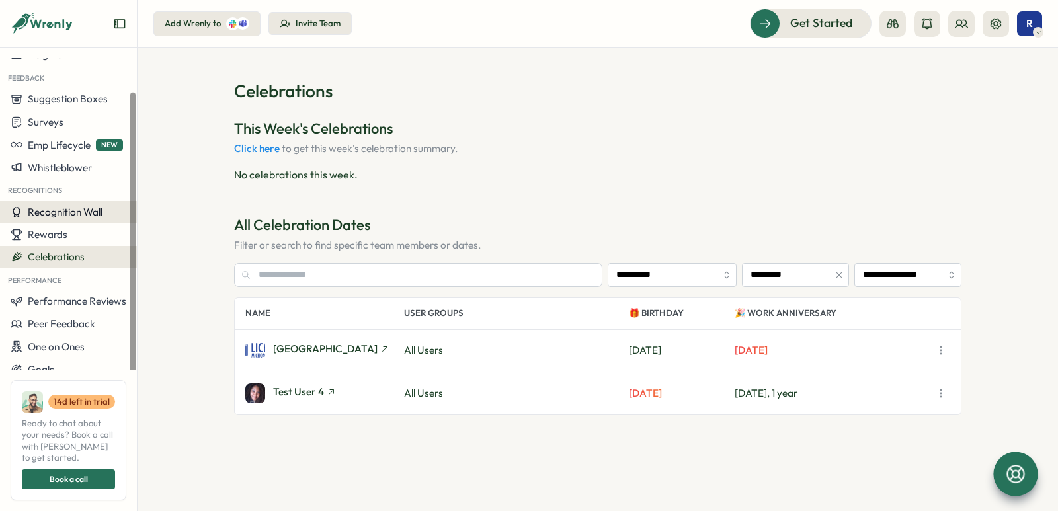
click at [77, 213] on span "Recognition Wall" at bounding box center [65, 212] width 75 height 13
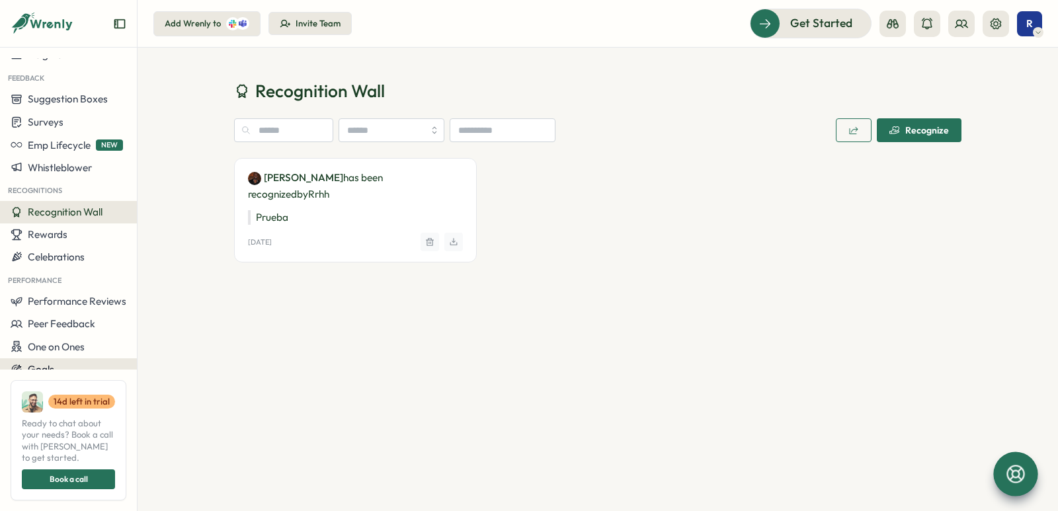
click at [34, 366] on span "Goals" at bounding box center [41, 369] width 26 height 13
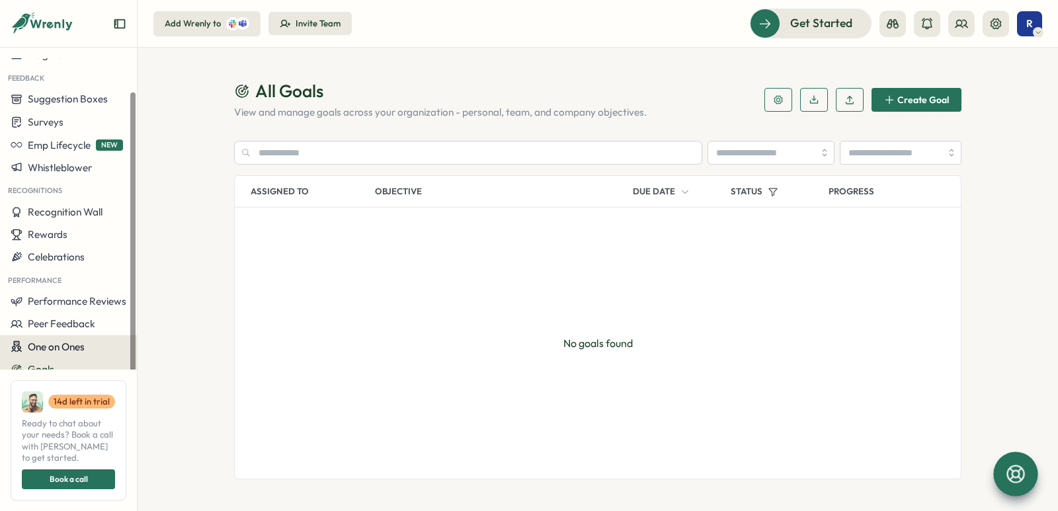
click at [31, 347] on span "One on Ones" at bounding box center [56, 346] width 57 height 13
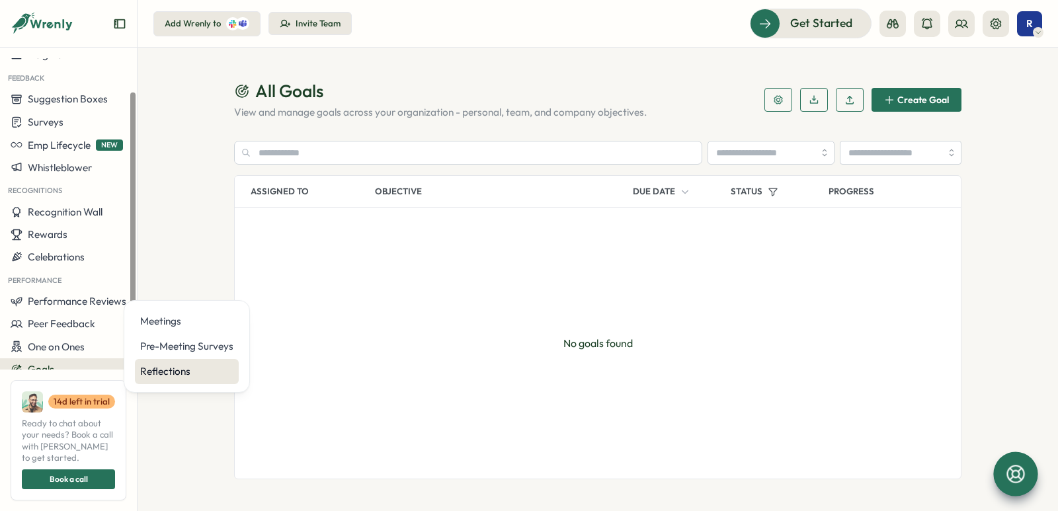
click at [198, 362] on div "Reflections" at bounding box center [187, 371] width 104 height 25
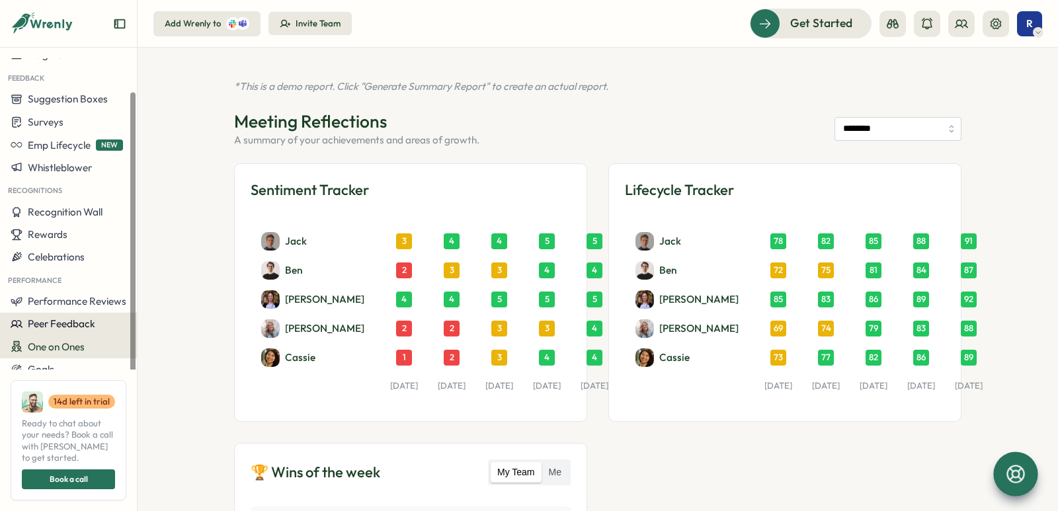
click at [99, 314] on button "Peer Feedback" at bounding box center [68, 324] width 137 height 22
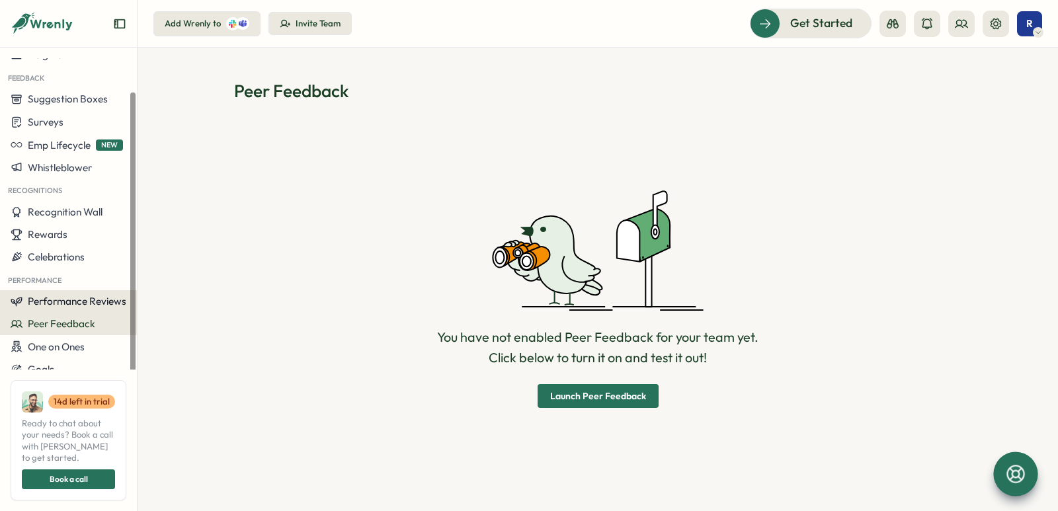
click at [99, 308] on button "Performance Reviews" at bounding box center [68, 301] width 137 height 22
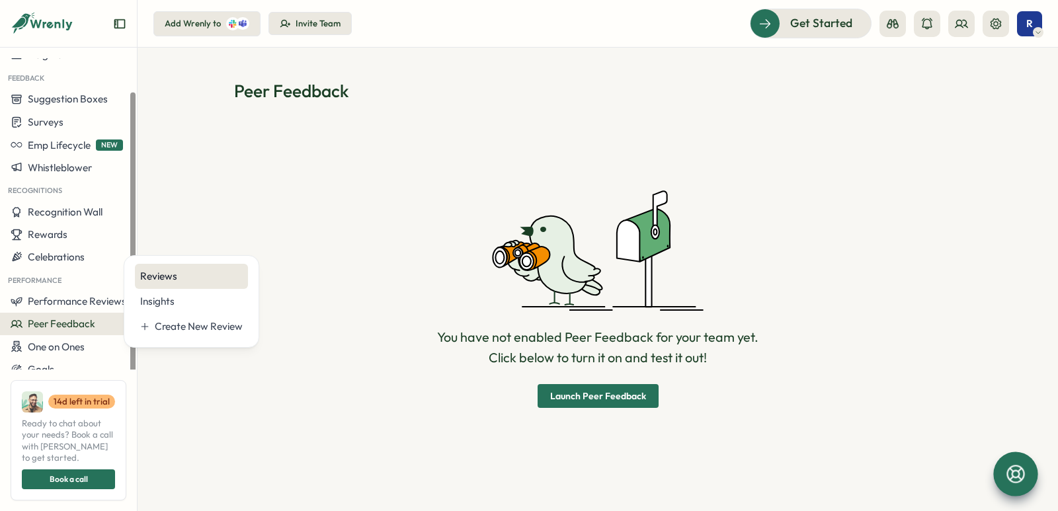
click at [146, 282] on div "Reviews" at bounding box center [191, 276] width 102 height 15
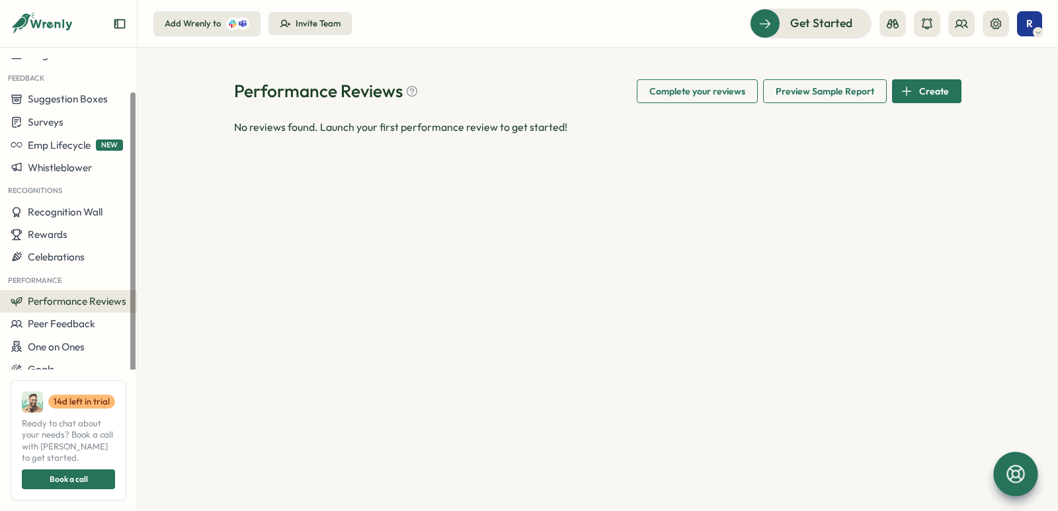
click at [85, 307] on span "Performance Reviews" at bounding box center [77, 301] width 98 height 13
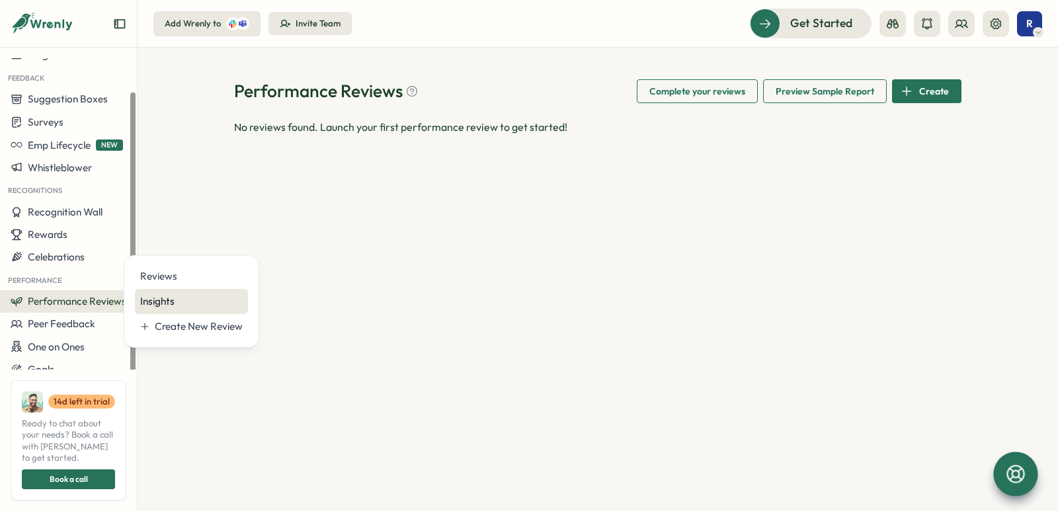
click at [165, 307] on div "Insights" at bounding box center [191, 301] width 102 height 15
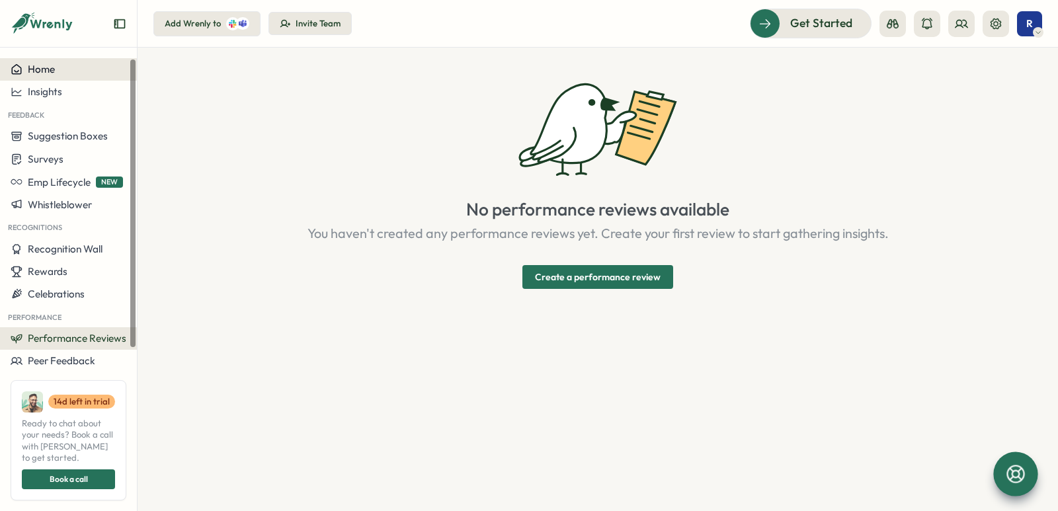
click at [27, 79] on button "Home" at bounding box center [68, 69] width 137 height 22
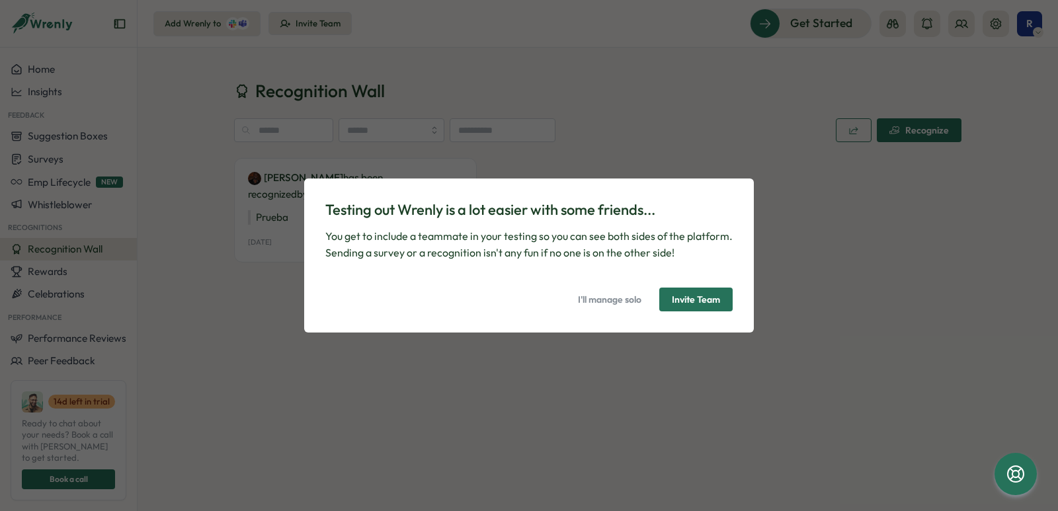
click at [609, 299] on span "I'll manage solo" at bounding box center [609, 299] width 63 height 22
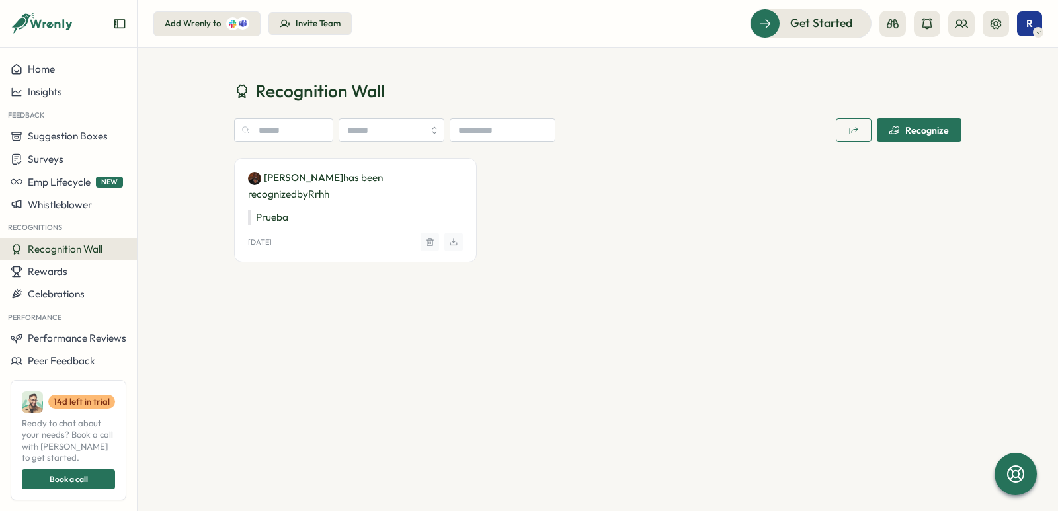
click at [295, 176] on link "Luis RRHH" at bounding box center [295, 178] width 95 height 15
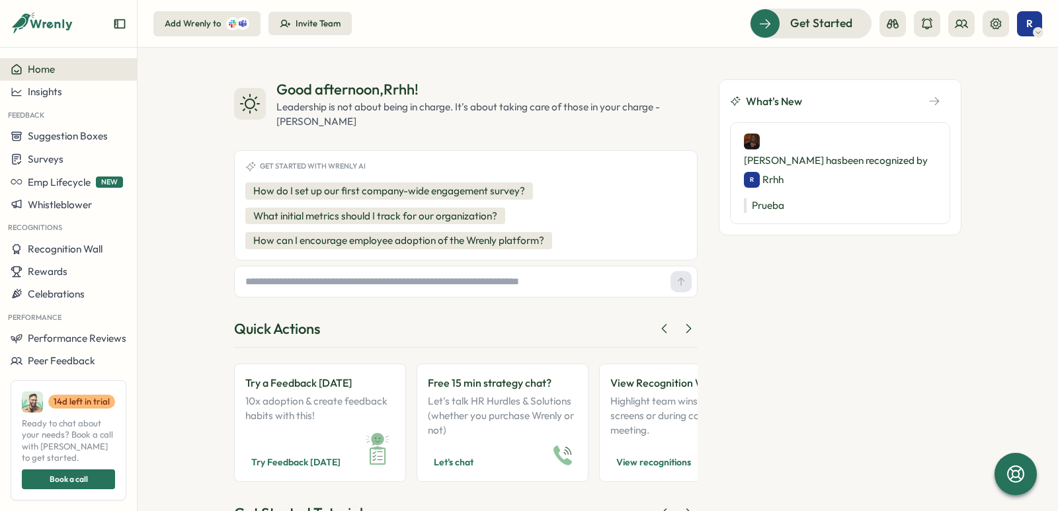
click at [368, 285] on input "text" at bounding box center [452, 282] width 425 height 20
click at [817, 8] on header "Add Wrenly to Invite Team Get Started R" at bounding box center [597, 24] width 920 height 48
click at [813, 20] on span "Get Started" at bounding box center [802, 23] width 62 height 17
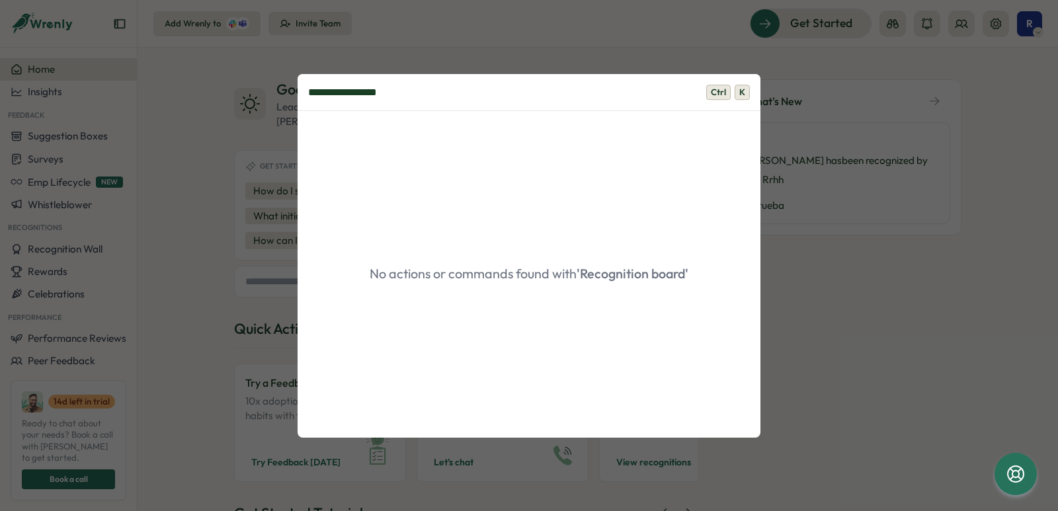
click at [344, 89] on input "**********" at bounding box center [528, 92] width 463 height 37
drag, startPoint x: 344, startPoint y: 89, endPoint x: 666, endPoint y: 102, distance: 321.5
click at [666, 102] on input "**********" at bounding box center [528, 92] width 463 height 37
type input "**********"
click at [819, 233] on div "**********" at bounding box center [529, 255] width 1058 height 511
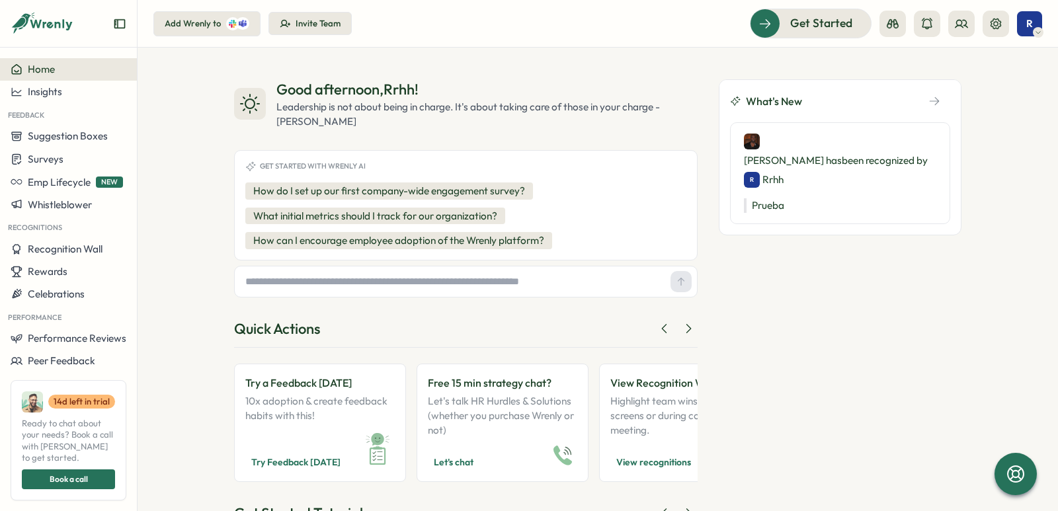
click at [120, 22] on icon "Expand sidebar" at bounding box center [119, 23] width 13 height 13
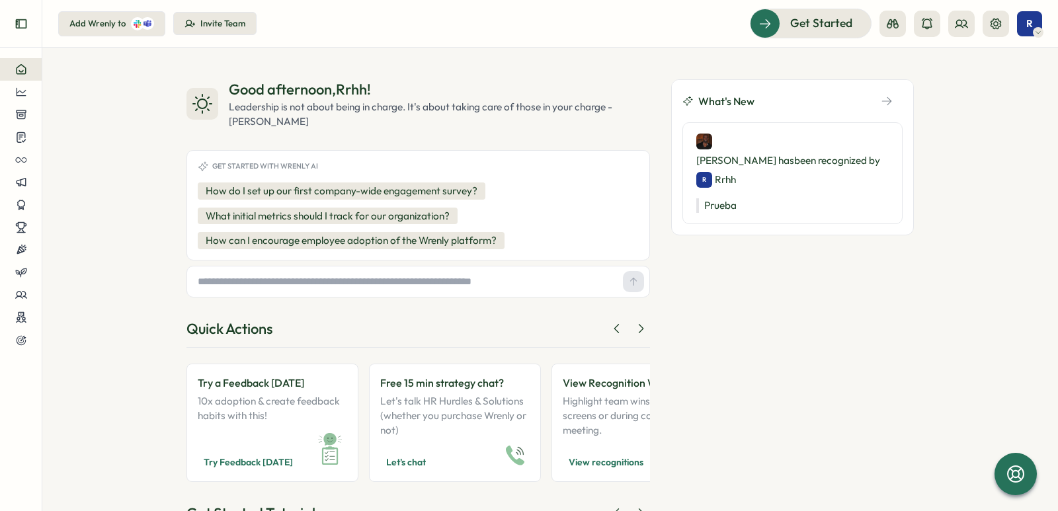
click at [27, 24] on icon "Expand sidebar" at bounding box center [21, 23] width 13 height 13
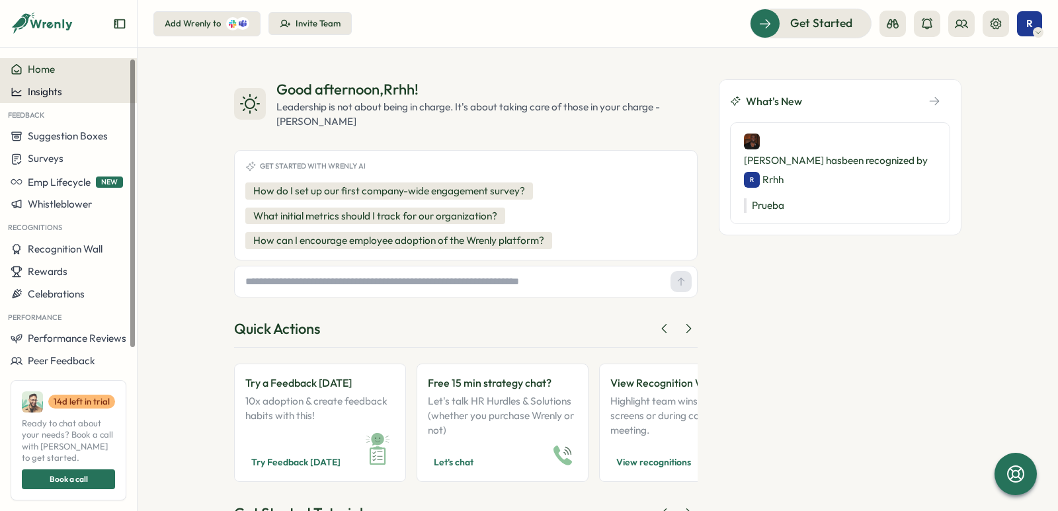
click at [59, 89] on span "Insights" at bounding box center [45, 91] width 34 height 13
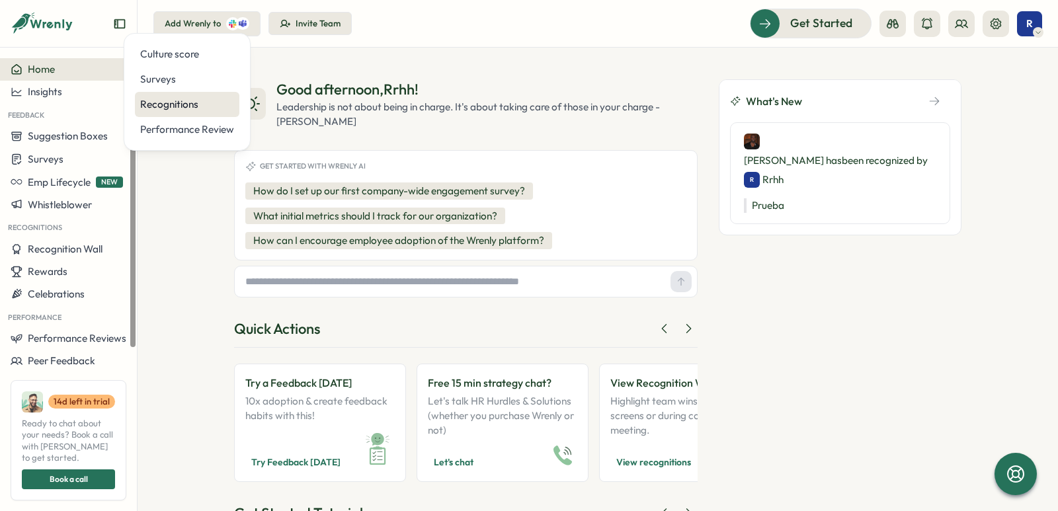
click at [188, 112] on div "Recognitions" at bounding box center [187, 104] width 104 height 25
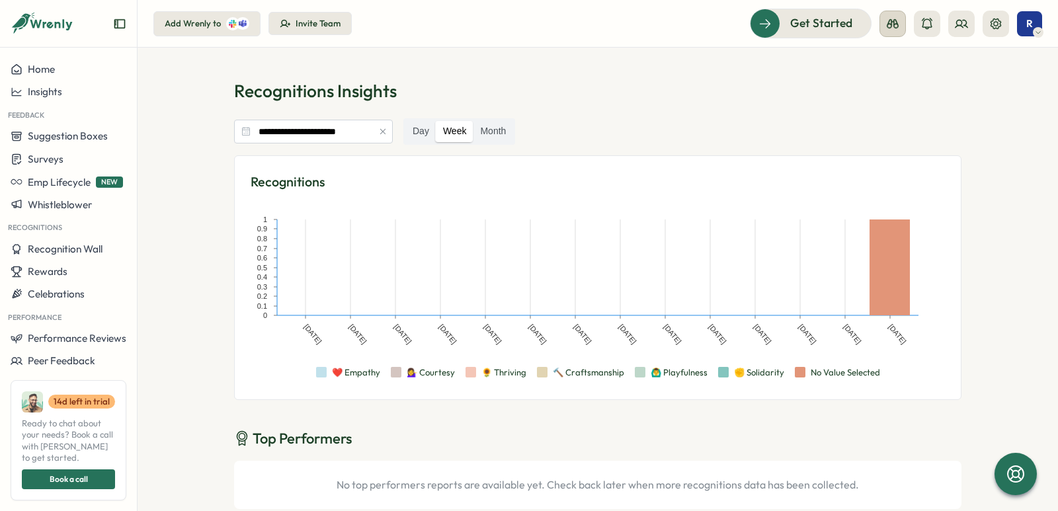
click at [897, 24] on icon at bounding box center [892, 23] width 12 height 9
click at [910, 100] on button "Manager View" at bounding box center [892, 93] width 106 height 25
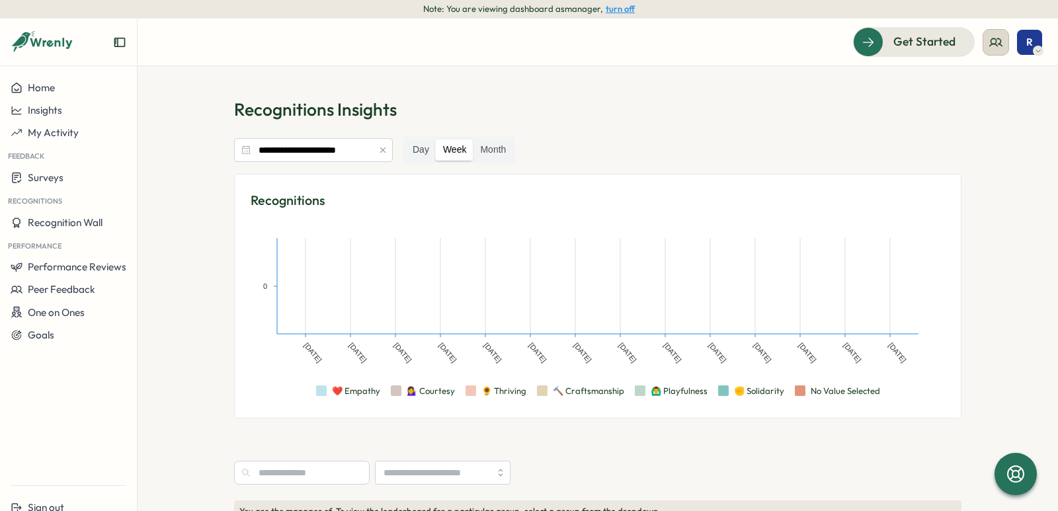
click at [992, 48] on icon at bounding box center [995, 42] width 13 height 13
click at [999, 47] on icon at bounding box center [995, 42] width 13 height 13
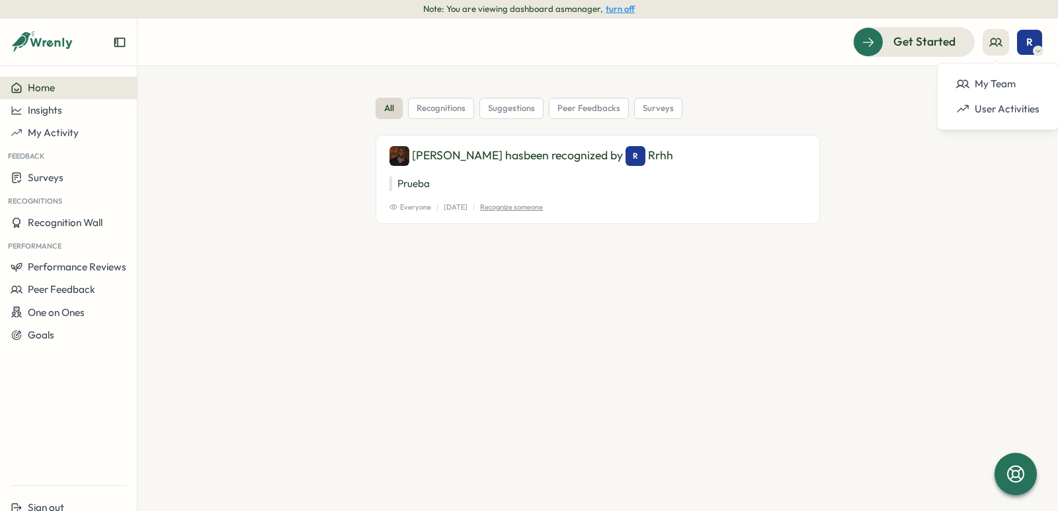
click at [61, 97] on button "Home" at bounding box center [68, 88] width 137 height 22
click at [992, 48] on icon at bounding box center [995, 42] width 13 height 13
click at [992, 85] on div "My Team" at bounding box center [997, 84] width 83 height 15
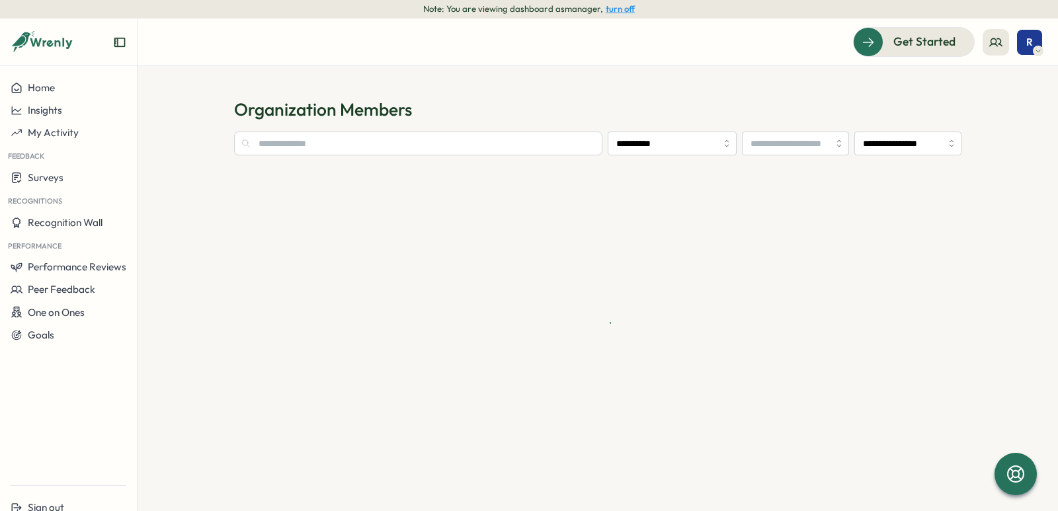
type input "**********"
click at [611, 8] on button "turn off" at bounding box center [619, 9] width 29 height 10
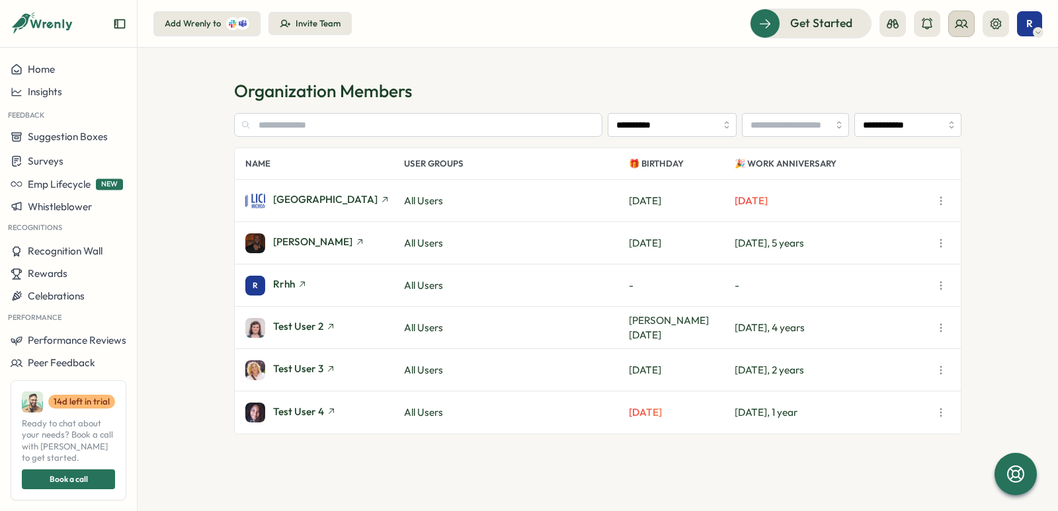
click at [954, 22] on icon at bounding box center [960, 23] width 13 height 13
type input "**********"
click at [903, 24] on button at bounding box center [892, 24] width 26 height 26
click at [894, 126] on div "Employee View" at bounding box center [892, 121] width 90 height 15
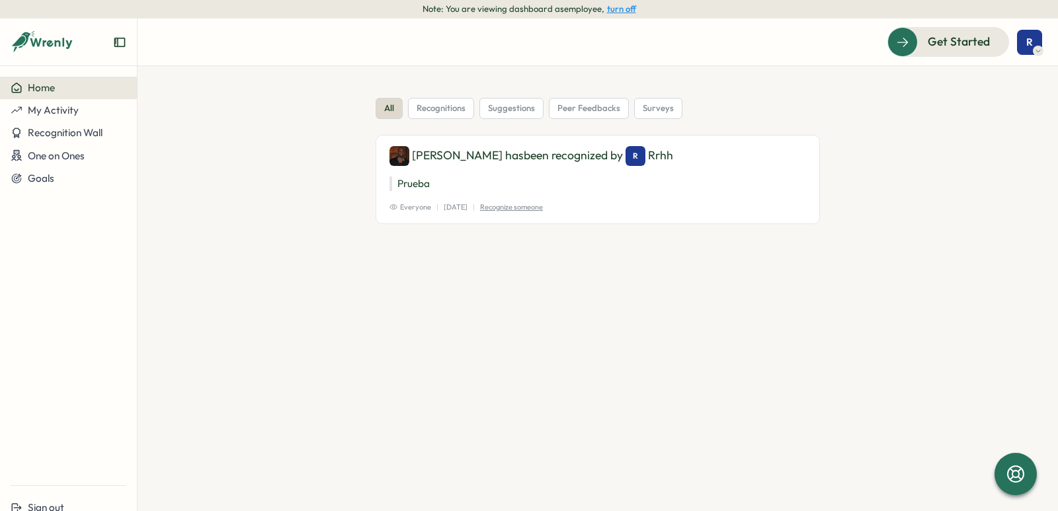
click at [1026, 41] on span "R" at bounding box center [1029, 41] width 7 height 11
click at [609, 4] on button "turn off" at bounding box center [621, 9] width 29 height 10
click at [613, 5] on button "turn off" at bounding box center [621, 9] width 29 height 10
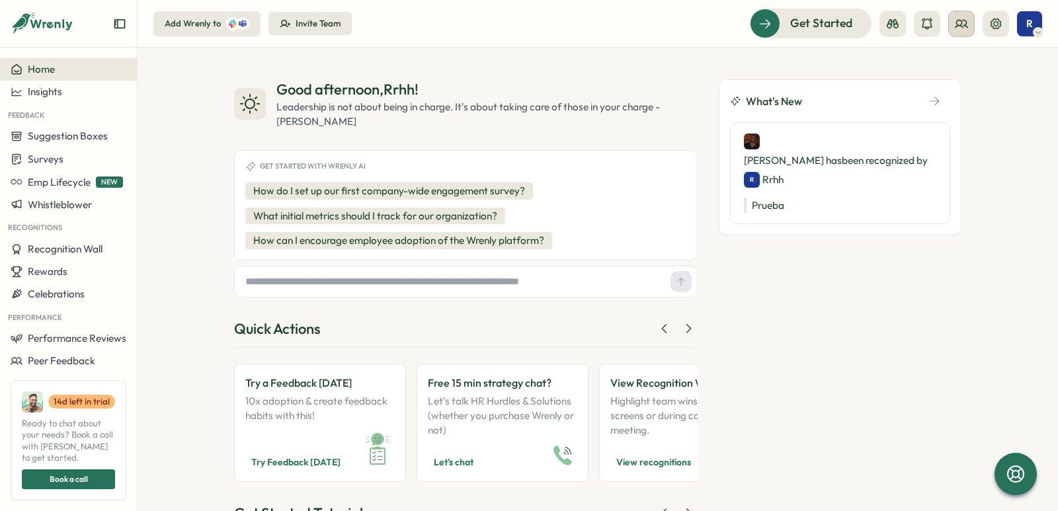
click at [964, 34] on button at bounding box center [961, 24] width 26 height 26
click at [845, 270] on div "What's New [PERSON_NAME] has been recognized by [PERSON_NAME]" at bounding box center [839, 313] width 243 height 468
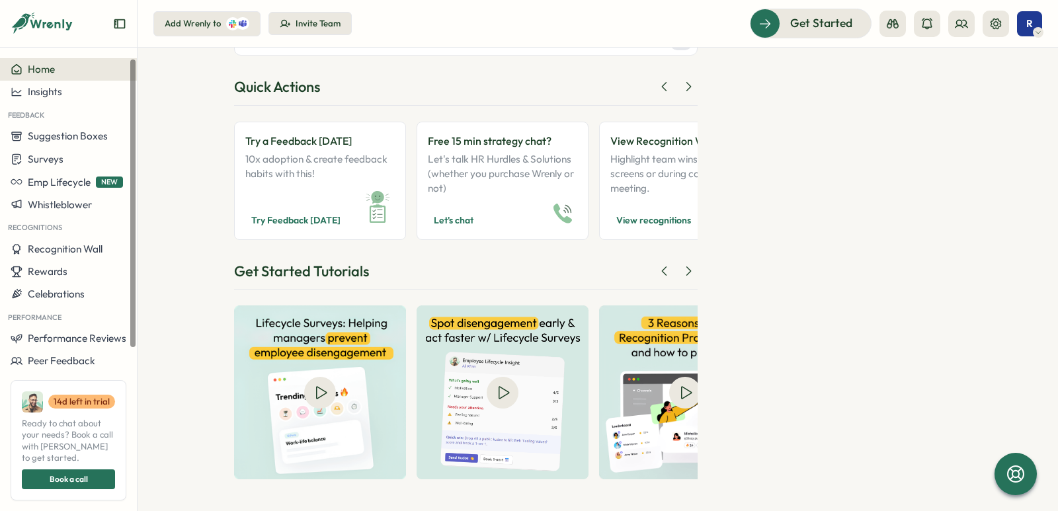
click at [38, 76] on button "Home" at bounding box center [68, 69] width 137 height 22
